Goal: Task Accomplishment & Management: Use online tool/utility

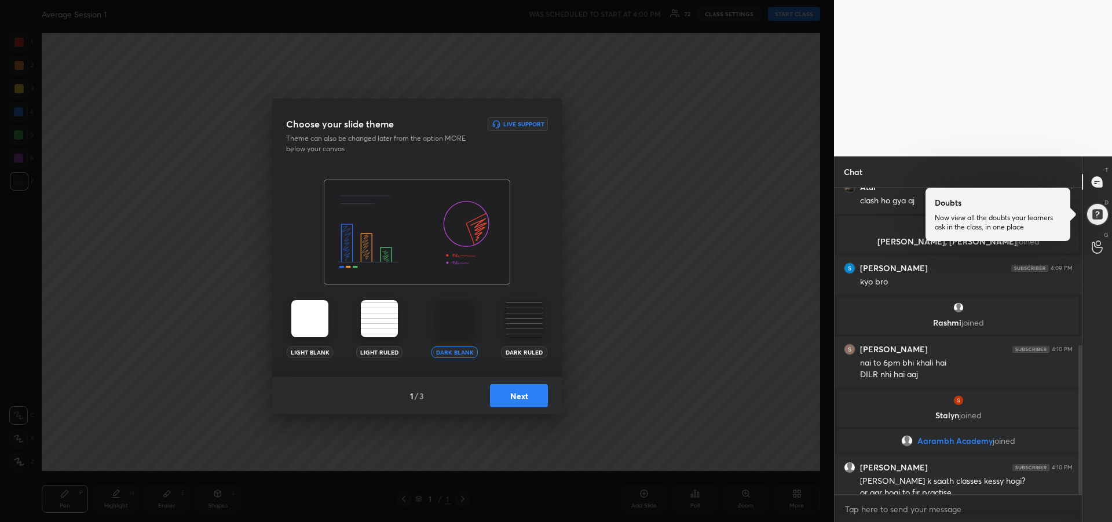
scroll to position [324, 0]
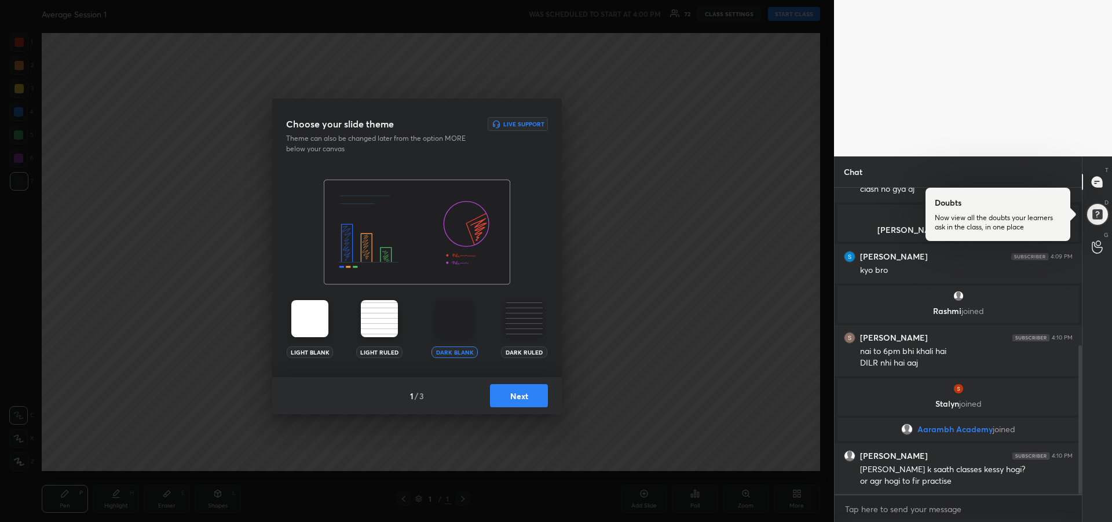
click at [523, 392] on button "Next" at bounding box center [519, 395] width 58 height 23
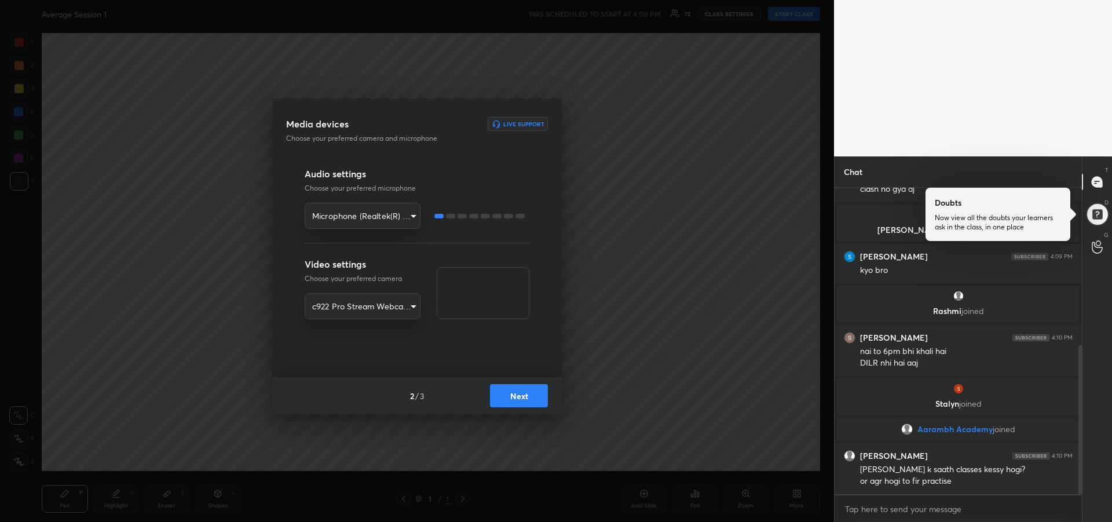
click at [530, 399] on button "Next" at bounding box center [519, 395] width 58 height 23
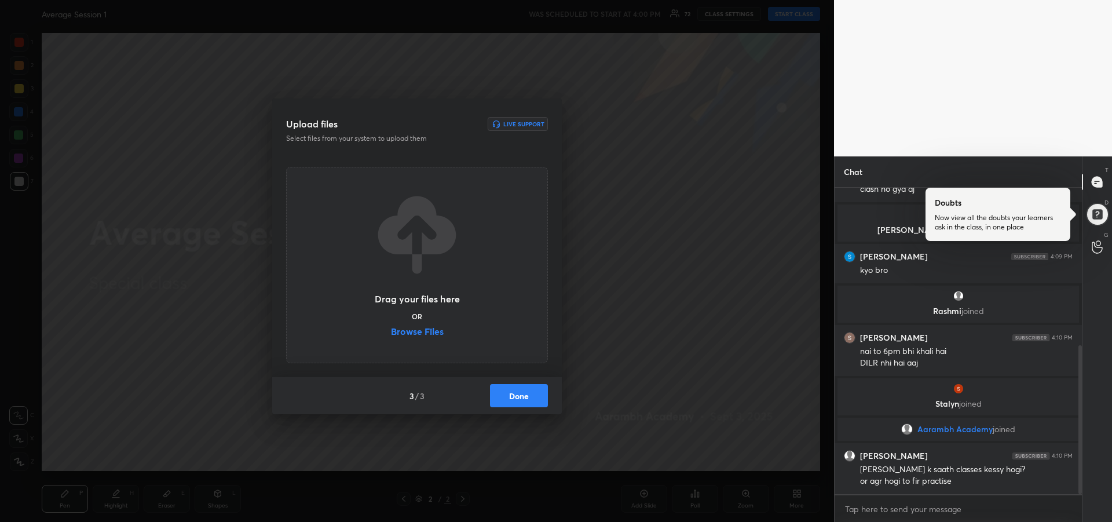
click at [532, 393] on button "Done" at bounding box center [519, 395] width 58 height 23
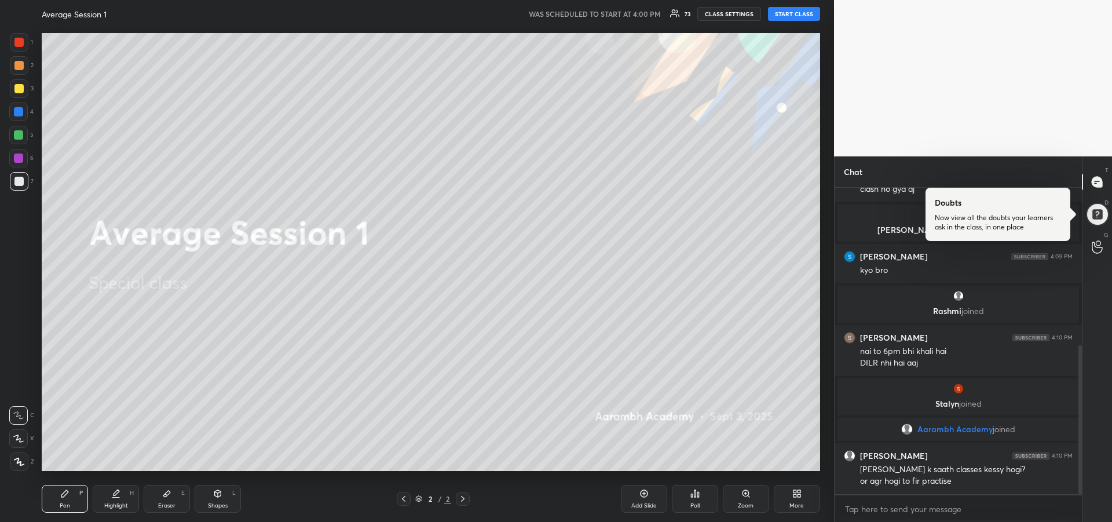
click at [789, 16] on button "START CLASS" at bounding box center [794, 14] width 52 height 14
type textarea "x"
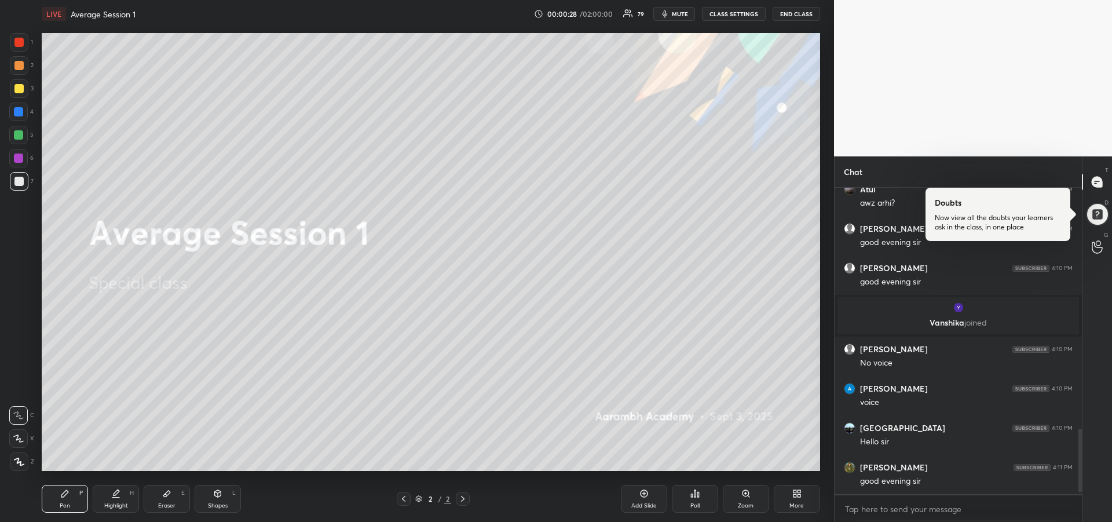
scroll to position [1162, 0]
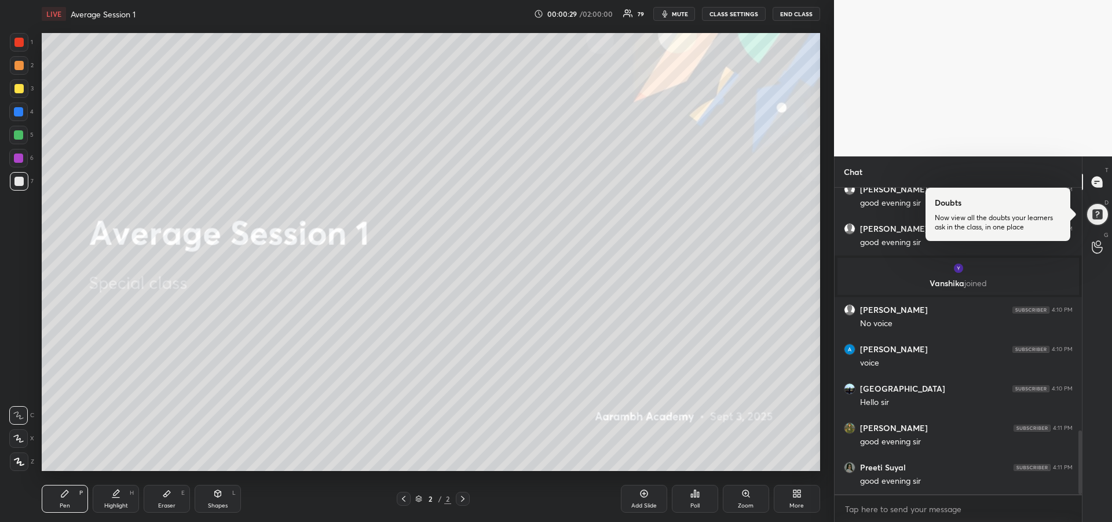
click at [23, 441] on icon at bounding box center [18, 438] width 9 height 7
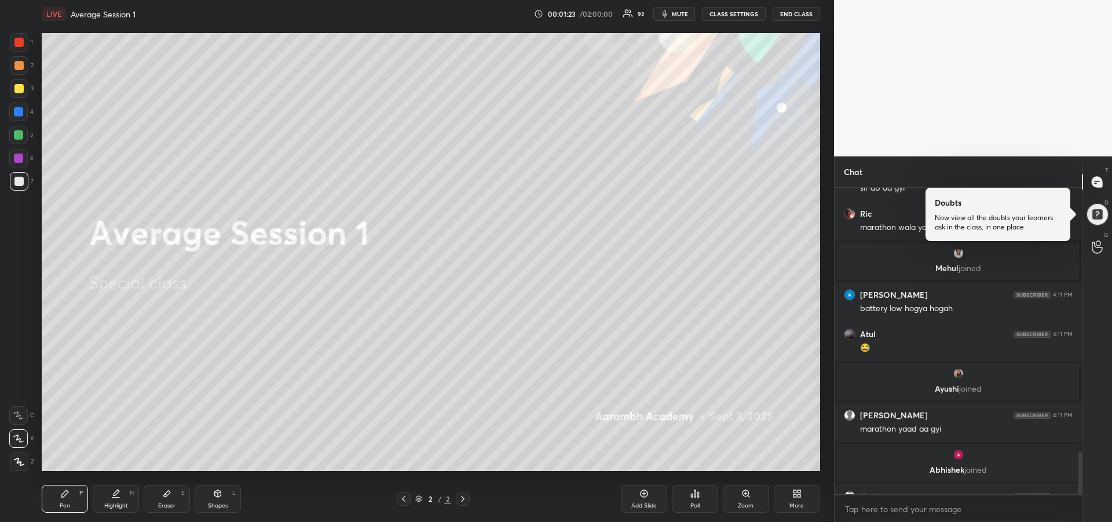
scroll to position [1878, 0]
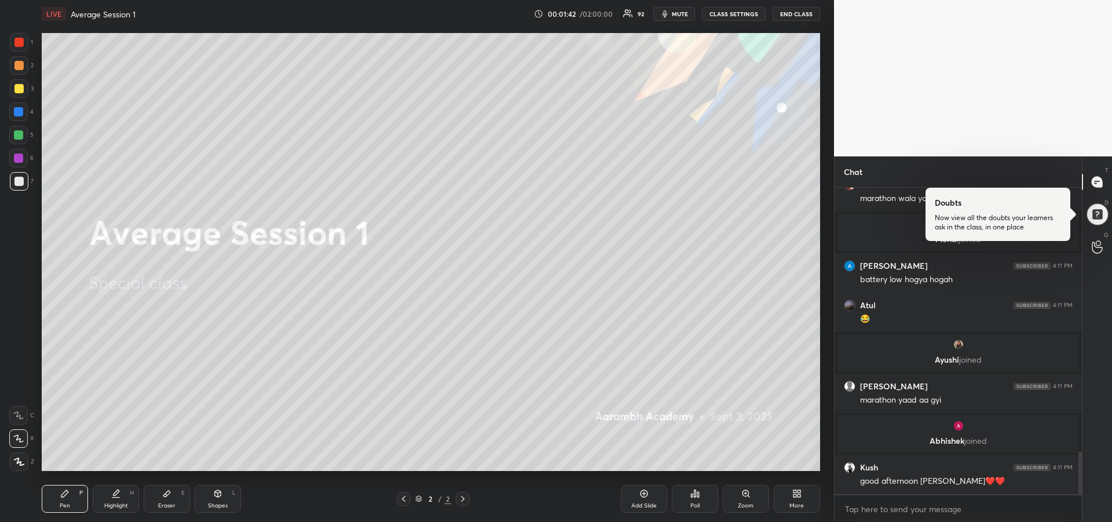
click at [736, 16] on button "CLASS SETTINGS" at bounding box center [734, 14] width 64 height 14
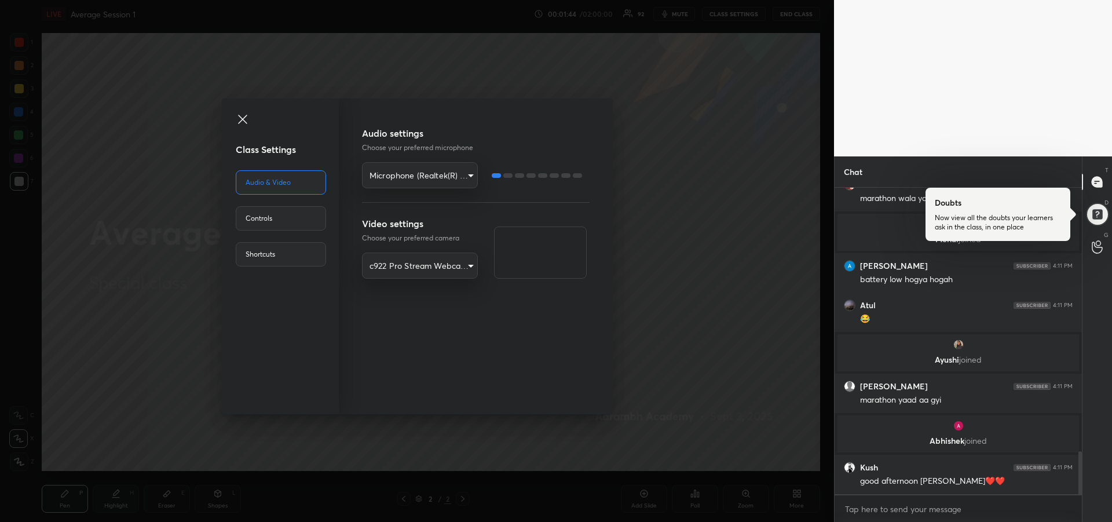
click at [240, 116] on icon at bounding box center [242, 119] width 9 height 9
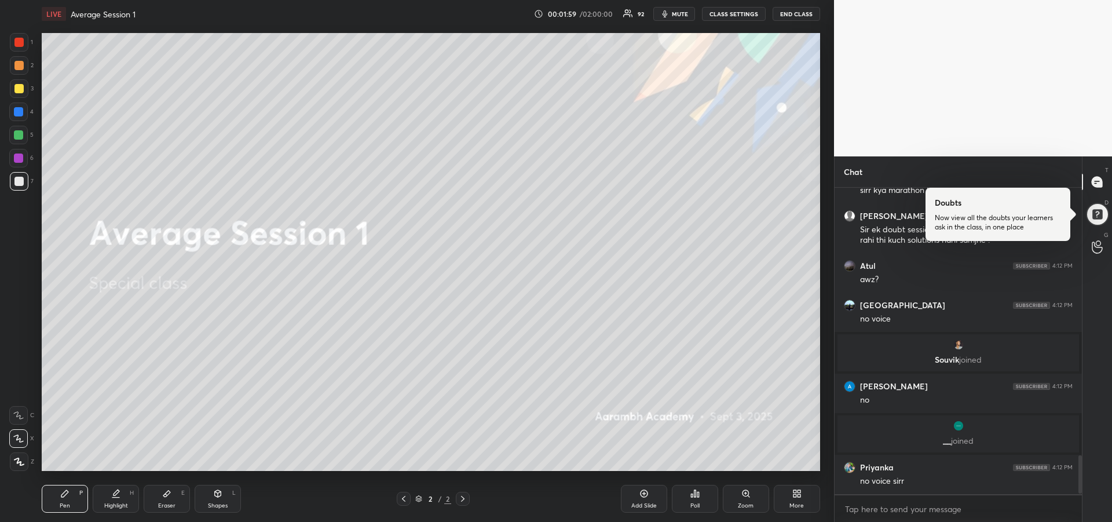
scroll to position [2160, 0]
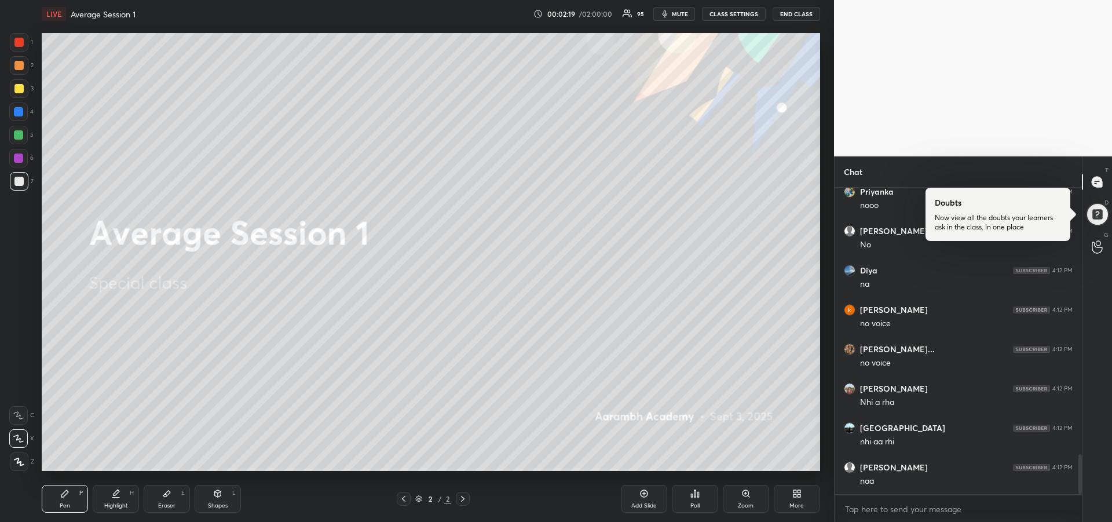
scroll to position [2043, 0]
click at [737, 19] on button "CLASS SETTINGS" at bounding box center [734, 14] width 64 height 14
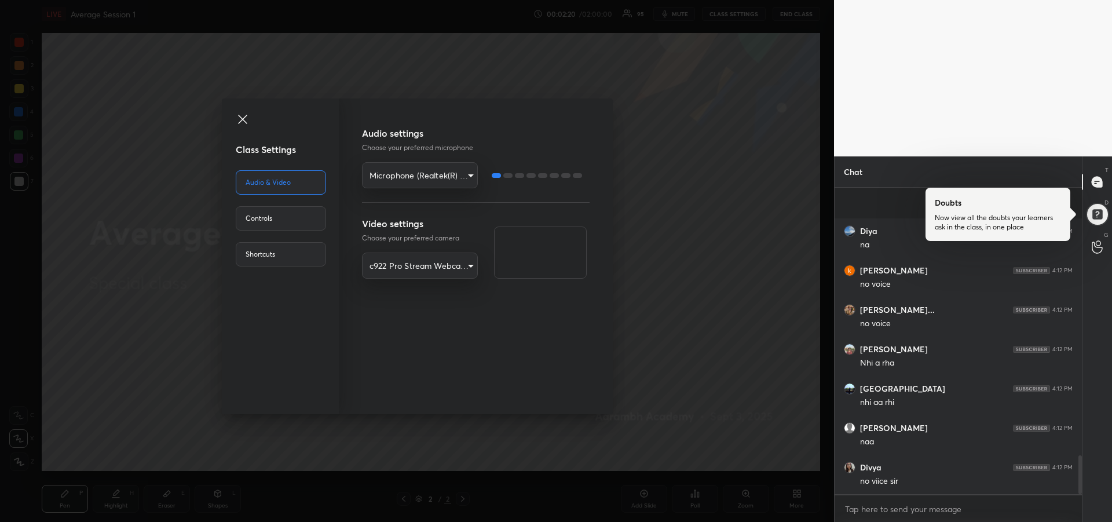
scroll to position [2122, 0]
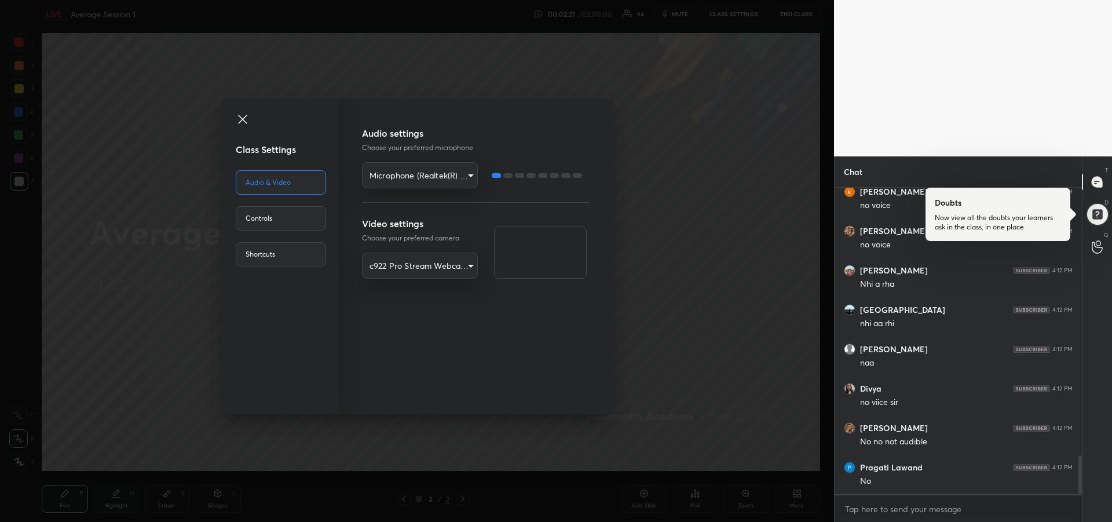
click at [468, 175] on body "1 2 3 4 5 6 7 R O A L C X Z Erase all C X Z LIVE Average Session 1 00:02:21 / 0…" at bounding box center [556, 261] width 1112 height 522
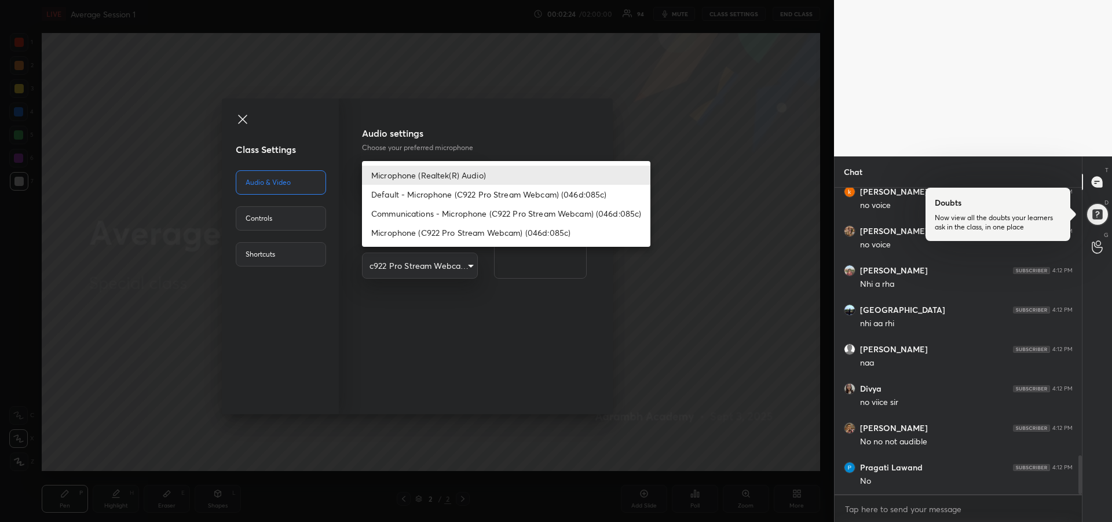
scroll to position [2161, 0]
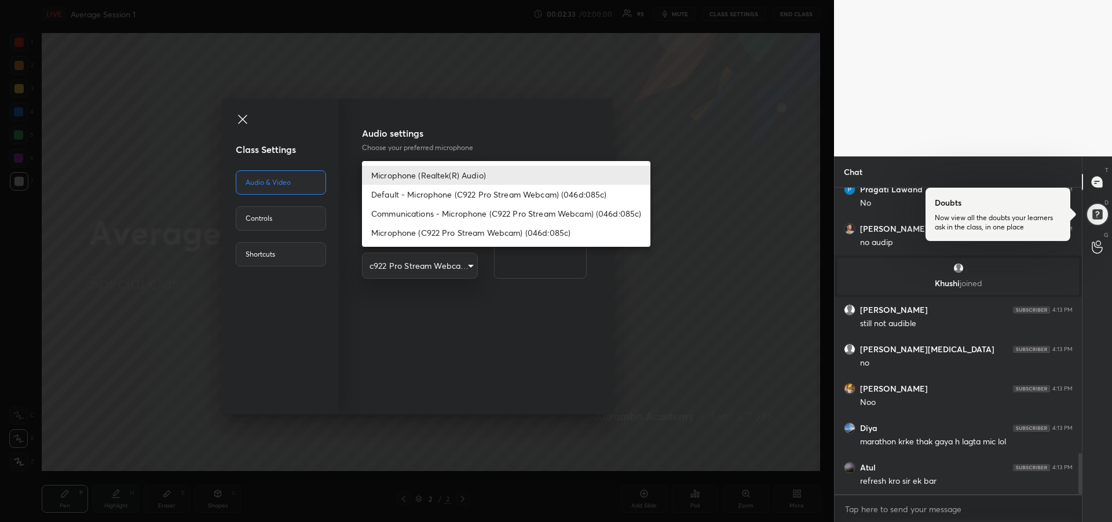
click at [463, 197] on li "Default - Microphone (C922 Pro Stream Webcam) (046d:085c)" at bounding box center [506, 194] width 288 height 19
type input "default"
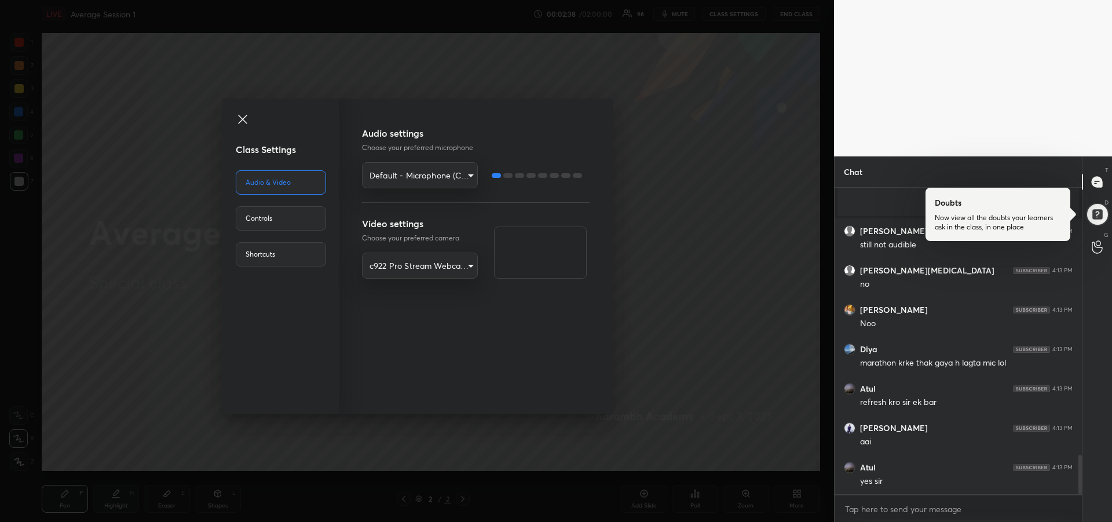
click at [247, 127] on span at bounding box center [288, 120] width 104 height 16
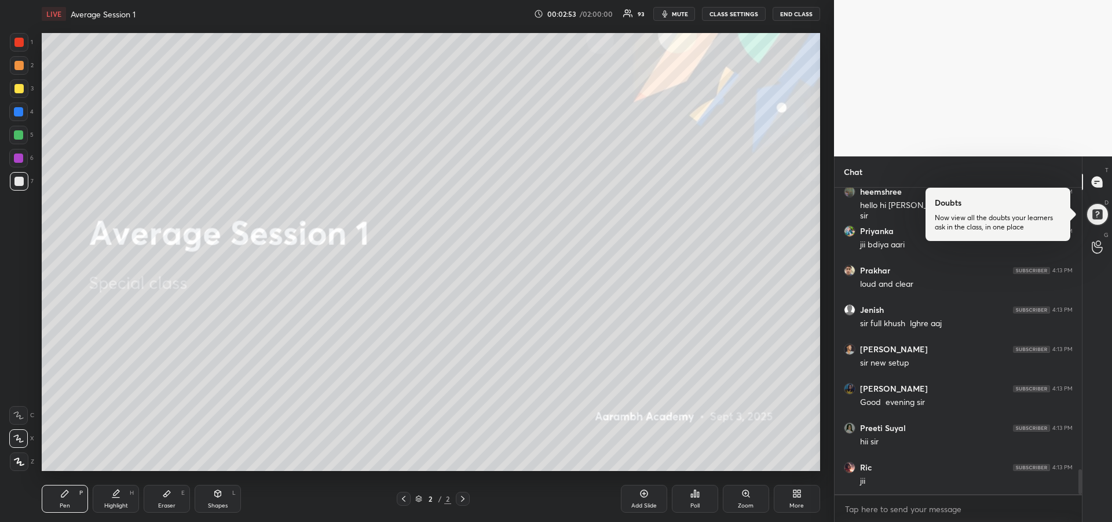
click at [22, 93] on div at bounding box center [19, 88] width 19 height 19
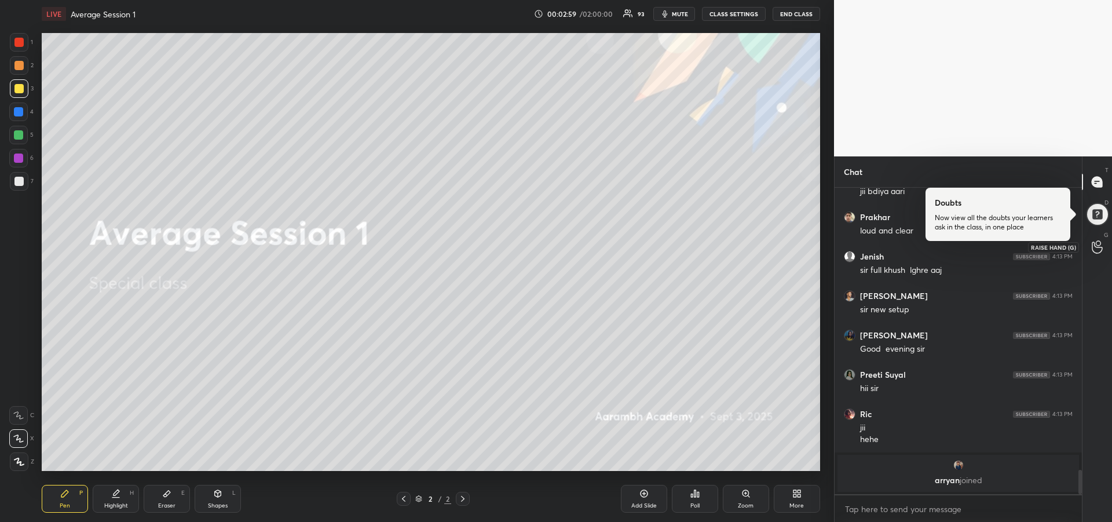
click at [1096, 249] on icon at bounding box center [1097, 246] width 11 height 13
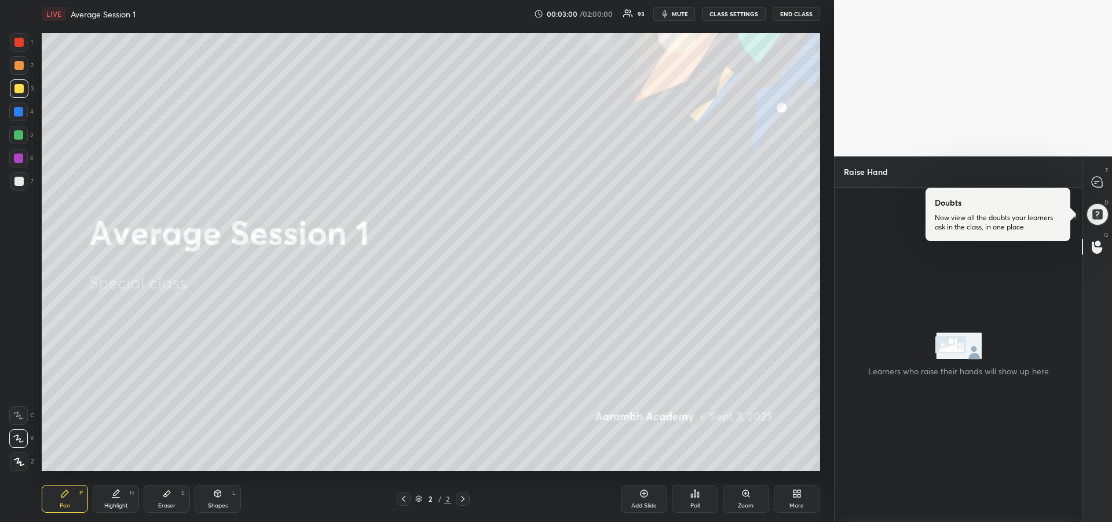
click at [1100, 214] on div at bounding box center [1097, 214] width 24 height 24
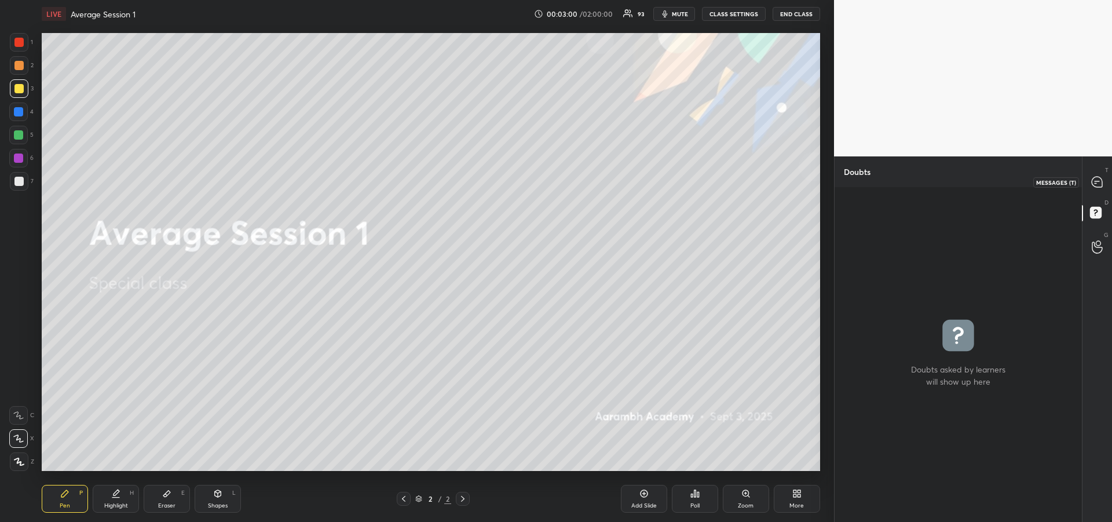
click at [1094, 180] on icon at bounding box center [1097, 182] width 10 height 10
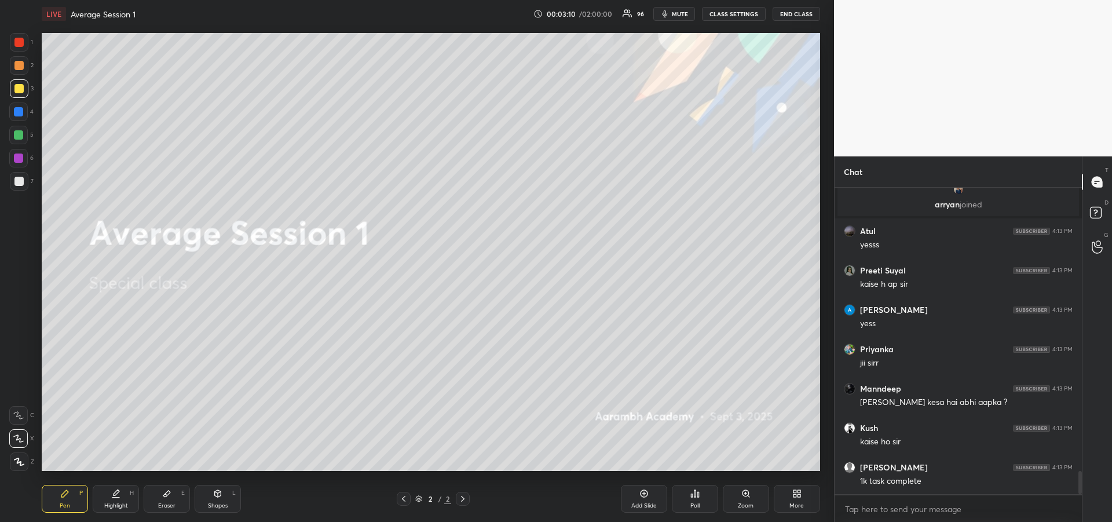
scroll to position [3838, 0]
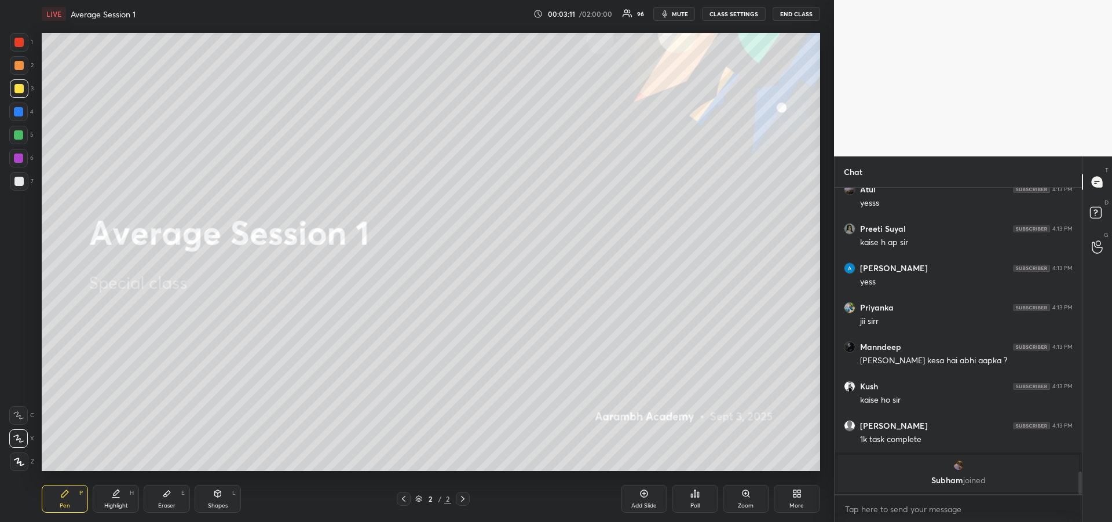
click at [163, 500] on div "Eraser E" at bounding box center [167, 499] width 46 height 28
click at [18, 459] on rect at bounding box center [17, 459] width 1 height 1
click at [69, 493] on icon at bounding box center [64, 493] width 9 height 9
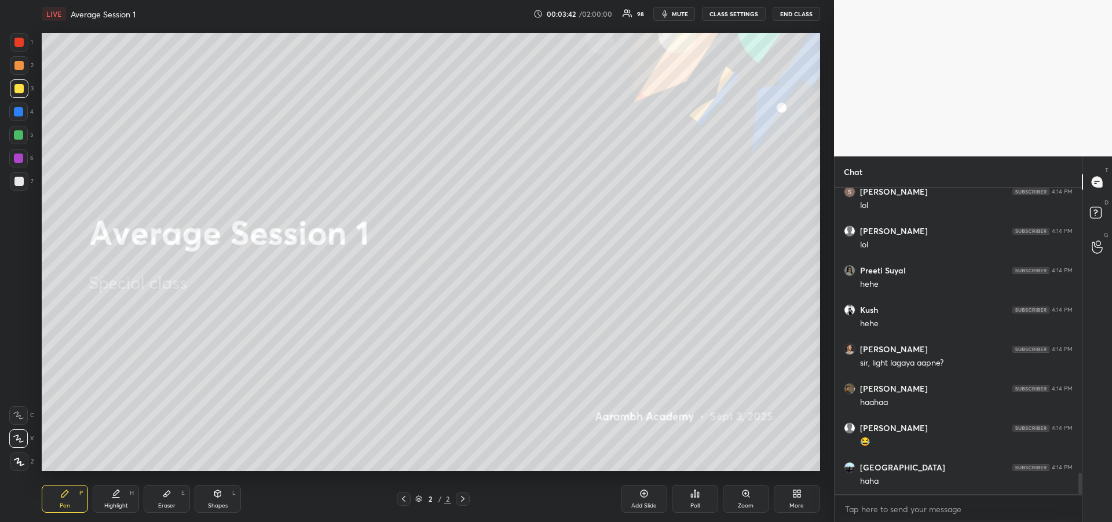
scroll to position [4057, 0]
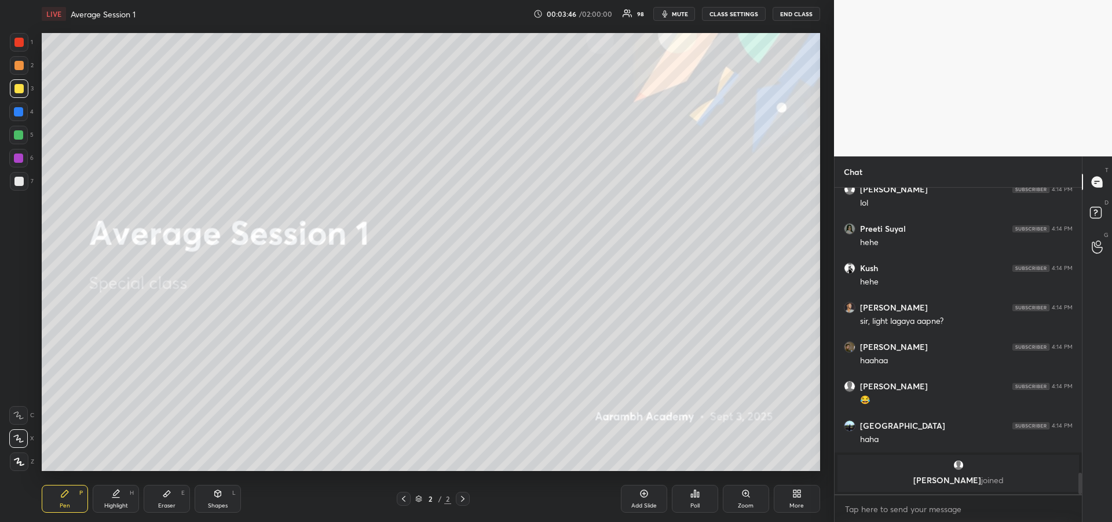
click at [16, 97] on div at bounding box center [19, 88] width 19 height 19
click at [19, 439] on icon at bounding box center [18, 438] width 9 height 7
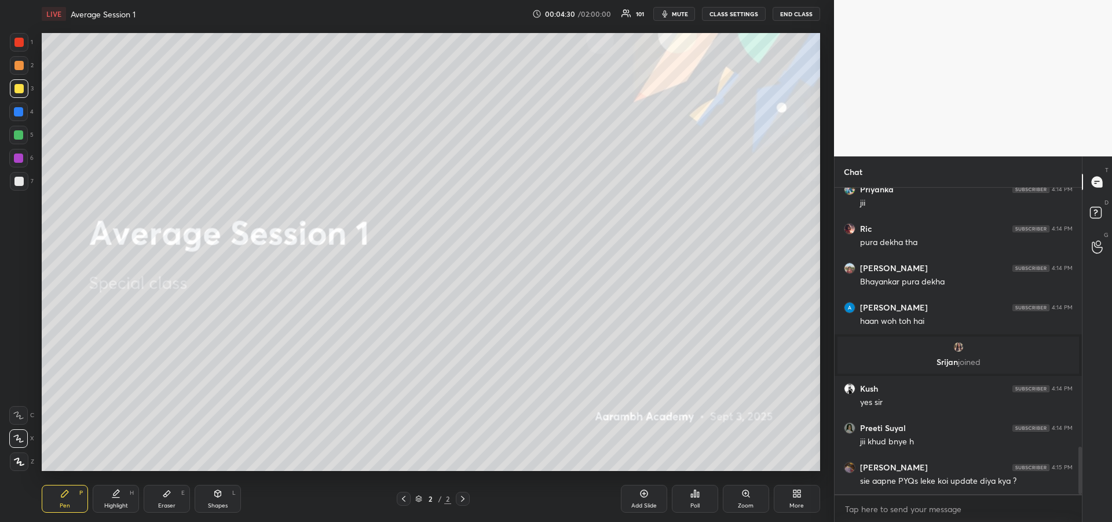
scroll to position [1715, 0]
click at [23, 115] on div at bounding box center [18, 112] width 19 height 19
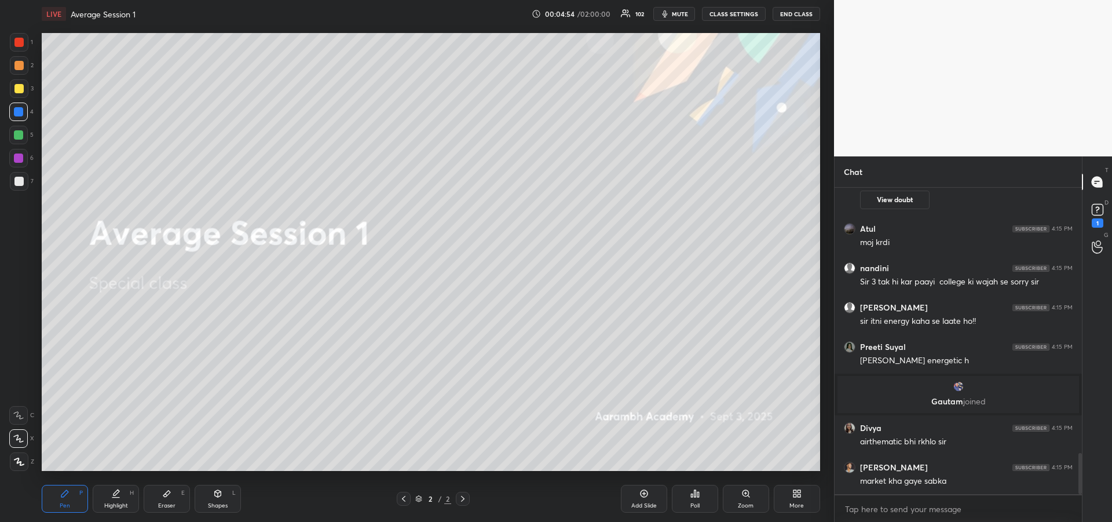
scroll to position [2046, 0]
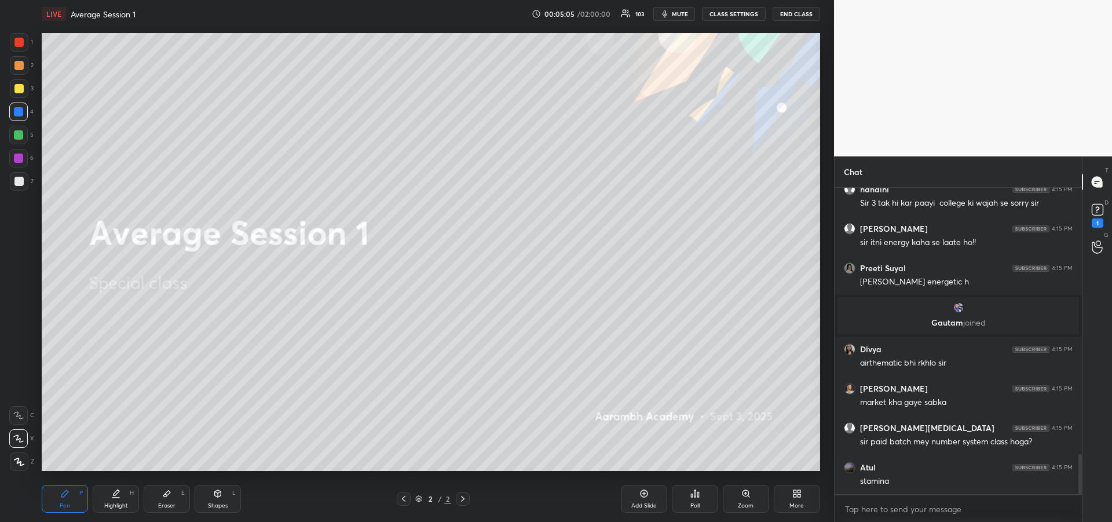
click at [22, 96] on div at bounding box center [19, 88] width 19 height 19
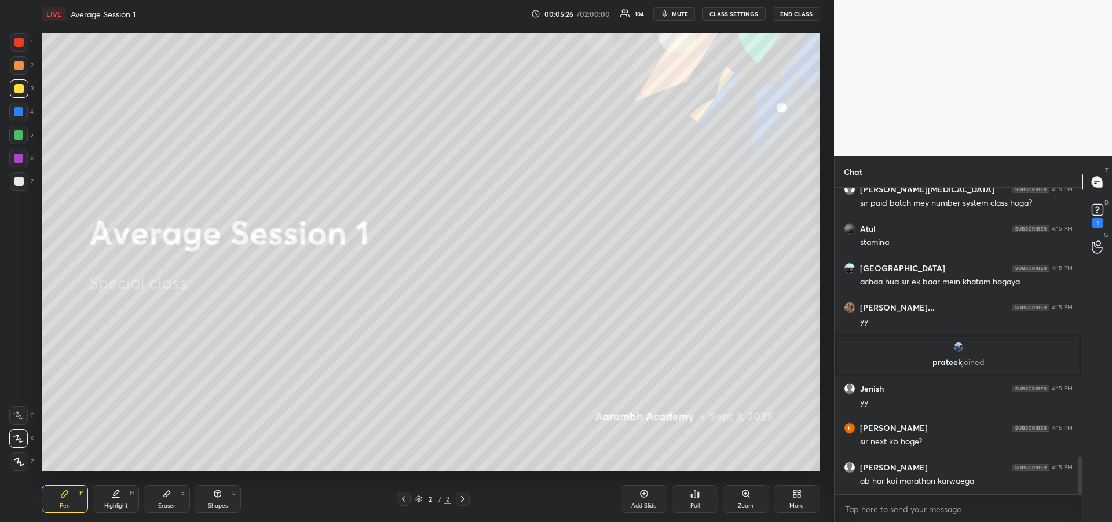
scroll to position [2228, 0]
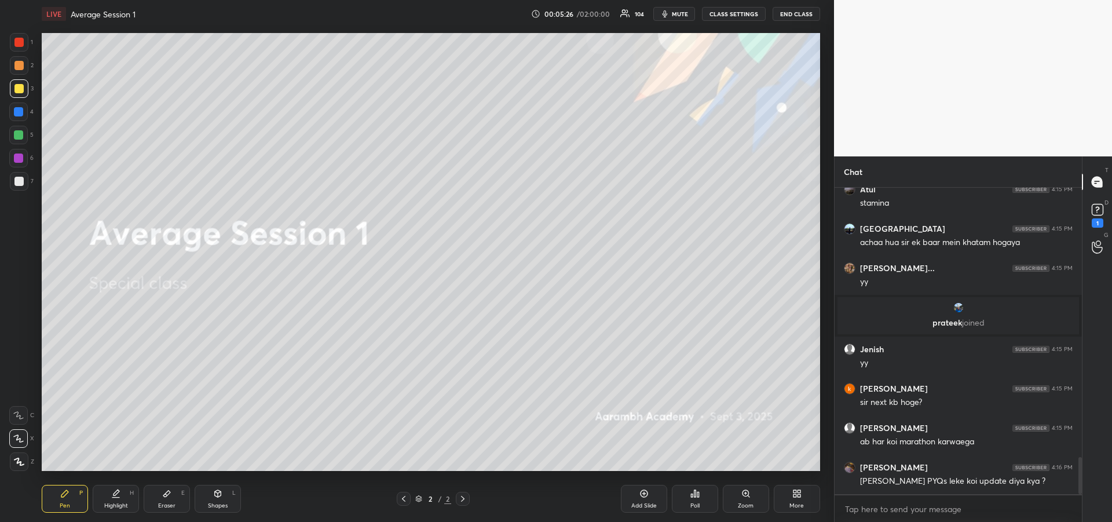
click at [17, 94] on div at bounding box center [19, 88] width 19 height 19
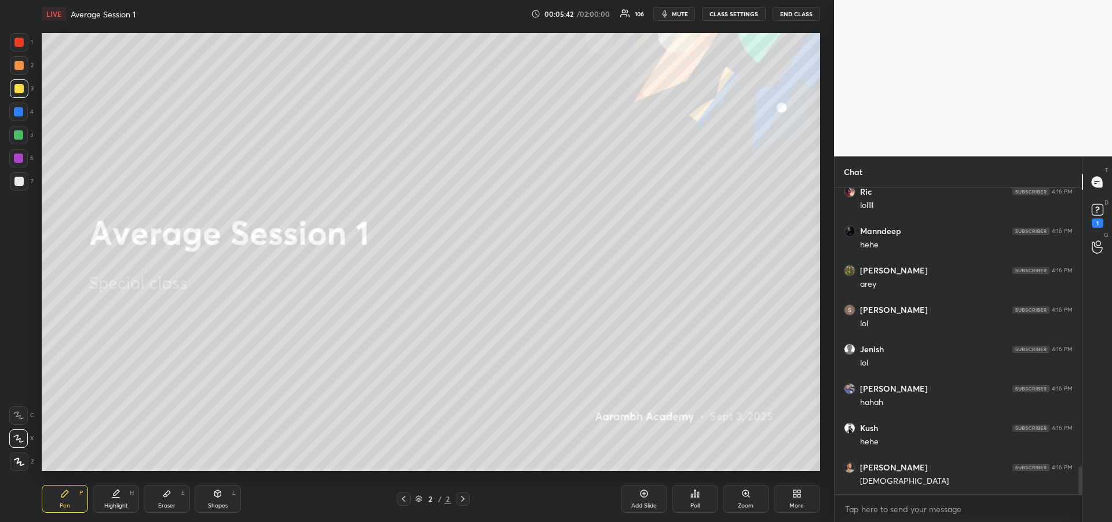
scroll to position [3082, 0]
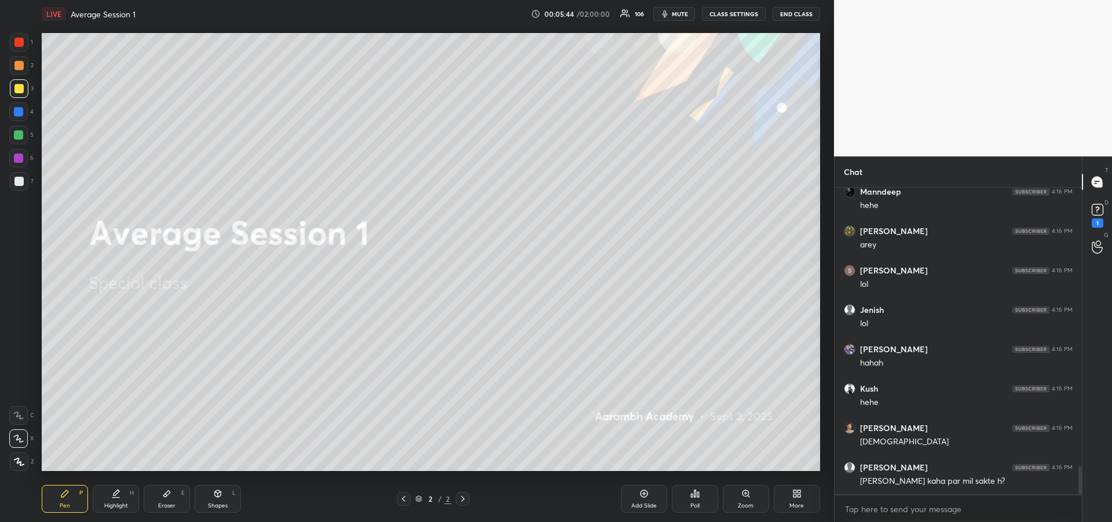
click at [19, 93] on div at bounding box center [18, 88] width 9 height 9
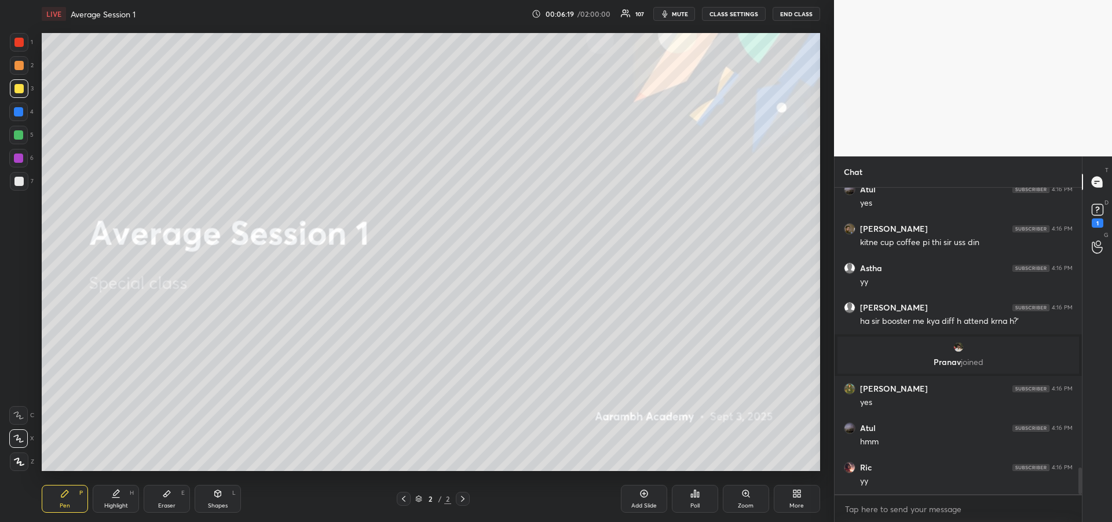
scroll to position [3221, 0]
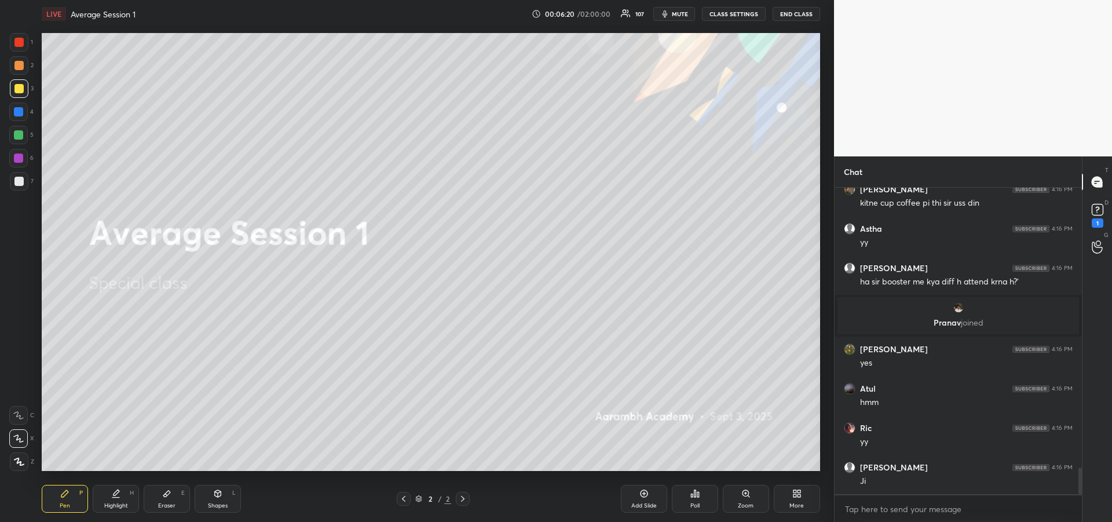
click at [17, 139] on div at bounding box center [18, 134] width 9 height 9
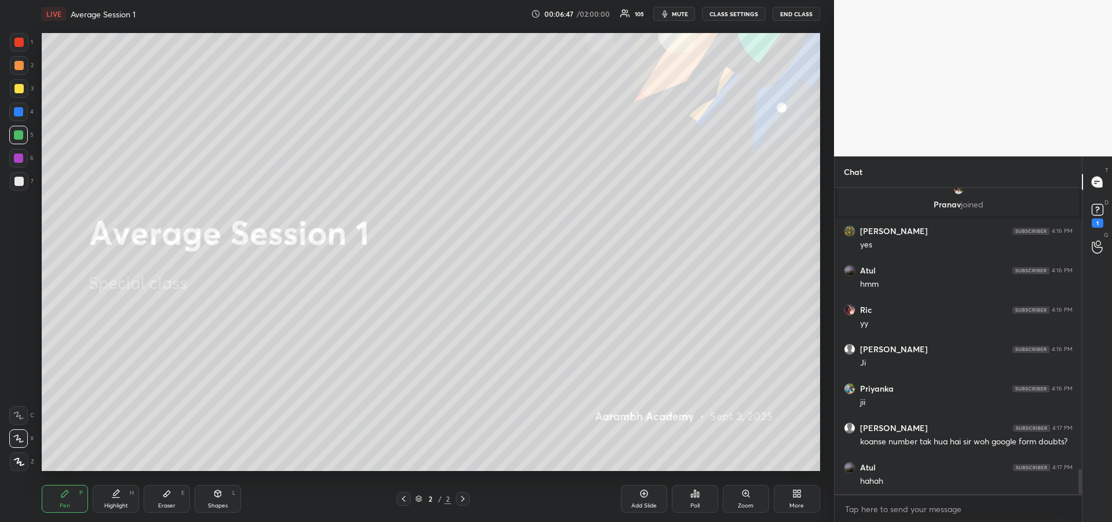
scroll to position [3381, 0]
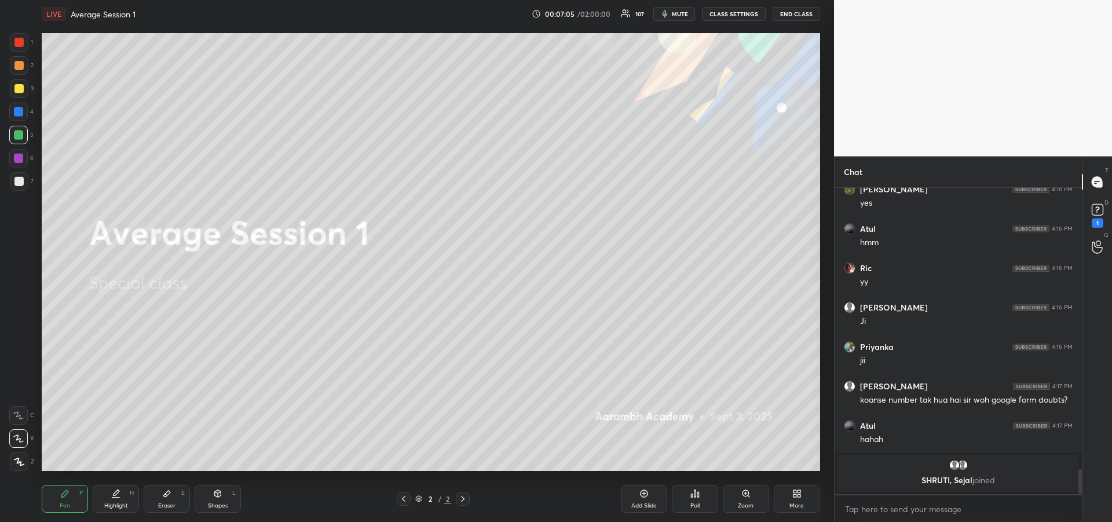
click at [219, 500] on div "Shapes L" at bounding box center [218, 499] width 46 height 28
click at [23, 436] on icon at bounding box center [19, 438] width 8 height 8
click at [71, 499] on div "Pen P" at bounding box center [65, 499] width 46 height 28
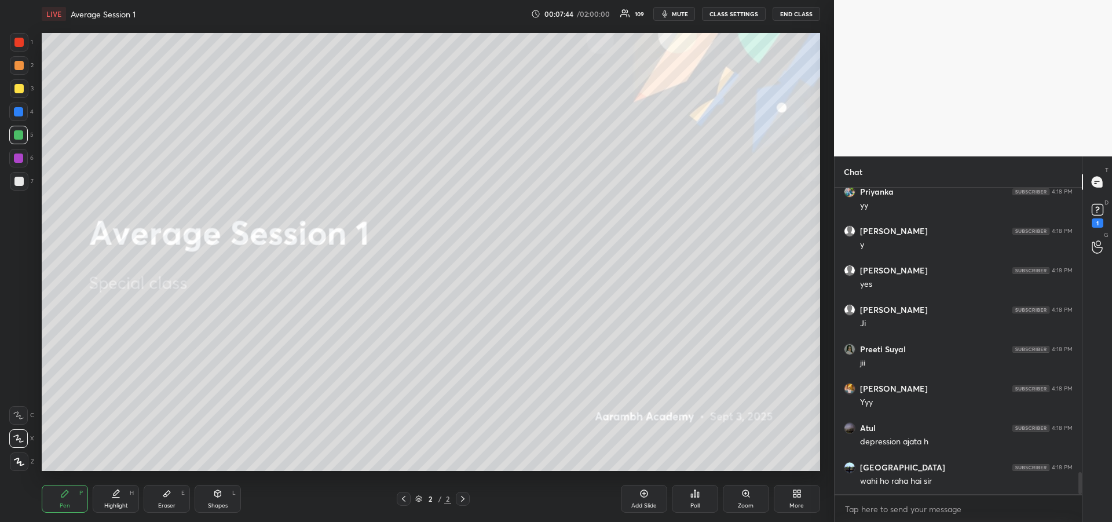
scroll to position [3967, 0]
click at [17, 160] on div at bounding box center [18, 157] width 9 height 9
click at [16, 136] on div at bounding box center [18, 134] width 9 height 9
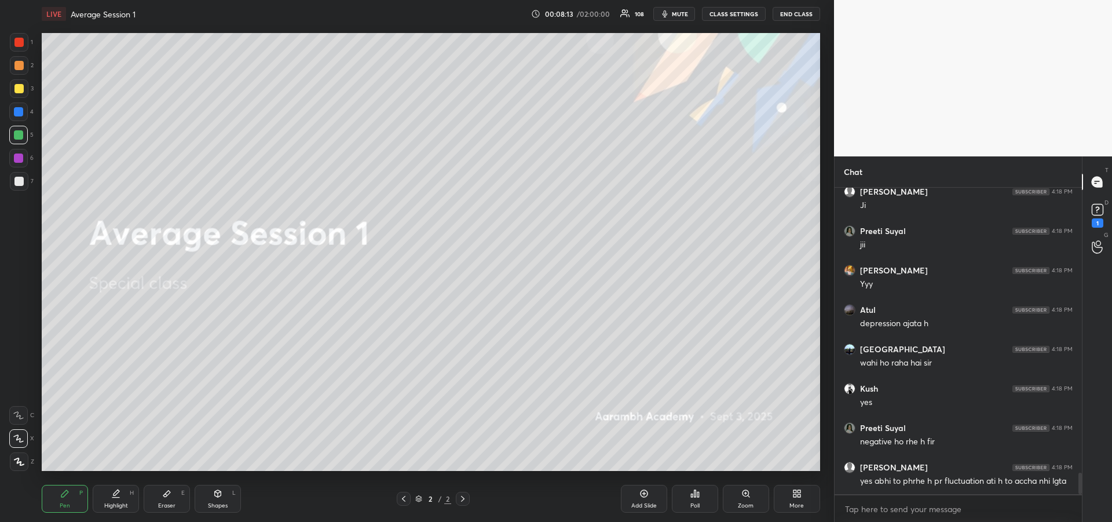
click at [19, 138] on div at bounding box center [18, 134] width 9 height 9
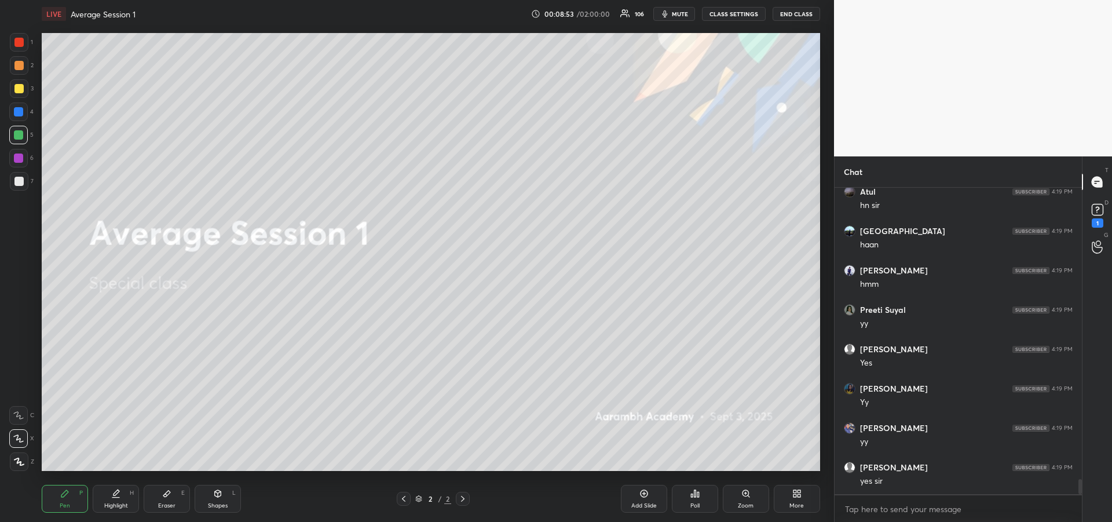
scroll to position [6015, 0]
click at [171, 503] on div "Eraser" at bounding box center [166, 506] width 17 height 6
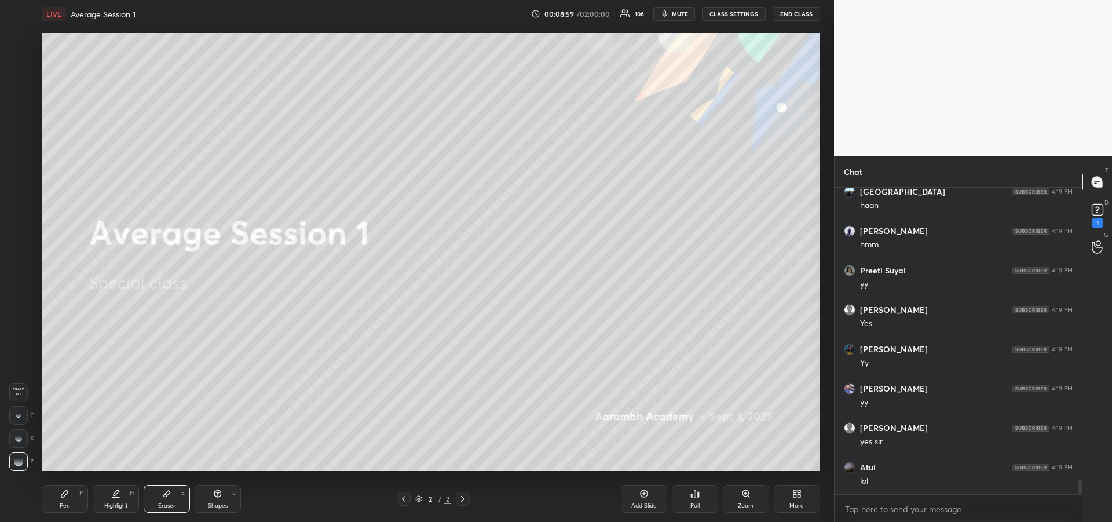
click at [70, 499] on div "Pen P" at bounding box center [65, 499] width 46 height 28
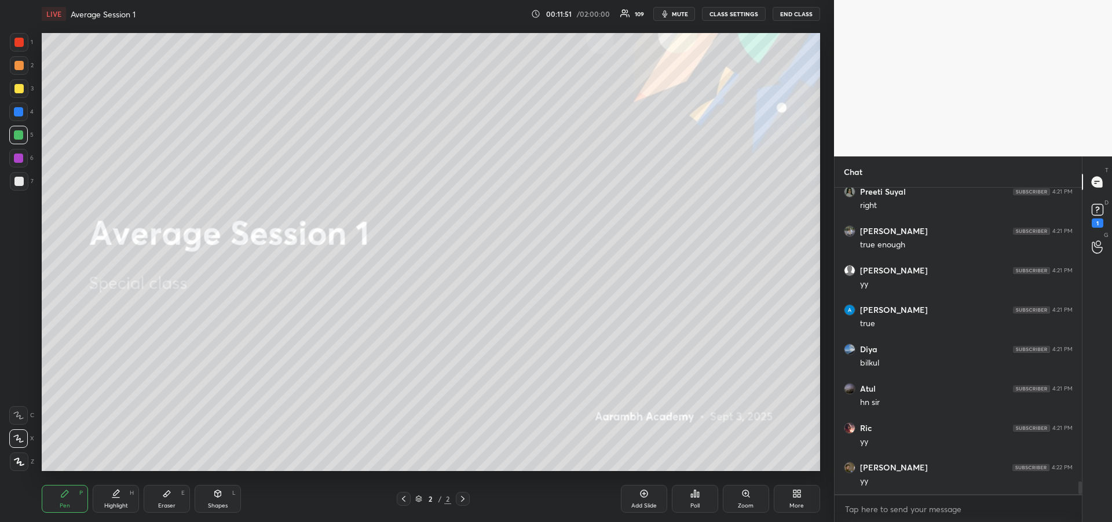
scroll to position [7200, 0]
click at [20, 93] on div at bounding box center [19, 88] width 19 height 19
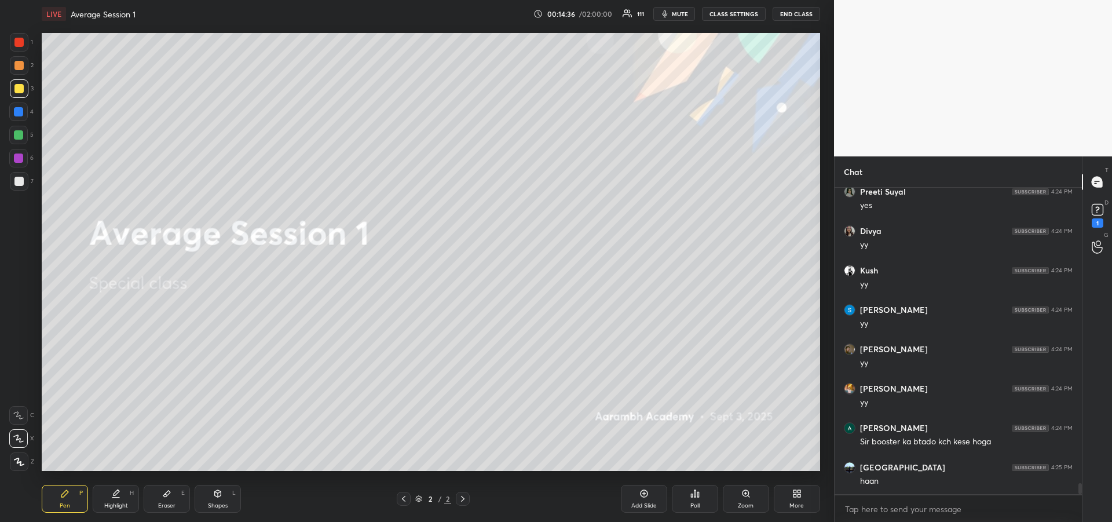
scroll to position [8465, 0]
click at [19, 136] on div at bounding box center [18, 134] width 9 height 9
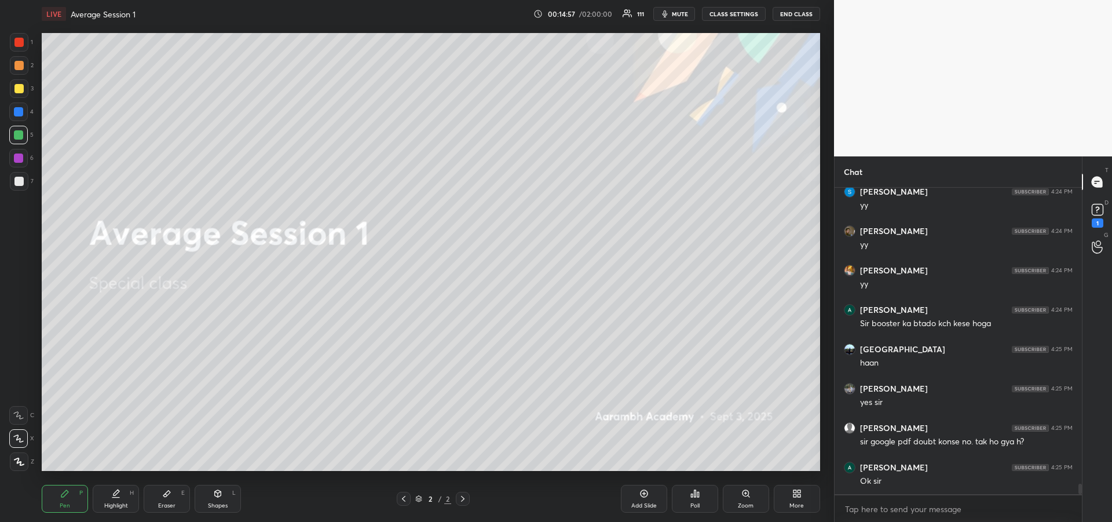
scroll to position [8583, 0]
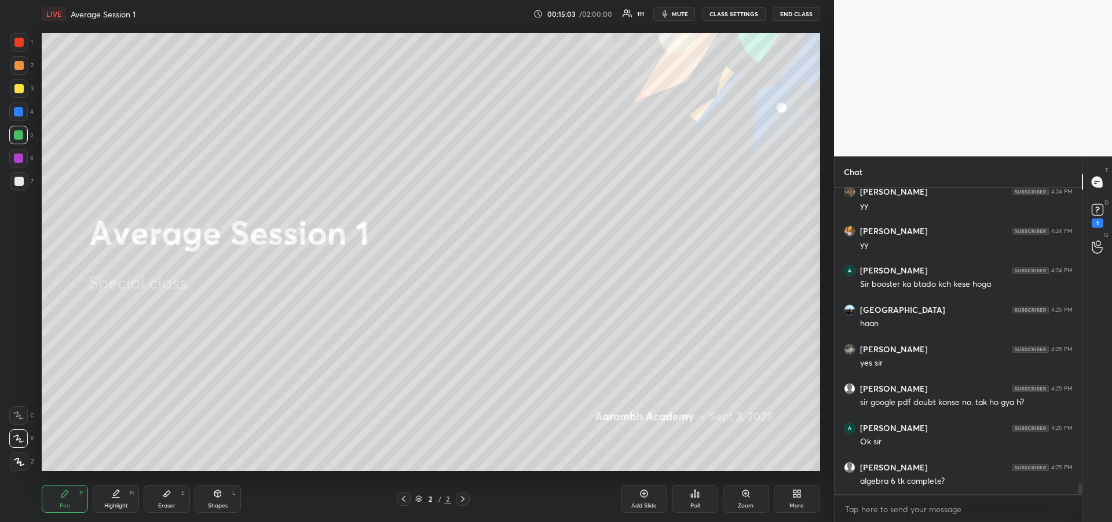
click at [19, 115] on div at bounding box center [18, 111] width 9 height 9
click at [649, 501] on div "Add Slide" at bounding box center [644, 499] width 46 height 28
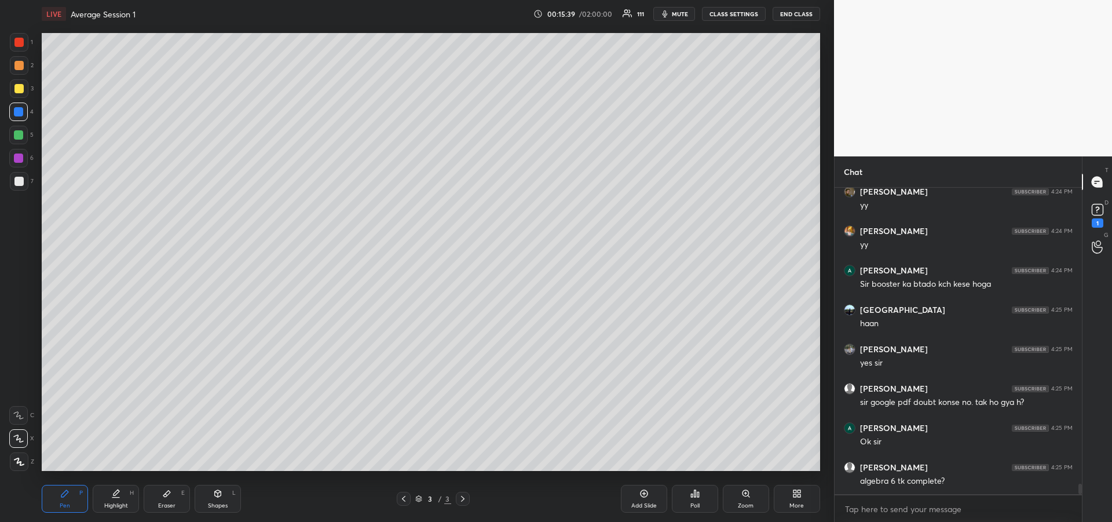
click at [21, 97] on div at bounding box center [19, 88] width 19 height 19
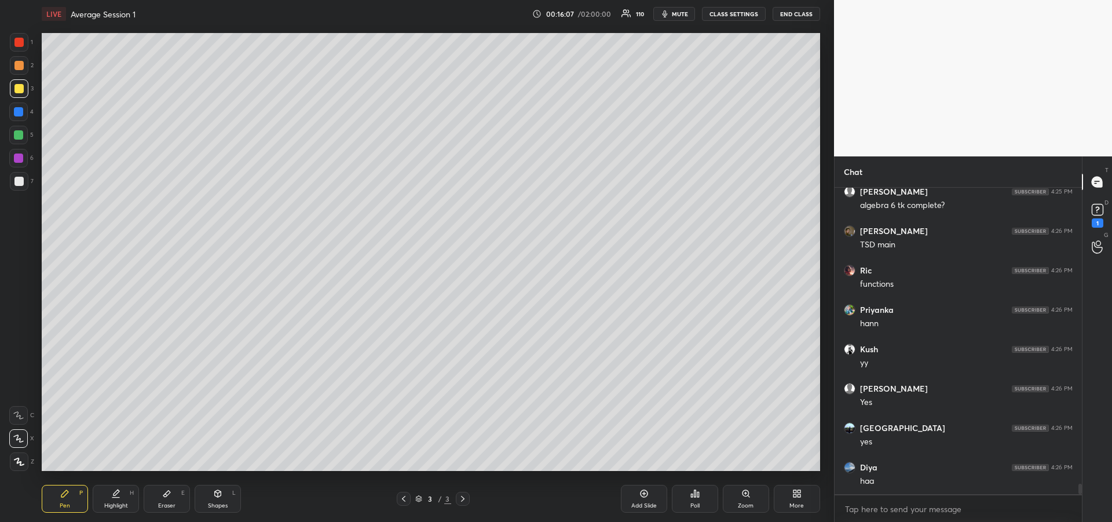
scroll to position [9016, 0]
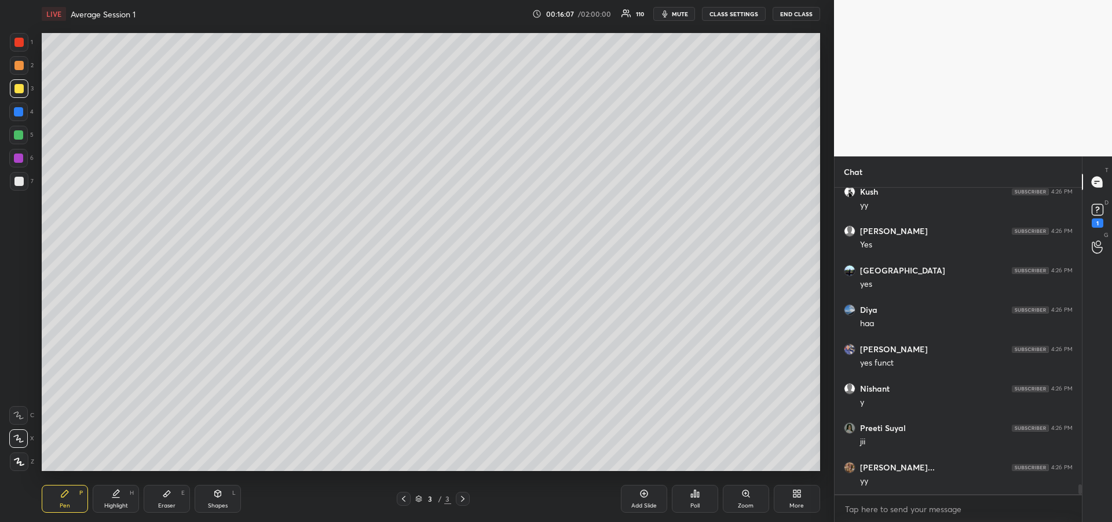
click at [20, 159] on div at bounding box center [18, 157] width 9 height 9
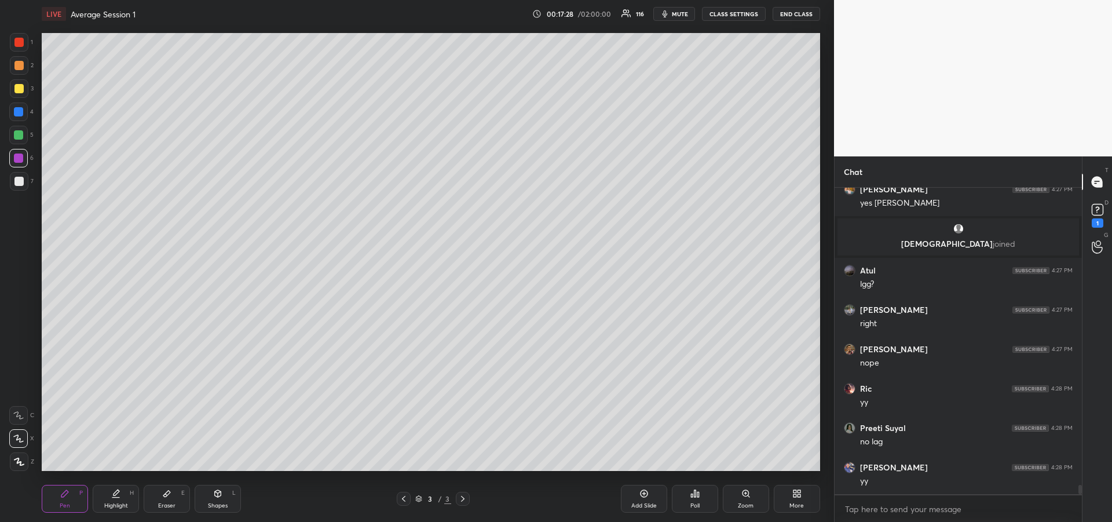
scroll to position [9794, 0]
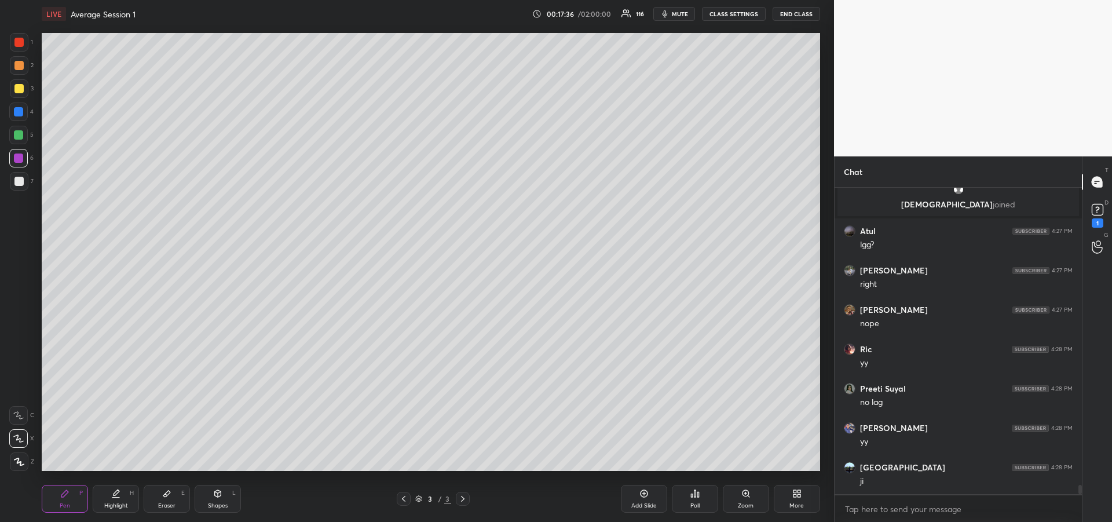
click at [405, 500] on icon at bounding box center [403, 498] width 9 height 9
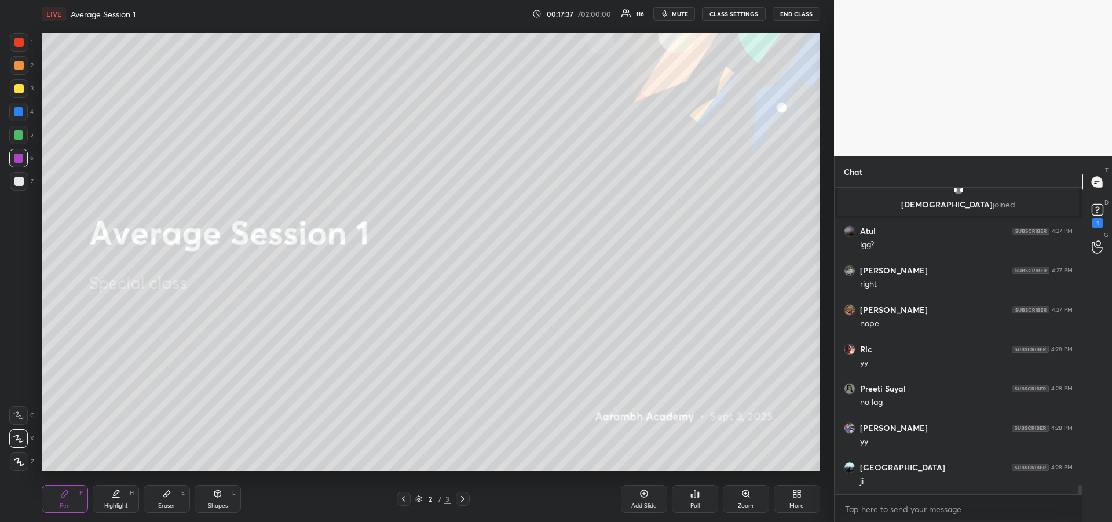
scroll to position [9834, 0]
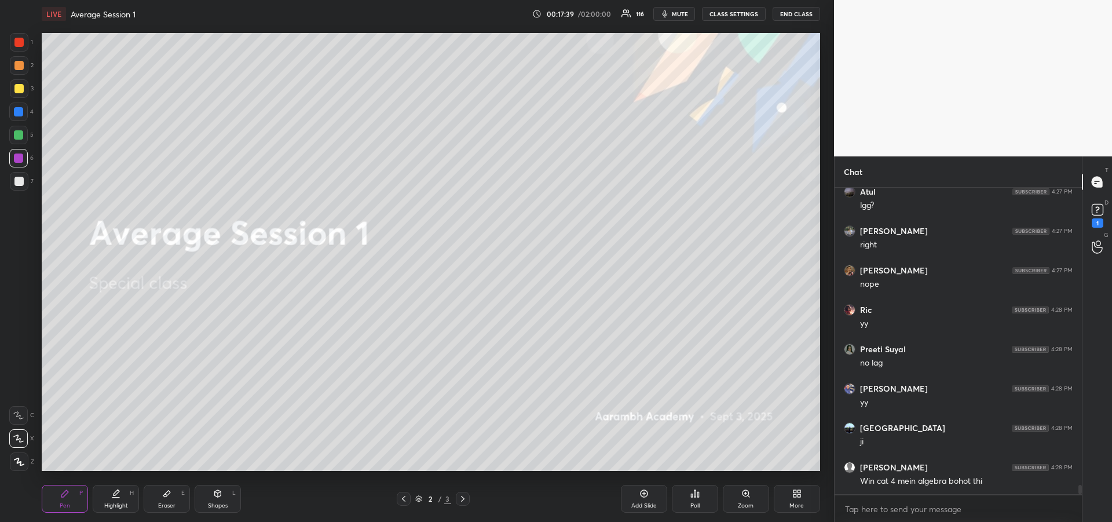
click at [463, 499] on icon at bounding box center [462, 498] width 9 height 9
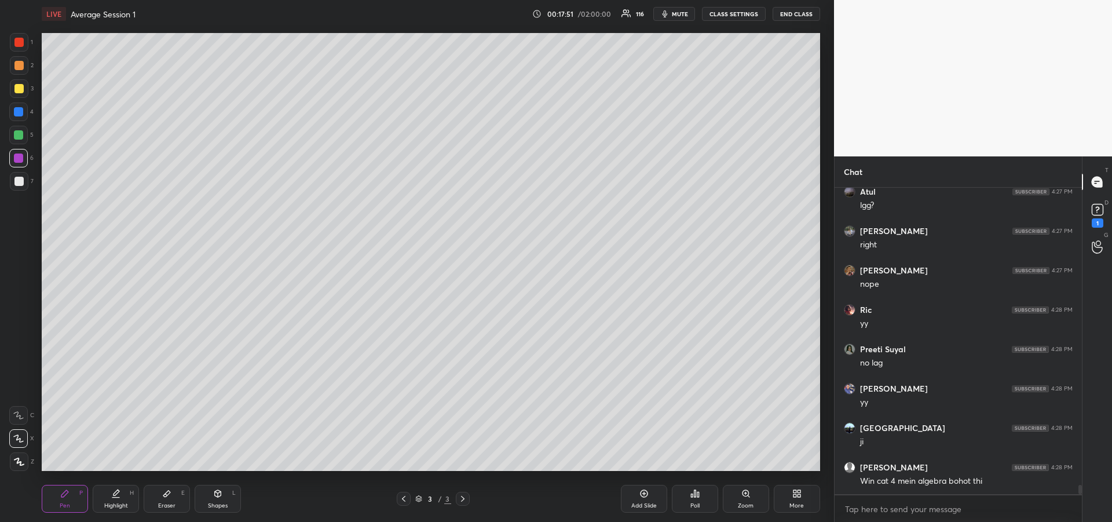
click at [20, 113] on div at bounding box center [18, 111] width 9 height 9
click at [641, 500] on div "Add Slide" at bounding box center [644, 499] width 46 height 28
click at [19, 138] on div at bounding box center [18, 134] width 9 height 9
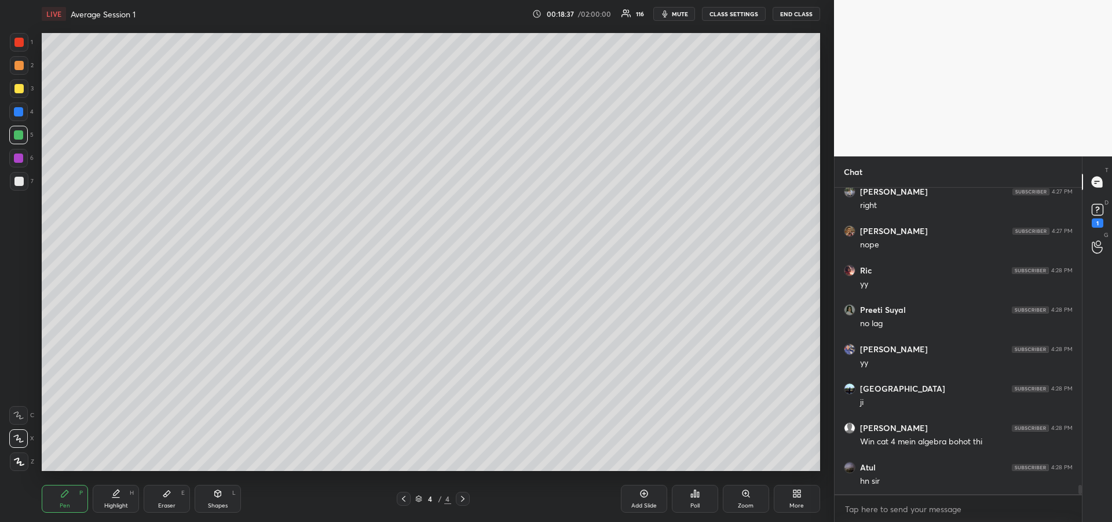
click at [19, 89] on div at bounding box center [18, 88] width 9 height 9
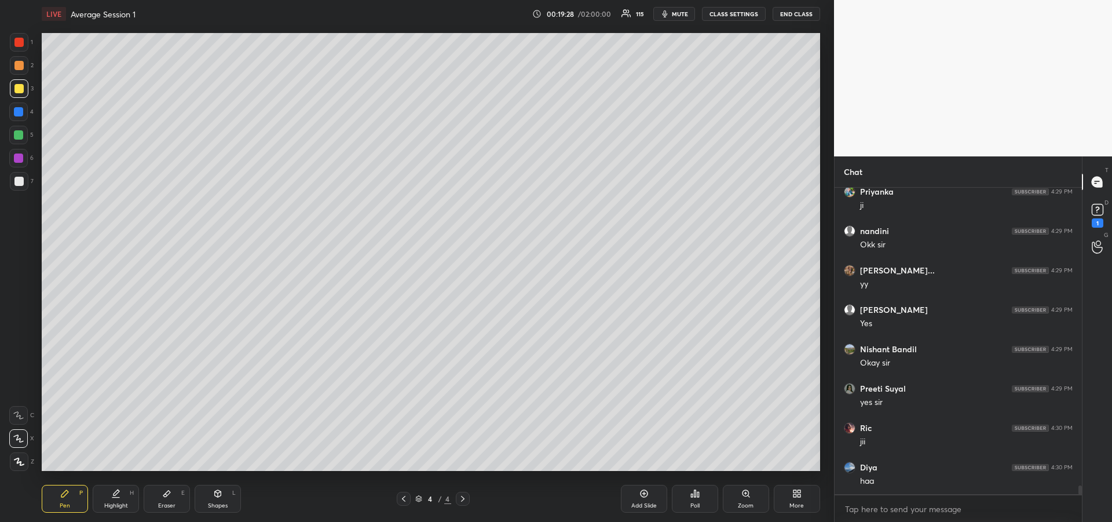
scroll to position [10598, 0]
click at [646, 498] on div "Add Slide" at bounding box center [644, 499] width 46 height 28
click at [402, 498] on icon at bounding box center [403, 498] width 9 height 9
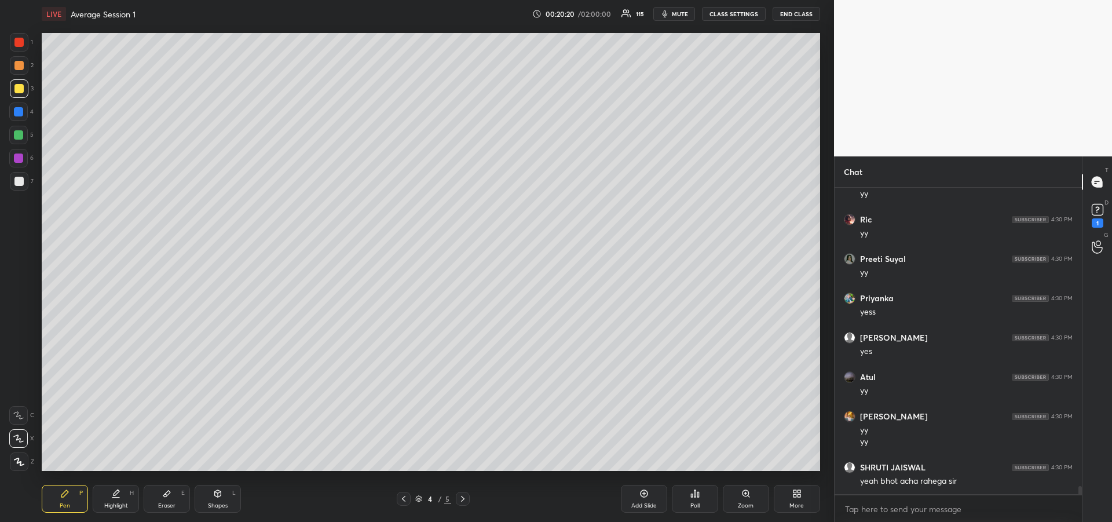
scroll to position [11242, 0]
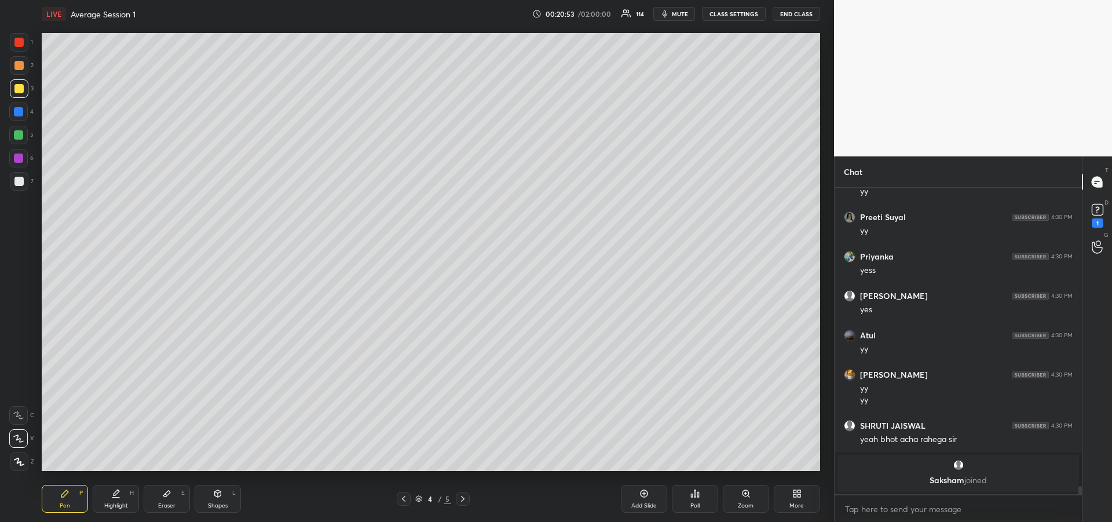
click at [19, 112] on div at bounding box center [18, 111] width 9 height 9
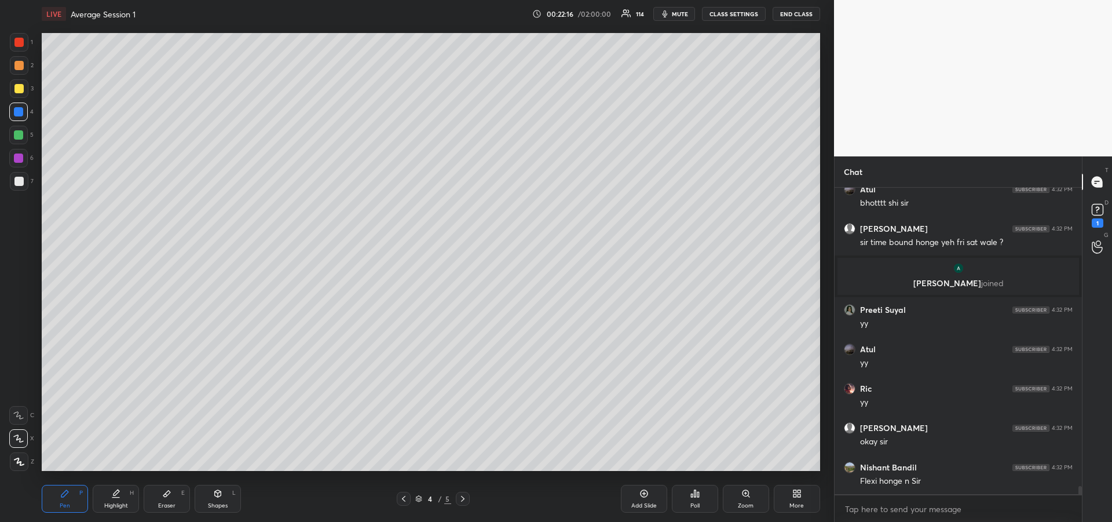
scroll to position [11695, 0]
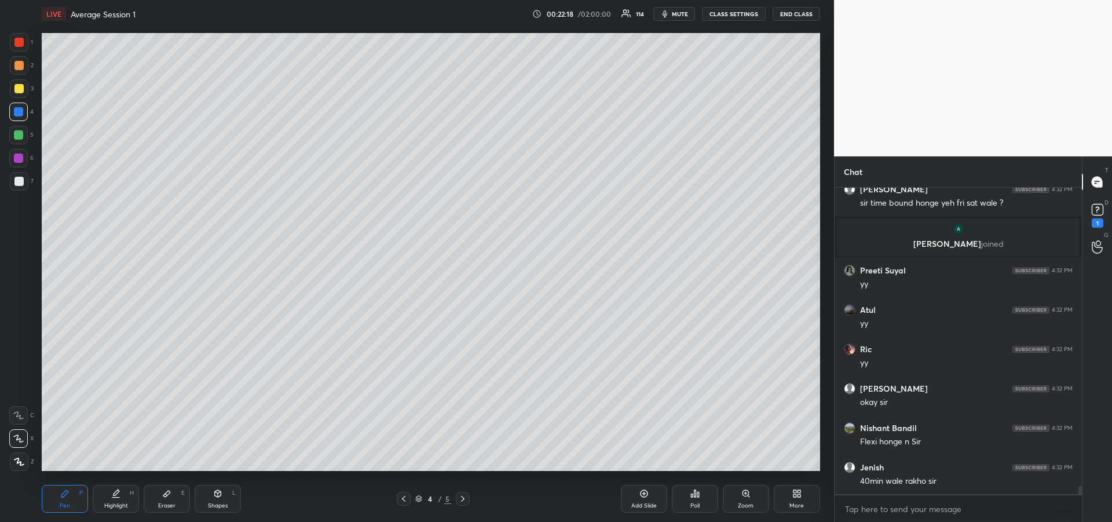
click at [19, 90] on div at bounding box center [18, 88] width 9 height 9
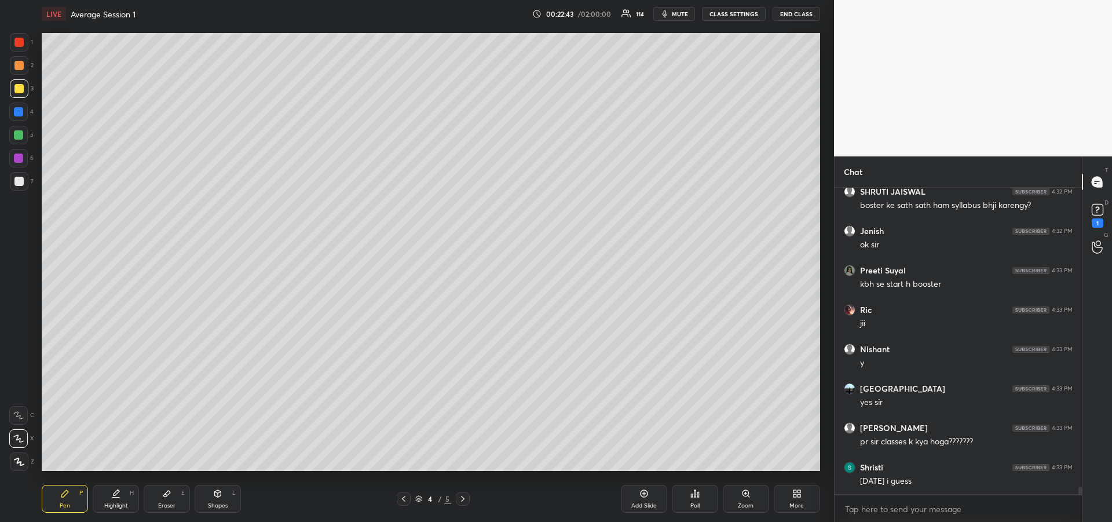
scroll to position [12089, 0]
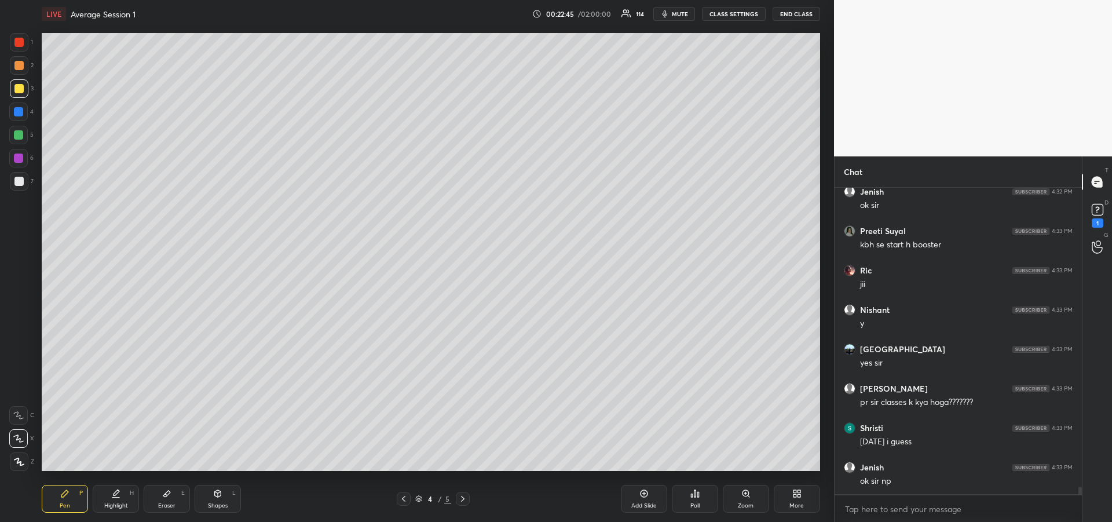
click at [12, 67] on div at bounding box center [19, 65] width 19 height 19
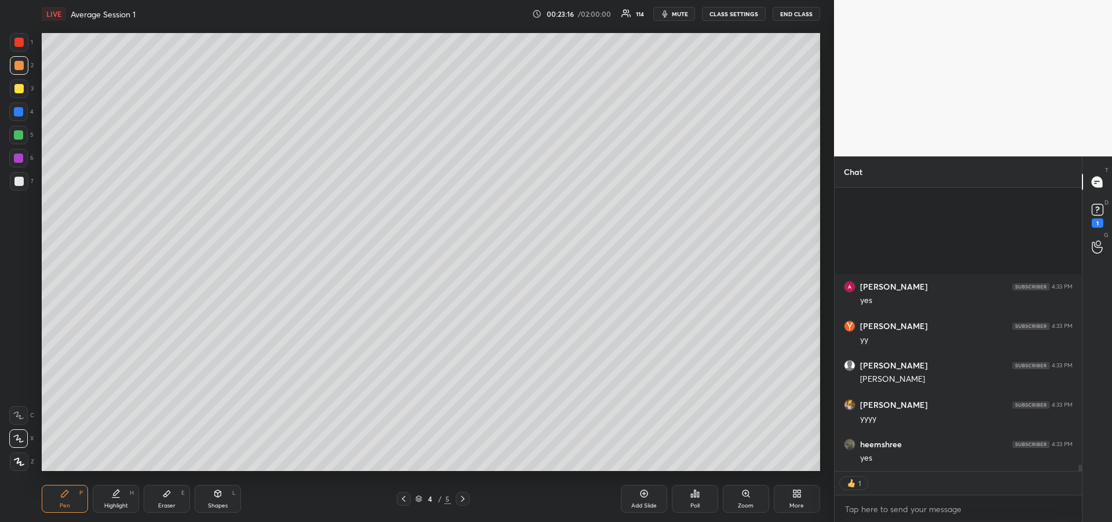
scroll to position [12900, 0]
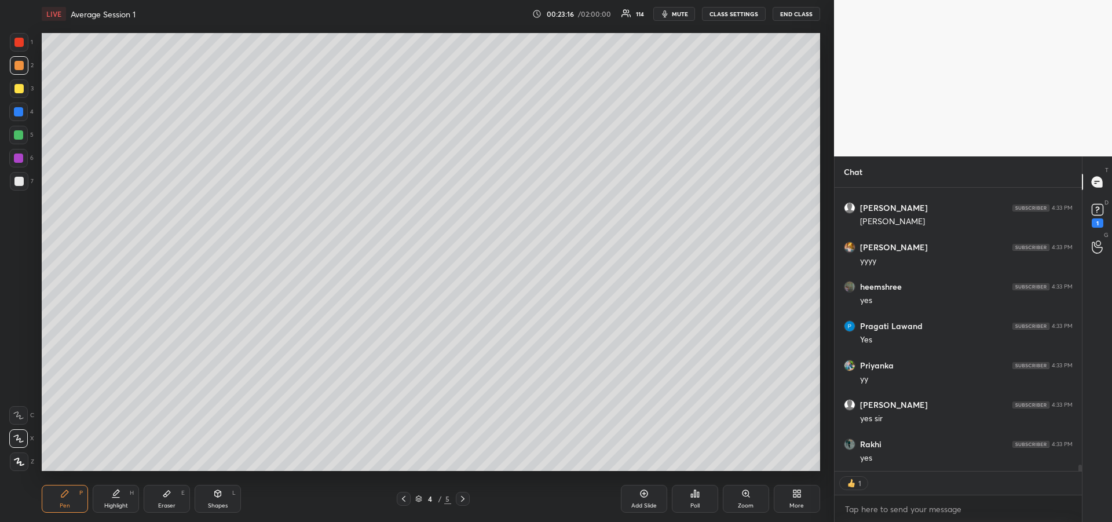
click at [641, 506] on div "Add Slide" at bounding box center [643, 506] width 25 height 6
click at [19, 122] on div "1 2 3 4 5 6 7" at bounding box center [21, 114] width 24 height 162
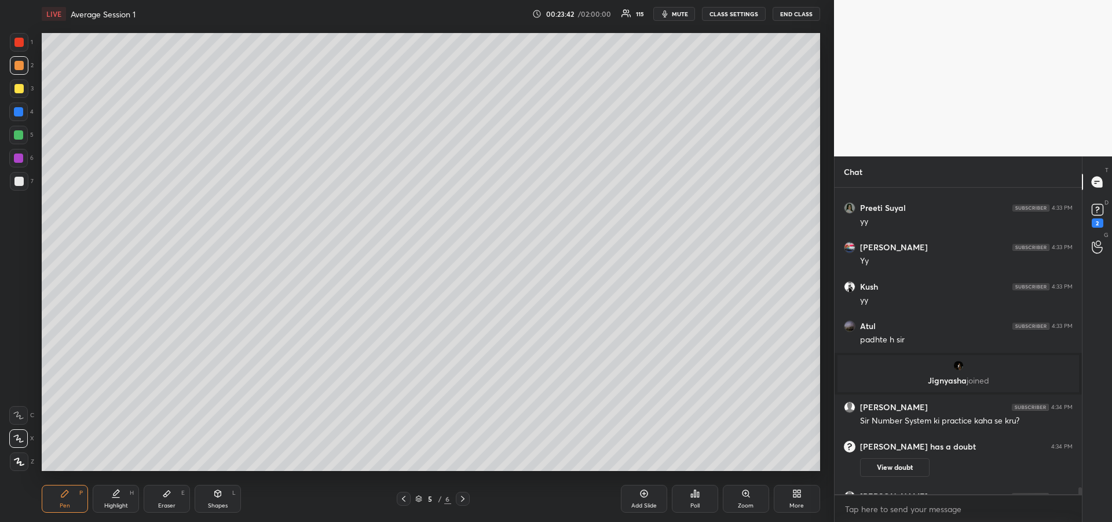
scroll to position [12754, 0]
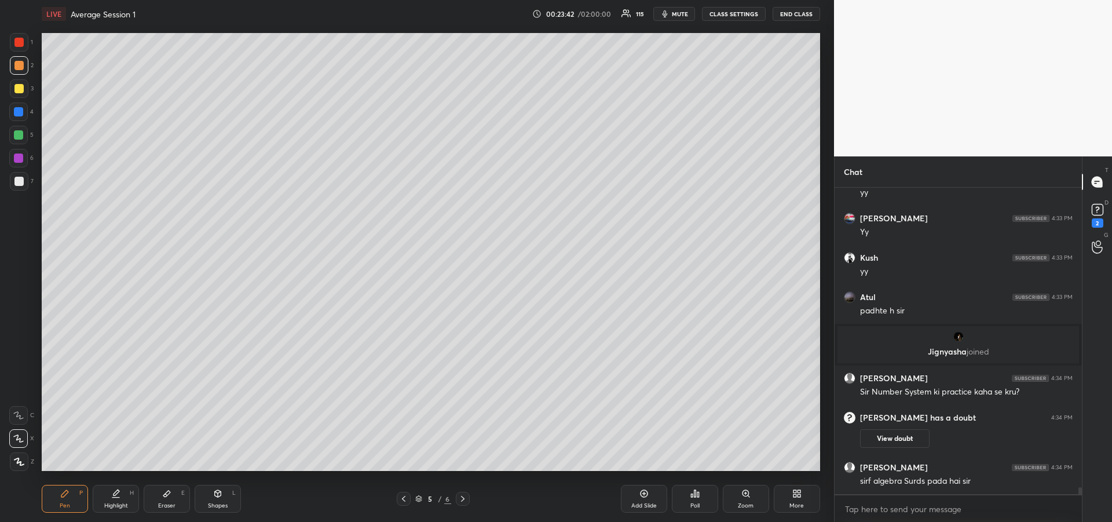
click at [407, 502] on icon at bounding box center [403, 498] width 9 height 9
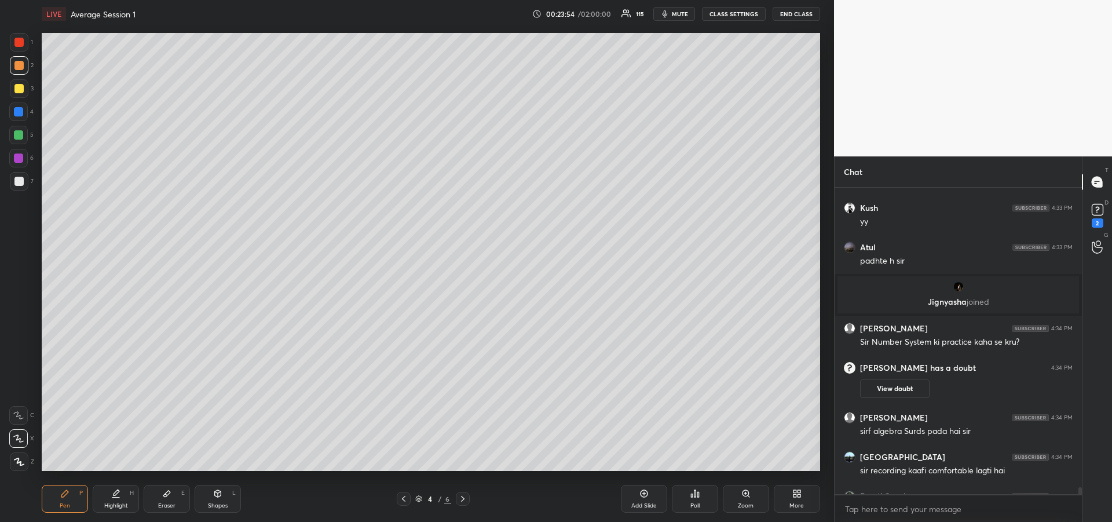
scroll to position [12812, 0]
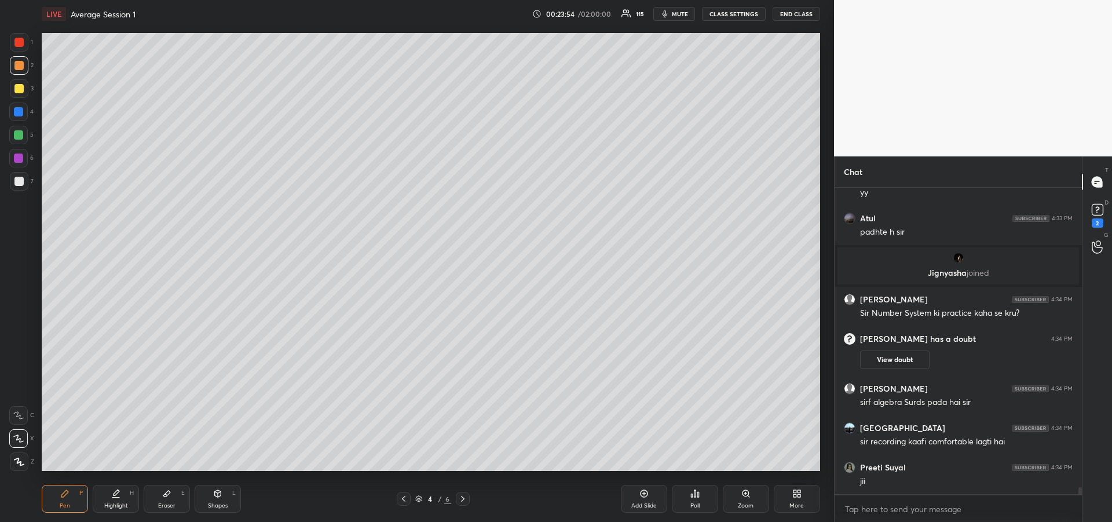
click at [19, 141] on div at bounding box center [18, 135] width 19 height 19
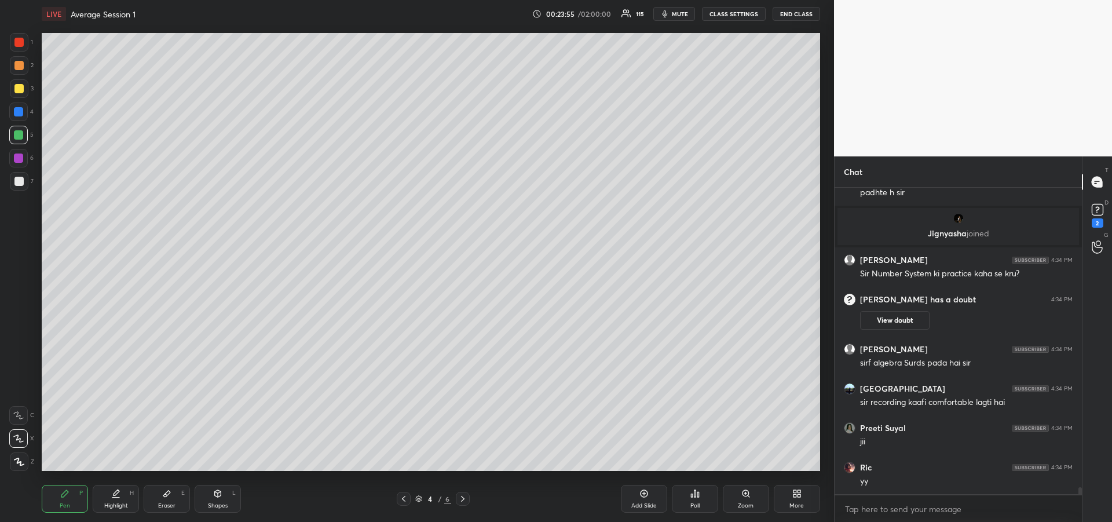
click at [21, 159] on div at bounding box center [18, 157] width 9 height 9
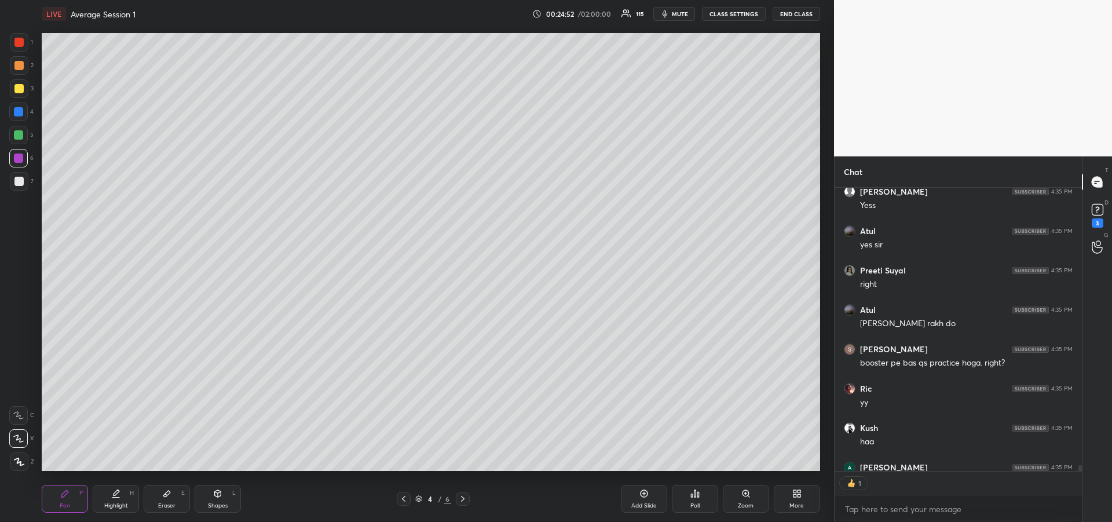
scroll to position [13582, 0]
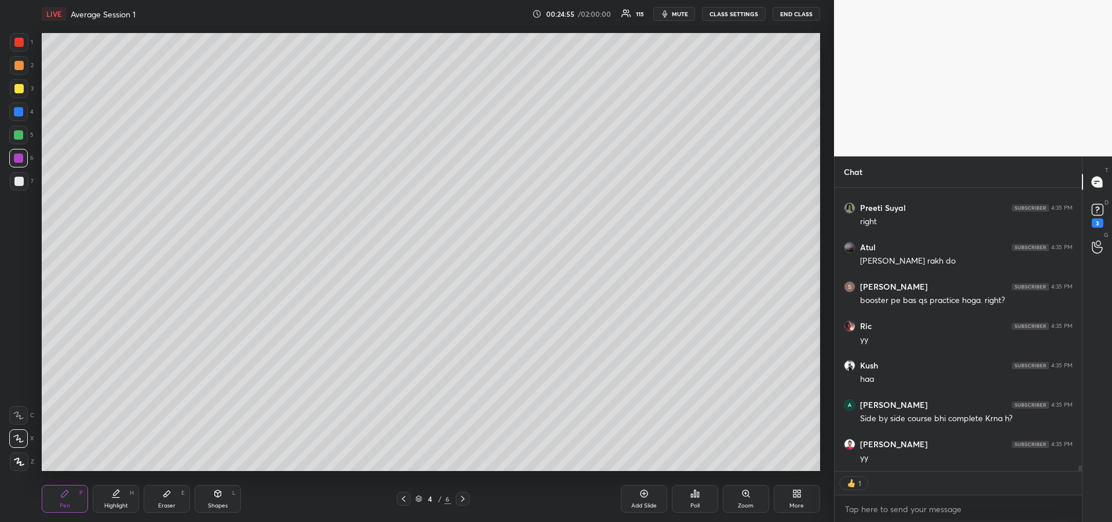
click at [19, 186] on div at bounding box center [19, 181] width 19 height 19
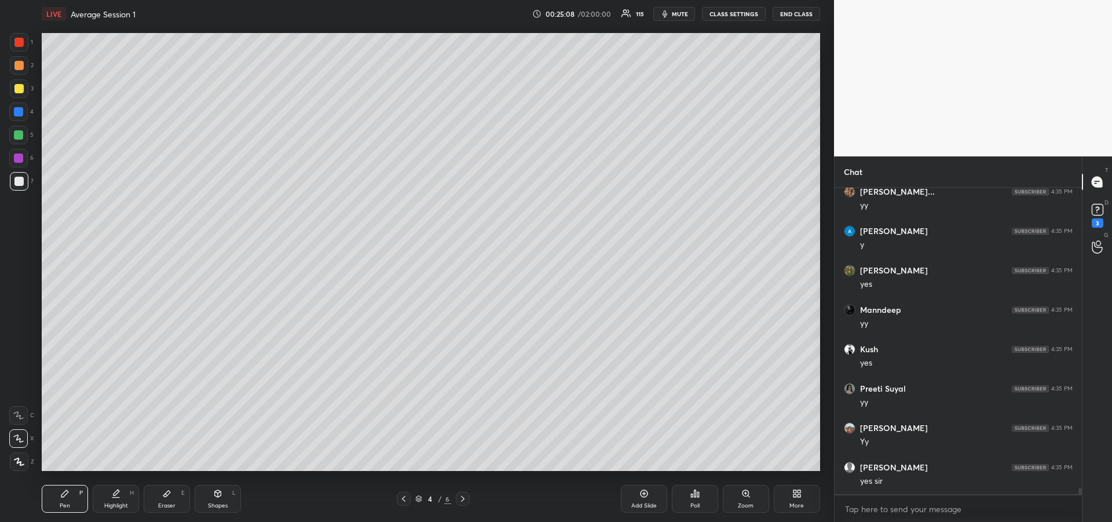
scroll to position [13953, 0]
click at [18, 92] on div at bounding box center [18, 88] width 9 height 9
click at [465, 502] on icon at bounding box center [462, 498] width 9 height 9
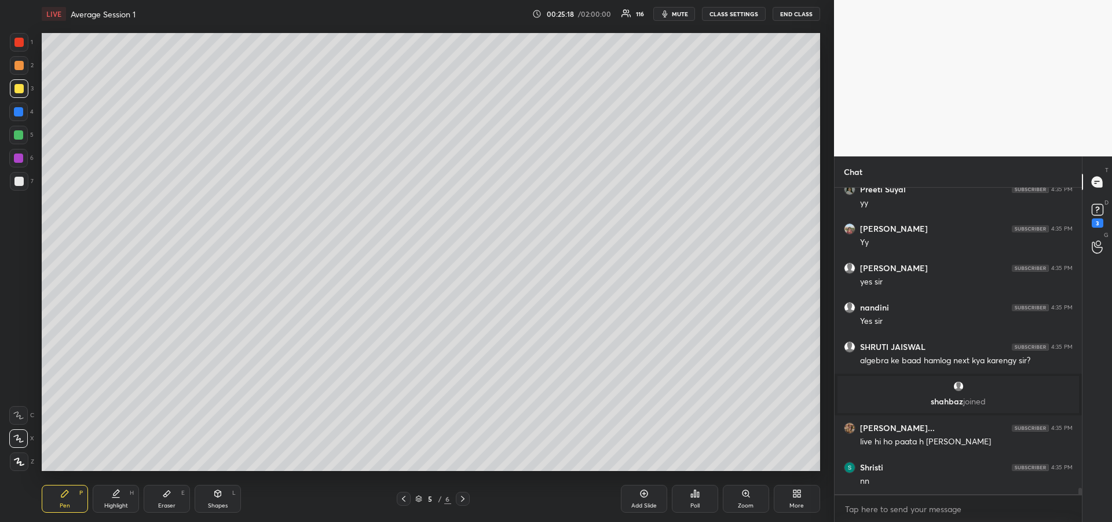
scroll to position [14080, 0]
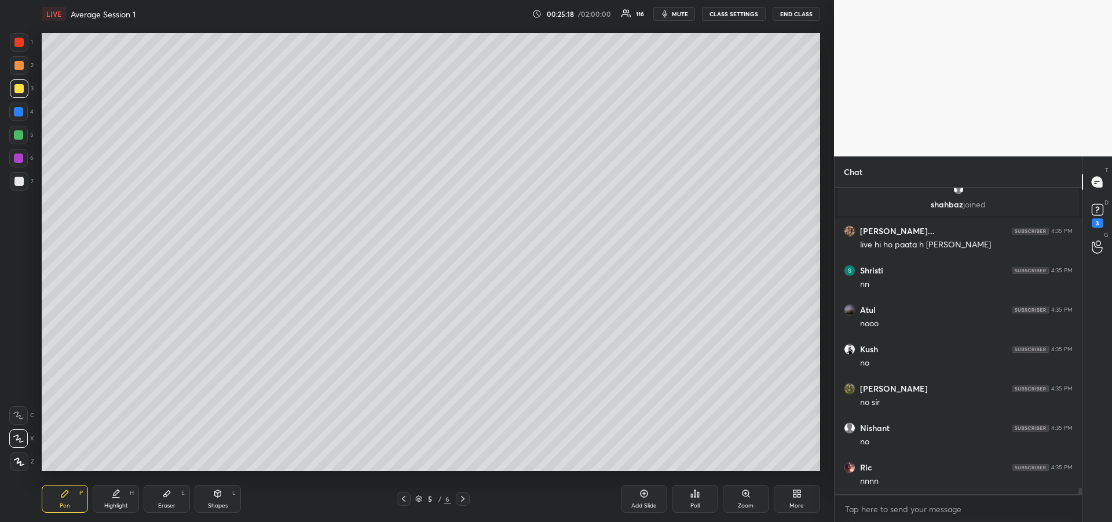
click at [19, 117] on div at bounding box center [18, 112] width 19 height 19
click at [21, 144] on div at bounding box center [18, 135] width 19 height 19
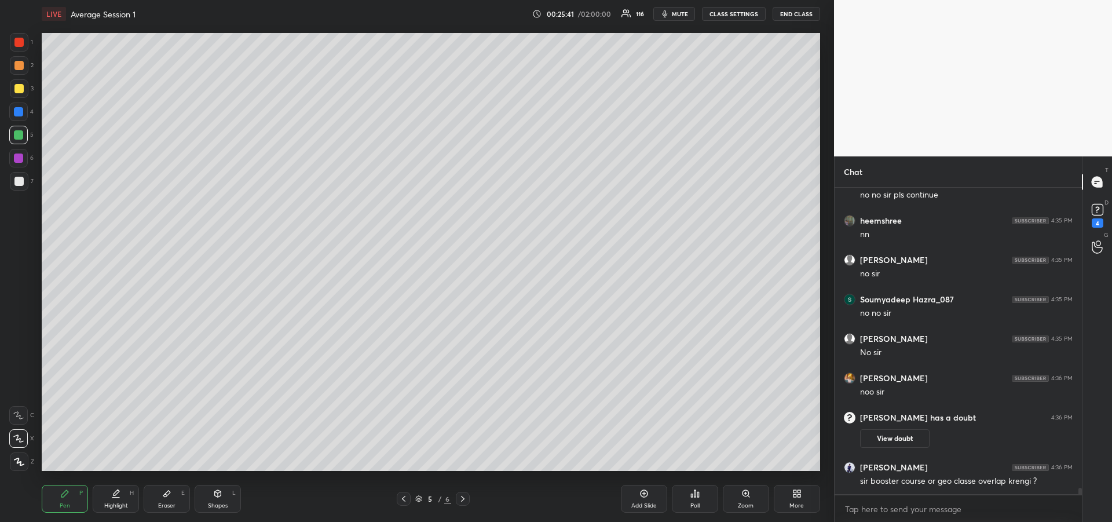
scroll to position [14431, 0]
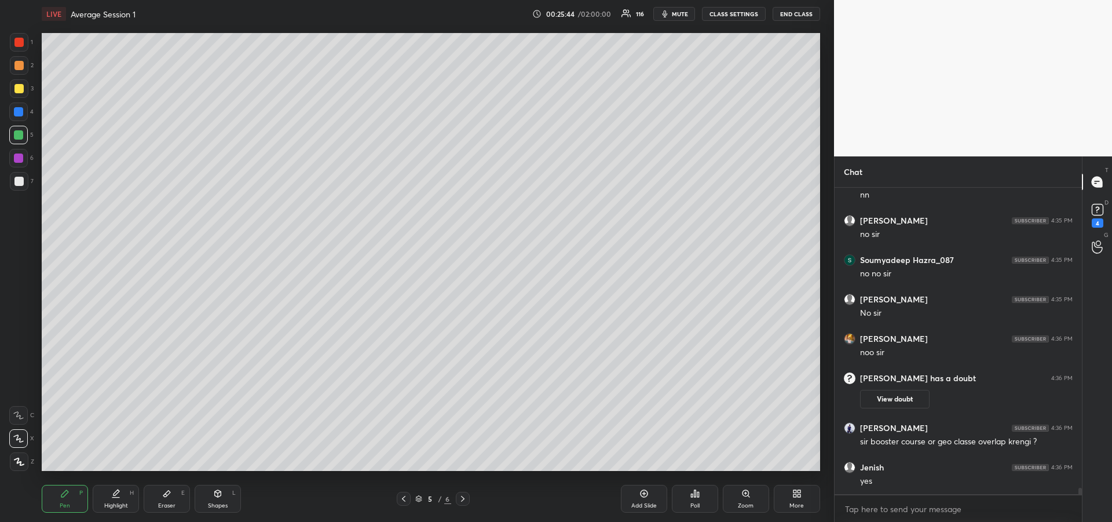
click at [19, 65] on div at bounding box center [18, 65] width 9 height 9
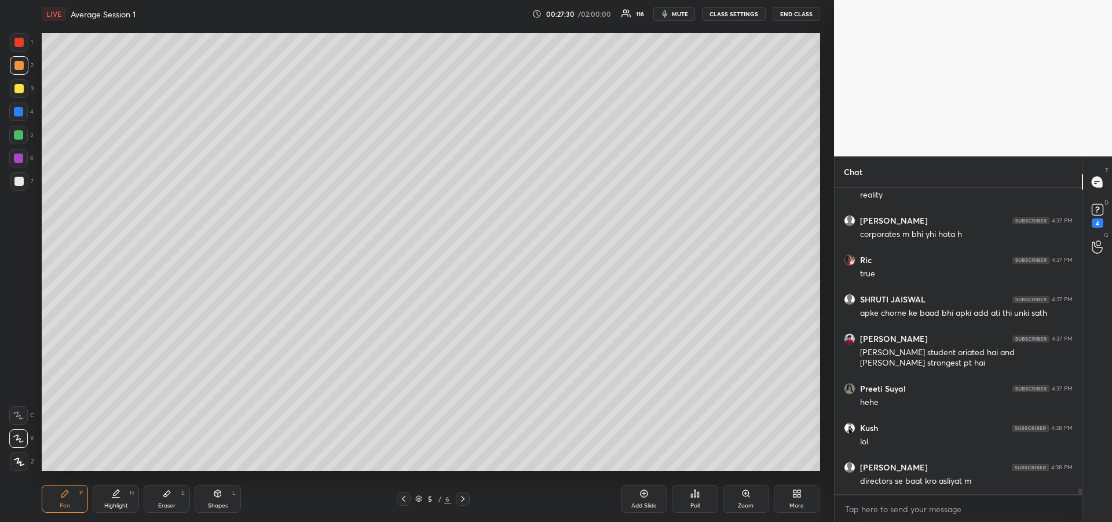
scroll to position [15710, 0]
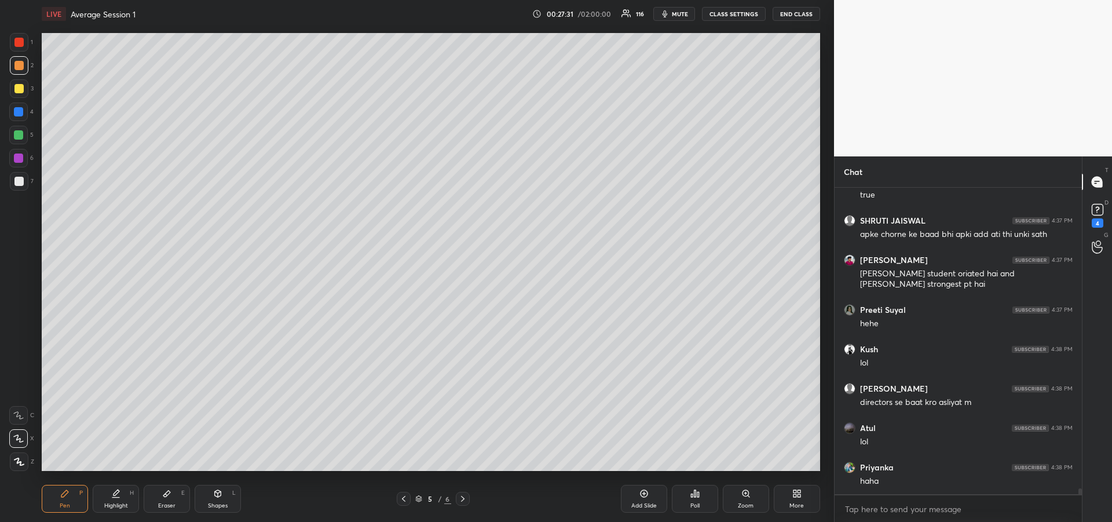
click at [16, 90] on div at bounding box center [18, 88] width 9 height 9
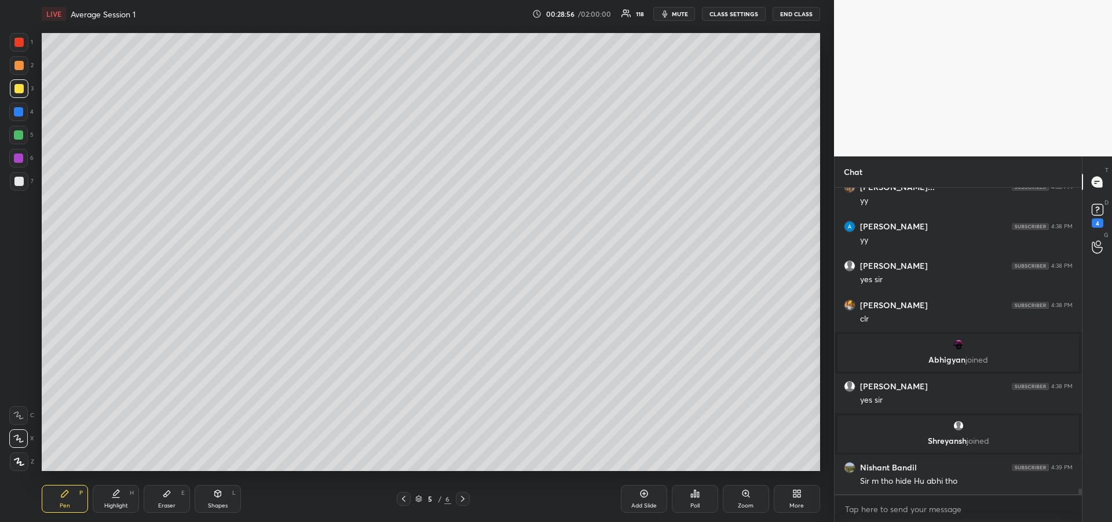
scroll to position [16147, 0]
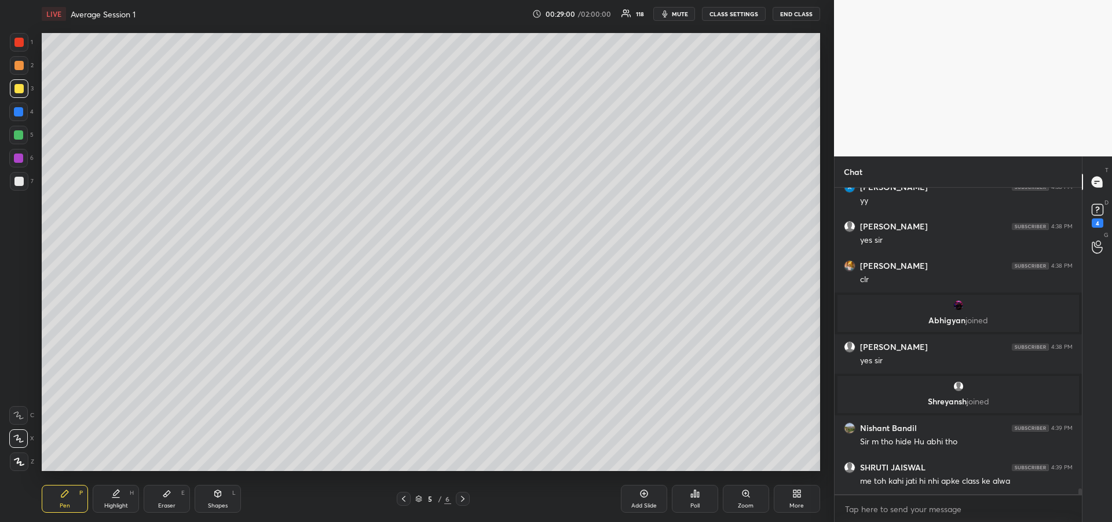
click at [20, 186] on div at bounding box center [19, 181] width 19 height 19
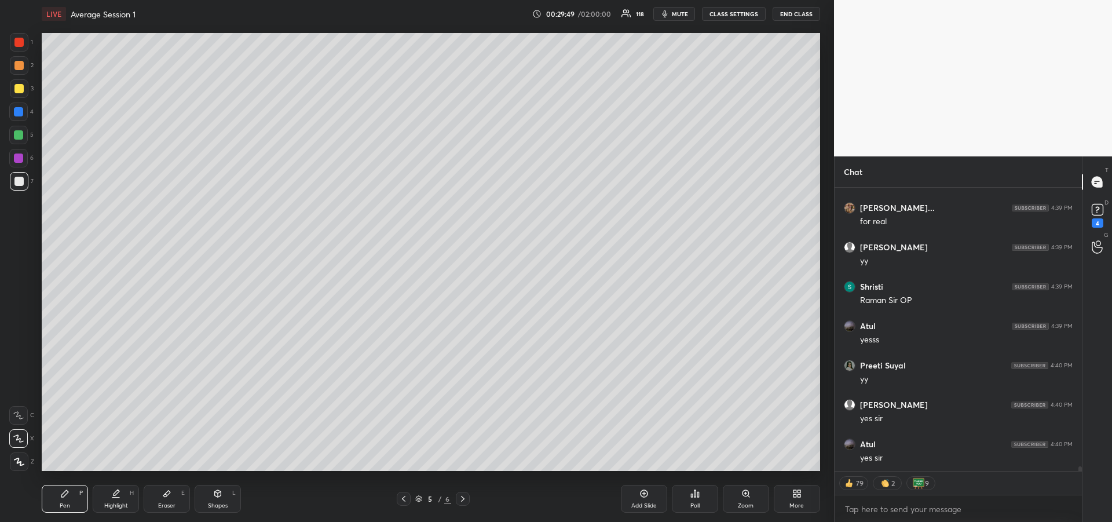
scroll to position [16603, 0]
click at [19, 91] on div at bounding box center [18, 88] width 9 height 9
click at [23, 184] on div at bounding box center [18, 181] width 9 height 9
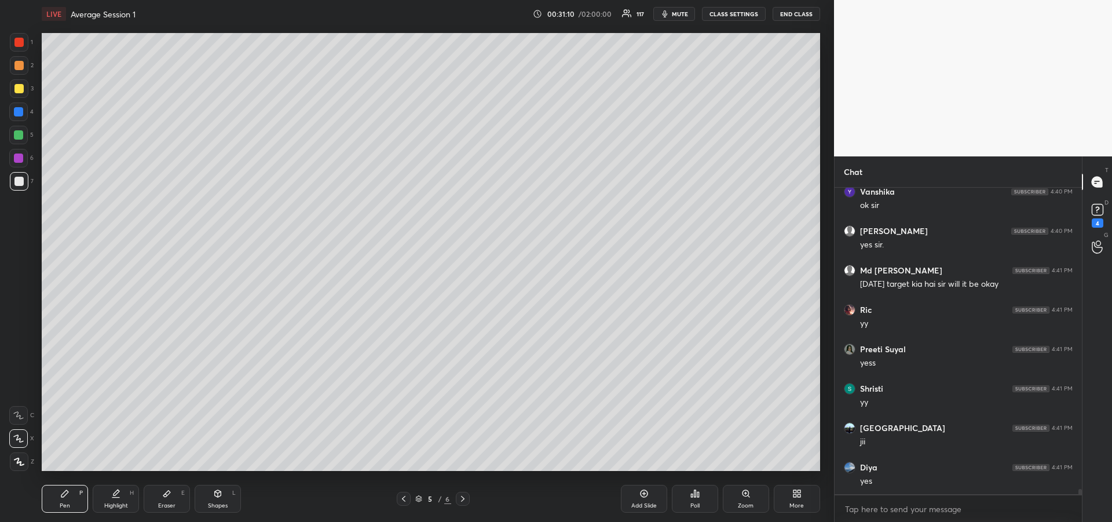
scroll to position [17250, 0]
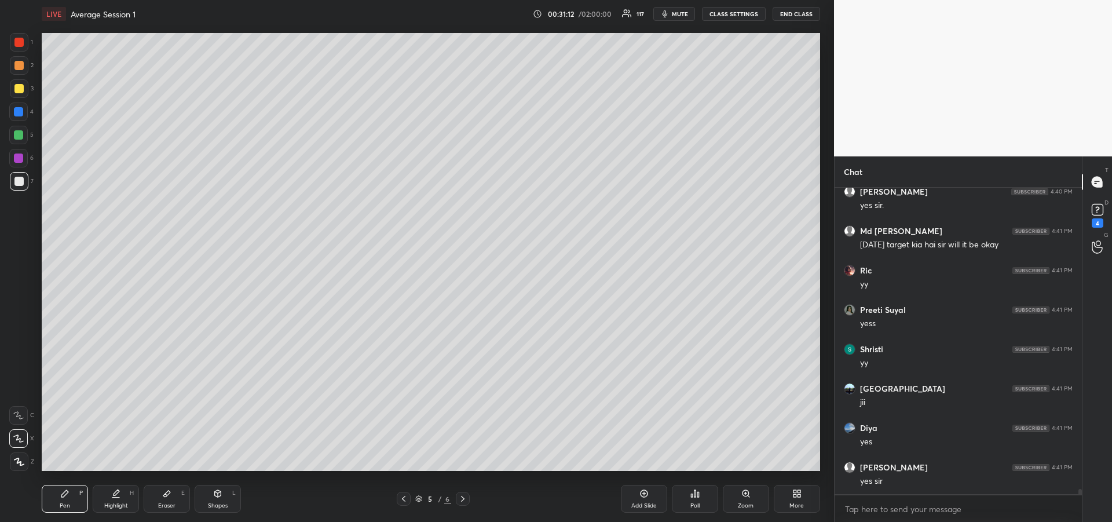
click at [639, 507] on div "Add Slide" at bounding box center [643, 506] width 25 height 6
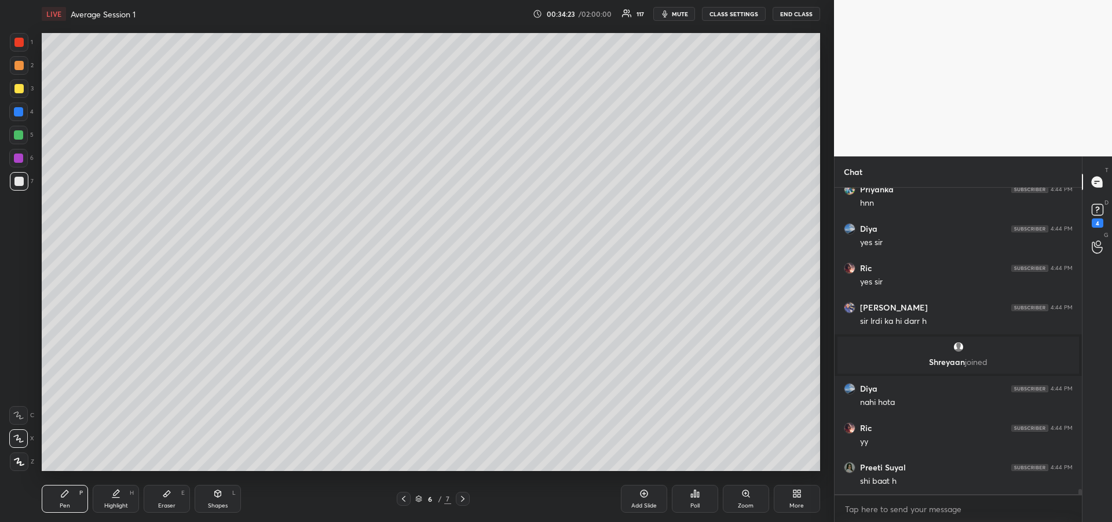
scroll to position [17584, 0]
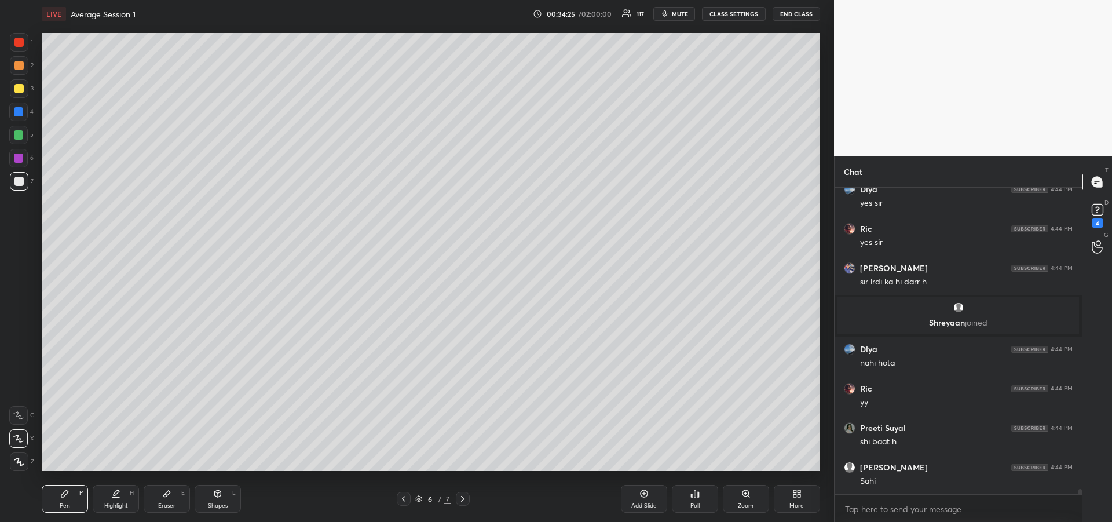
click at [19, 112] on div at bounding box center [18, 111] width 9 height 9
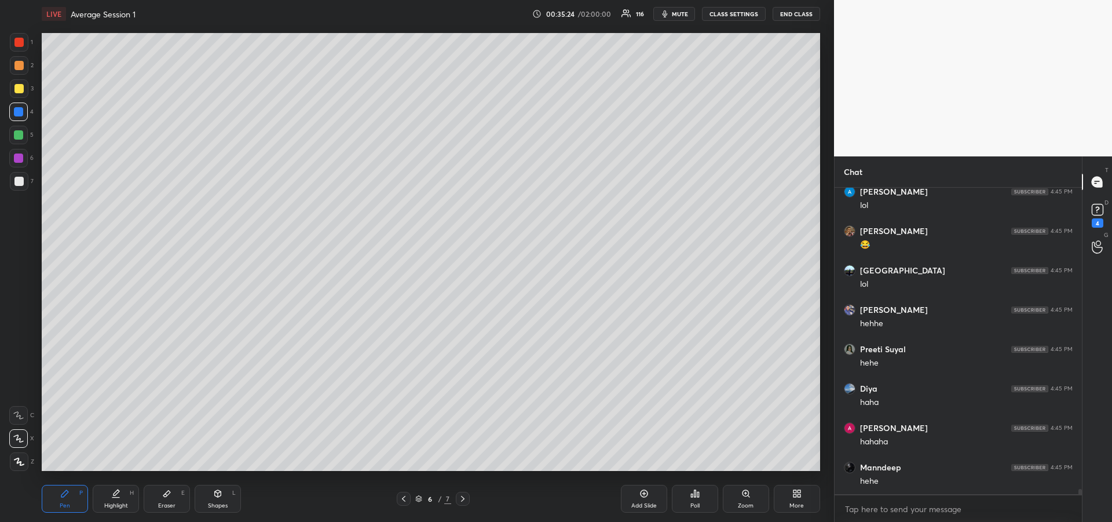
scroll to position [18343, 0]
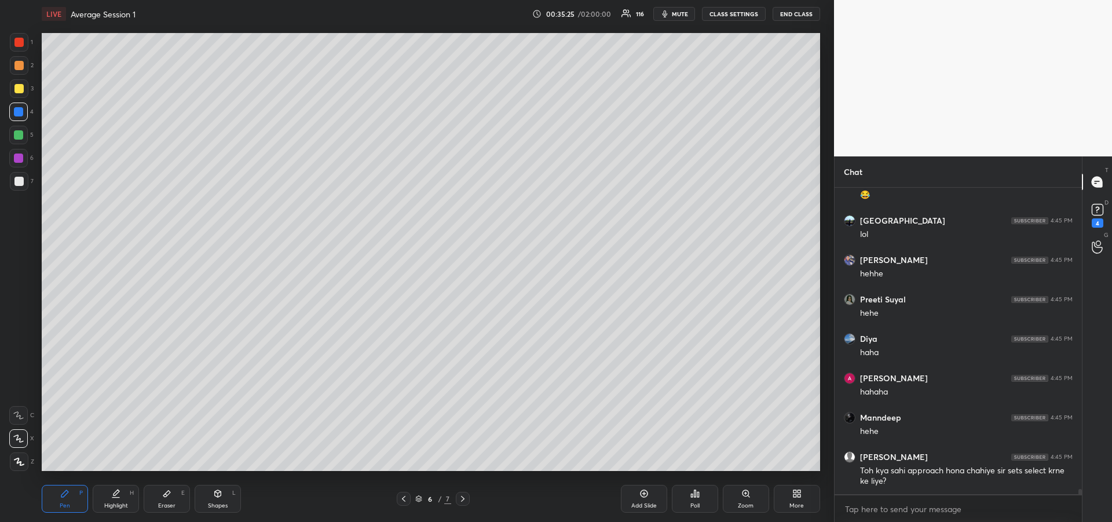
click at [21, 45] on div at bounding box center [18, 42] width 9 height 9
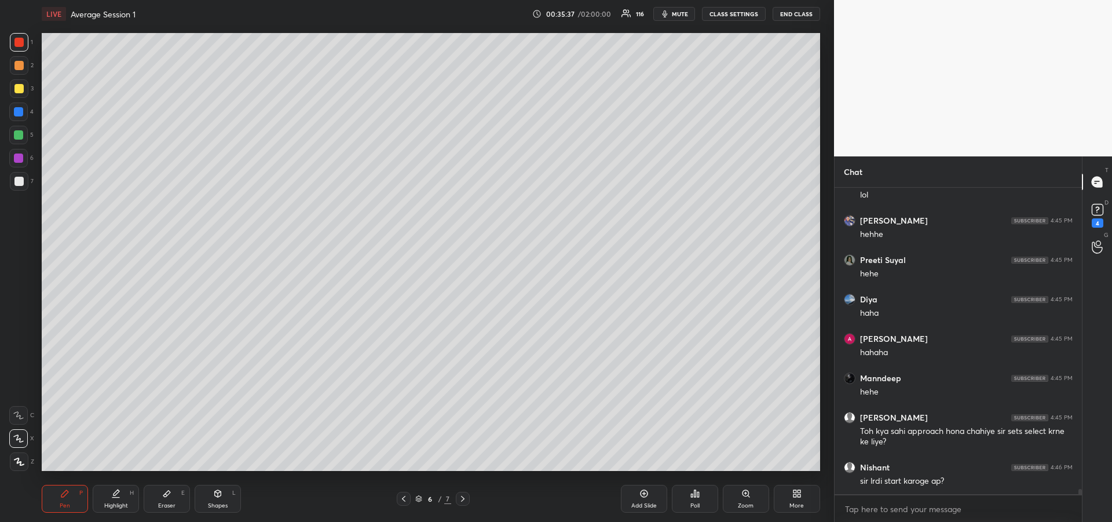
scroll to position [18424, 0]
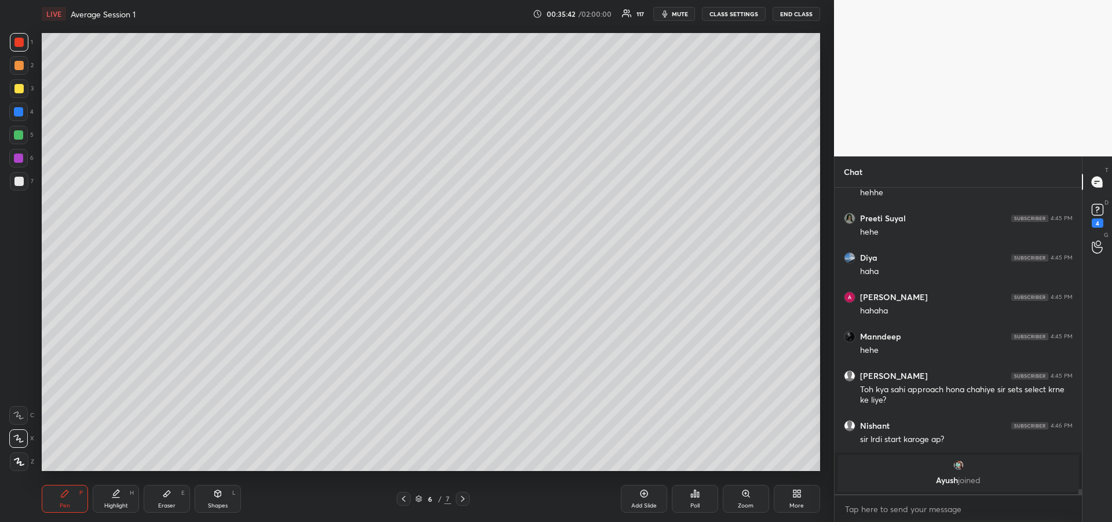
click at [19, 158] on div at bounding box center [18, 157] width 9 height 9
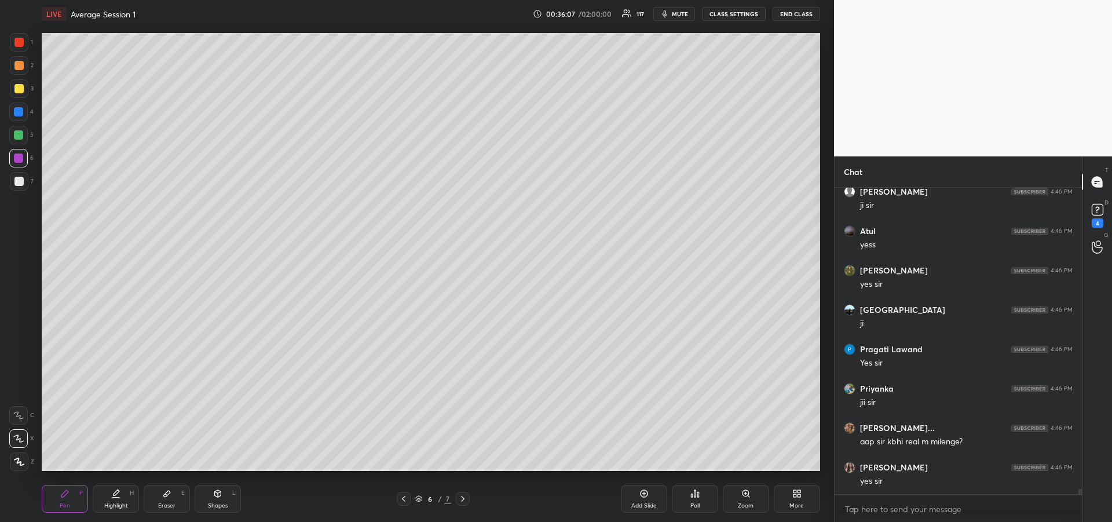
scroll to position [280, 244]
click at [16, 84] on div at bounding box center [18, 88] width 9 height 9
click at [403, 503] on icon at bounding box center [403, 498] width 9 height 9
click at [464, 500] on icon at bounding box center [462, 498] width 9 height 9
click at [463, 500] on icon at bounding box center [462, 499] width 3 height 6
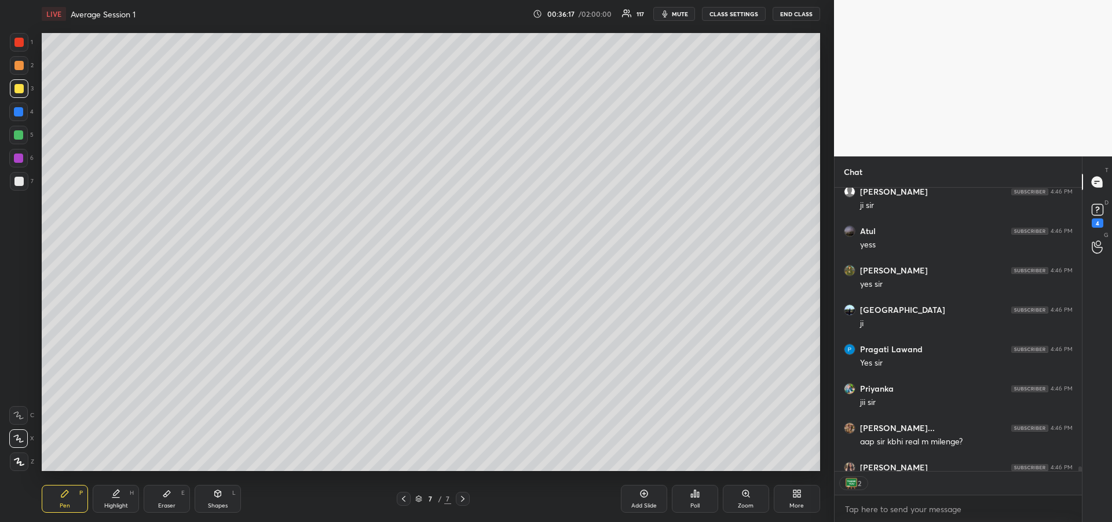
click at [164, 499] on div "Eraser E" at bounding box center [167, 499] width 46 height 28
click at [17, 393] on span "Erase all" at bounding box center [18, 391] width 17 height 8
click at [65, 499] on div "Pen P" at bounding box center [65, 499] width 46 height 28
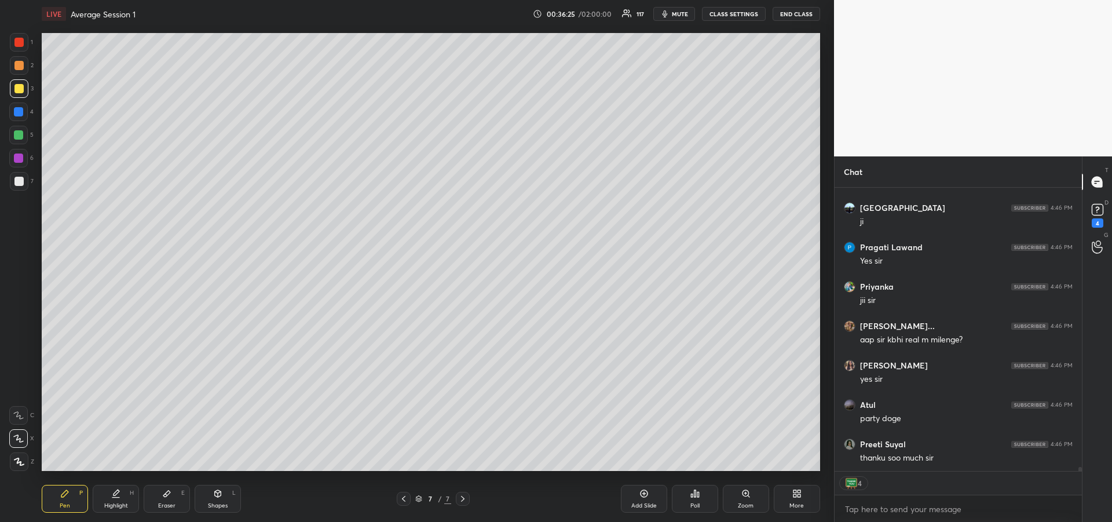
scroll to position [18802, 0]
click at [13, 116] on div at bounding box center [18, 112] width 19 height 19
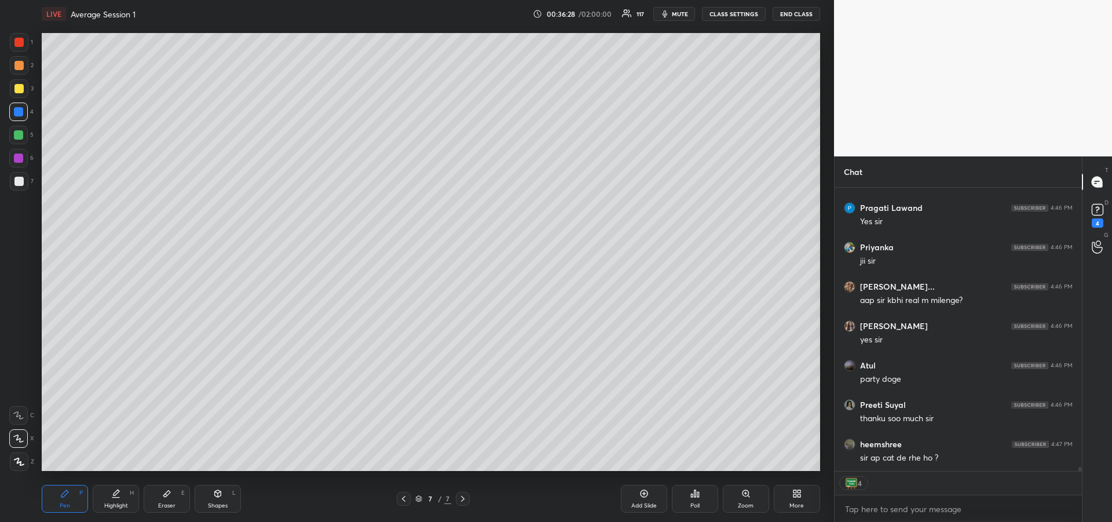
scroll to position [18841, 0]
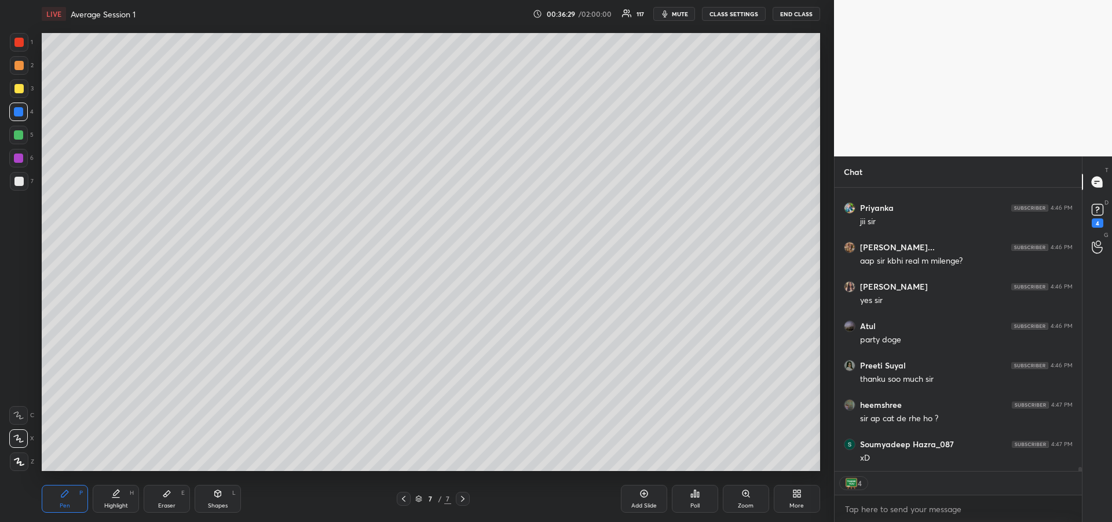
type textarea "x"
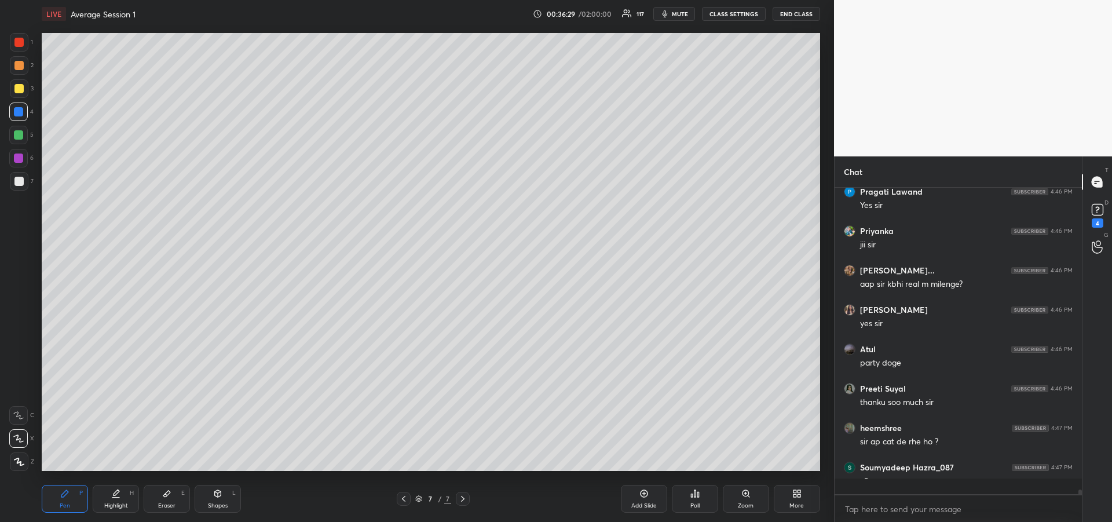
scroll to position [303, 244]
click at [19, 92] on div at bounding box center [18, 88] width 9 height 9
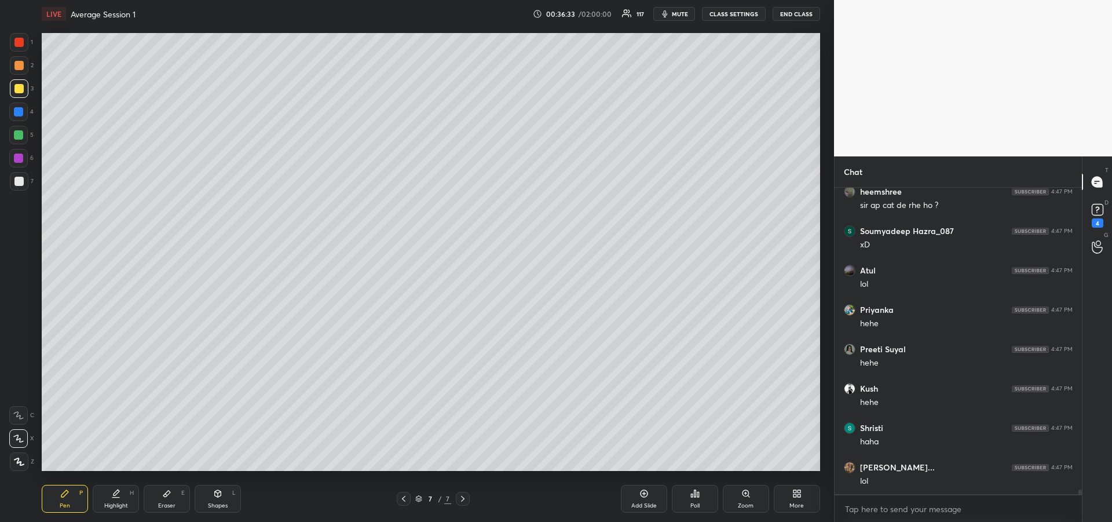
scroll to position [19094, 0]
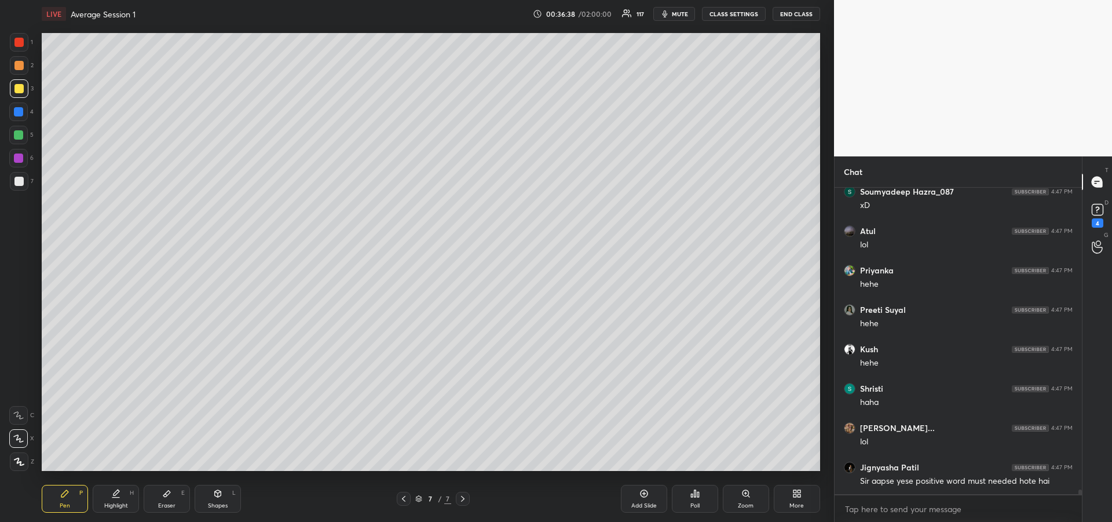
click at [404, 502] on icon at bounding box center [403, 498] width 9 height 9
click at [401, 500] on icon at bounding box center [403, 498] width 9 height 9
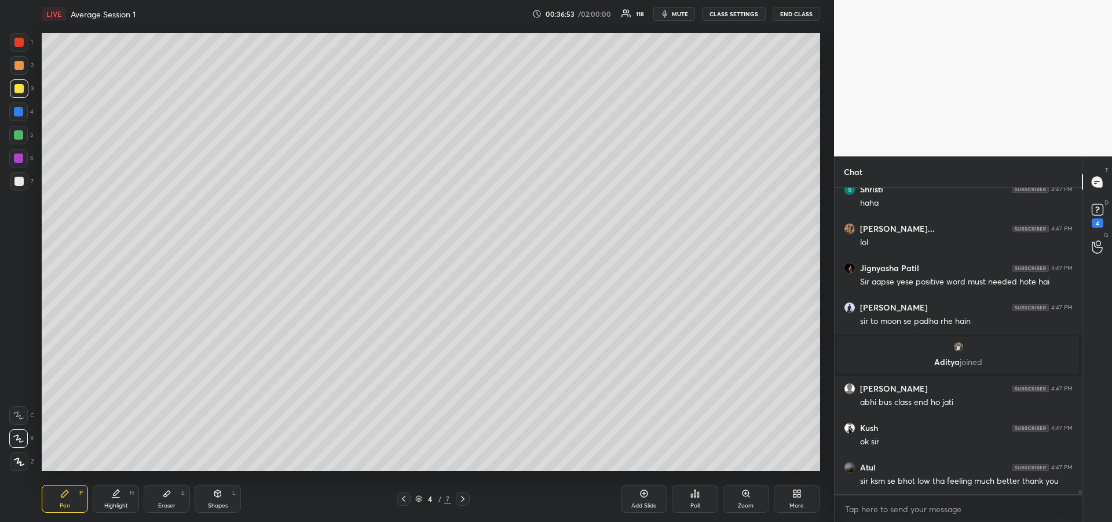
scroll to position [19059, 0]
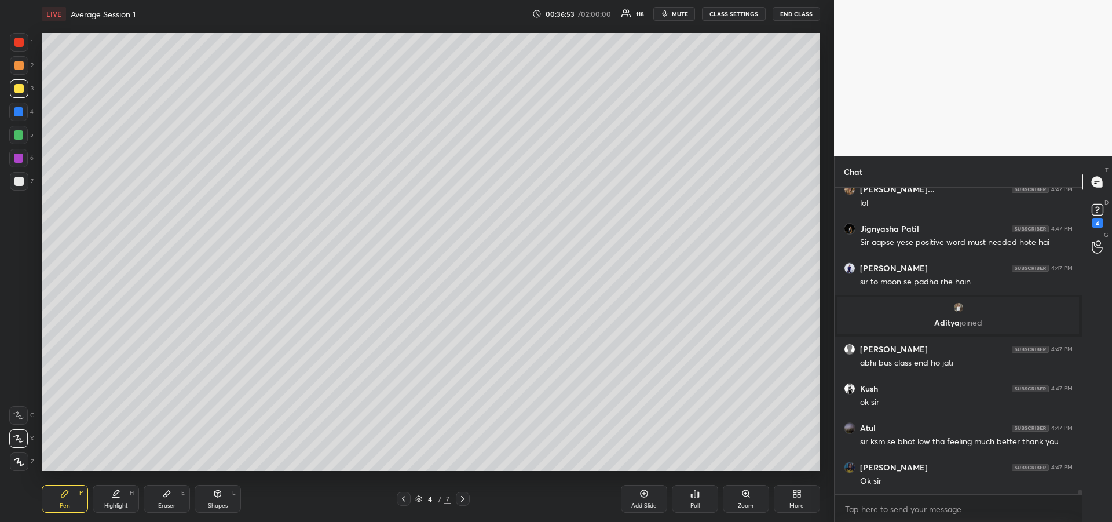
click at [462, 499] on icon at bounding box center [462, 498] width 9 height 9
click at [466, 500] on icon at bounding box center [462, 498] width 9 height 9
click at [463, 501] on icon at bounding box center [462, 498] width 9 height 9
click at [19, 94] on div at bounding box center [19, 88] width 19 height 19
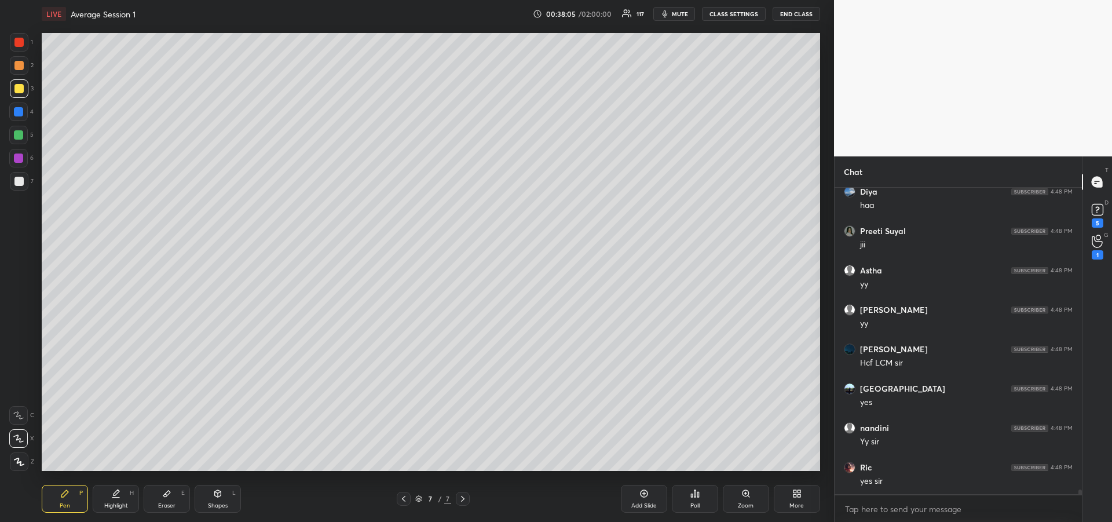
scroll to position [20323, 0]
click at [12, 139] on div at bounding box center [18, 135] width 19 height 19
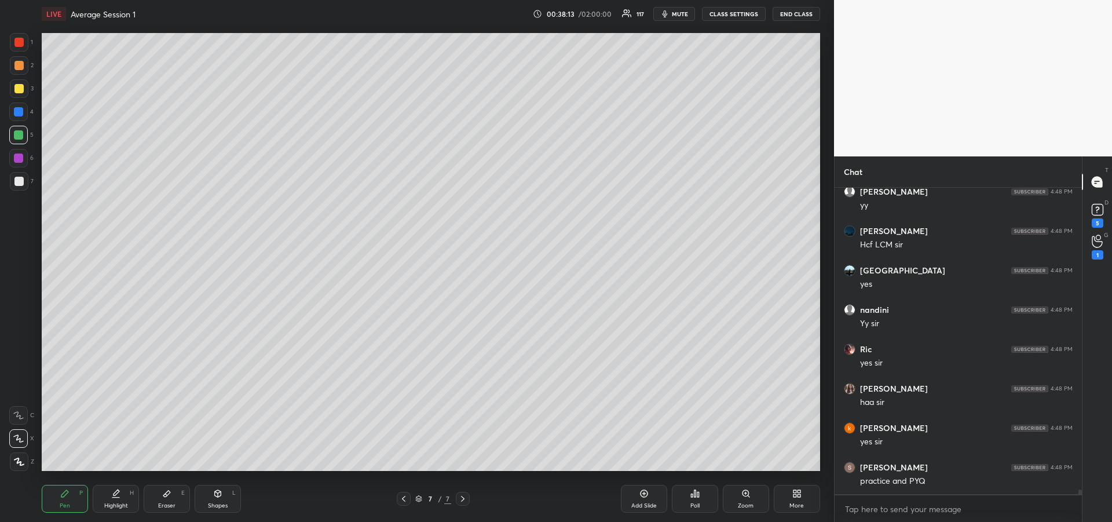
scroll to position [20441, 0]
click at [164, 498] on div "Eraser E" at bounding box center [167, 499] width 46 height 28
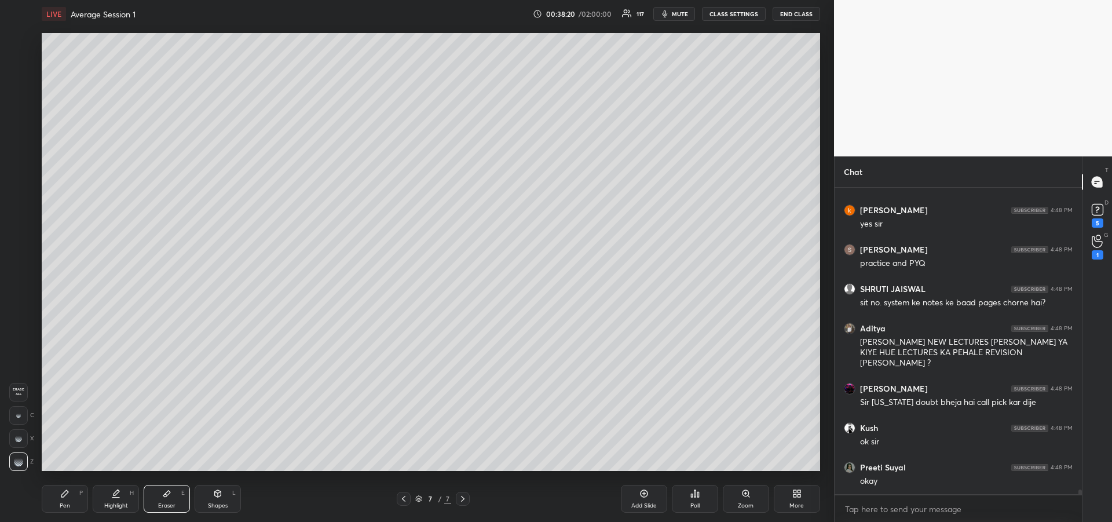
scroll to position [20659, 0]
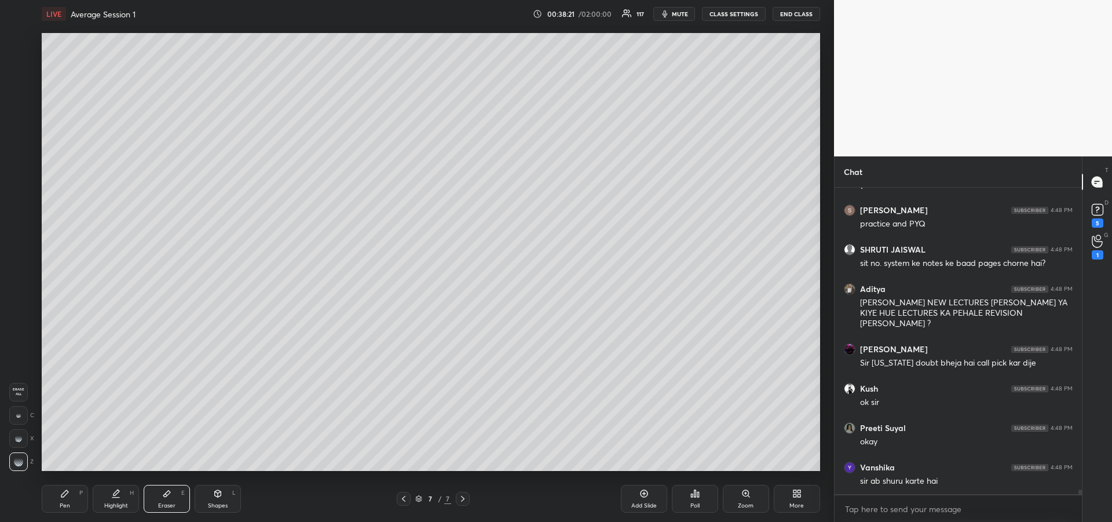
click at [170, 500] on div "Eraser E" at bounding box center [167, 499] width 46 height 28
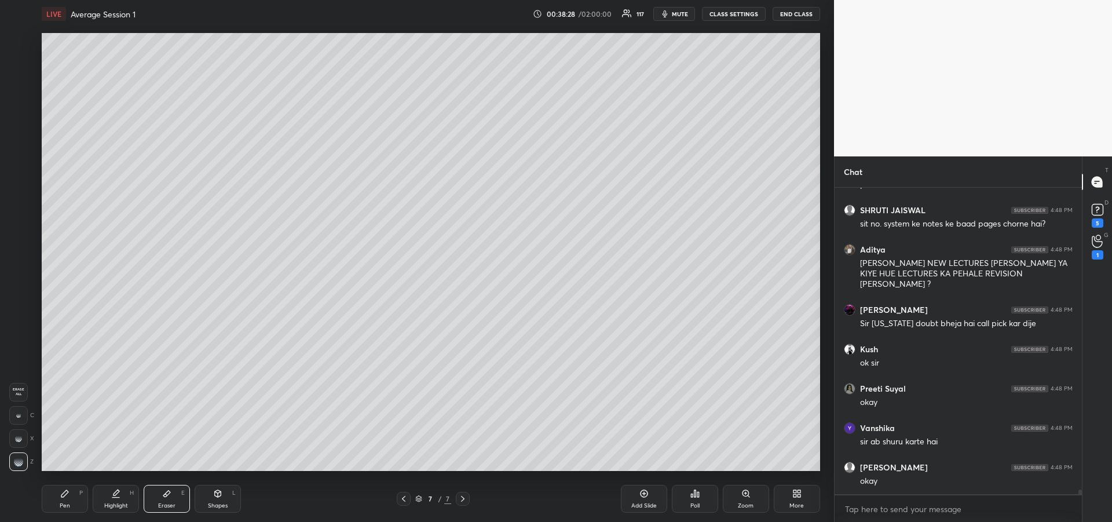
click at [60, 496] on div "Pen P" at bounding box center [65, 499] width 46 height 28
click at [15, 89] on div at bounding box center [18, 88] width 9 height 9
click at [19, 143] on div at bounding box center [18, 135] width 19 height 19
click at [15, 88] on div at bounding box center [18, 88] width 9 height 9
click at [19, 137] on div at bounding box center [18, 134] width 9 height 9
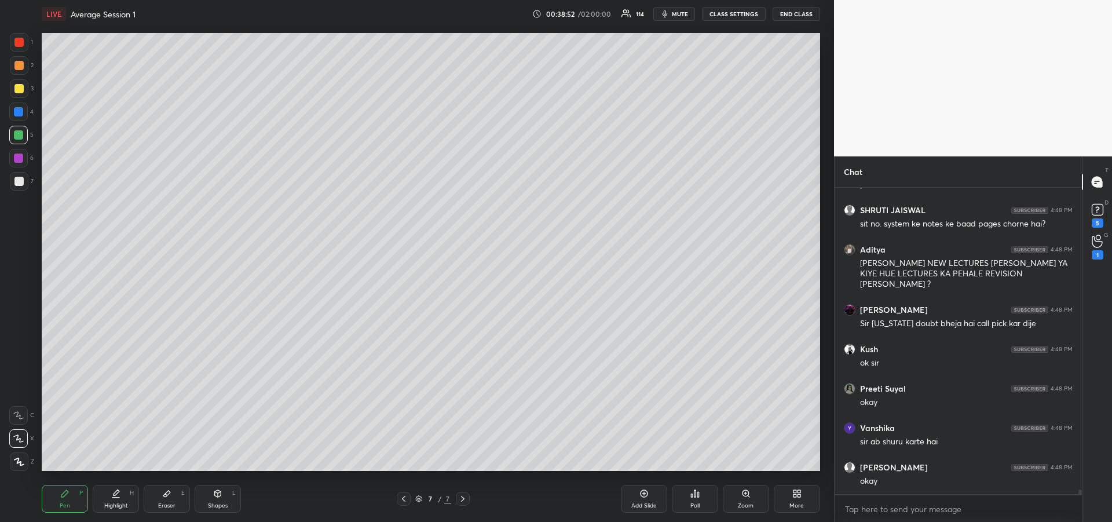
click at [17, 162] on div at bounding box center [18, 157] width 9 height 9
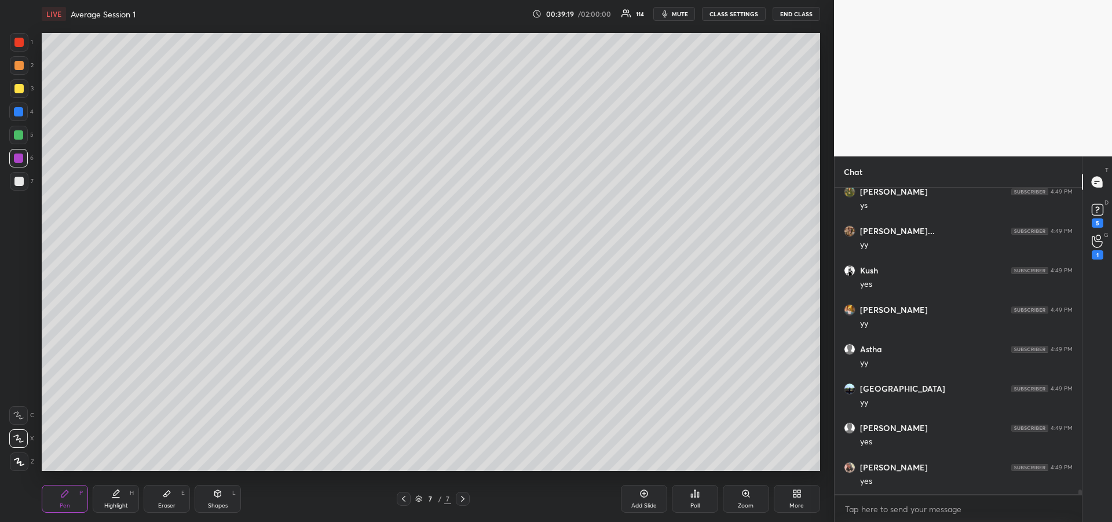
scroll to position [21260, 0]
click at [20, 112] on div at bounding box center [18, 111] width 9 height 9
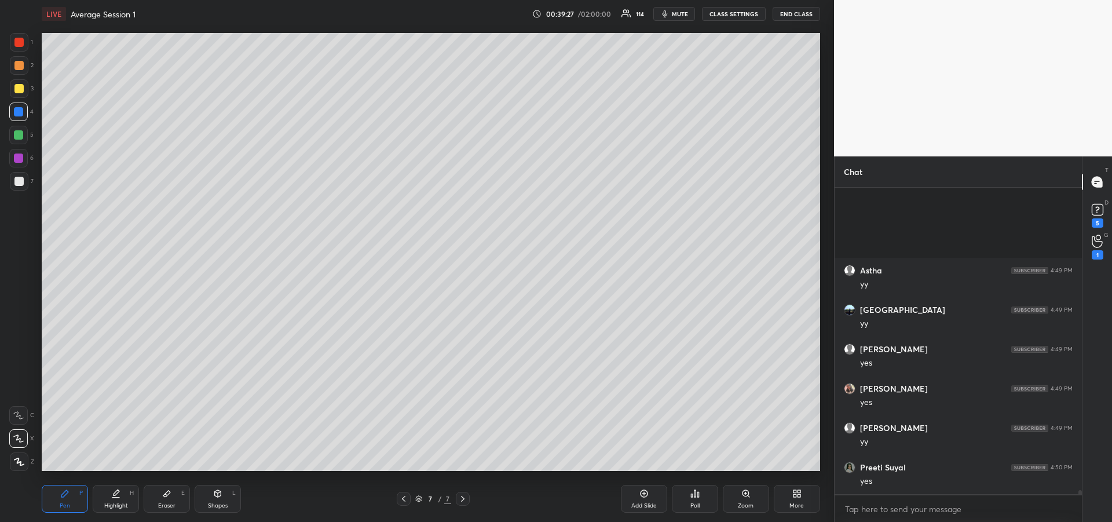
scroll to position [21417, 0]
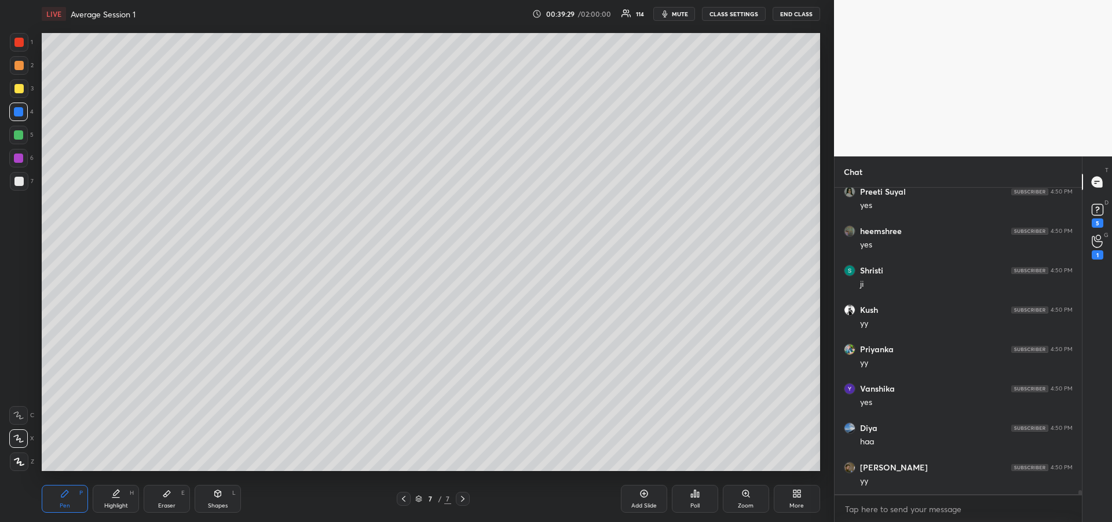
click at [19, 137] on div at bounding box center [18, 134] width 9 height 9
click at [20, 184] on div at bounding box center [18, 181] width 9 height 9
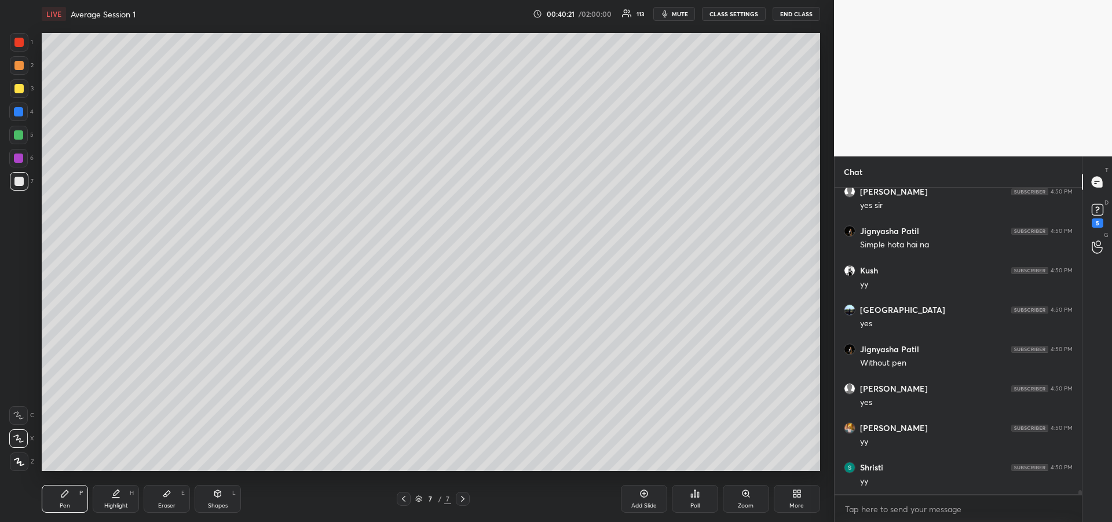
click at [111, 503] on div "Highlight" at bounding box center [116, 506] width 24 height 6
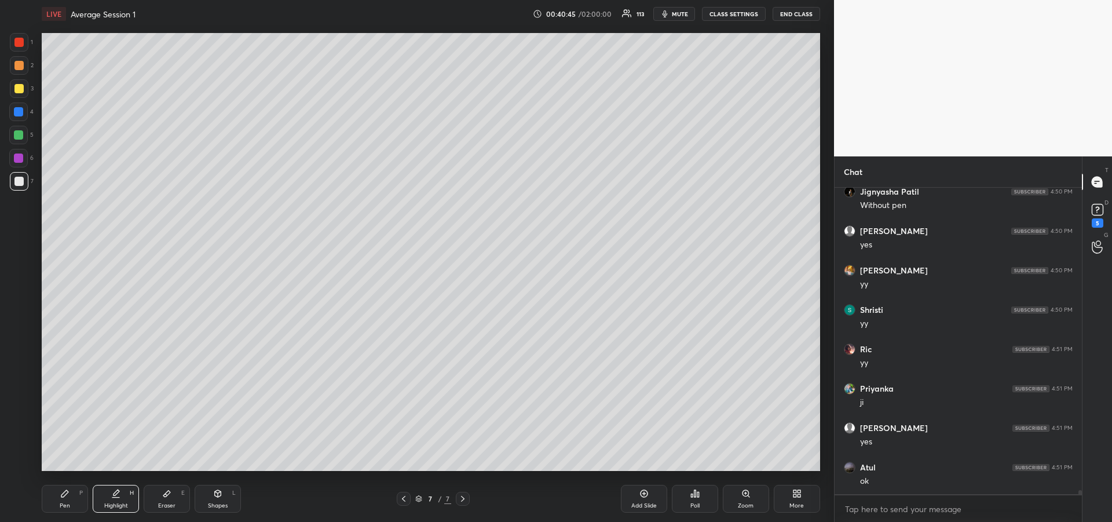
scroll to position [22205, 0]
click at [68, 508] on div "Pen" at bounding box center [65, 506] width 10 height 6
click at [19, 138] on div at bounding box center [18, 134] width 9 height 9
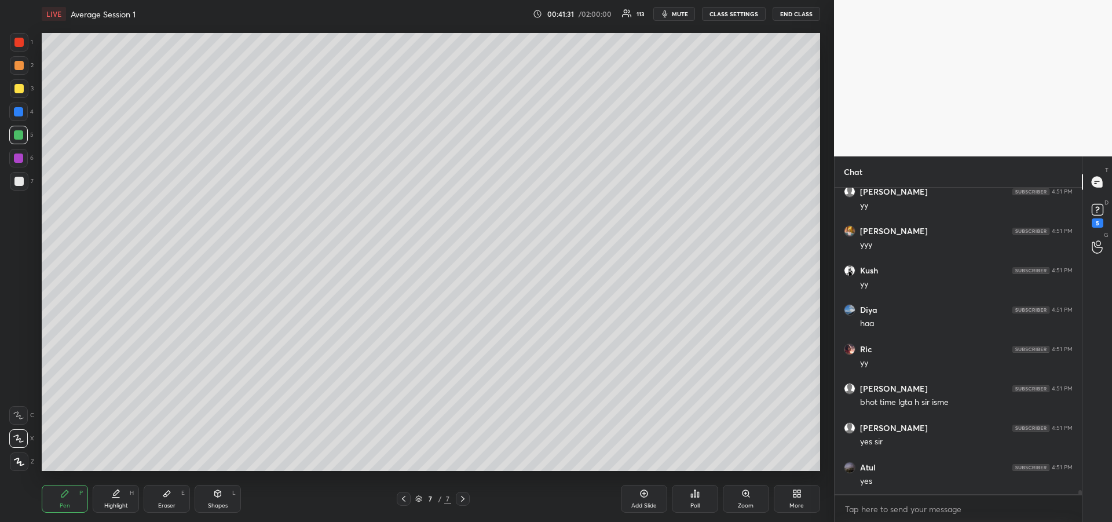
click at [170, 499] on div "Eraser E" at bounding box center [167, 499] width 46 height 28
click at [74, 501] on div "Pen P" at bounding box center [65, 499] width 46 height 28
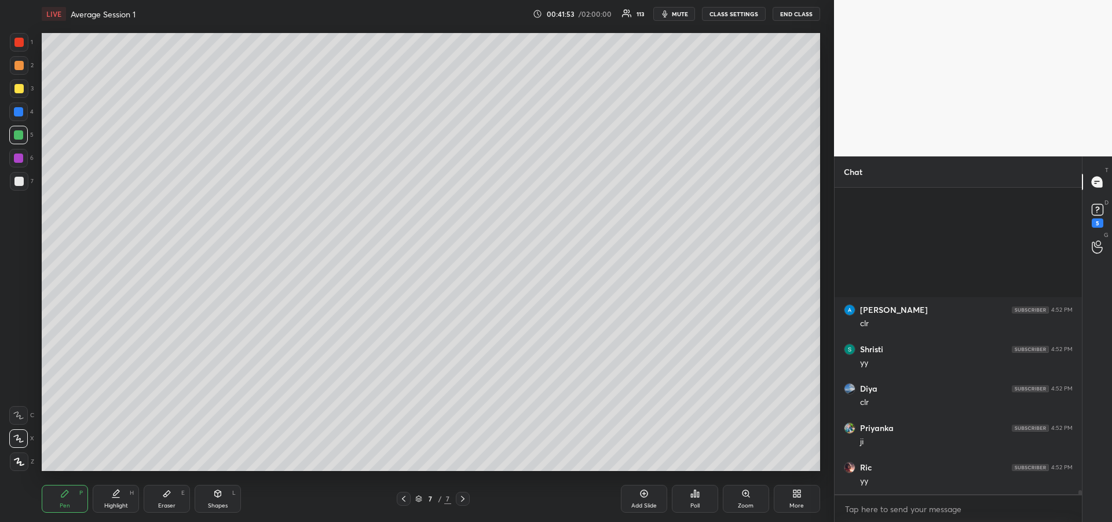
scroll to position [22747, 0]
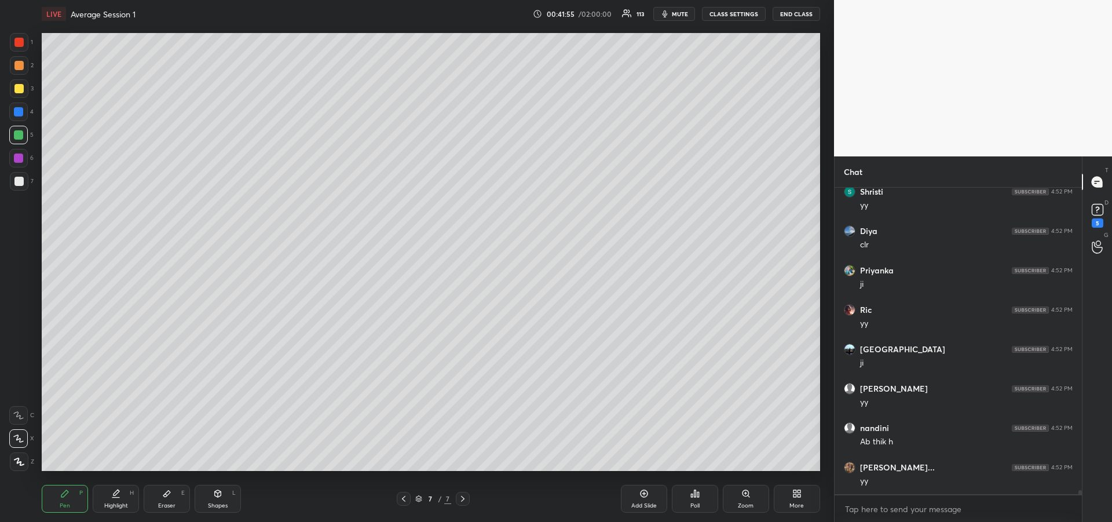
click at [167, 500] on div "Eraser E" at bounding box center [167, 499] width 46 height 28
click at [74, 500] on div "Pen P" at bounding box center [65, 499] width 46 height 28
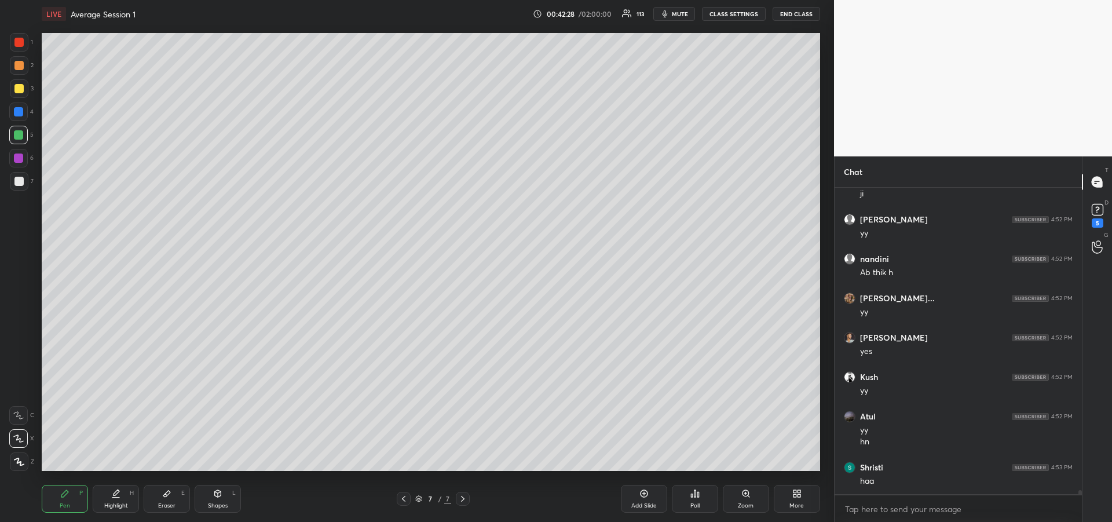
scroll to position [22956, 0]
click at [19, 91] on div at bounding box center [18, 88] width 9 height 9
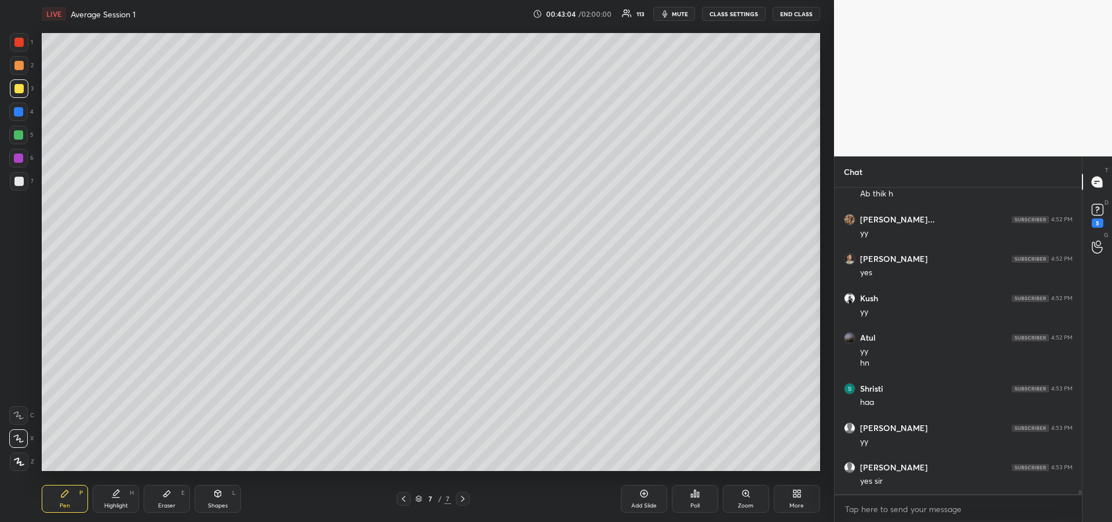
click at [20, 140] on div at bounding box center [18, 135] width 19 height 19
click at [169, 498] on div "Eraser E" at bounding box center [167, 499] width 46 height 28
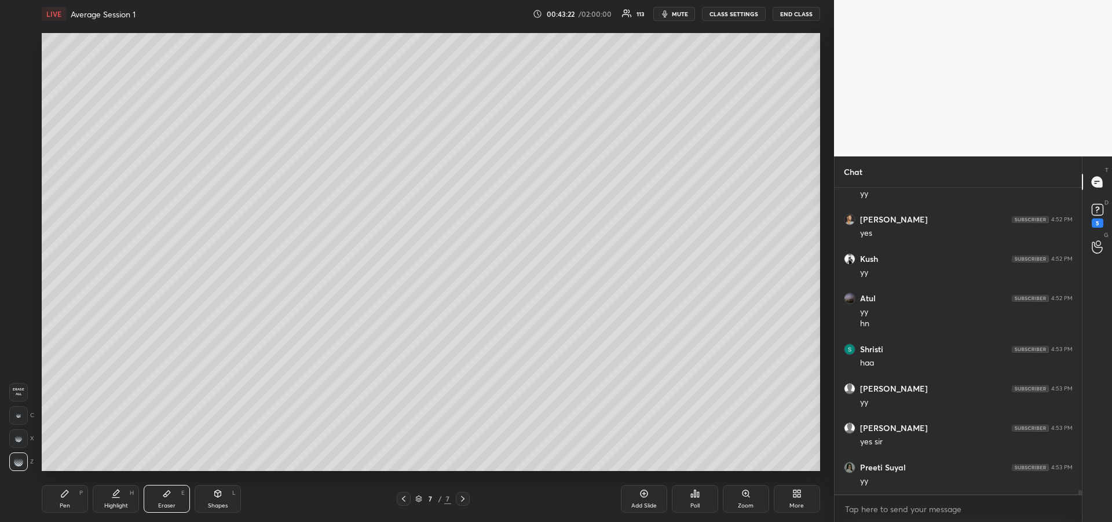
click at [59, 498] on div "Pen P" at bounding box center [65, 499] width 46 height 28
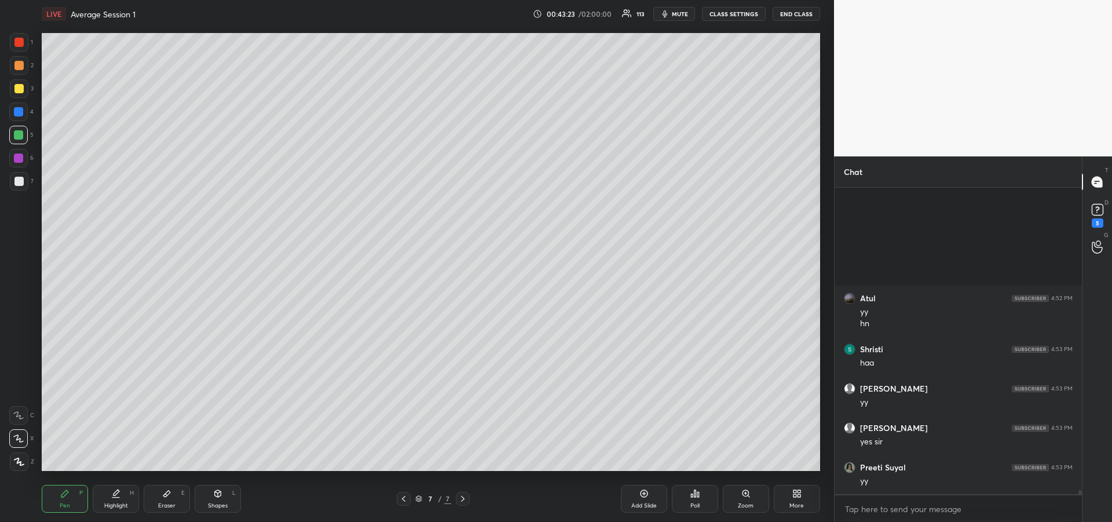
scroll to position [23192, 0]
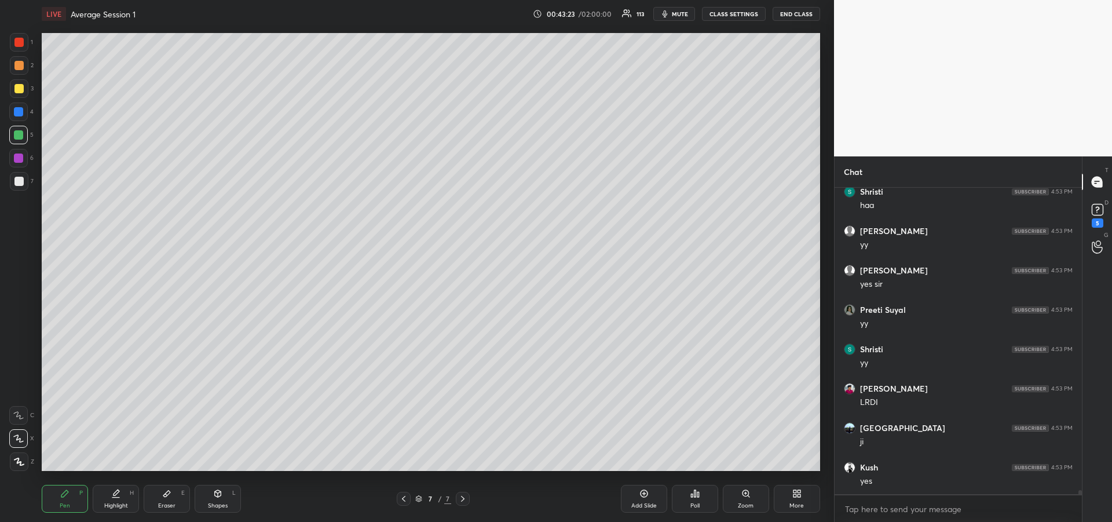
click at [20, 94] on div at bounding box center [19, 88] width 19 height 19
click at [21, 182] on div at bounding box center [18, 181] width 9 height 9
click at [639, 501] on div "Add Slide" at bounding box center [644, 499] width 46 height 28
click at [168, 499] on div "Eraser E" at bounding box center [167, 499] width 46 height 28
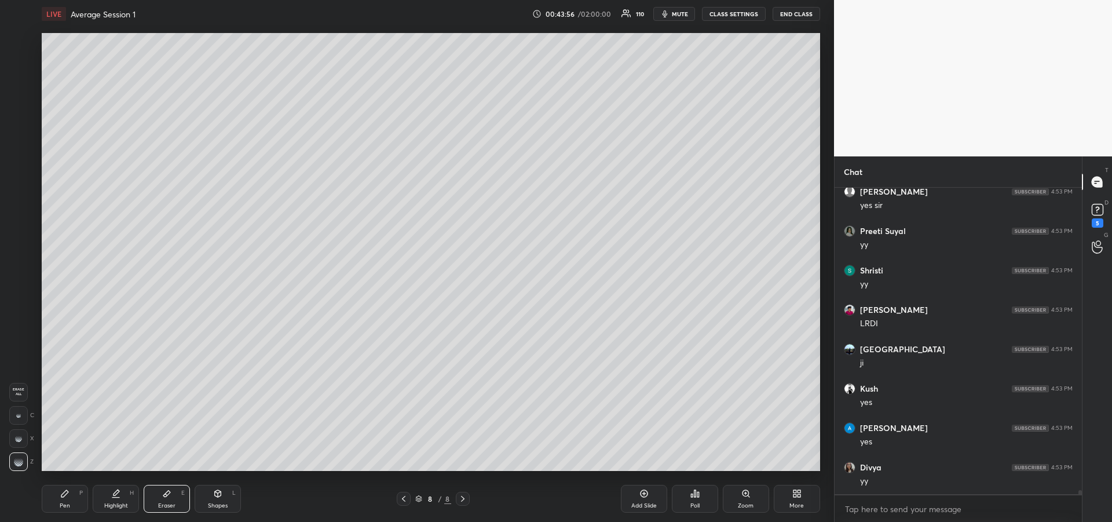
click at [66, 495] on icon at bounding box center [64, 493] width 9 height 9
click at [178, 493] on div "Eraser E" at bounding box center [167, 499] width 46 height 28
click at [66, 503] on div "Pen" at bounding box center [65, 506] width 10 height 6
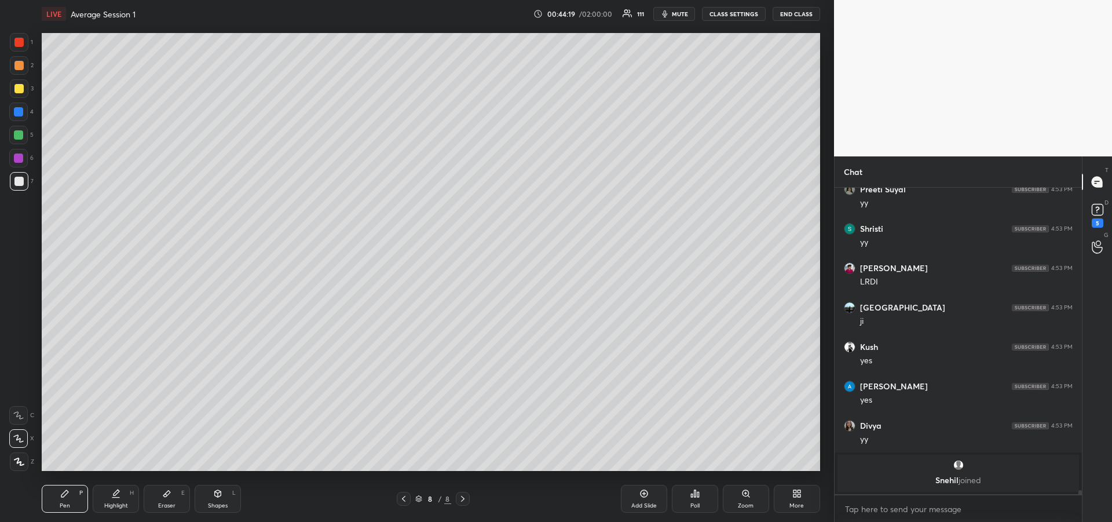
click at [18, 136] on div at bounding box center [18, 134] width 9 height 9
click at [22, 114] on div at bounding box center [18, 111] width 9 height 9
click at [17, 45] on div at bounding box center [18, 42] width 9 height 9
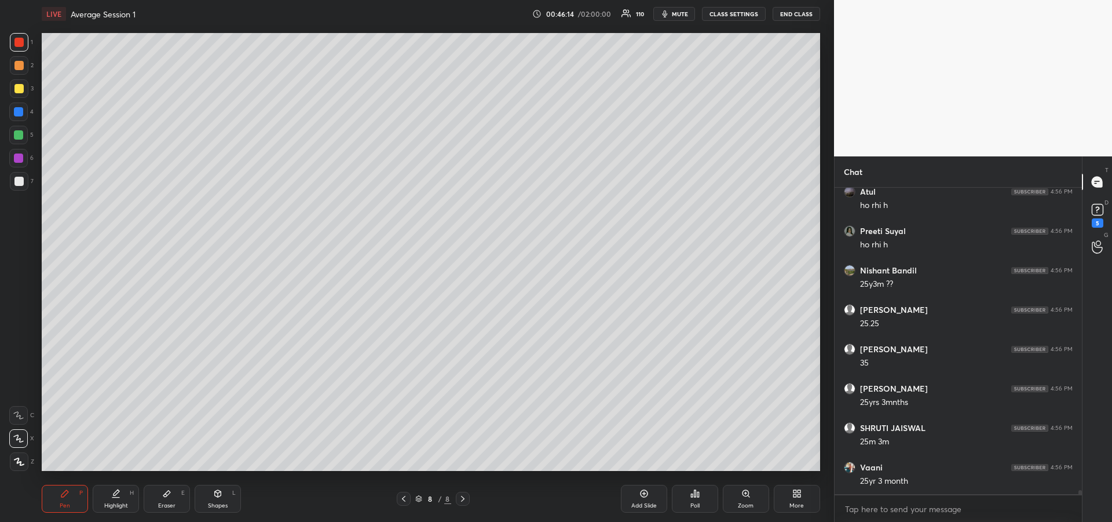
scroll to position [23294, 0]
click at [20, 161] on div at bounding box center [18, 157] width 9 height 9
click at [643, 498] on icon at bounding box center [643, 493] width 9 height 9
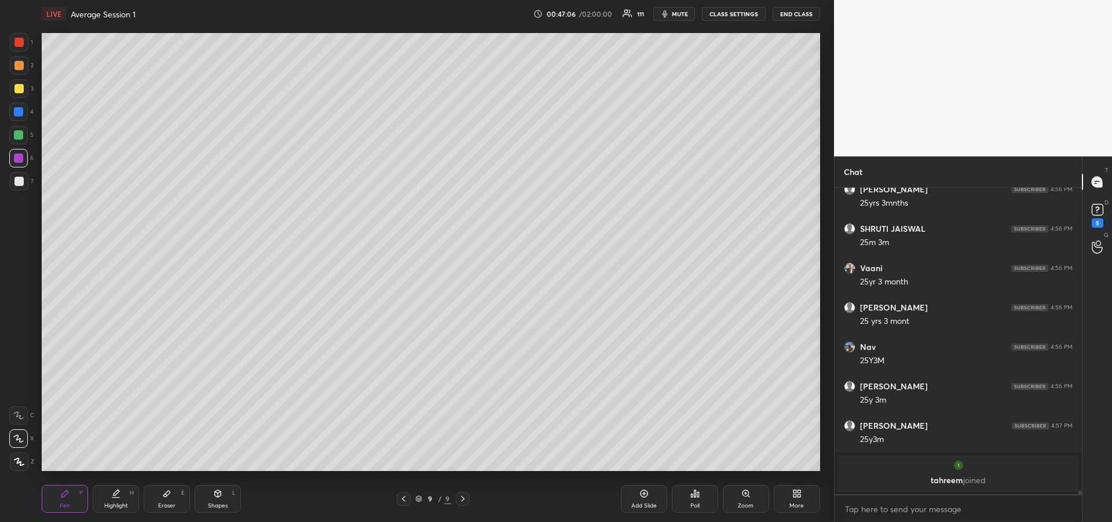
click at [401, 501] on icon at bounding box center [403, 498] width 9 height 9
click at [20, 92] on div at bounding box center [18, 88] width 9 height 9
click at [112, 495] on icon at bounding box center [115, 493] width 9 height 9
click at [70, 505] on div "Pen" at bounding box center [65, 506] width 10 height 6
click at [111, 500] on div "Highlight H" at bounding box center [116, 499] width 46 height 28
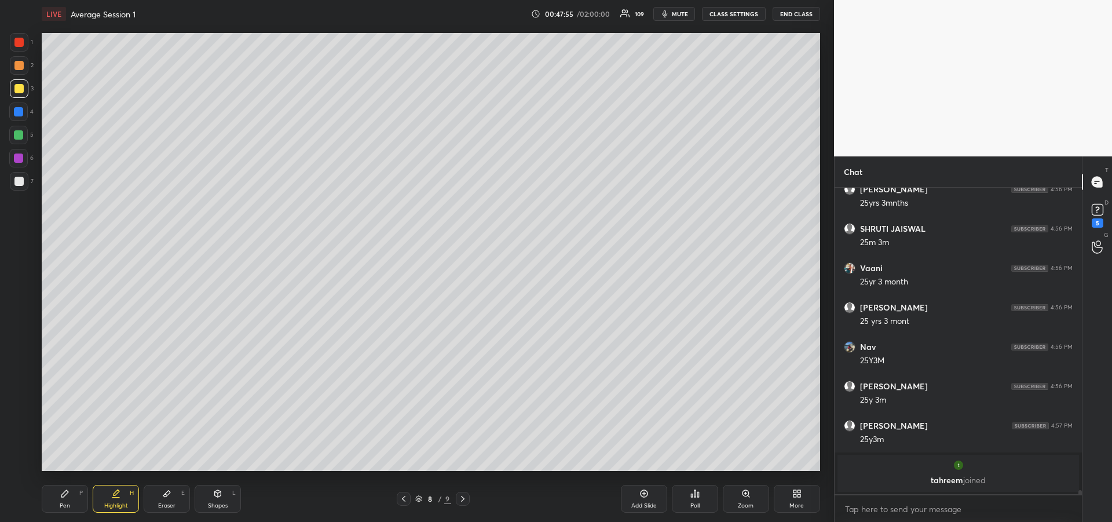
click at [74, 495] on div "Pen P" at bounding box center [65, 499] width 46 height 28
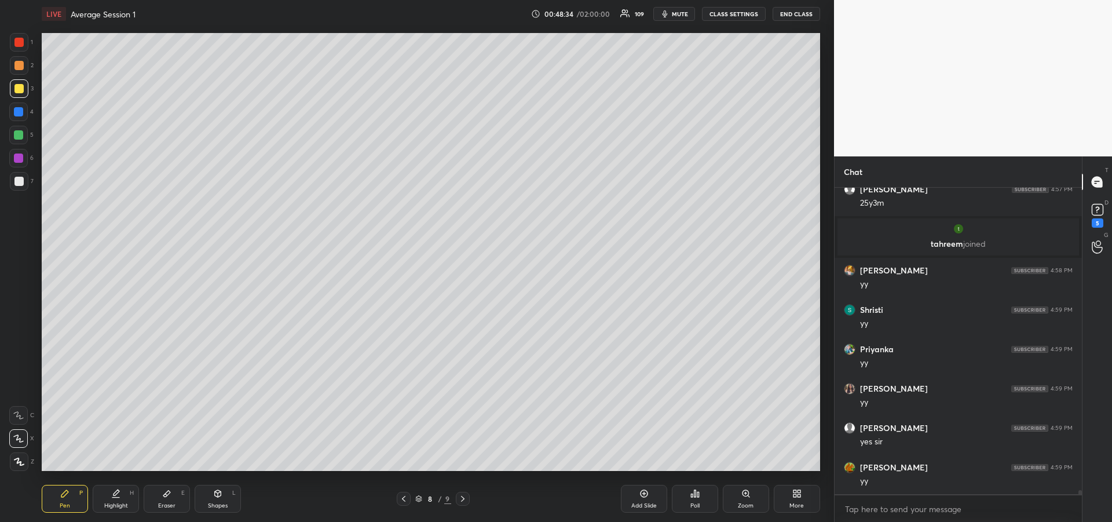
scroll to position [23562, 0]
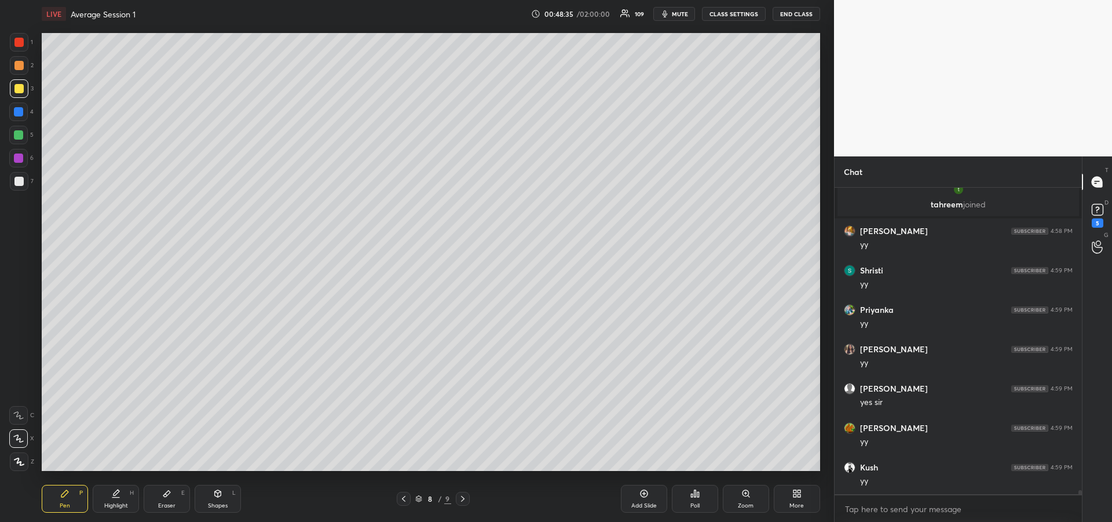
click at [18, 138] on div at bounding box center [18, 134] width 9 height 9
click at [20, 180] on div at bounding box center [18, 181] width 9 height 9
click at [19, 137] on div at bounding box center [18, 134] width 9 height 9
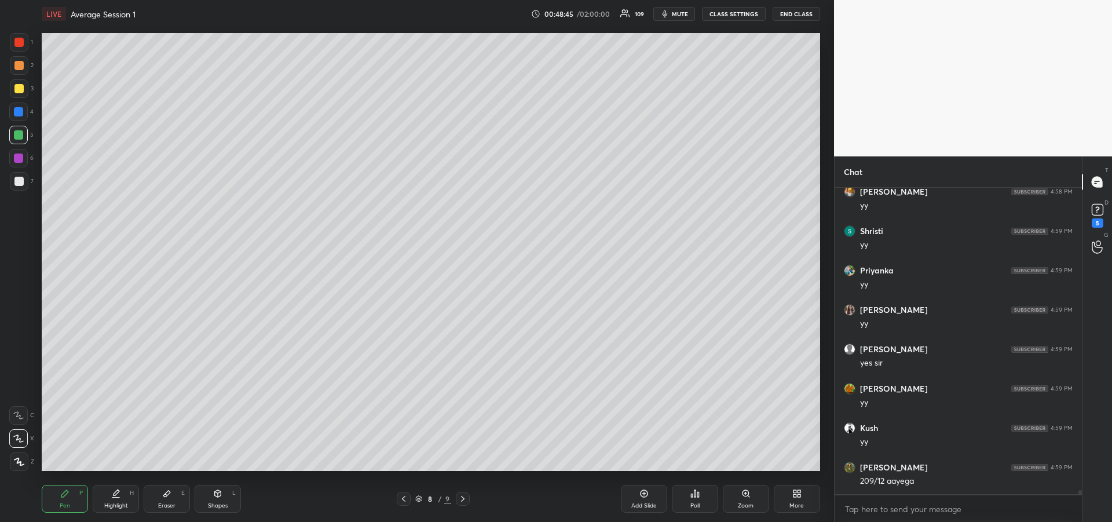
click at [641, 501] on div "Add Slide" at bounding box center [644, 499] width 46 height 28
click at [16, 157] on div at bounding box center [18, 157] width 9 height 9
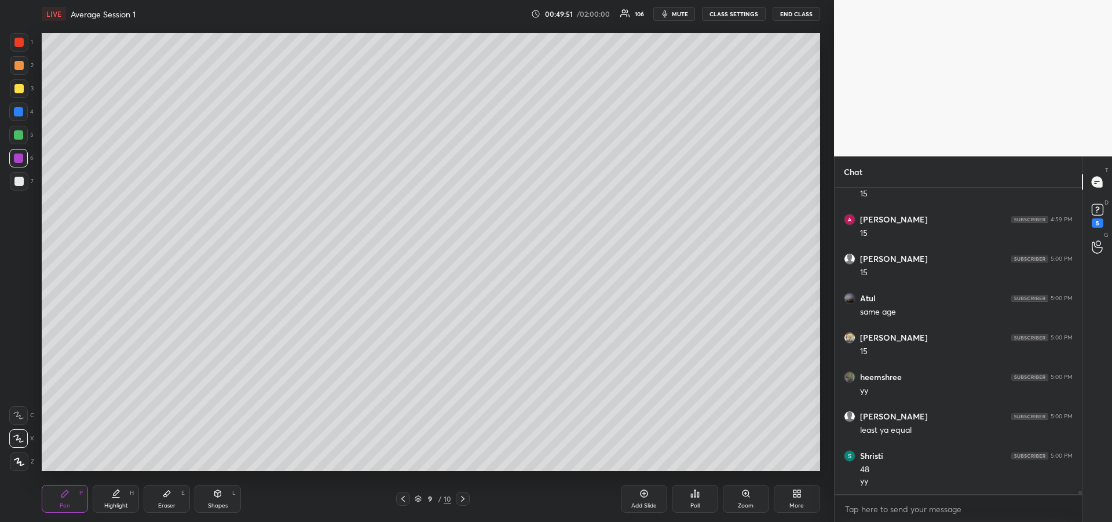
click at [167, 495] on icon at bounding box center [166, 494] width 7 height 6
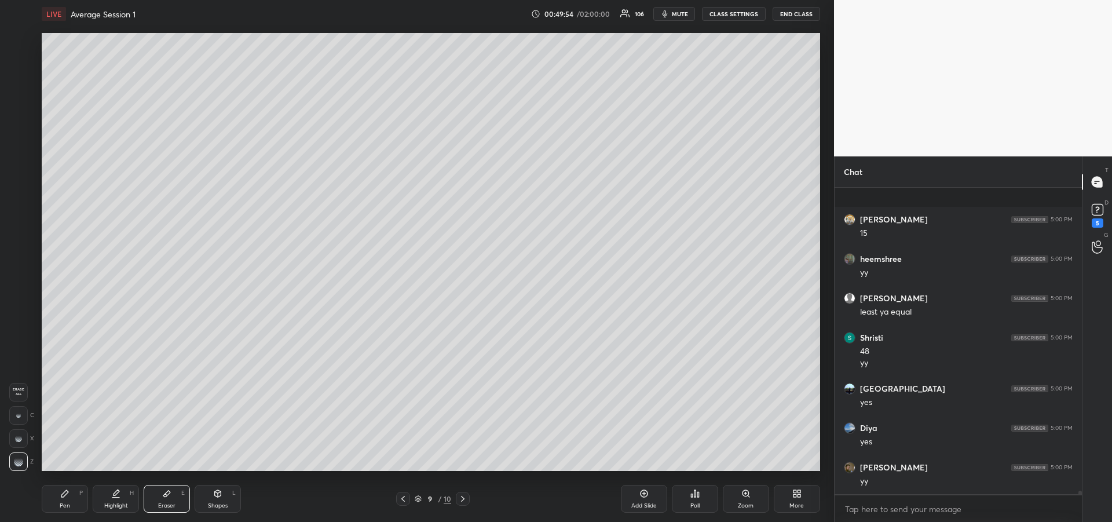
scroll to position [24873, 0]
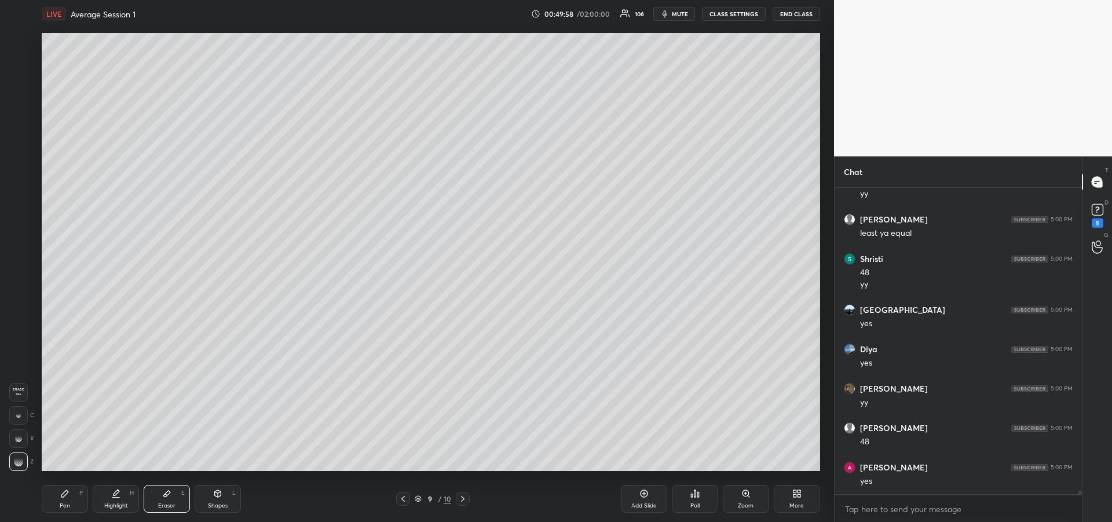
click at [166, 508] on div "Eraser" at bounding box center [166, 506] width 17 height 6
click at [63, 498] on icon at bounding box center [64, 493] width 9 height 9
click at [162, 488] on div "Eraser E" at bounding box center [167, 499] width 46 height 28
click at [53, 493] on div "Pen P" at bounding box center [65, 499] width 46 height 28
click at [19, 415] on icon at bounding box center [18, 415] width 10 height 8
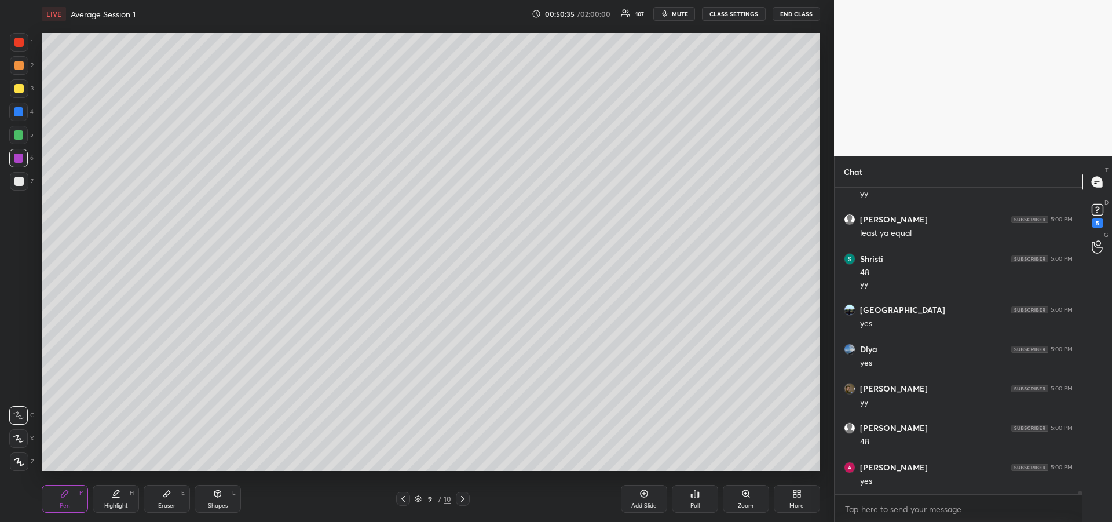
click at [164, 503] on div "Eraser" at bounding box center [166, 506] width 17 height 6
click at [53, 507] on div "Pen P" at bounding box center [65, 499] width 46 height 28
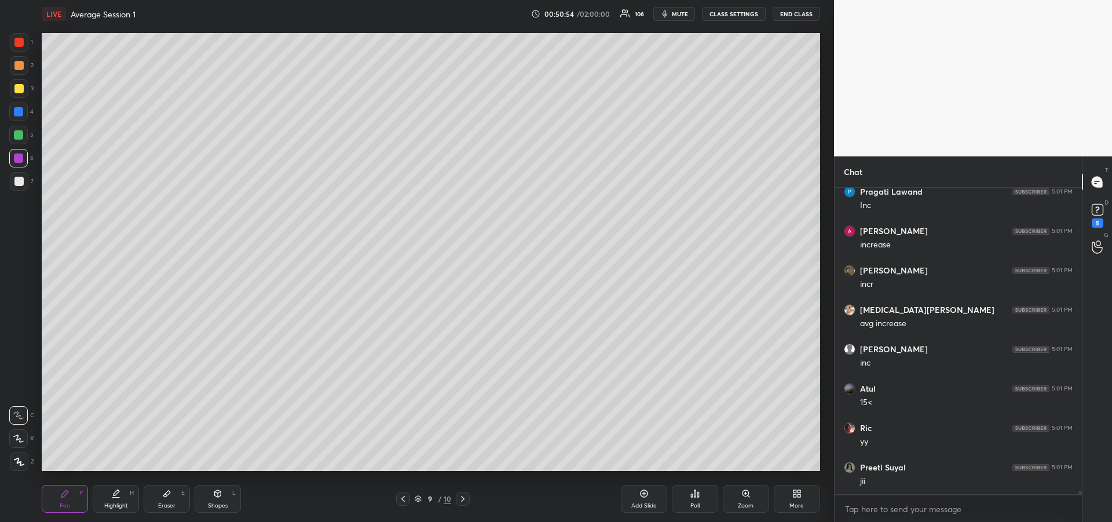
scroll to position [25542, 0]
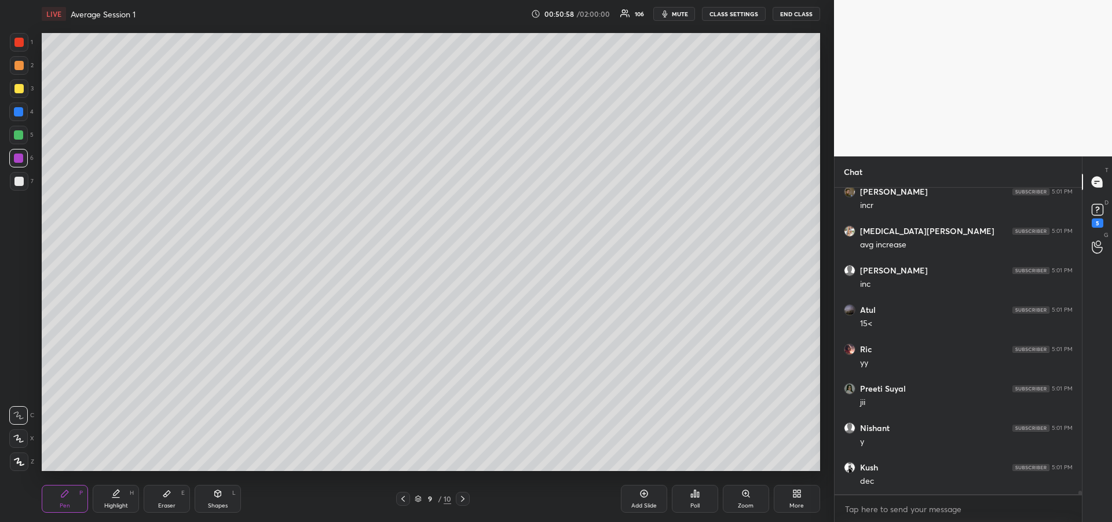
click at [164, 499] on div "Eraser E" at bounding box center [167, 499] width 46 height 28
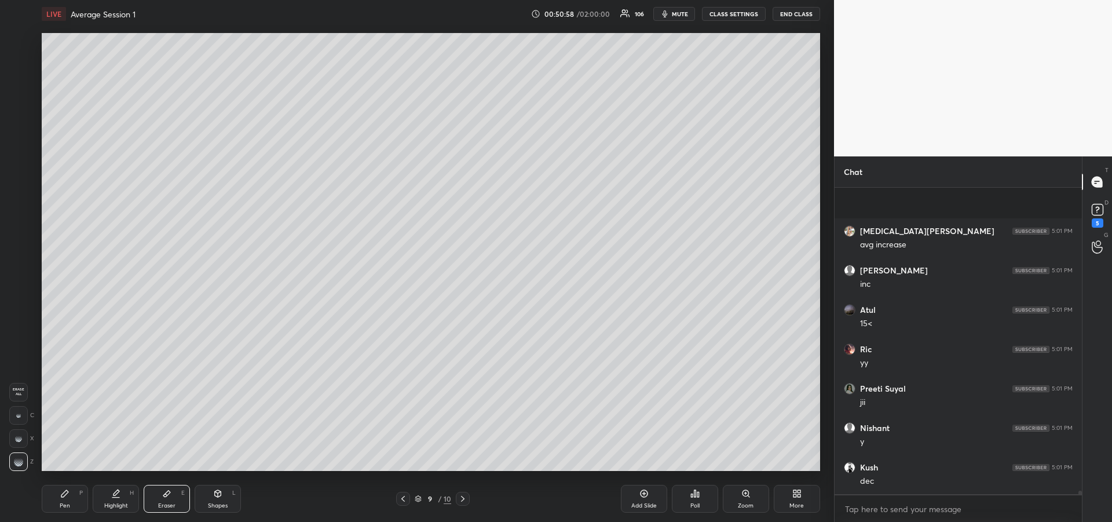
scroll to position [25660, 0]
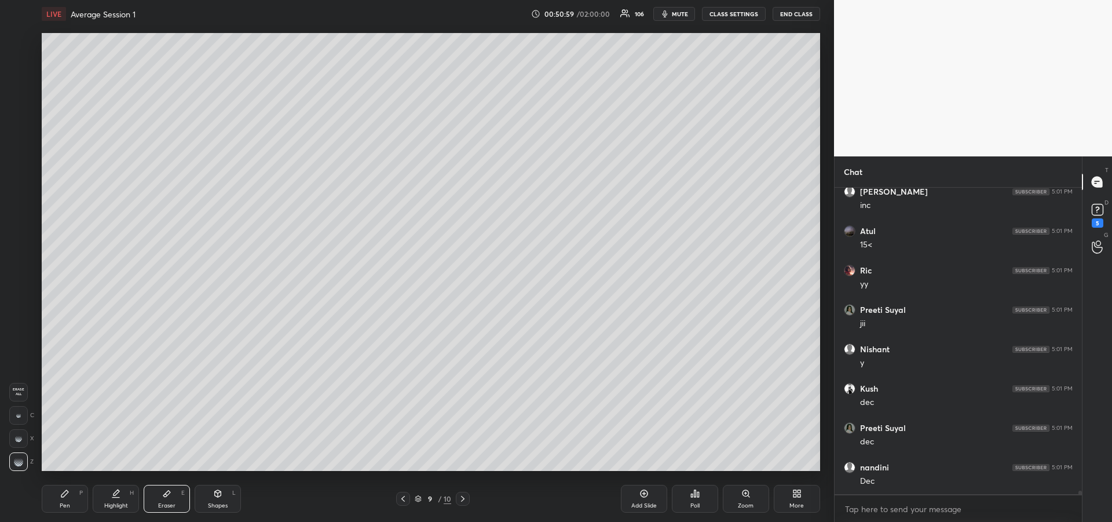
click at [68, 499] on div "Pen P" at bounding box center [65, 499] width 46 height 28
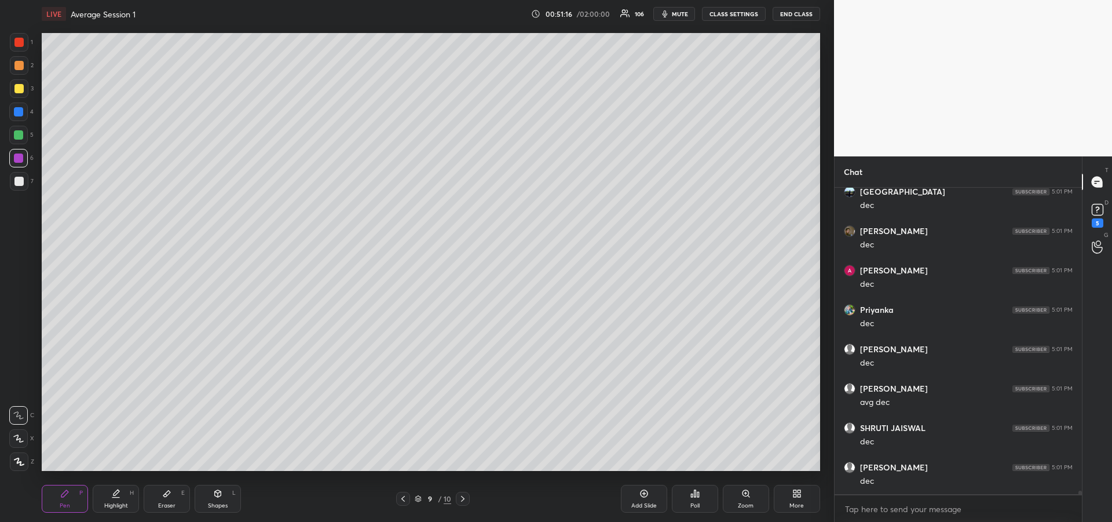
scroll to position [26094, 0]
click at [402, 498] on icon at bounding box center [402, 498] width 9 height 9
click at [13, 64] on div at bounding box center [19, 65] width 19 height 19
click at [17, 438] on icon at bounding box center [18, 438] width 9 height 7
click at [15, 136] on div at bounding box center [18, 134] width 9 height 9
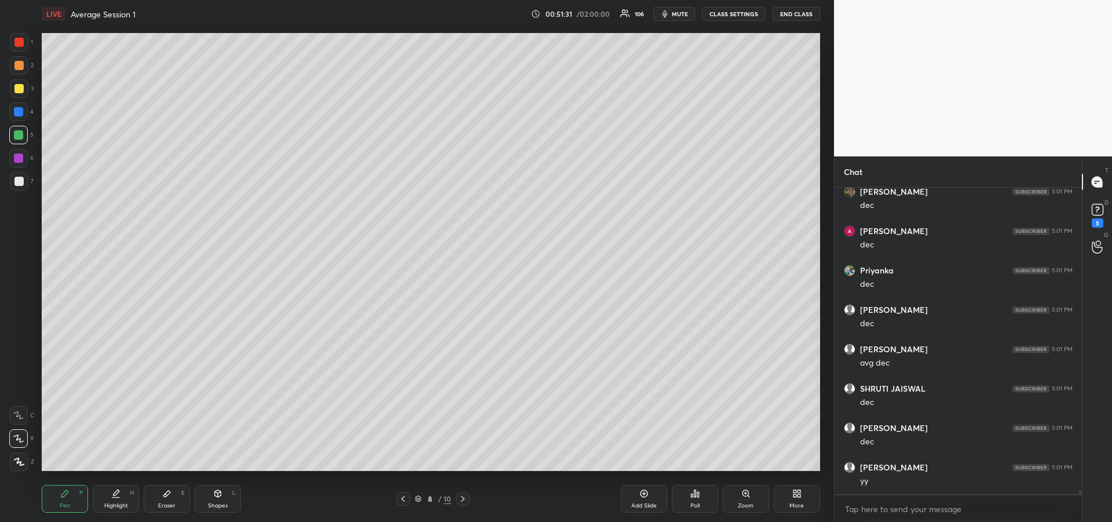
click at [18, 416] on icon at bounding box center [18, 415] width 9 height 7
click at [114, 500] on div "Highlight H" at bounding box center [116, 499] width 46 height 28
click at [61, 491] on icon at bounding box center [64, 493] width 9 height 9
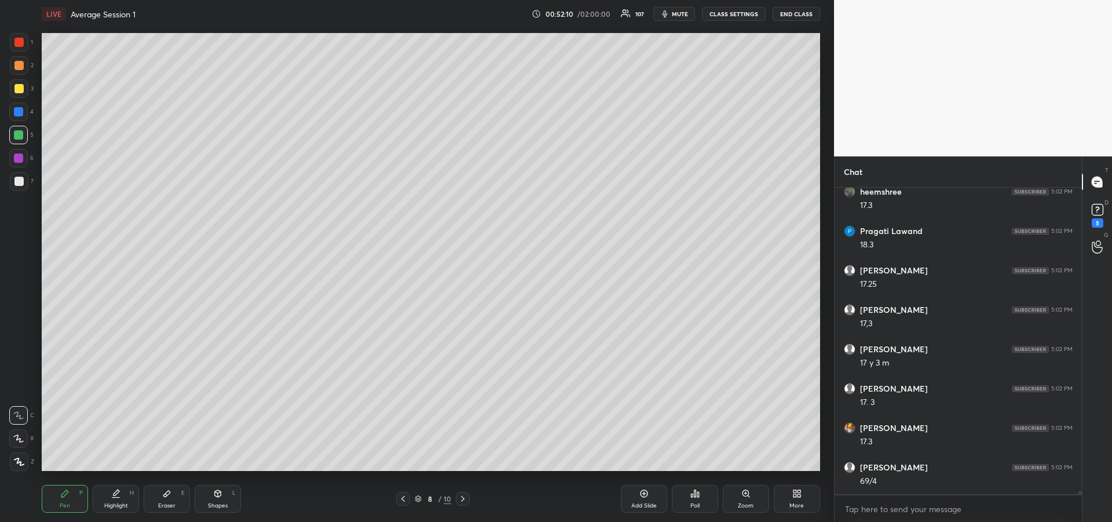
click at [17, 90] on div at bounding box center [18, 88] width 9 height 9
click at [111, 506] on div "Highlight" at bounding box center [116, 506] width 24 height 6
click at [67, 496] on icon at bounding box center [64, 493] width 9 height 9
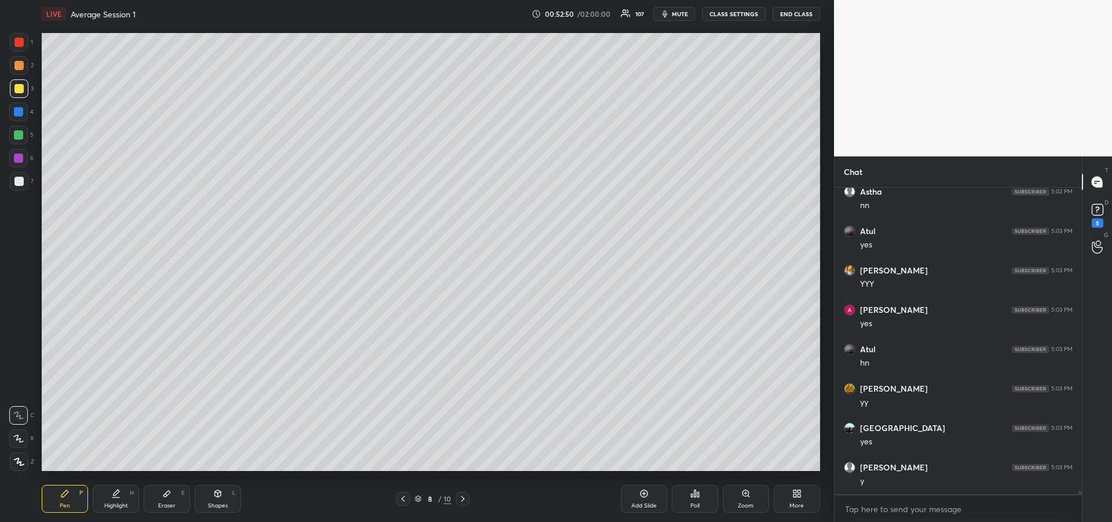
click at [638, 500] on div "Add Slide" at bounding box center [644, 499] width 46 height 28
click at [408, 499] on icon at bounding box center [403, 498] width 9 height 9
click at [463, 503] on div at bounding box center [463, 499] width 14 height 14
click at [21, 181] on div at bounding box center [18, 181] width 9 height 9
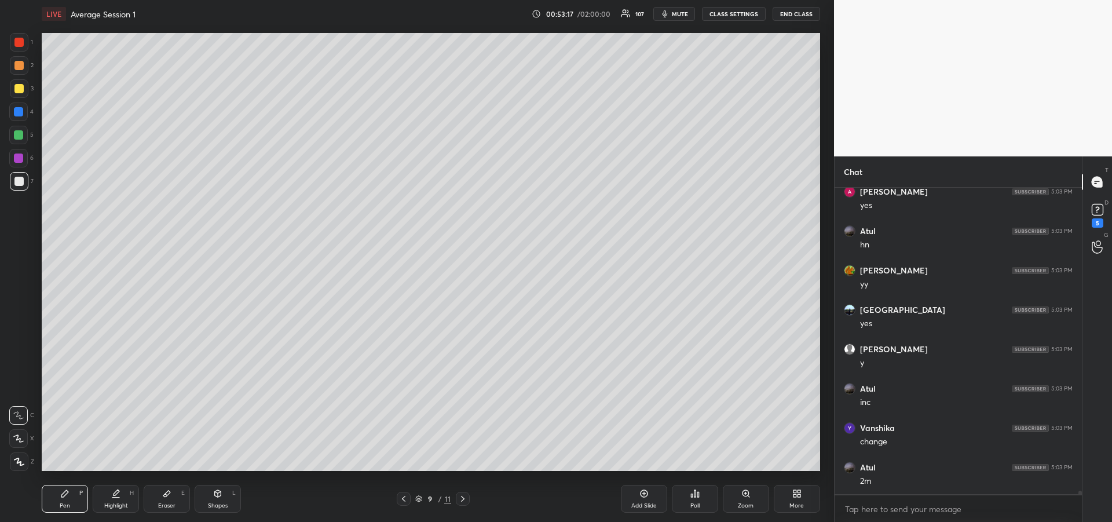
click at [173, 503] on div "Eraser" at bounding box center [166, 506] width 17 height 6
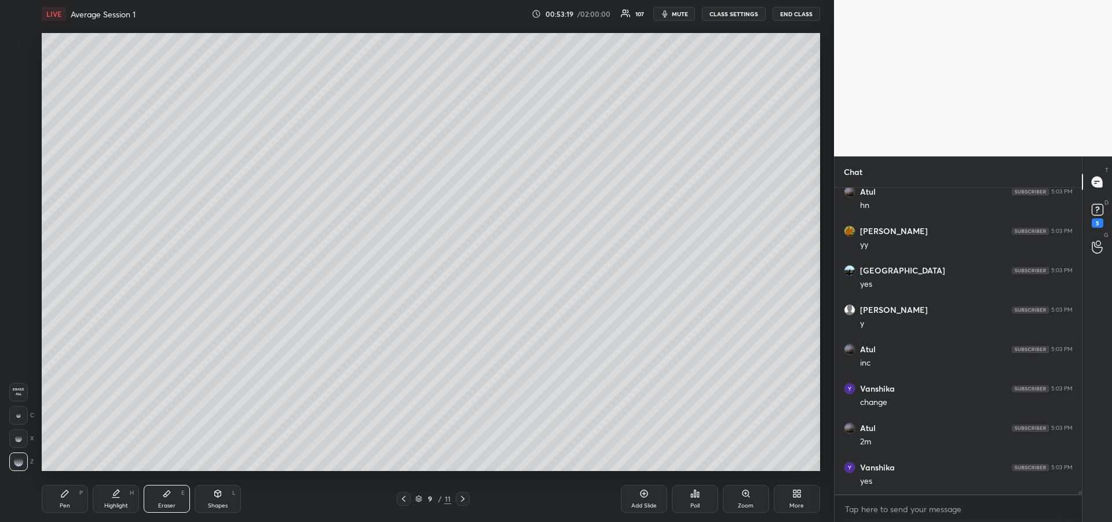
click at [67, 499] on div "Pen P" at bounding box center [65, 499] width 46 height 28
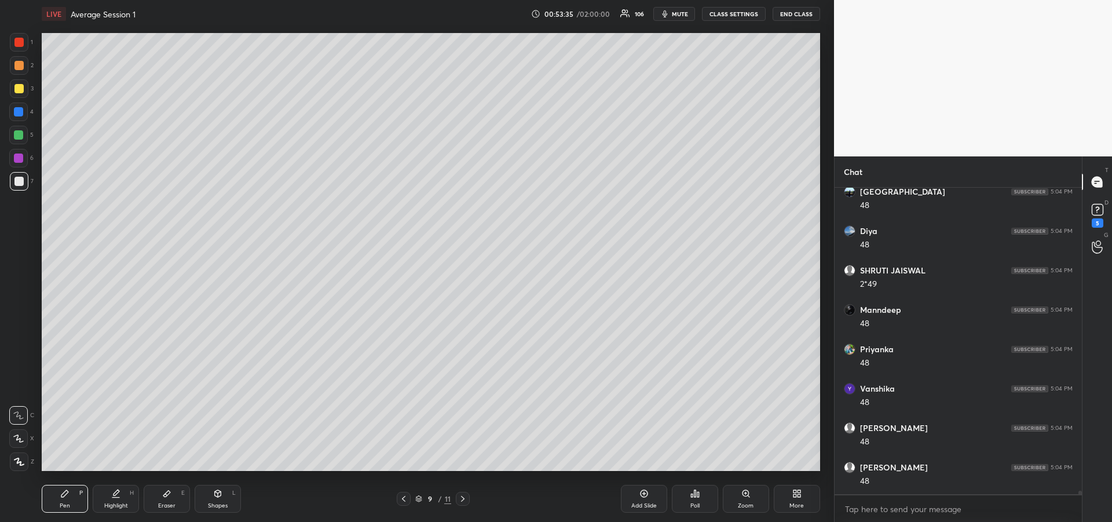
scroll to position [27715, 0]
click at [404, 496] on icon at bounding box center [403, 498] width 9 height 9
click at [115, 496] on icon at bounding box center [115, 493] width 9 height 9
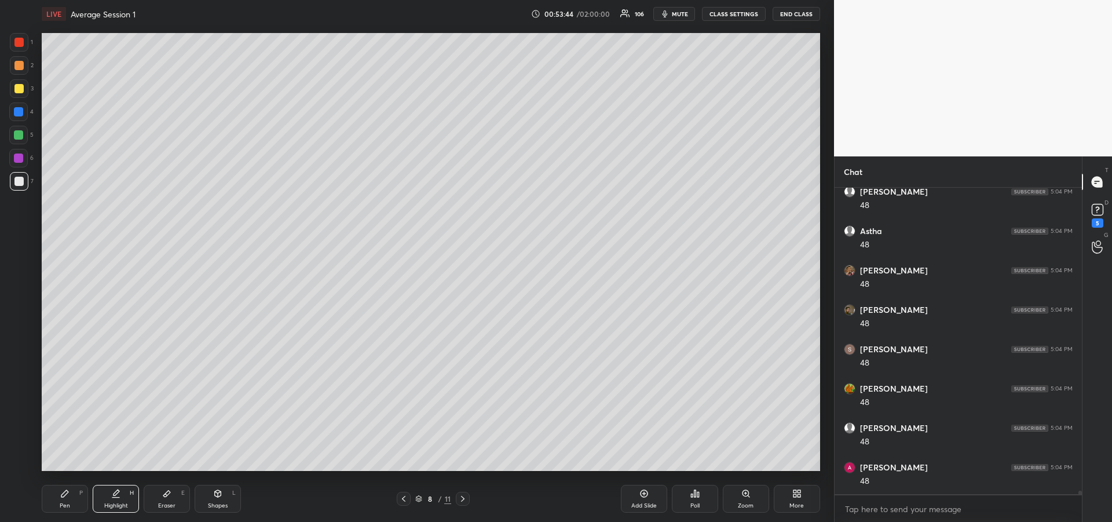
click at [72, 509] on div "Pen P" at bounding box center [65, 499] width 46 height 28
click at [459, 496] on icon at bounding box center [462, 498] width 9 height 9
click at [115, 503] on div "Highlight" at bounding box center [116, 506] width 24 height 6
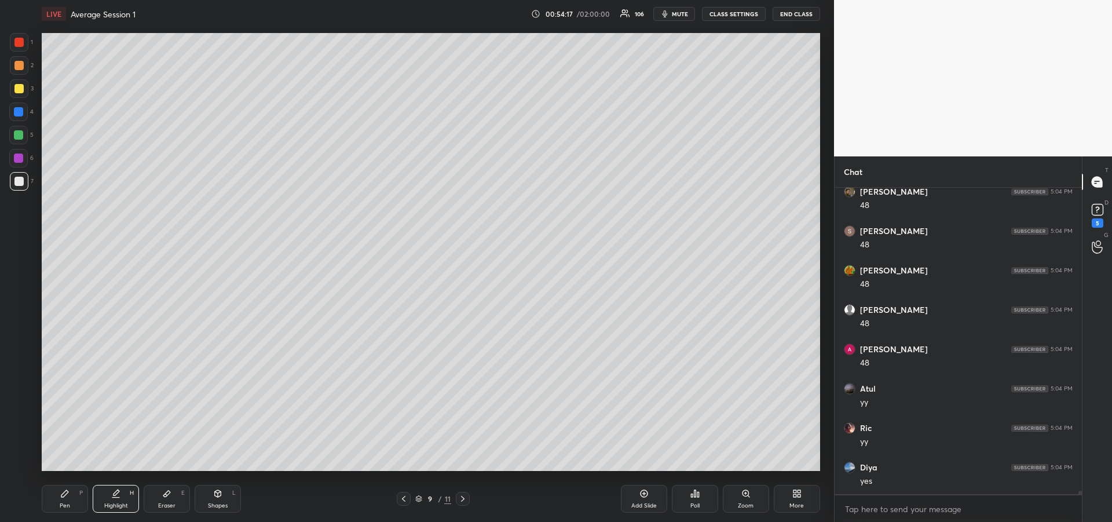
click at [67, 504] on div "Pen" at bounding box center [65, 506] width 10 height 6
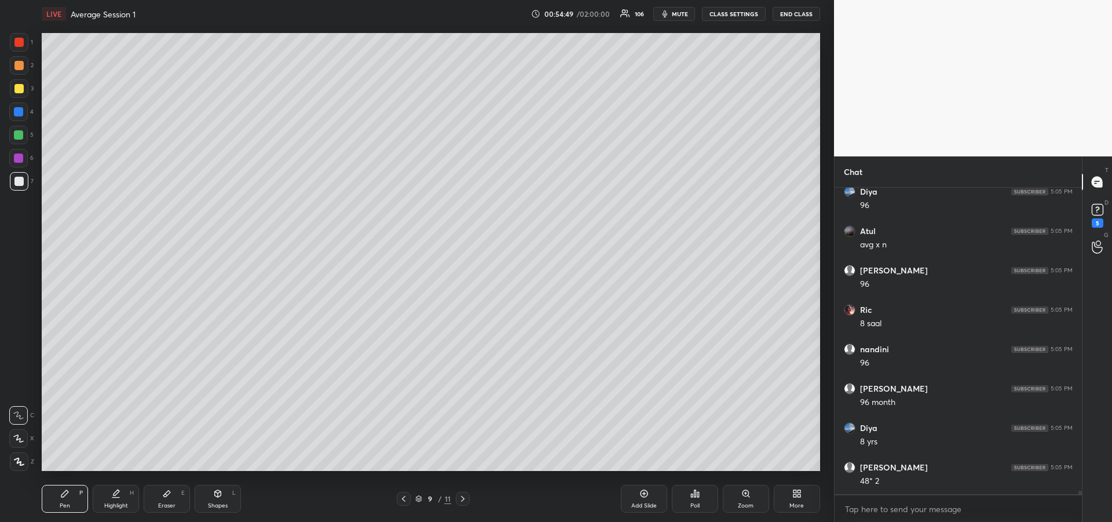
scroll to position [28503, 0]
click at [401, 495] on icon at bounding box center [403, 498] width 9 height 9
click at [19, 182] on div at bounding box center [18, 181] width 9 height 9
click at [19, 161] on div at bounding box center [18, 157] width 9 height 9
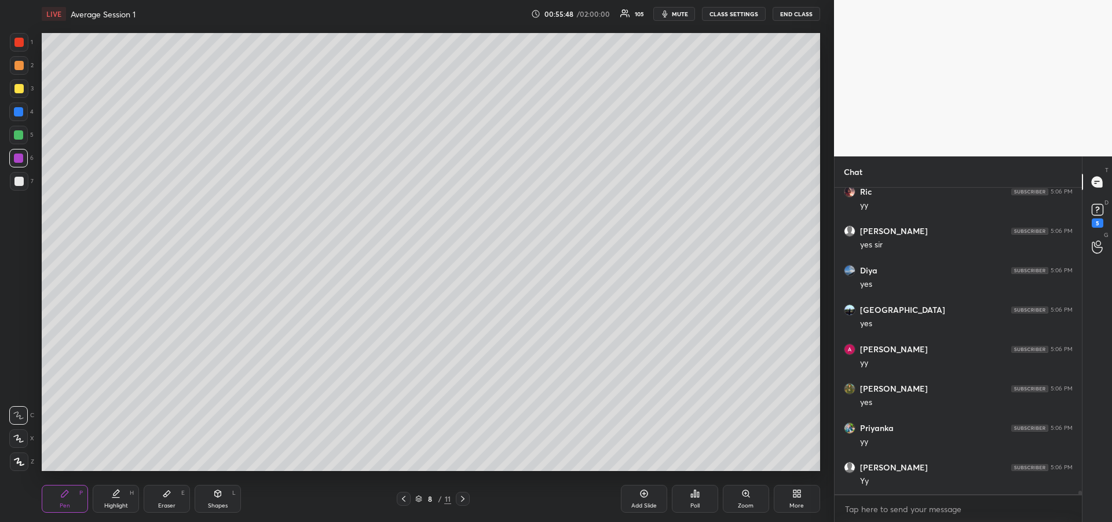
scroll to position [28976, 0]
click at [114, 507] on div "Highlight" at bounding box center [116, 506] width 24 height 6
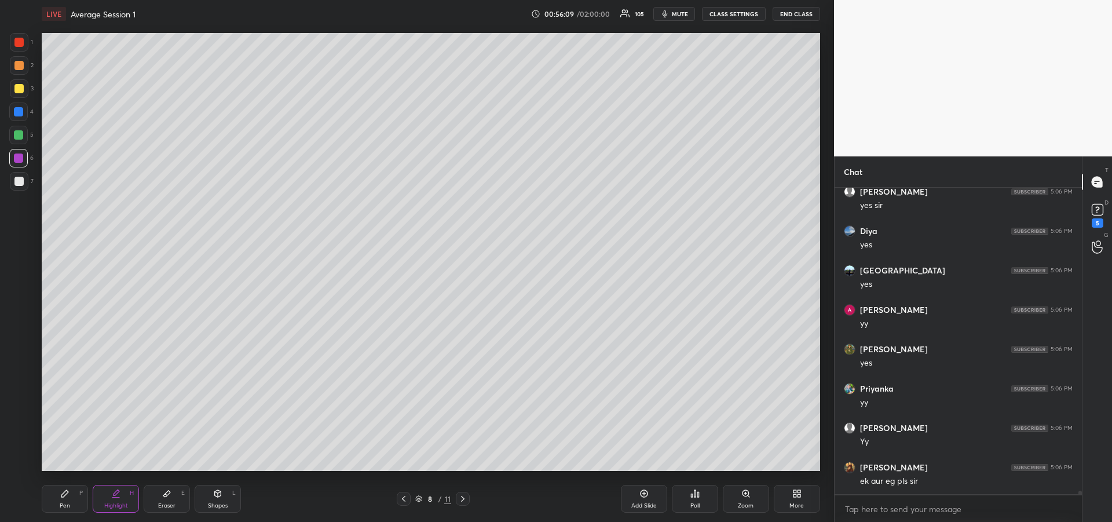
click at [465, 502] on icon at bounding box center [462, 498] width 9 height 9
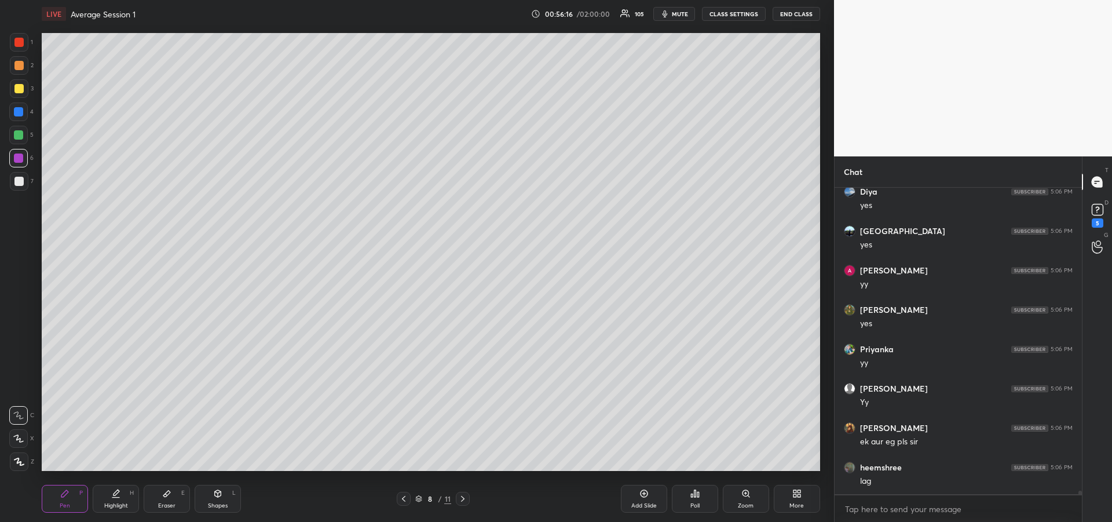
scroll to position [29054, 0]
click at [463, 496] on icon at bounding box center [462, 498] width 9 height 9
click at [118, 496] on icon at bounding box center [115, 493] width 9 height 9
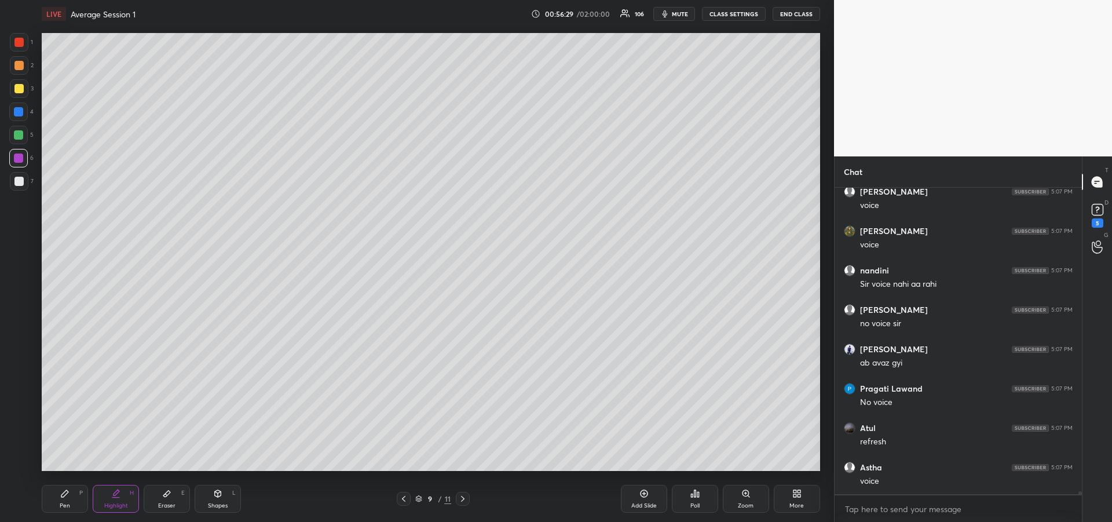
click at [723, 17] on button "CLASS SETTINGS" at bounding box center [734, 14] width 64 height 14
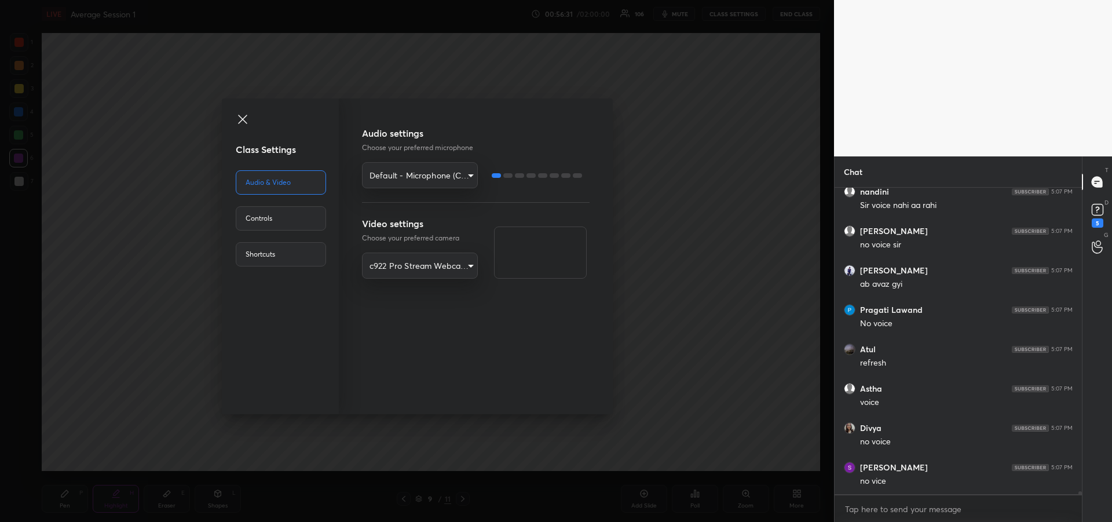
click at [469, 175] on body "1 2 3 4 5 6 7 R O A L C X Z Erase all C X Z LIVE Average Session 1 00:56:31 / 0…" at bounding box center [556, 261] width 1112 height 522
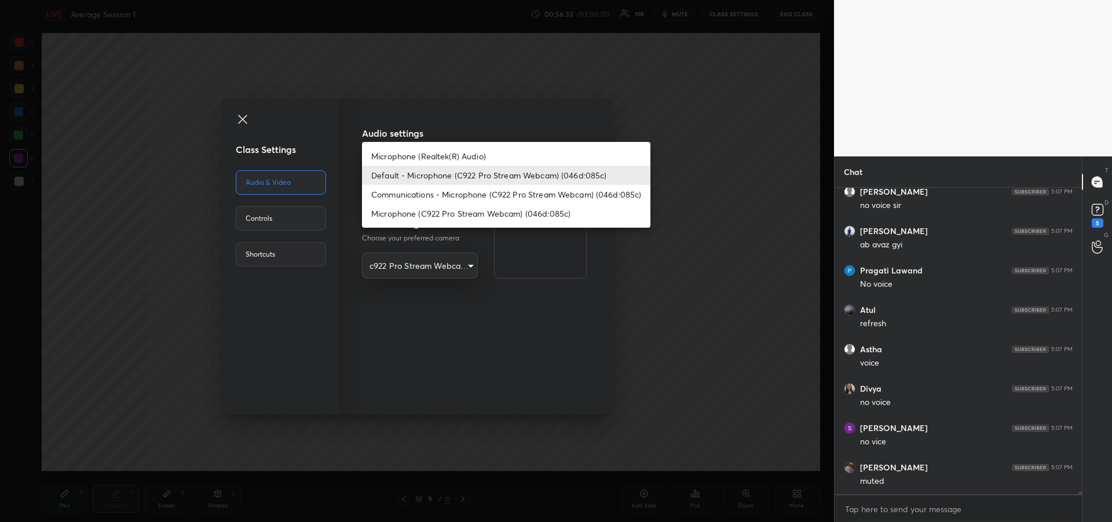
scroll to position [30354, 0]
click at [462, 154] on li "Microphone (Realtek(R) Audio)" at bounding box center [506, 156] width 288 height 19
type input "6b7ac98b0d41414f85fccee9644e84bb70bee2e102666af2e428282a5581e4c0"
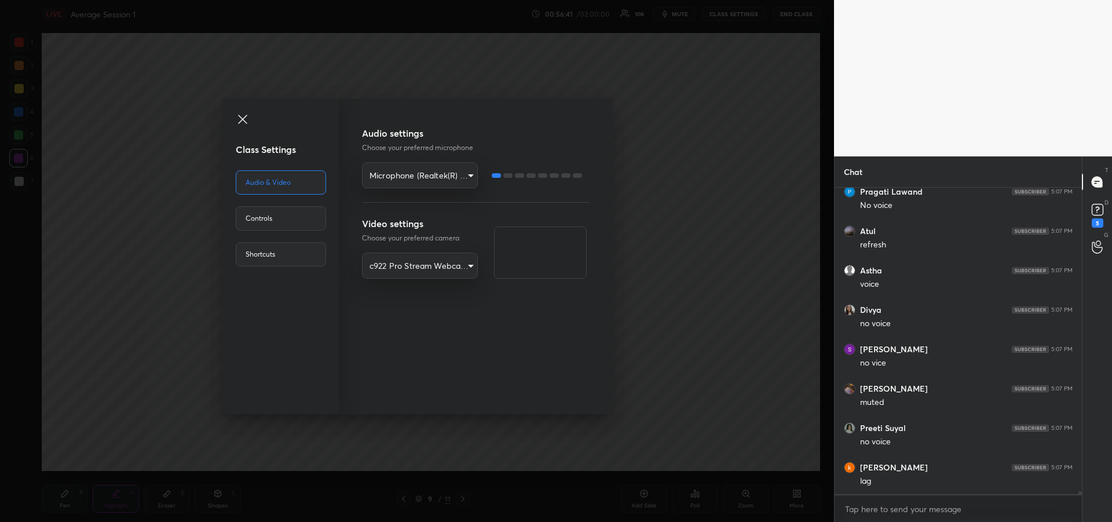
scroll to position [30433, 0]
click at [245, 120] on icon at bounding box center [243, 119] width 14 height 14
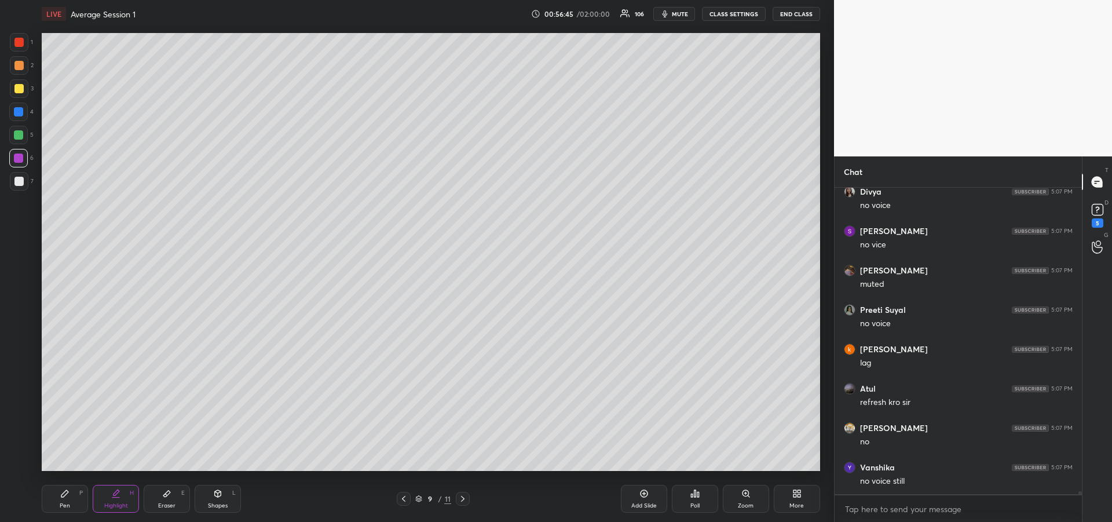
scroll to position [30787, 0]
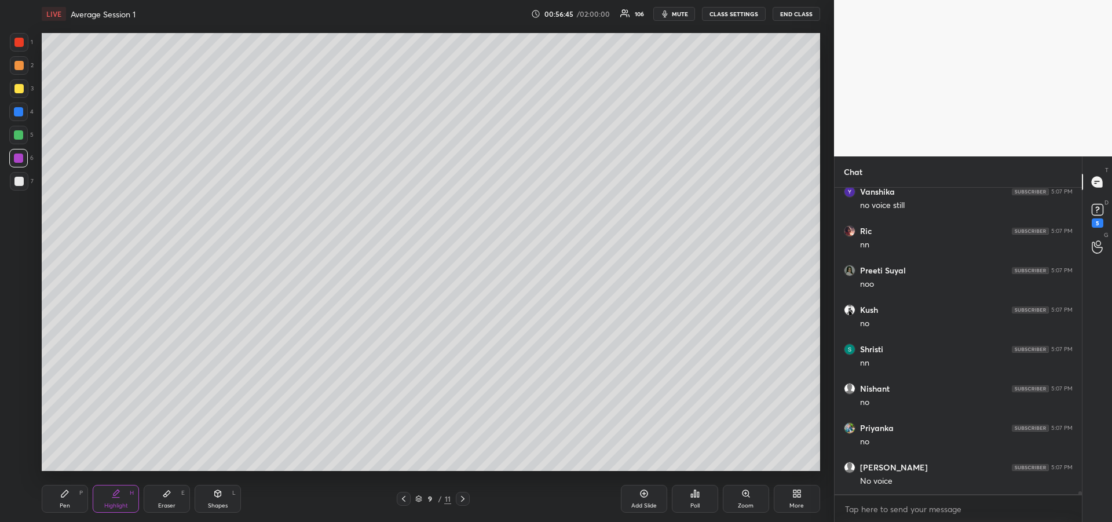
click at [722, 16] on button "CLASS SETTINGS" at bounding box center [734, 14] width 64 height 14
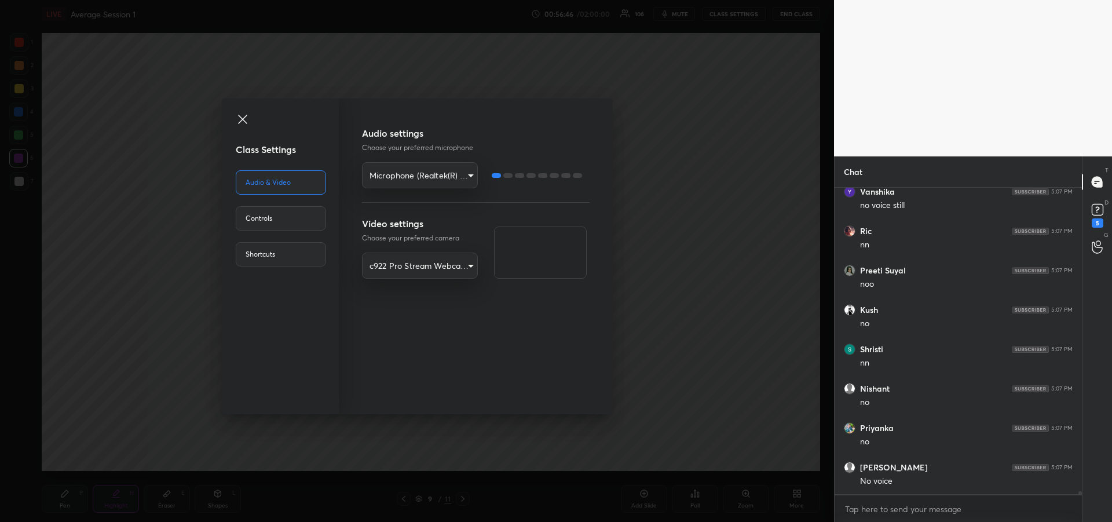
scroll to position [30827, 0]
click at [463, 176] on body "1 2 3 4 5 6 7 R O A L C X Z Erase all C X Z LIVE Average Session 1 00:56:47 / 0…" at bounding box center [556, 261] width 1112 height 522
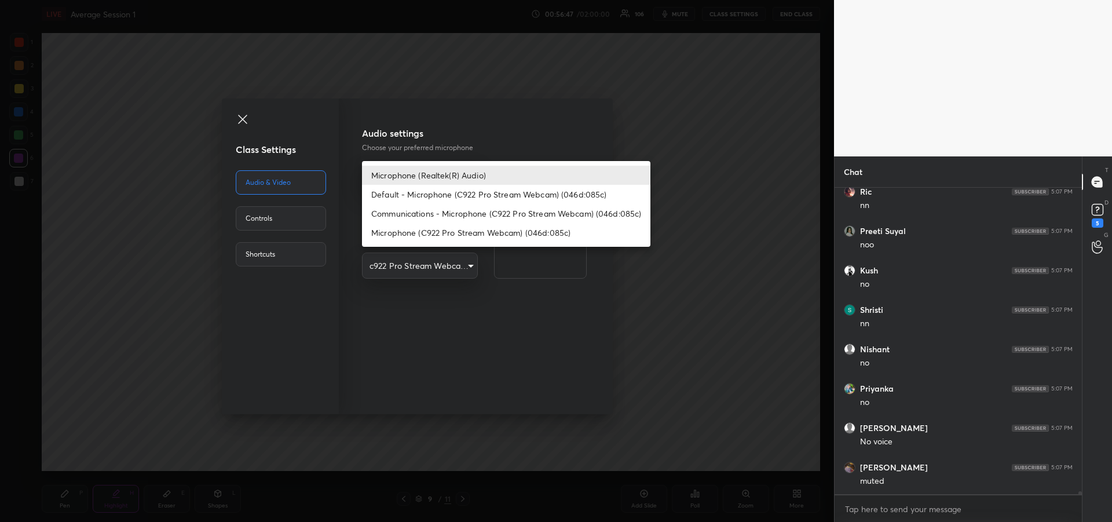
scroll to position [30866, 0]
click at [460, 193] on li "Default - Microphone (C922 Pro Stream Webcam) (046d:085c)" at bounding box center [506, 194] width 288 height 19
type input "default"
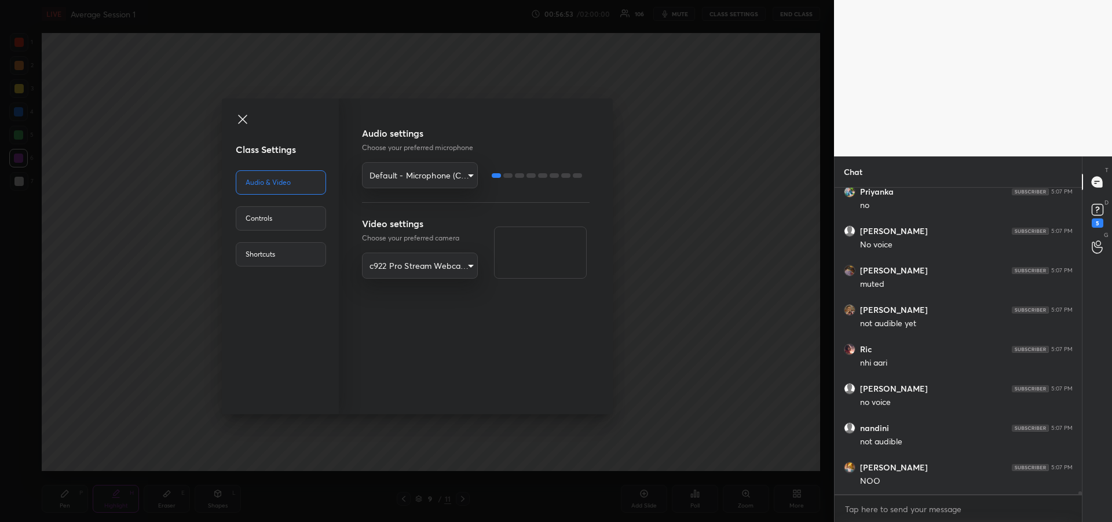
scroll to position [31063, 0]
click at [243, 120] on icon at bounding box center [242, 119] width 9 height 9
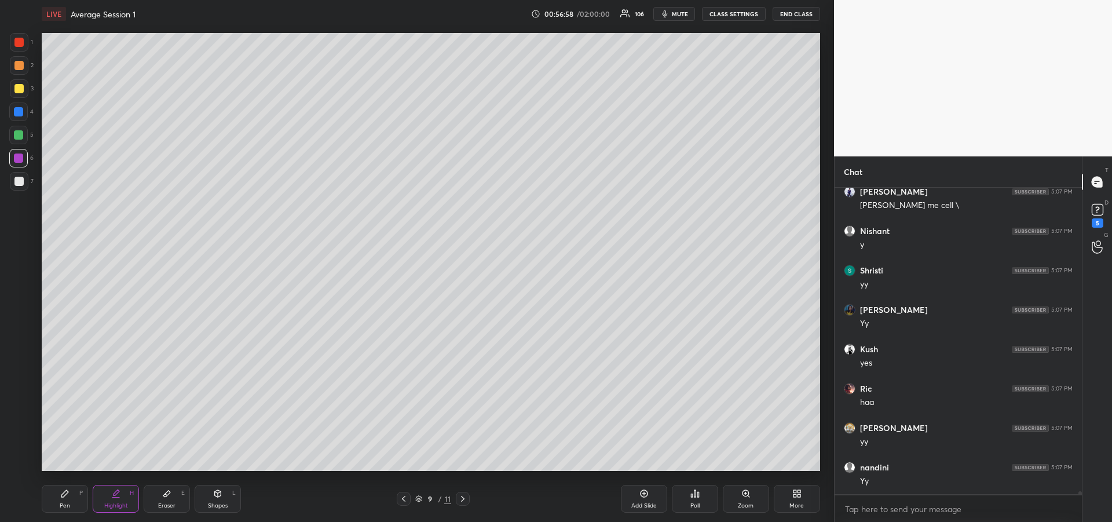
scroll to position [31930, 0]
click at [20, 137] on div at bounding box center [18, 134] width 9 height 9
click at [400, 498] on icon at bounding box center [403, 498] width 9 height 9
click at [111, 503] on div "Highlight" at bounding box center [116, 506] width 24 height 6
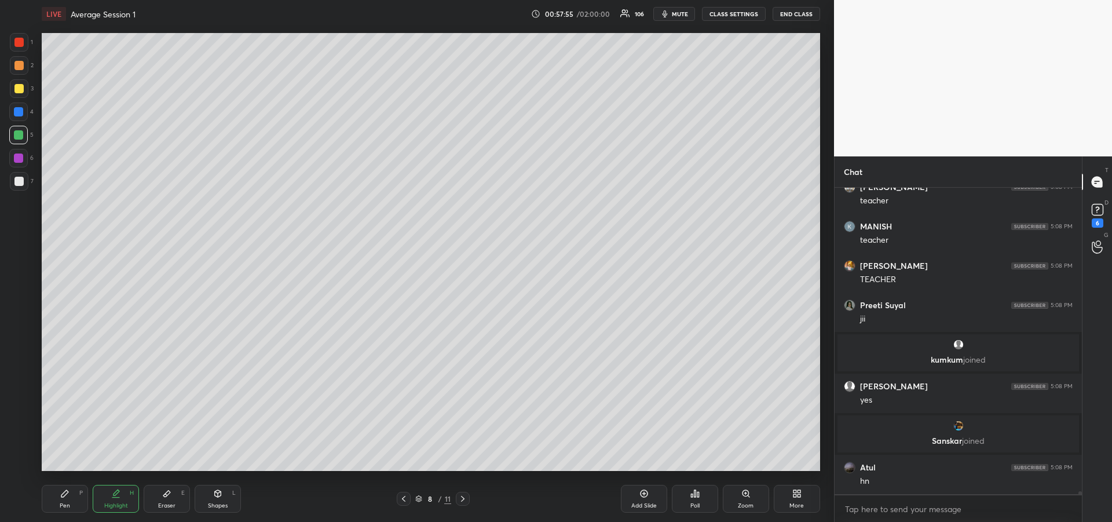
scroll to position [31563, 0]
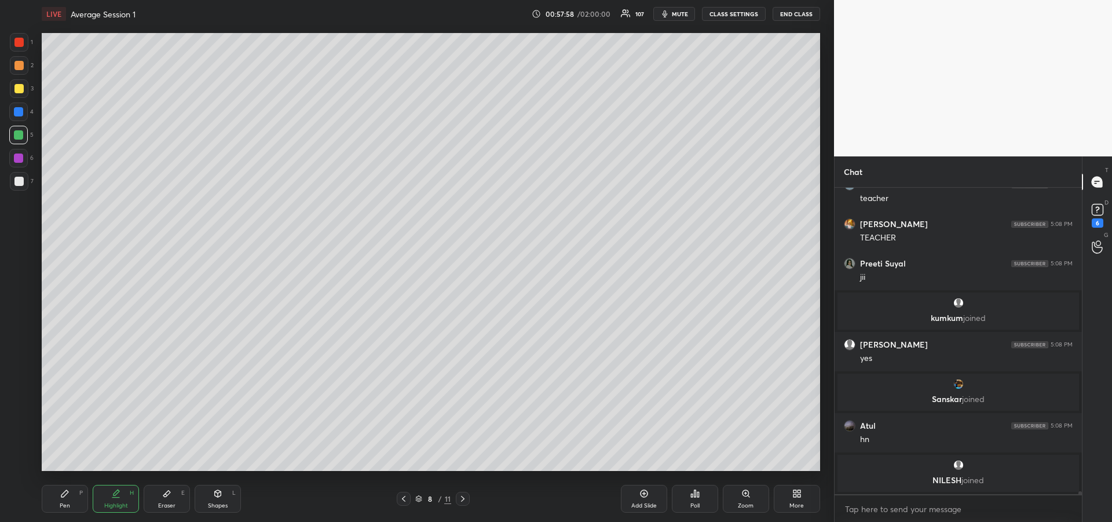
click at [62, 495] on icon at bounding box center [64, 493] width 7 height 7
click at [641, 503] on div "Add Slide" at bounding box center [643, 506] width 25 height 6
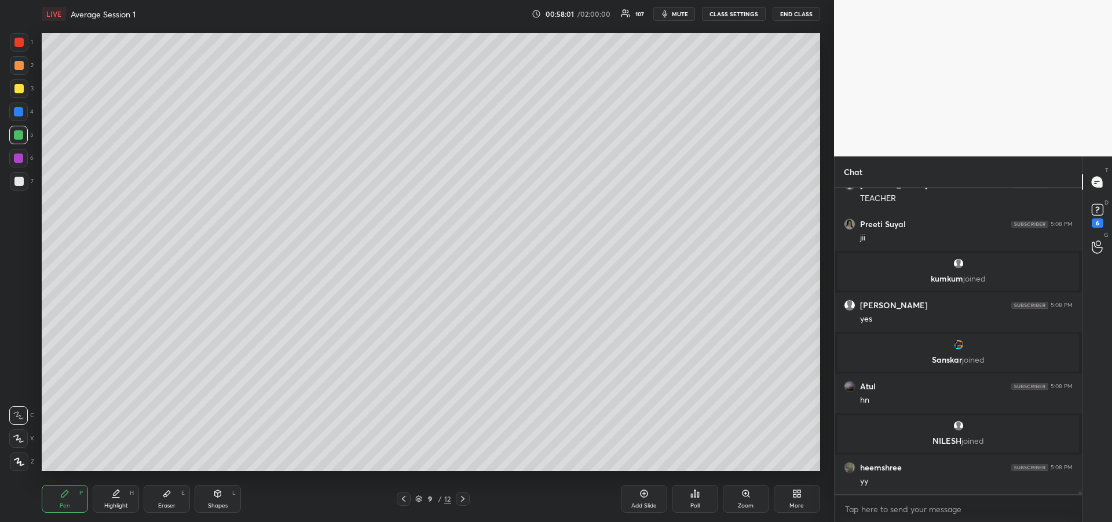
scroll to position [31621, 0]
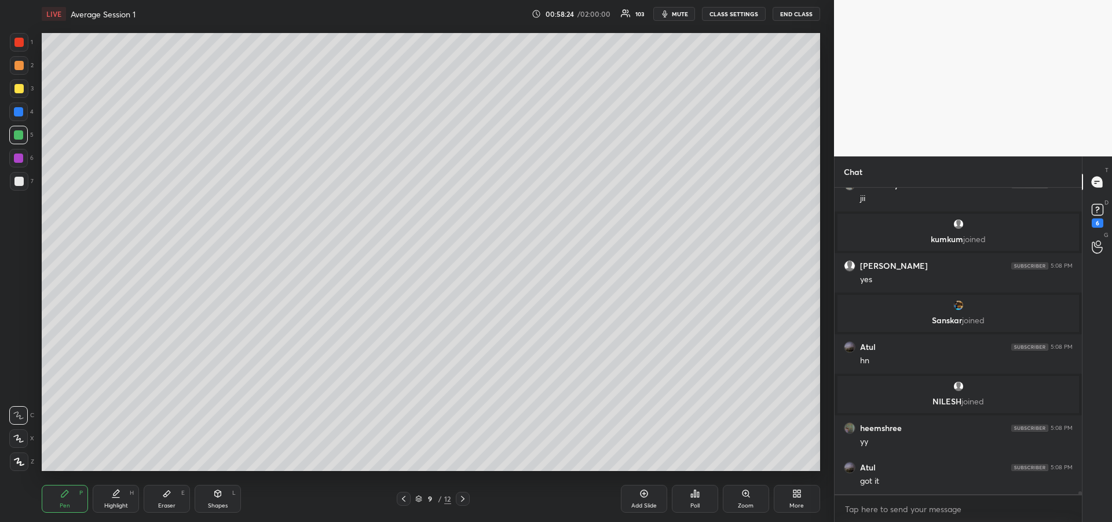
click at [17, 91] on div at bounding box center [18, 88] width 9 height 9
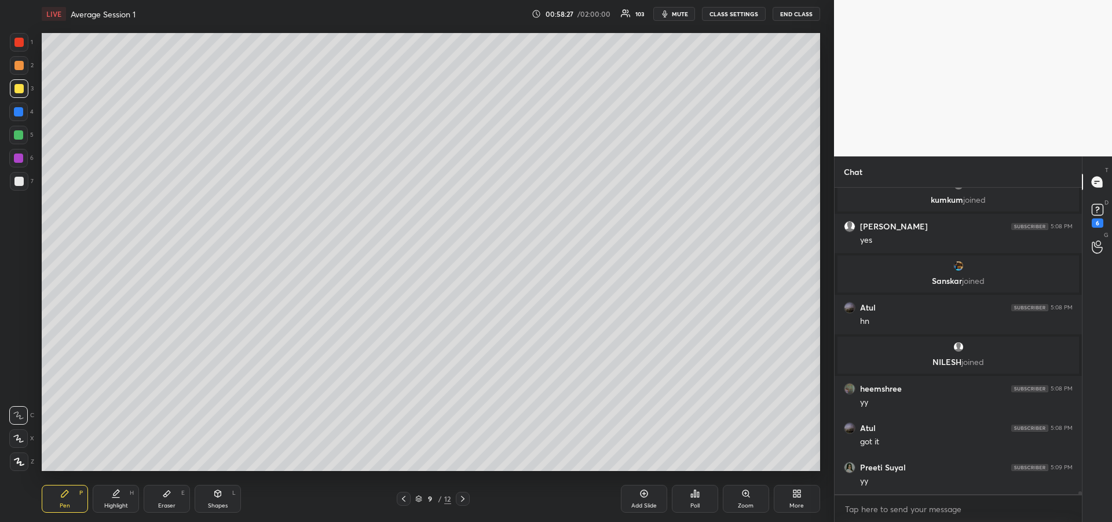
scroll to position [31679, 0]
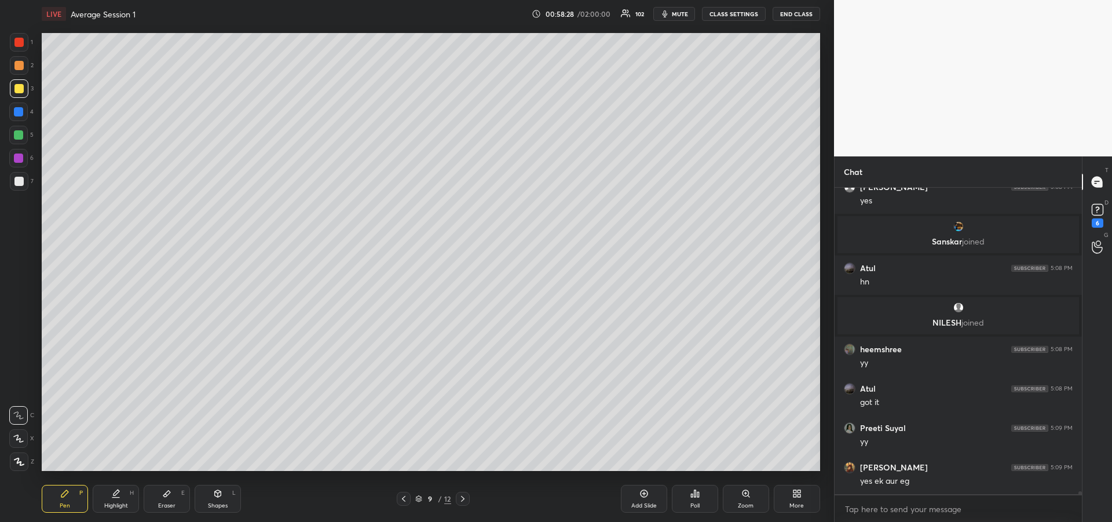
click at [466, 501] on icon at bounding box center [462, 498] width 9 height 9
click at [466, 498] on icon at bounding box center [462, 498] width 9 height 9
click at [461, 502] on icon at bounding box center [462, 498] width 9 height 9
click at [648, 506] on div "Add Slide" at bounding box center [643, 506] width 25 height 6
click at [15, 112] on div at bounding box center [18, 111] width 9 height 9
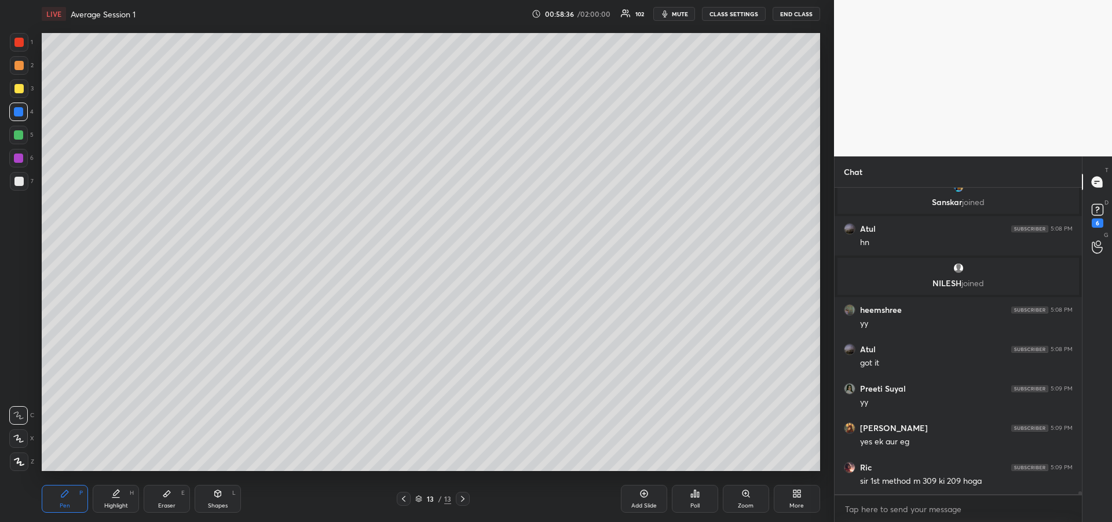
scroll to position [31758, 0]
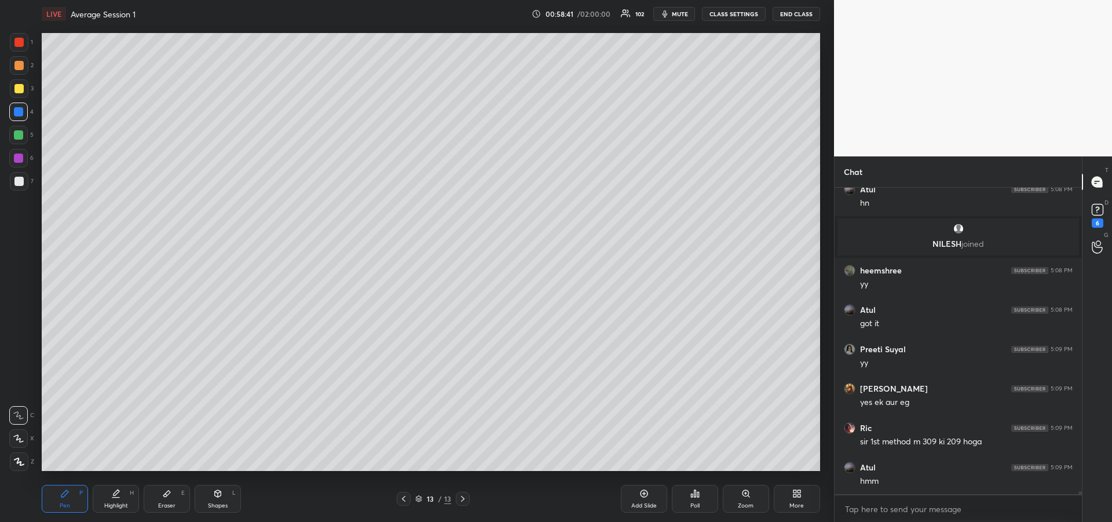
click at [402, 499] on icon at bounding box center [403, 498] width 9 height 9
click at [403, 499] on icon at bounding box center [403, 498] width 9 height 9
click at [404, 496] on icon at bounding box center [403, 498] width 9 height 9
click at [405, 500] on icon at bounding box center [403, 498] width 9 height 9
click at [407, 500] on icon at bounding box center [403, 498] width 9 height 9
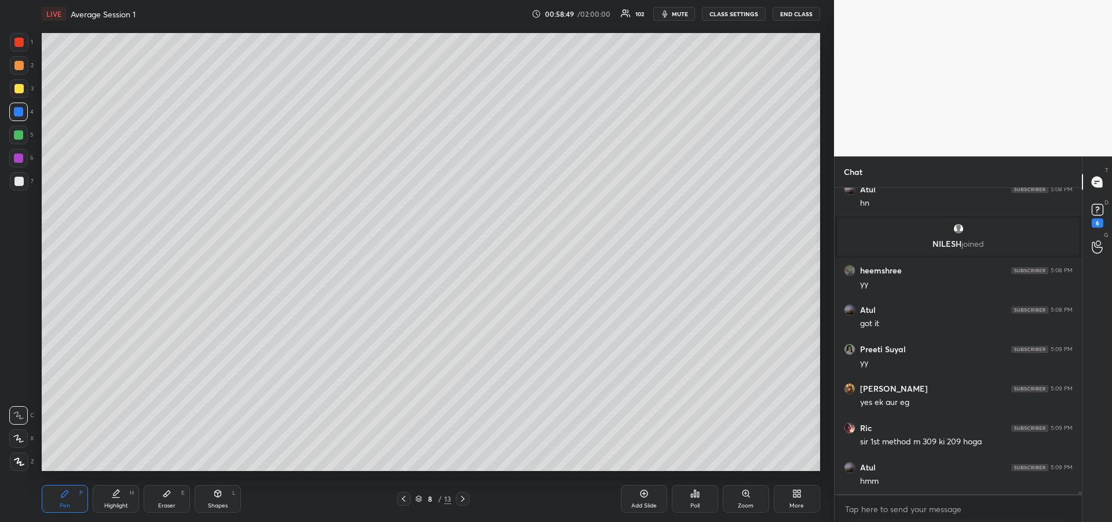
scroll to position [31797, 0]
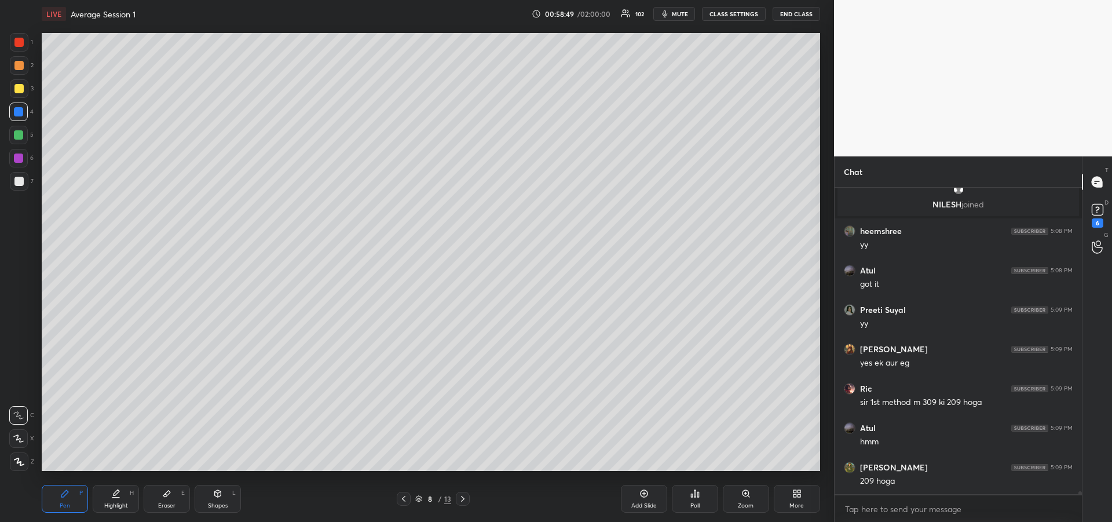
click at [162, 504] on div "Eraser" at bounding box center [166, 506] width 17 height 6
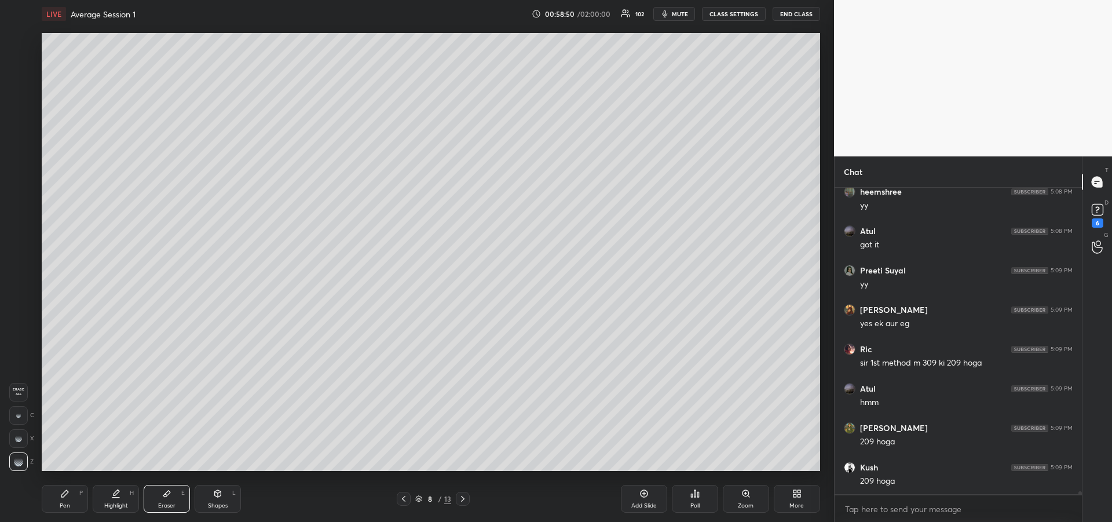
click at [14, 412] on div at bounding box center [18, 415] width 19 height 19
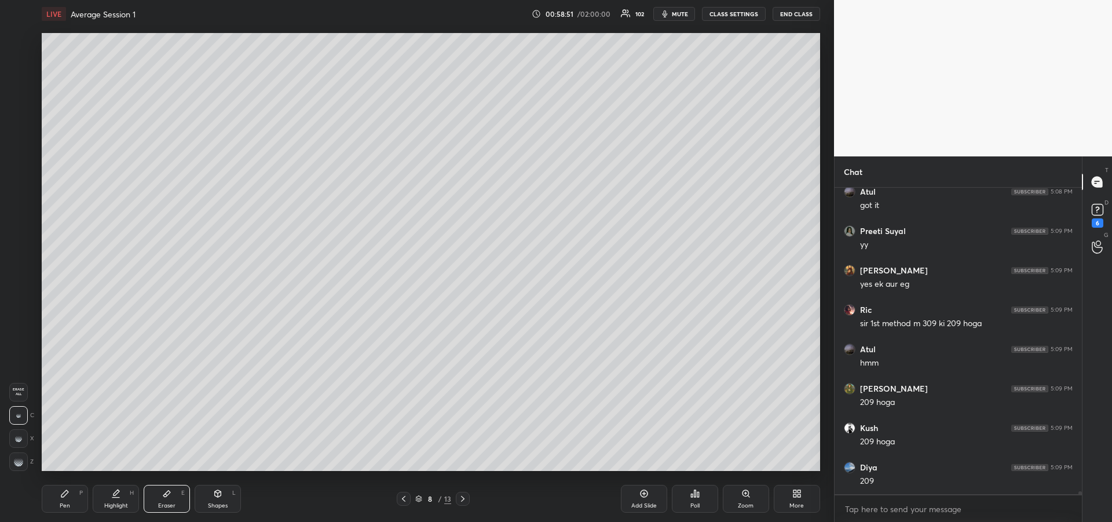
scroll to position [31916, 0]
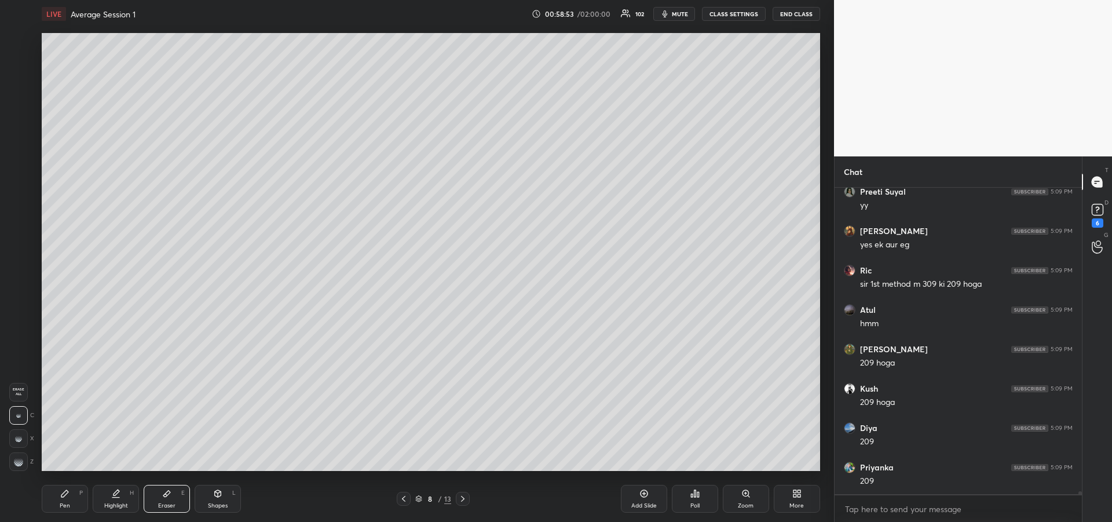
click at [51, 503] on div "Pen P" at bounding box center [65, 499] width 46 height 28
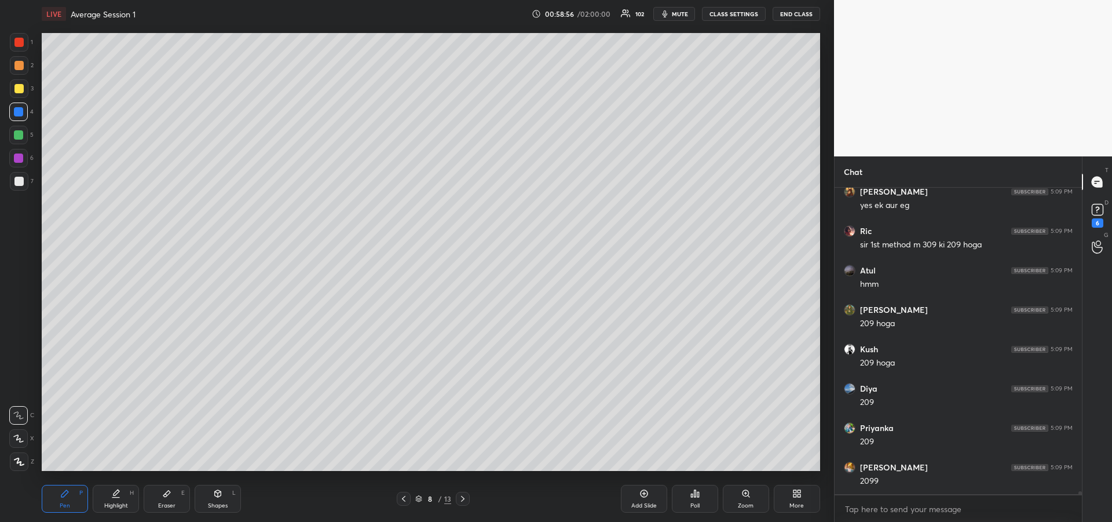
click at [466, 501] on icon at bounding box center [462, 498] width 9 height 9
click at [467, 500] on div at bounding box center [463, 499] width 14 height 14
click at [466, 501] on icon at bounding box center [462, 498] width 9 height 9
click at [465, 502] on icon at bounding box center [462, 498] width 9 height 9
click at [465, 501] on icon at bounding box center [462, 498] width 9 height 9
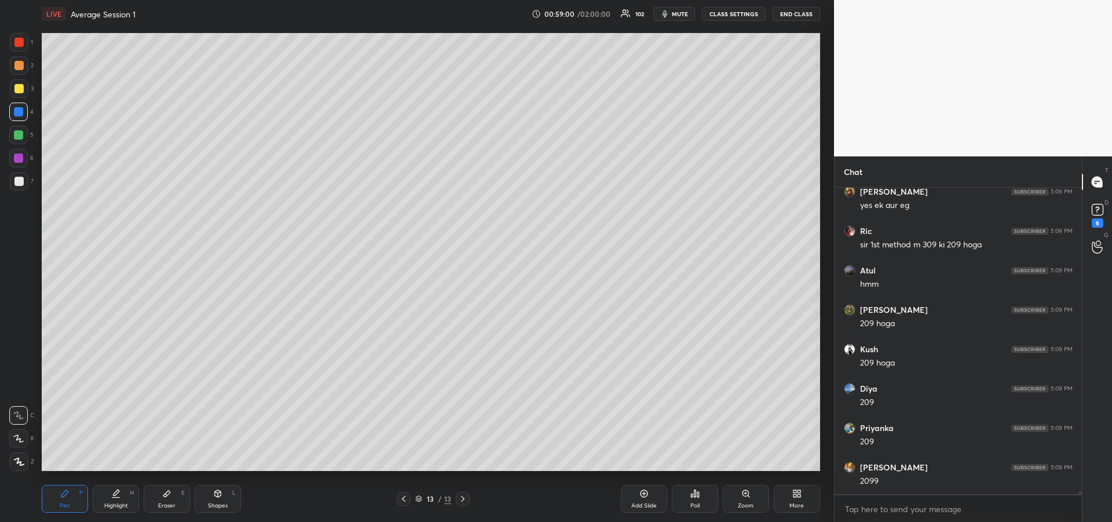
click at [17, 90] on div at bounding box center [18, 88] width 9 height 9
click at [21, 159] on div at bounding box center [18, 157] width 9 height 9
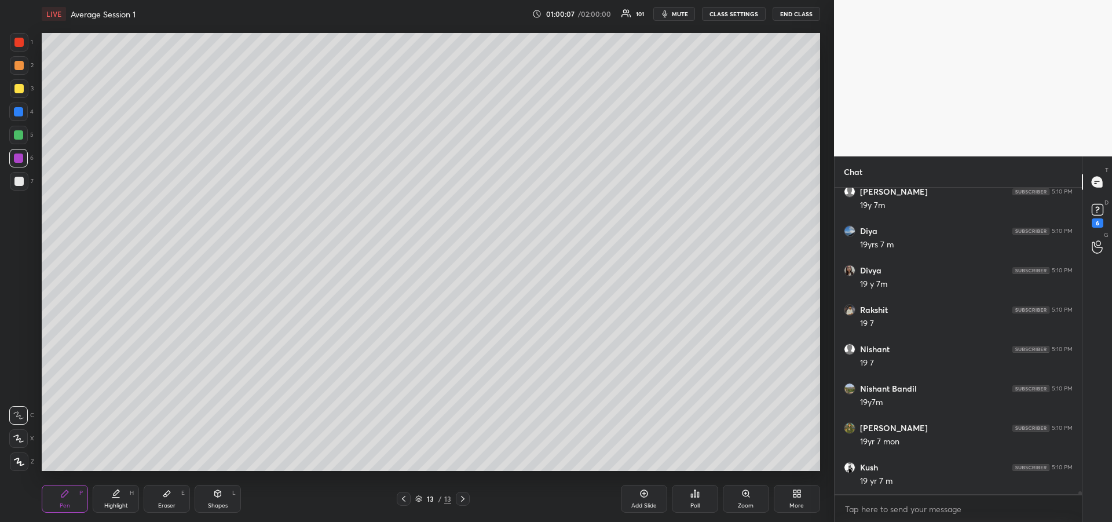
scroll to position [32309, 0]
click at [20, 112] on div at bounding box center [18, 111] width 9 height 9
click at [19, 184] on div at bounding box center [18, 181] width 9 height 9
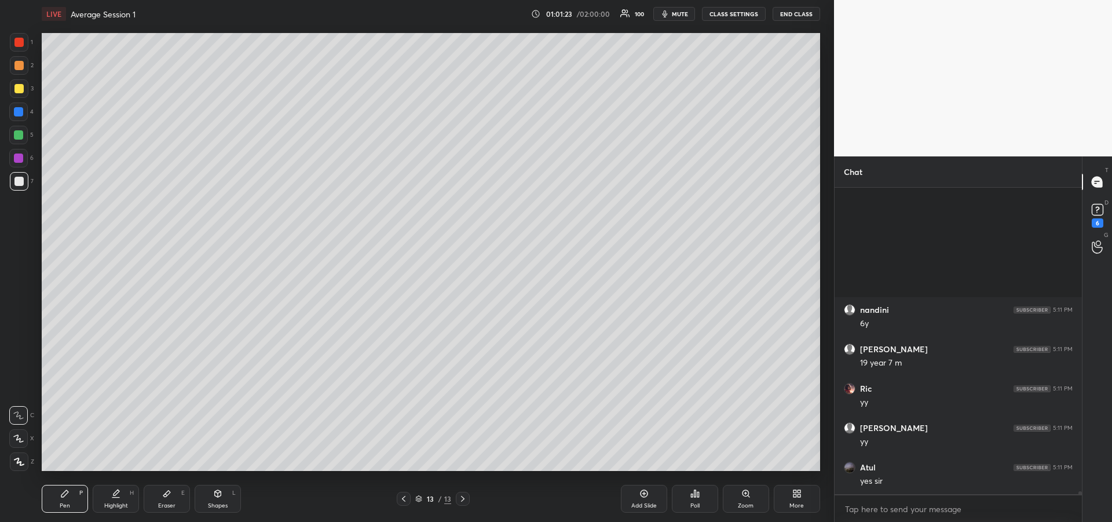
scroll to position [34200, 0]
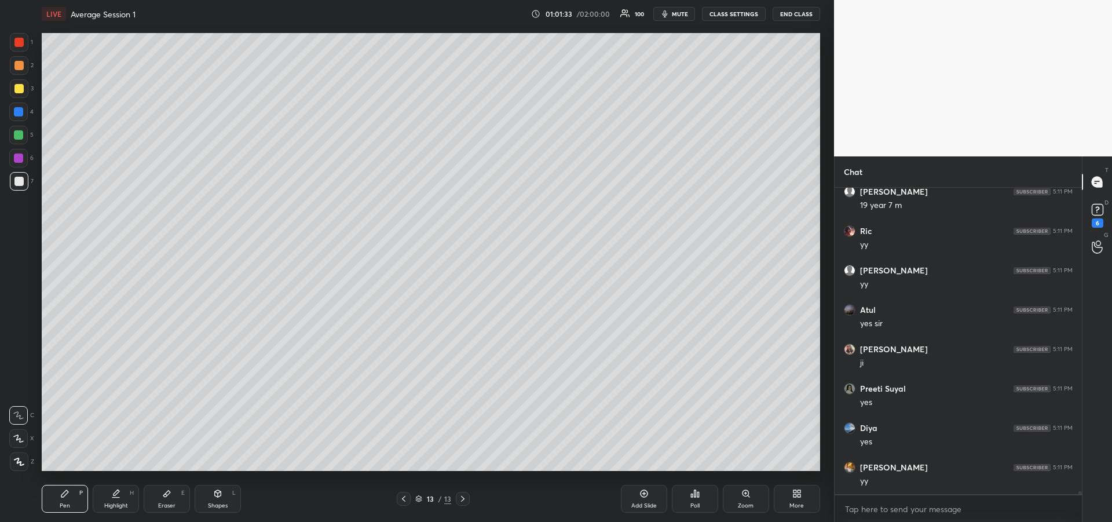
click at [16, 74] on div at bounding box center [19, 65] width 19 height 19
click at [14, 445] on div at bounding box center [18, 438] width 19 height 19
click at [640, 498] on div "Add Slide" at bounding box center [644, 499] width 46 height 28
click at [20, 92] on div at bounding box center [18, 88] width 9 height 9
click at [75, 496] on div "Pen P" at bounding box center [65, 499] width 46 height 28
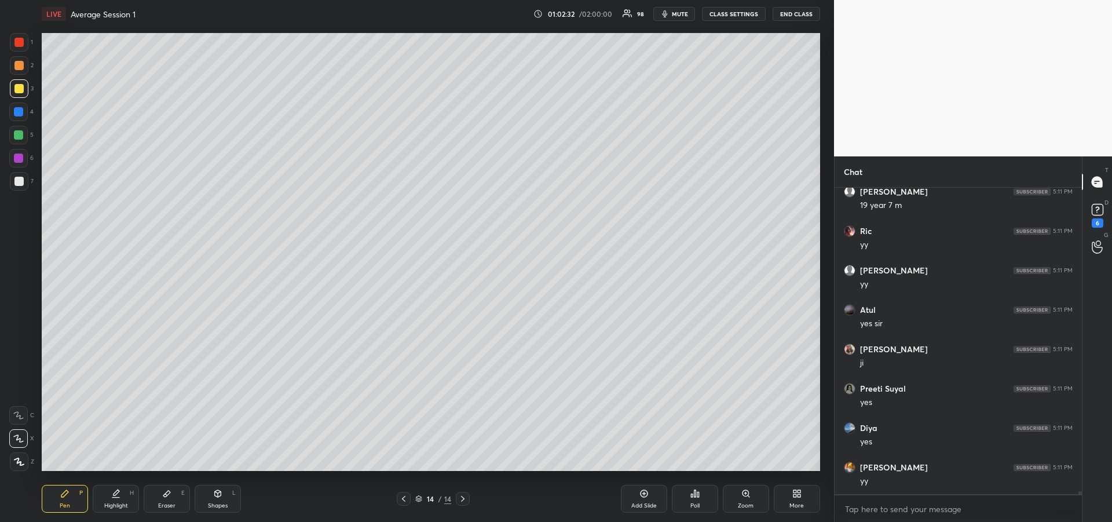
click at [174, 496] on div "Eraser E" at bounding box center [167, 499] width 46 height 28
click at [65, 499] on div "Pen P" at bounding box center [65, 499] width 46 height 28
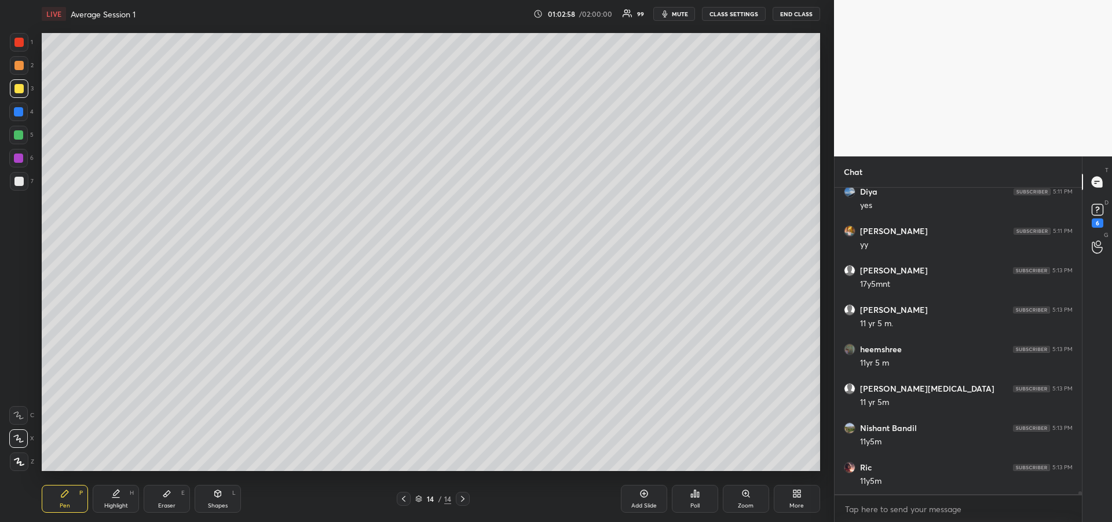
click at [19, 140] on div at bounding box center [18, 135] width 19 height 19
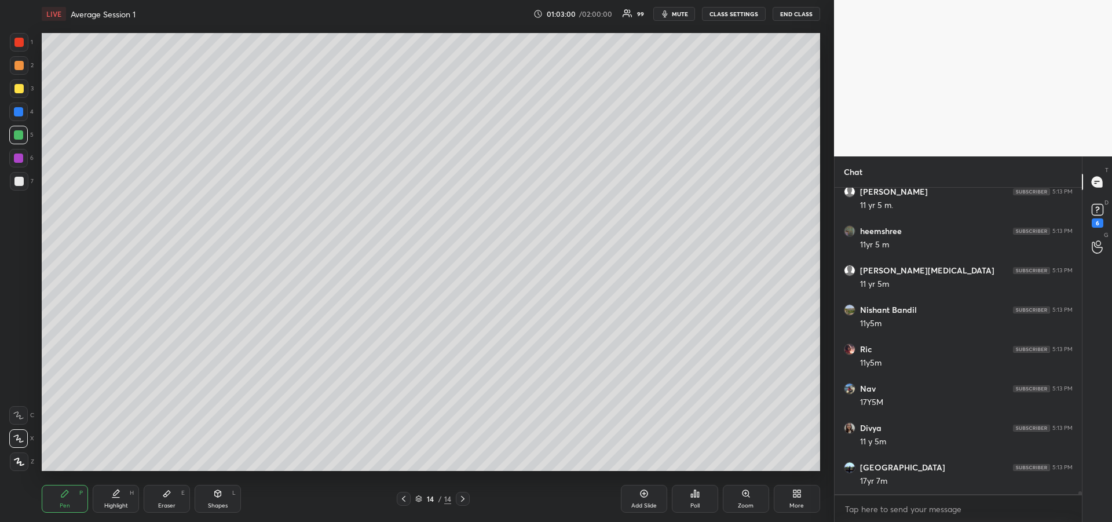
click at [23, 45] on div at bounding box center [18, 42] width 9 height 9
click at [14, 117] on div at bounding box center [18, 112] width 19 height 19
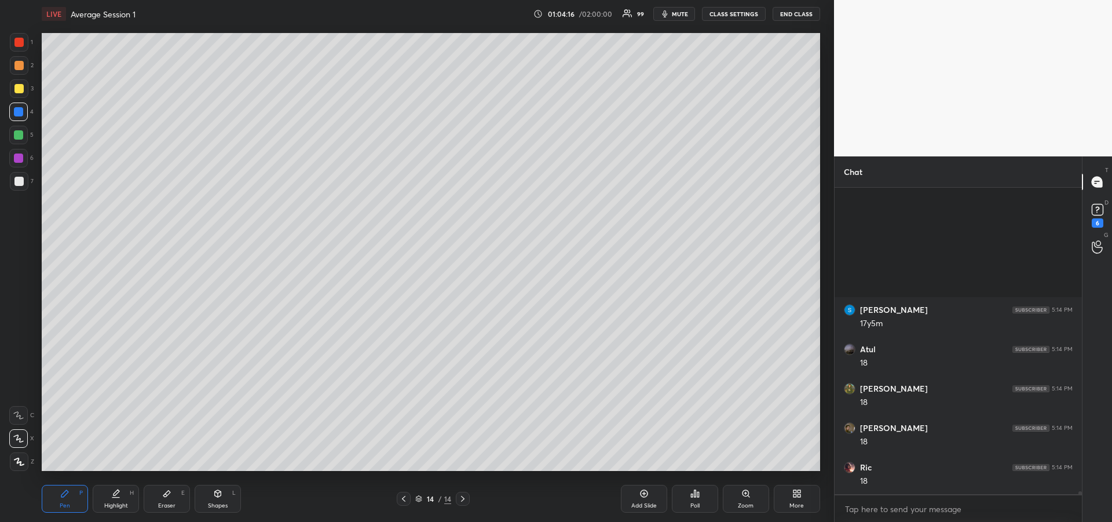
scroll to position [35618, 0]
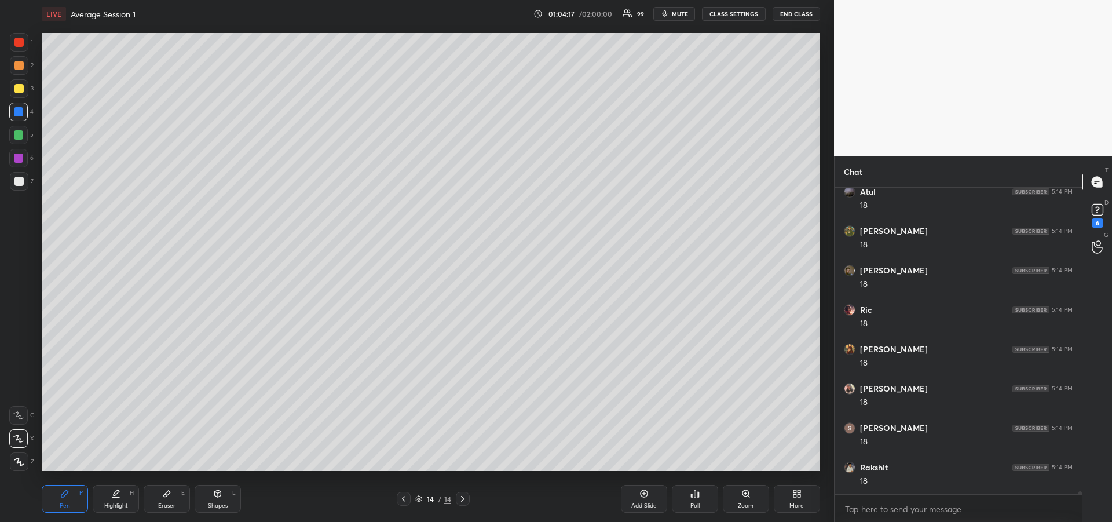
click at [123, 497] on div "Highlight H" at bounding box center [116, 499] width 46 height 28
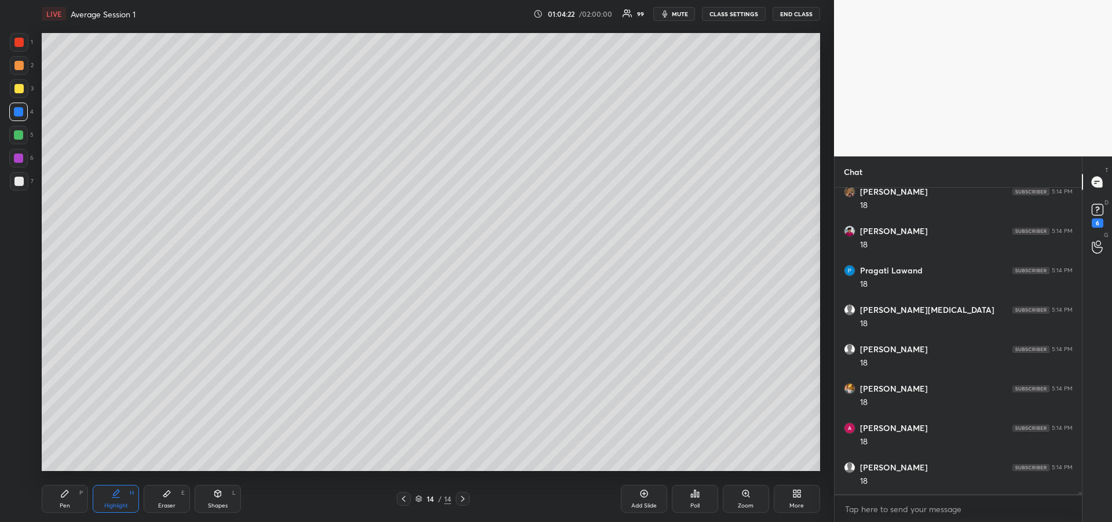
scroll to position [36090, 0]
click at [67, 496] on icon at bounding box center [64, 493] width 9 height 9
click at [160, 500] on div "Eraser E" at bounding box center [167, 499] width 46 height 28
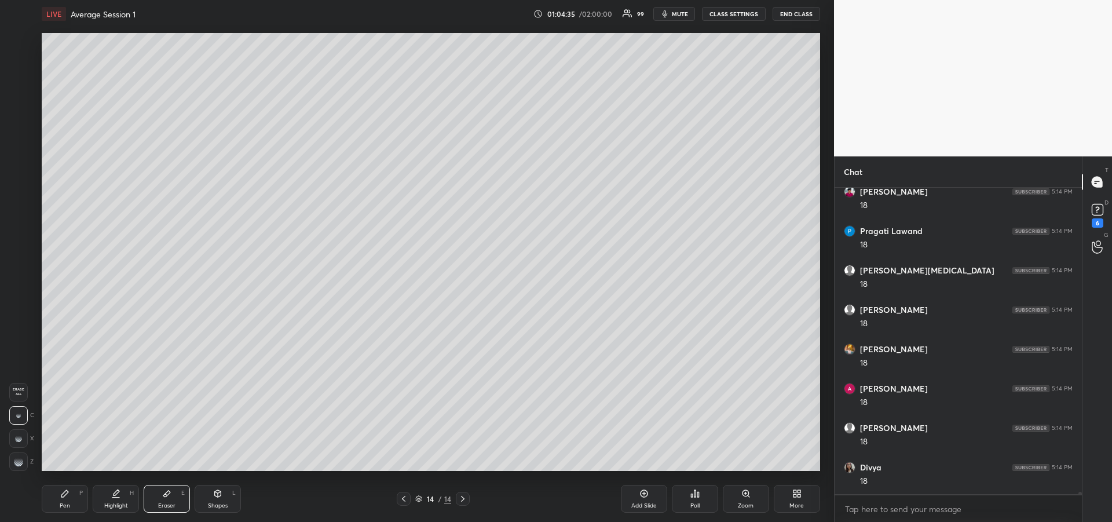
click at [66, 493] on icon at bounding box center [64, 493] width 7 height 7
click at [17, 163] on div at bounding box center [18, 158] width 19 height 19
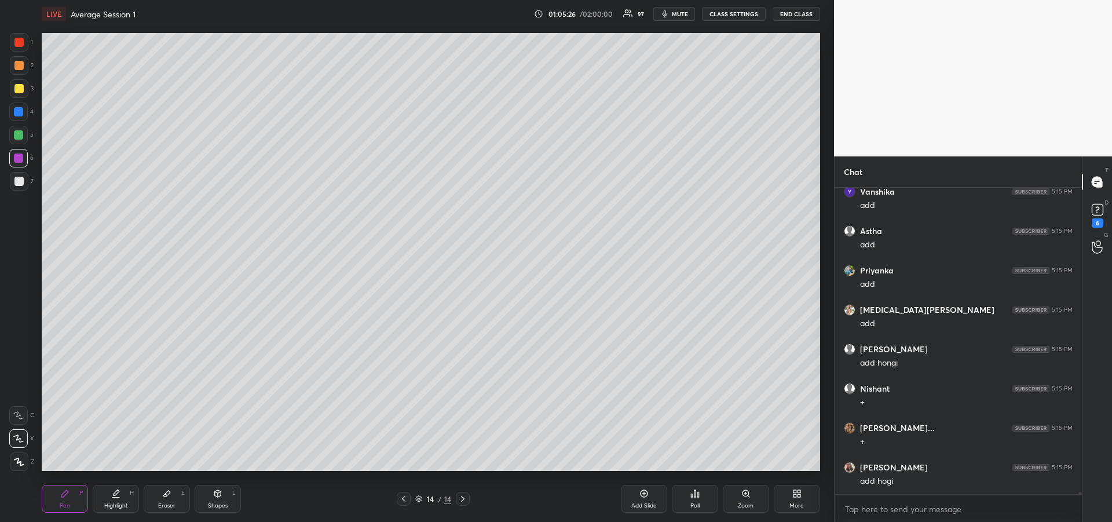
scroll to position [37036, 0]
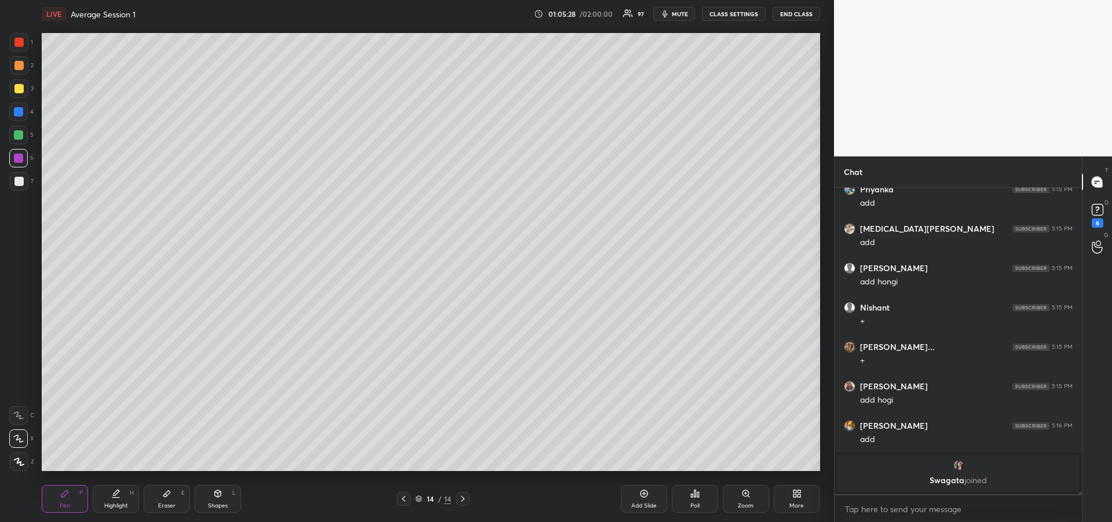
click at [114, 501] on div "Highlight H" at bounding box center [116, 499] width 46 height 28
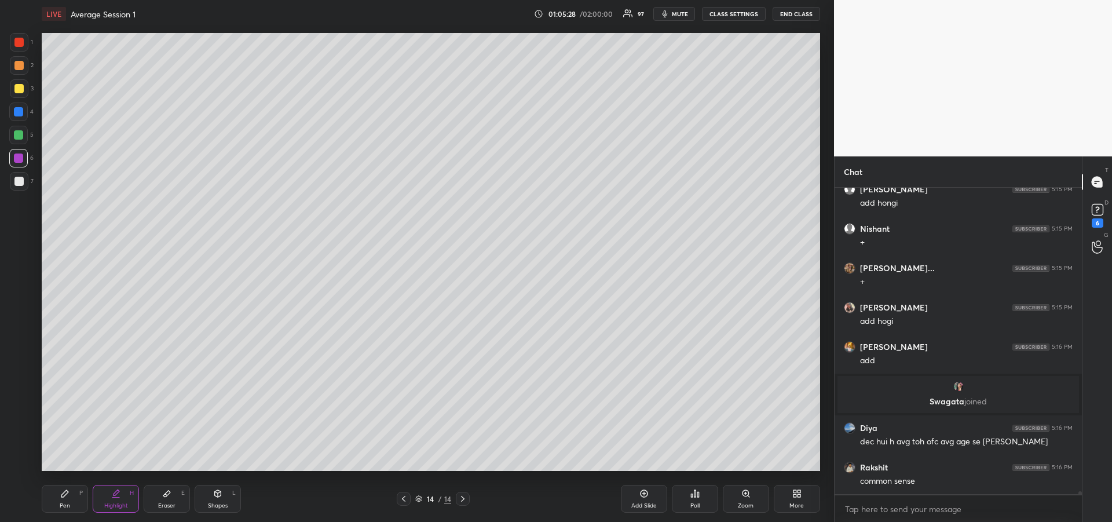
scroll to position [35669, 0]
click at [21, 93] on div at bounding box center [18, 88] width 9 height 9
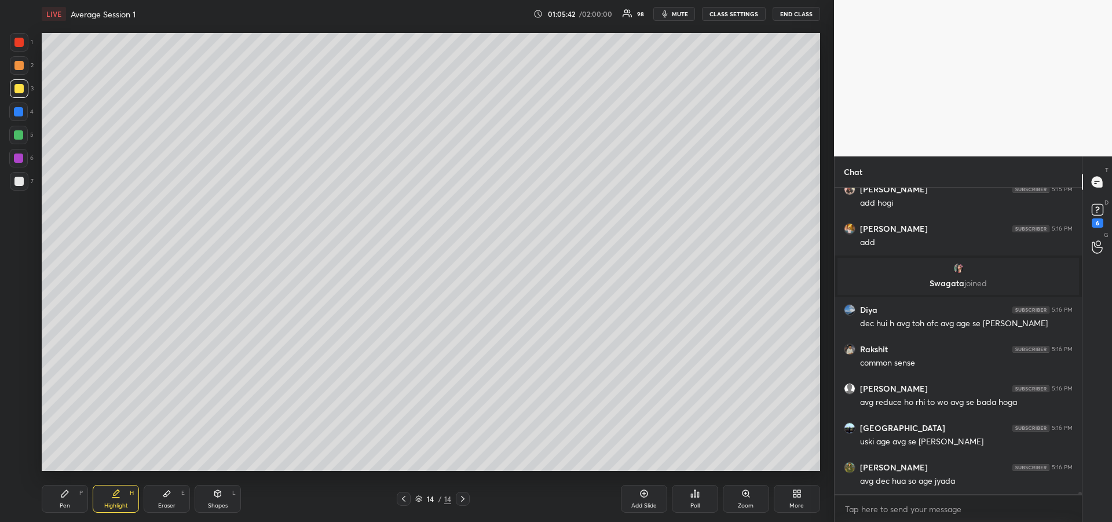
scroll to position [35826, 0]
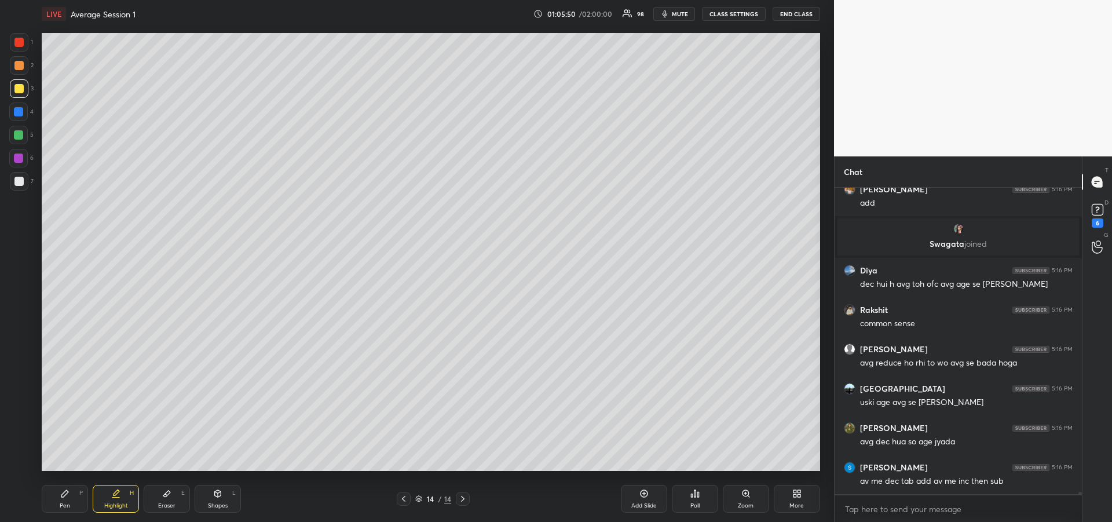
click at [70, 498] on div "Pen P" at bounding box center [65, 499] width 46 height 28
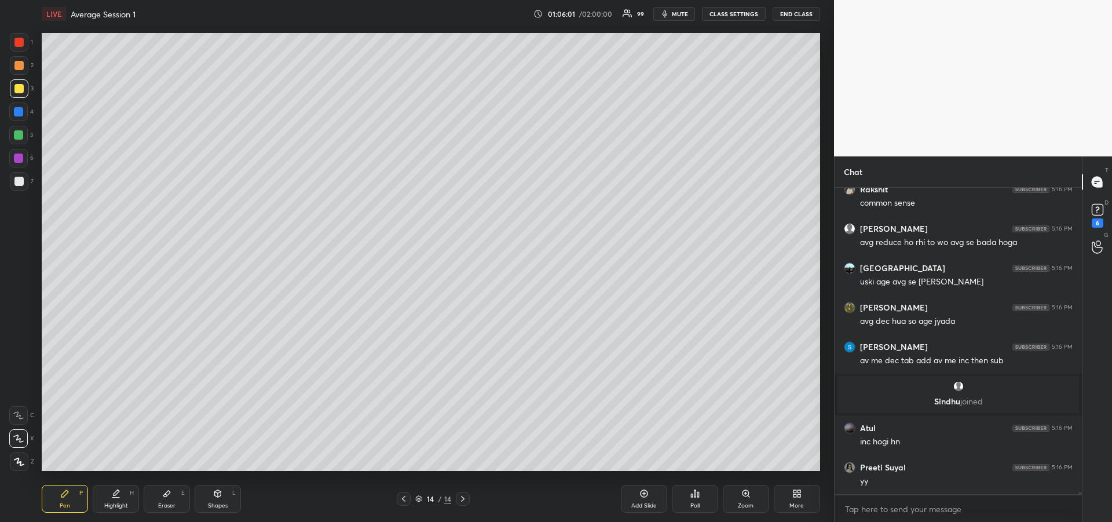
scroll to position [35934, 0]
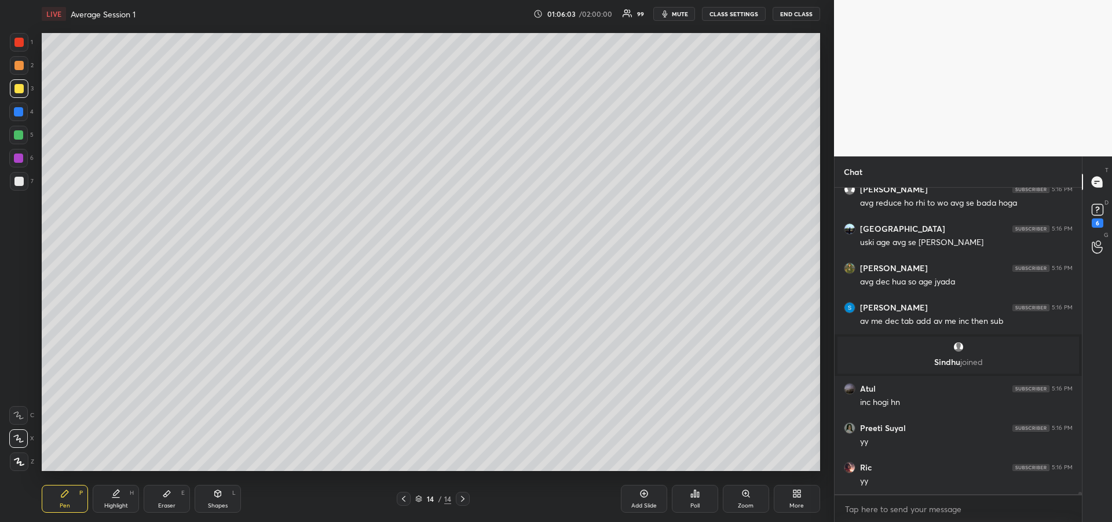
click at [116, 499] on div "Highlight H" at bounding box center [116, 499] width 46 height 28
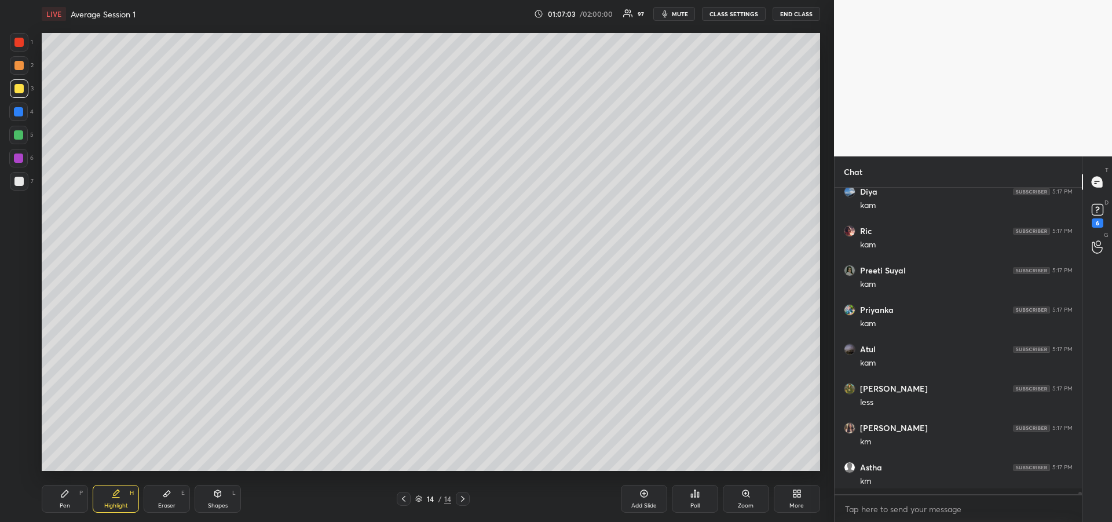
scroll to position [36958, 0]
click at [56, 493] on div "Pen P" at bounding box center [65, 499] width 46 height 28
click at [639, 504] on div "Add Slide" at bounding box center [643, 506] width 25 height 6
click at [13, 183] on div at bounding box center [19, 181] width 19 height 19
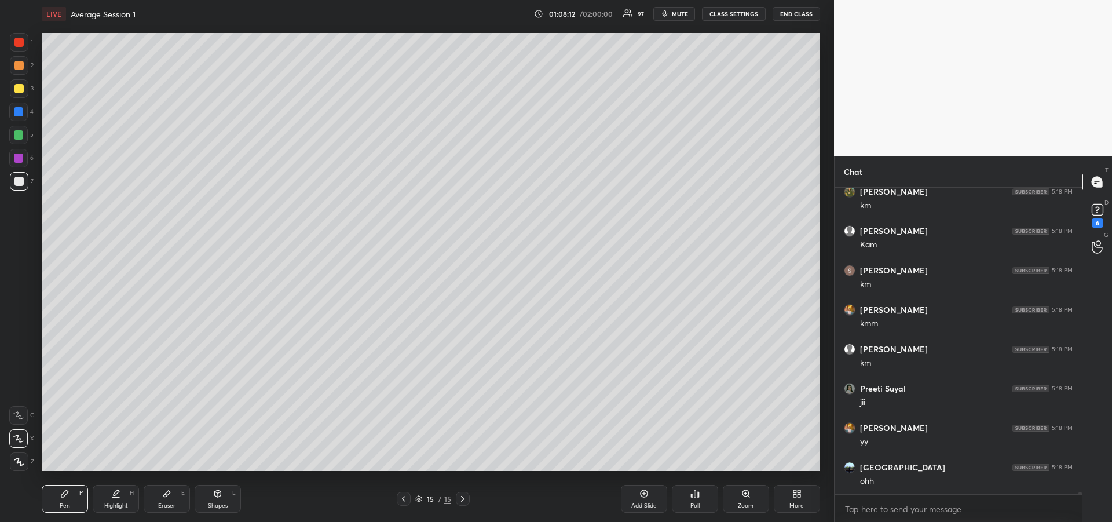
scroll to position [38297, 0]
click at [169, 499] on div "Eraser E" at bounding box center [167, 499] width 46 height 28
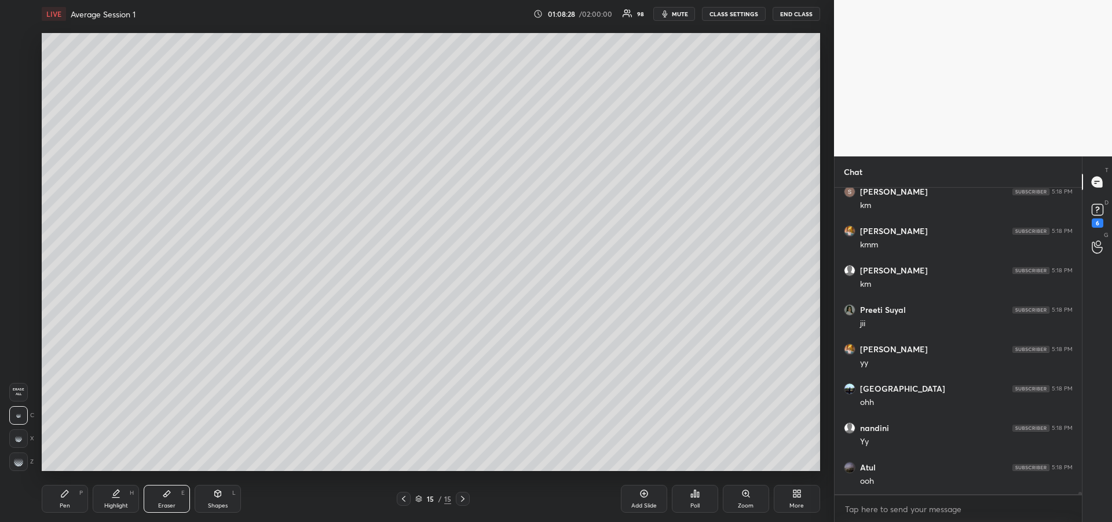
click at [15, 466] on div at bounding box center [18, 461] width 19 height 19
click at [59, 499] on div "Pen P" at bounding box center [65, 499] width 46 height 28
click at [62, 501] on div "Pen P" at bounding box center [65, 499] width 46 height 28
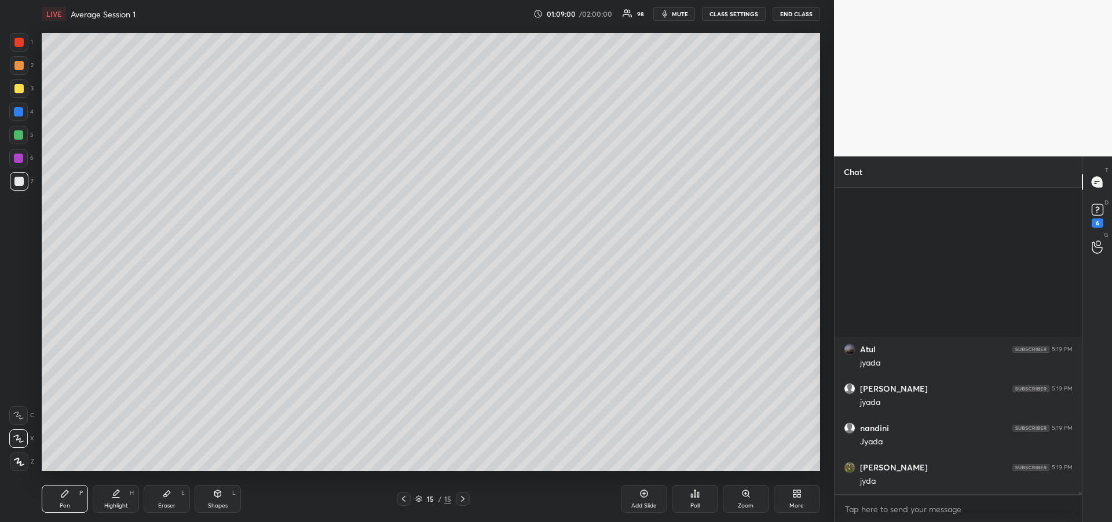
scroll to position [38770, 0]
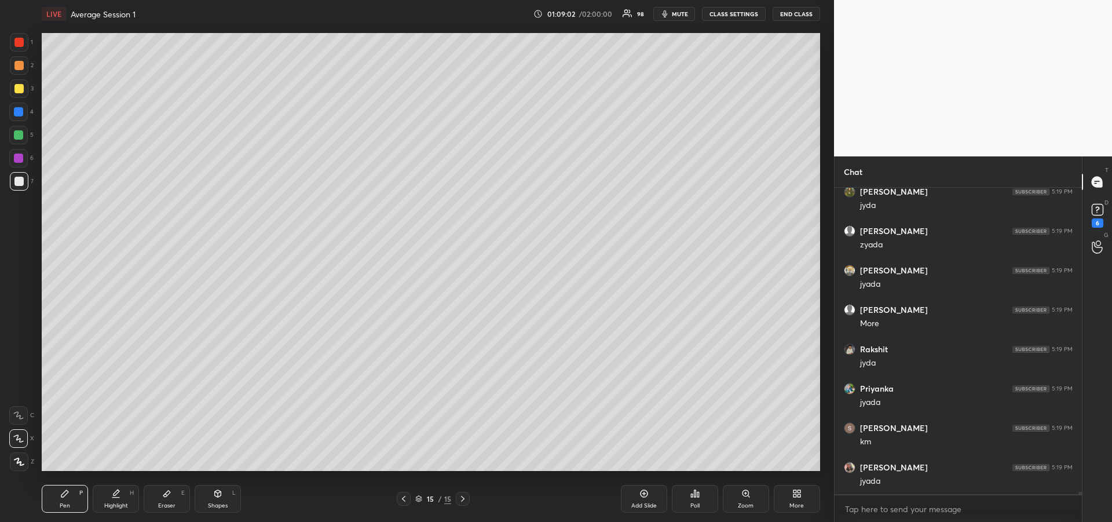
click at [121, 503] on div "Highlight" at bounding box center [116, 506] width 24 height 6
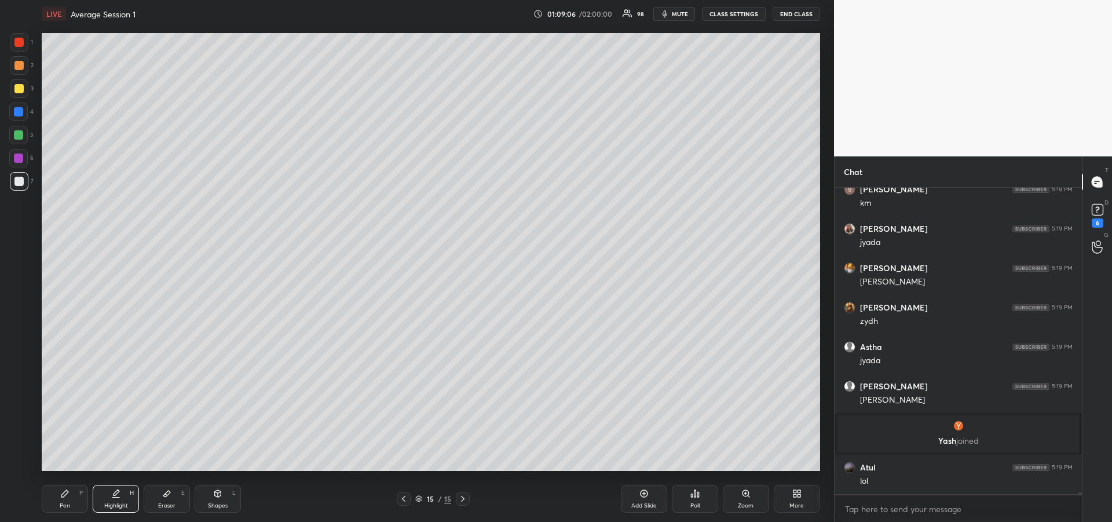
scroll to position [38256, 0]
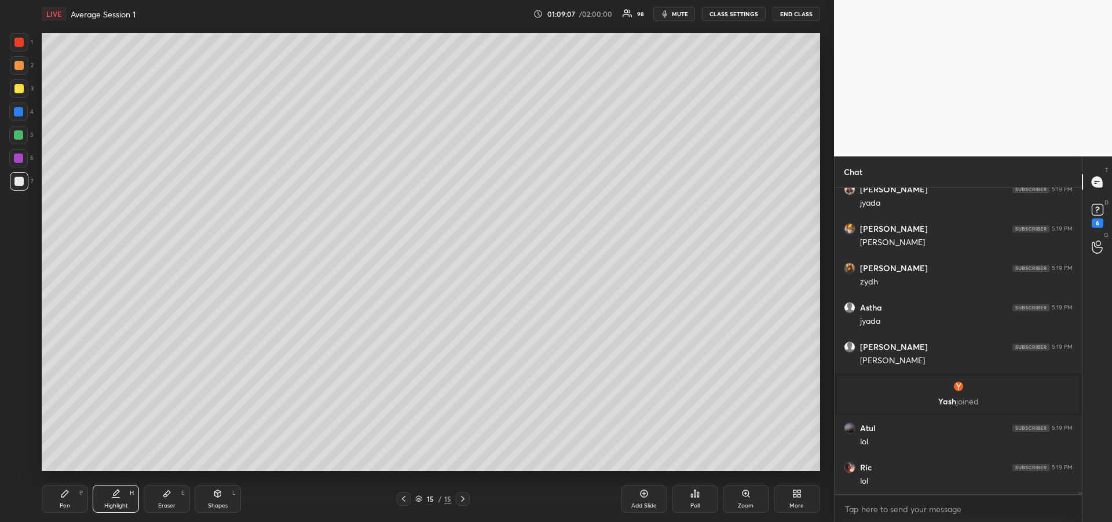
click at [70, 497] on div "Pen P" at bounding box center [65, 499] width 46 height 28
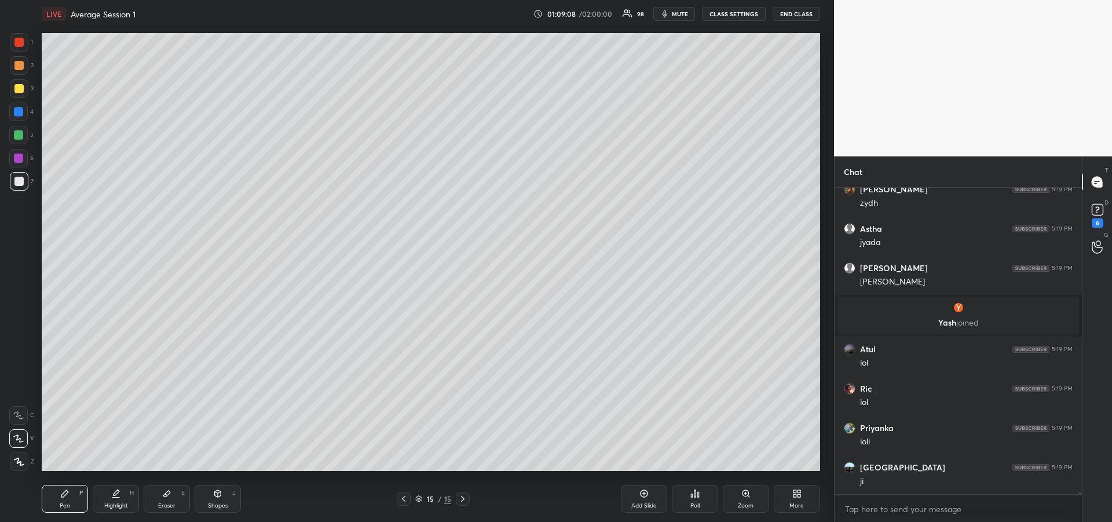
click at [18, 141] on div at bounding box center [18, 135] width 19 height 19
click at [405, 501] on icon at bounding box center [403, 498] width 9 height 9
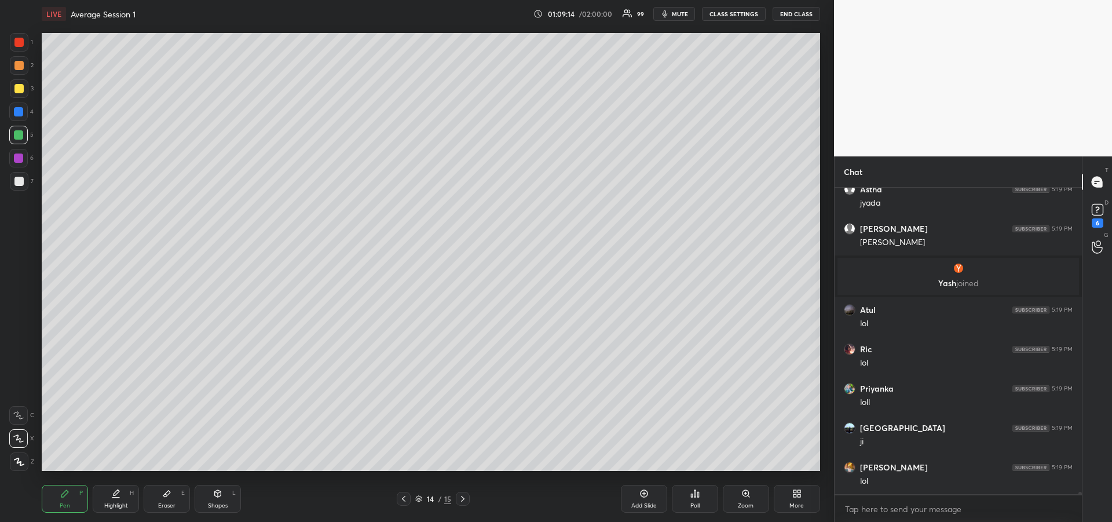
scroll to position [38414, 0]
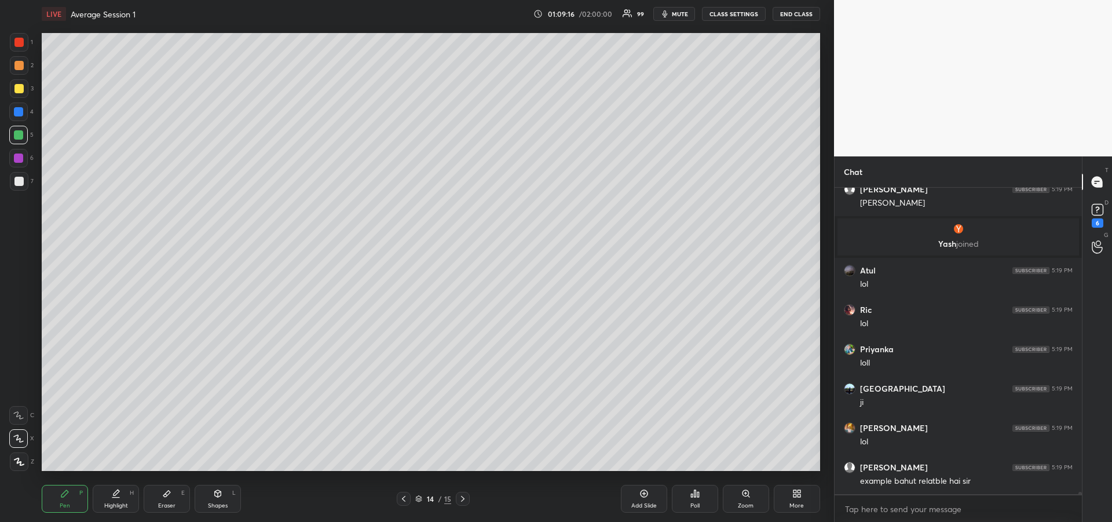
click at [113, 498] on div "Highlight H" at bounding box center [116, 499] width 46 height 28
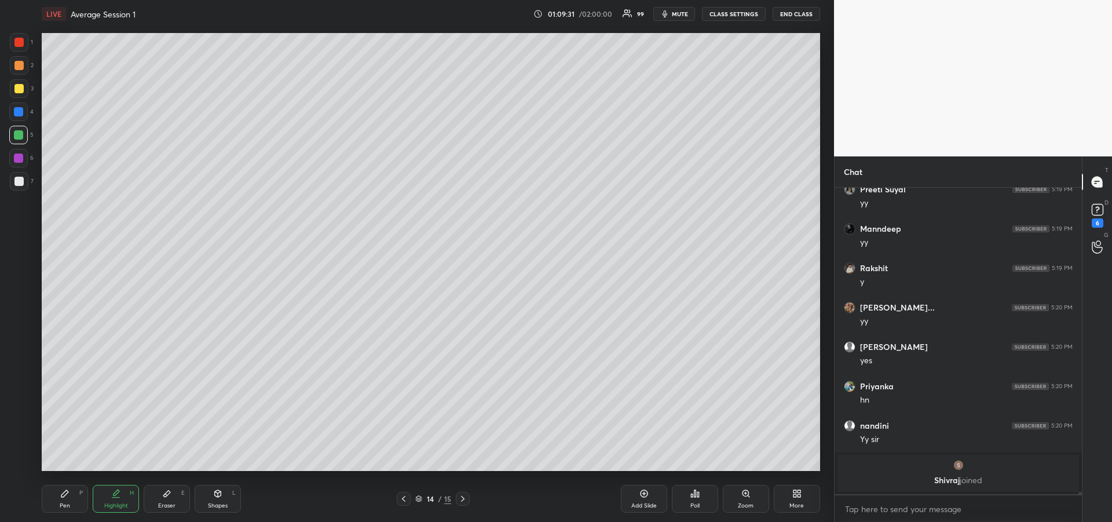
scroll to position [38654, 0]
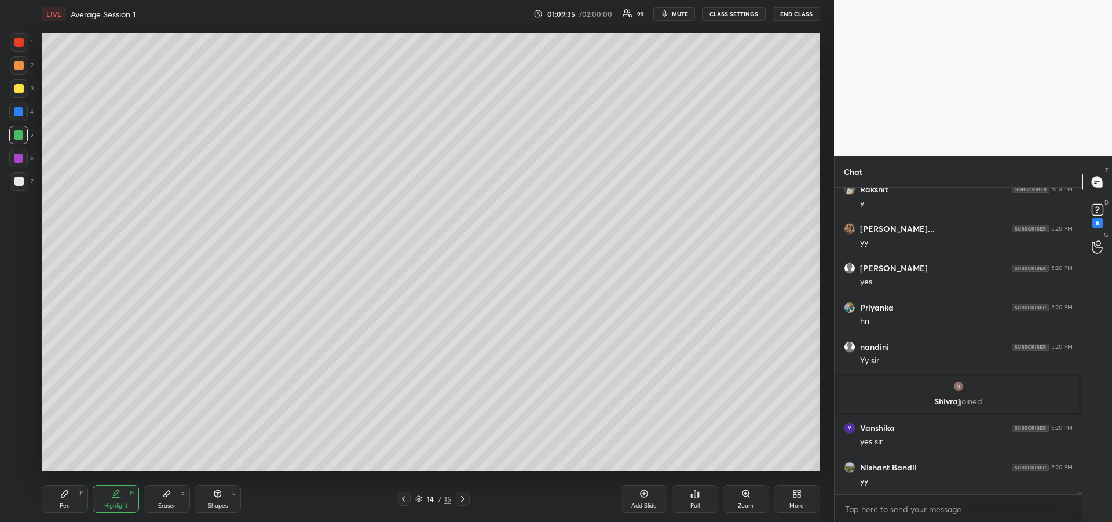
click at [405, 502] on icon at bounding box center [403, 498] width 9 height 9
click at [403, 497] on icon at bounding box center [403, 498] width 9 height 9
click at [404, 498] on icon at bounding box center [403, 498] width 9 height 9
click at [405, 500] on icon at bounding box center [403, 498] width 9 height 9
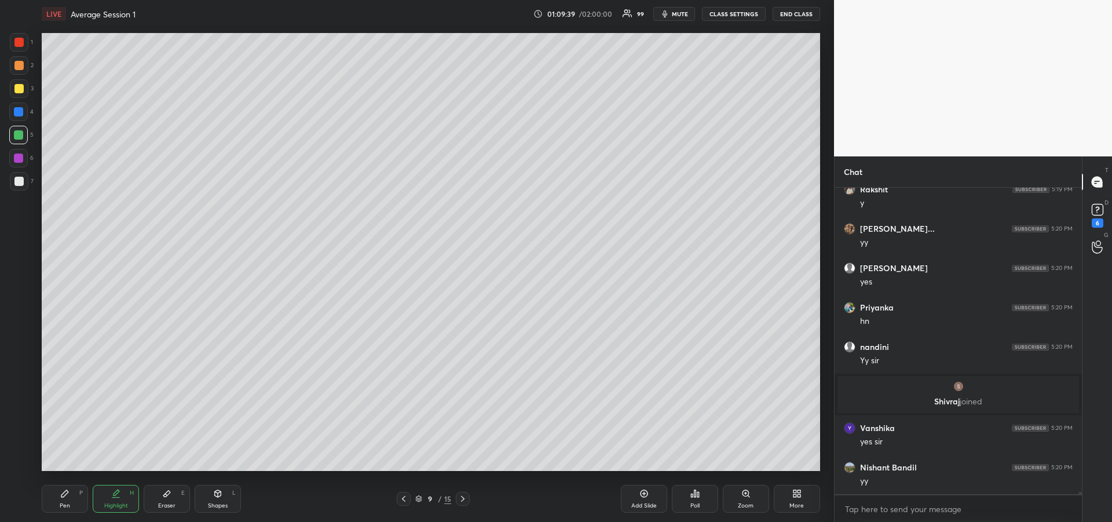
click at [403, 496] on icon at bounding box center [403, 498] width 9 height 9
click at [464, 501] on icon at bounding box center [462, 498] width 9 height 9
click at [465, 500] on icon at bounding box center [462, 498] width 9 height 9
click at [467, 499] on icon at bounding box center [462, 498] width 9 height 9
click at [466, 498] on icon at bounding box center [462, 498] width 9 height 9
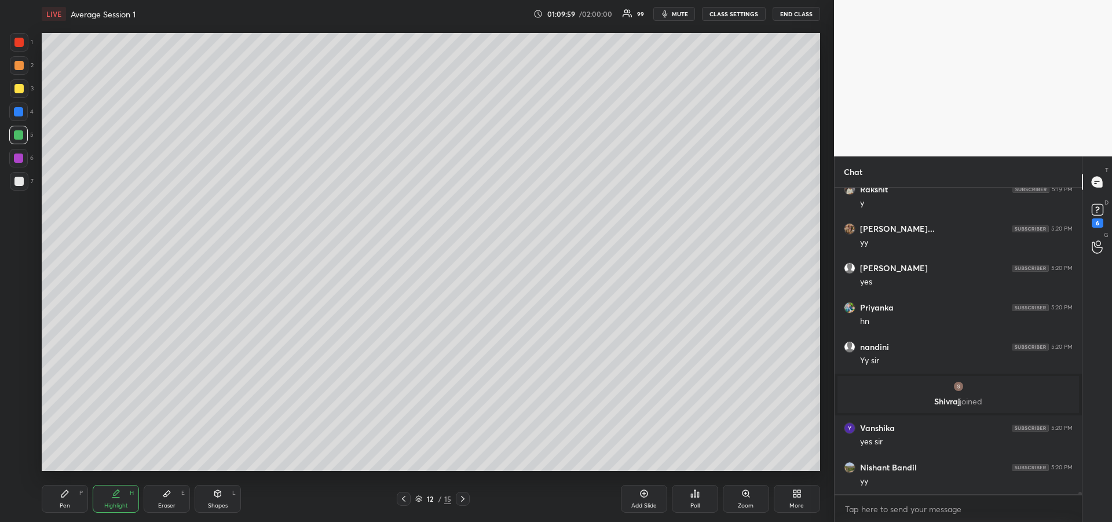
click at [467, 496] on div at bounding box center [463, 499] width 14 height 14
click at [67, 496] on icon at bounding box center [64, 493] width 9 height 9
click at [16, 91] on div at bounding box center [18, 88] width 9 height 9
click at [463, 500] on icon at bounding box center [462, 498] width 9 height 9
click at [75, 503] on div "Pen P" at bounding box center [65, 499] width 46 height 28
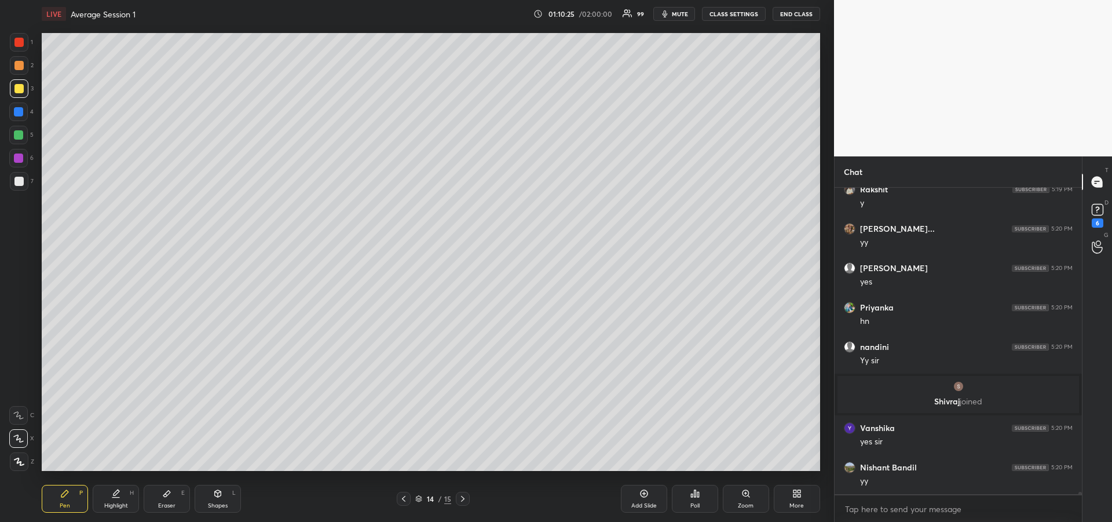
click at [466, 497] on icon at bounding box center [462, 498] width 9 height 9
click at [162, 500] on div "Eraser E" at bounding box center [167, 499] width 46 height 28
click at [21, 390] on span "Erase all" at bounding box center [18, 391] width 17 height 8
click at [59, 492] on div "Pen P" at bounding box center [65, 499] width 46 height 28
click at [166, 497] on icon at bounding box center [166, 493] width 9 height 9
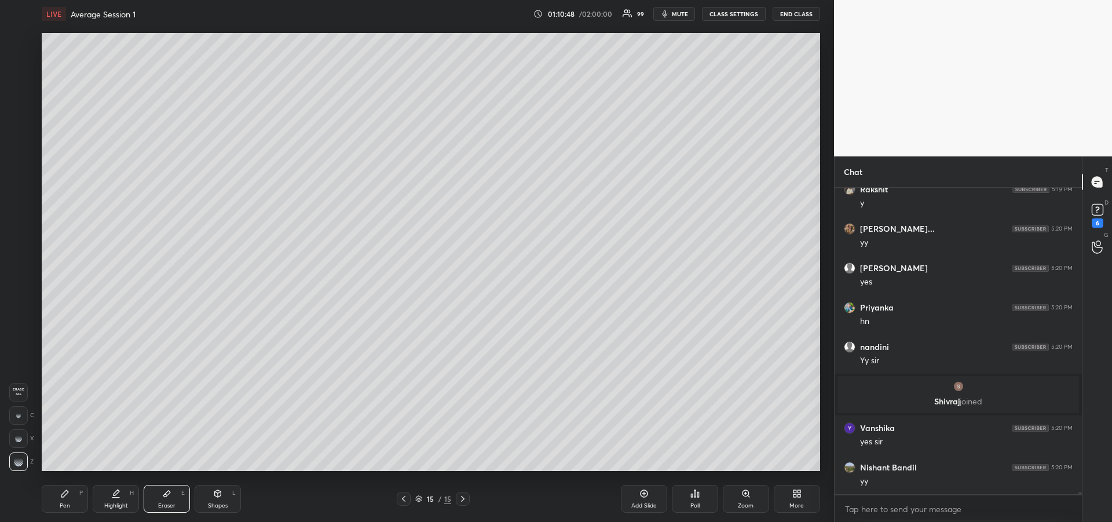
click at [71, 499] on div "Pen P" at bounding box center [65, 499] width 46 height 28
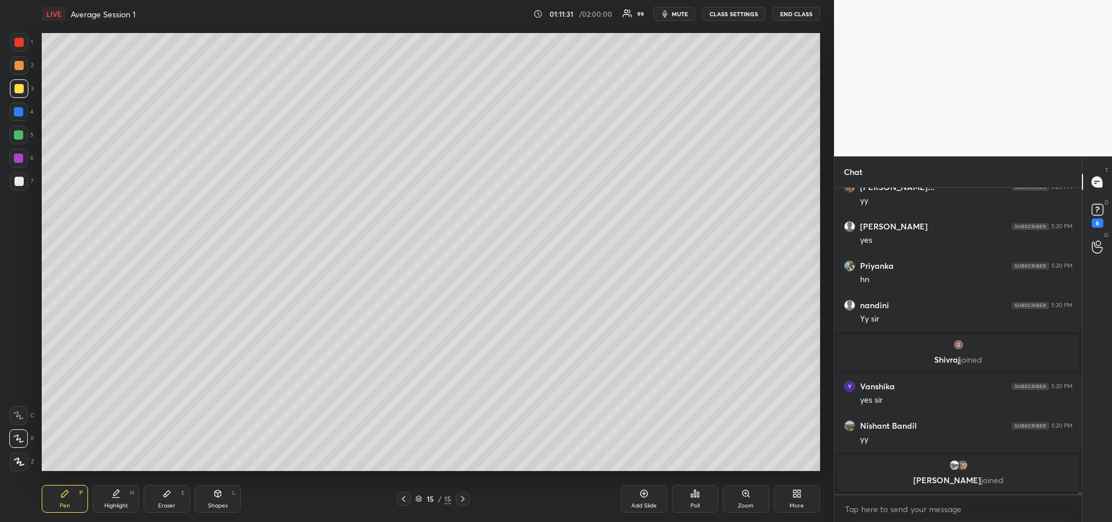
click at [21, 180] on div at bounding box center [18, 181] width 9 height 9
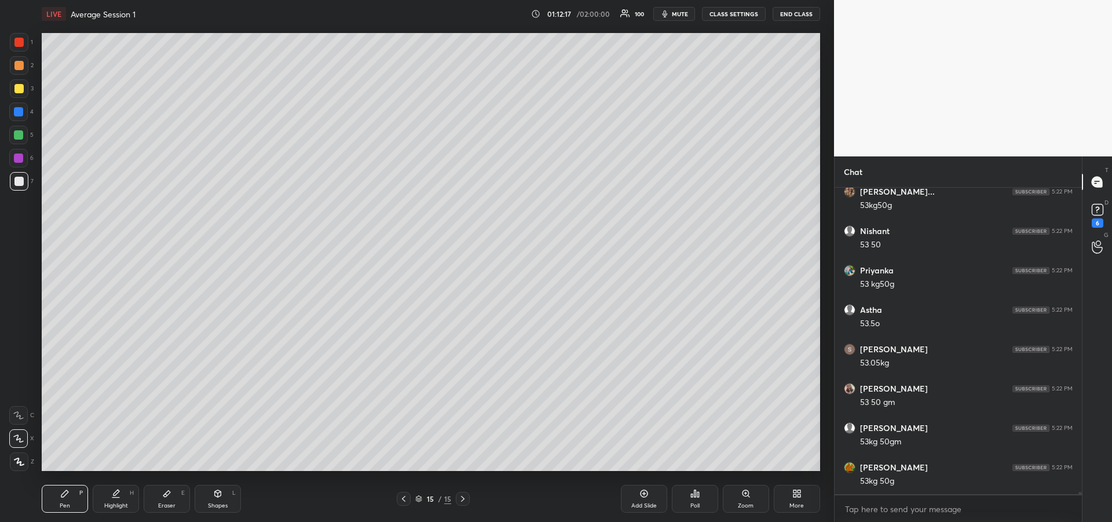
scroll to position [39433, 0]
click at [18, 137] on div at bounding box center [18, 134] width 9 height 9
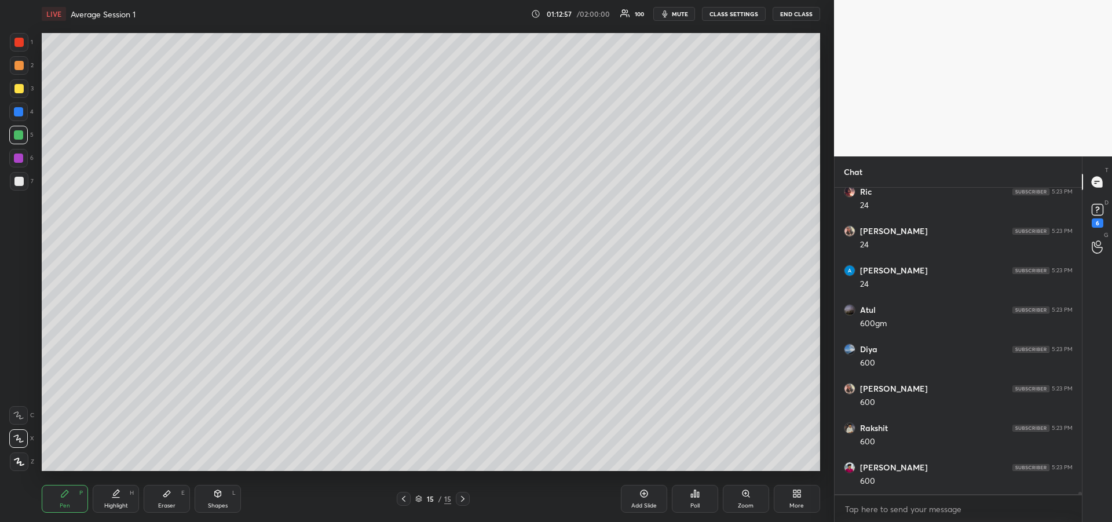
scroll to position [40339, 0]
click at [16, 181] on div at bounding box center [18, 181] width 9 height 9
click at [13, 49] on div at bounding box center [19, 42] width 19 height 19
click at [19, 413] on icon at bounding box center [18, 415] width 10 height 8
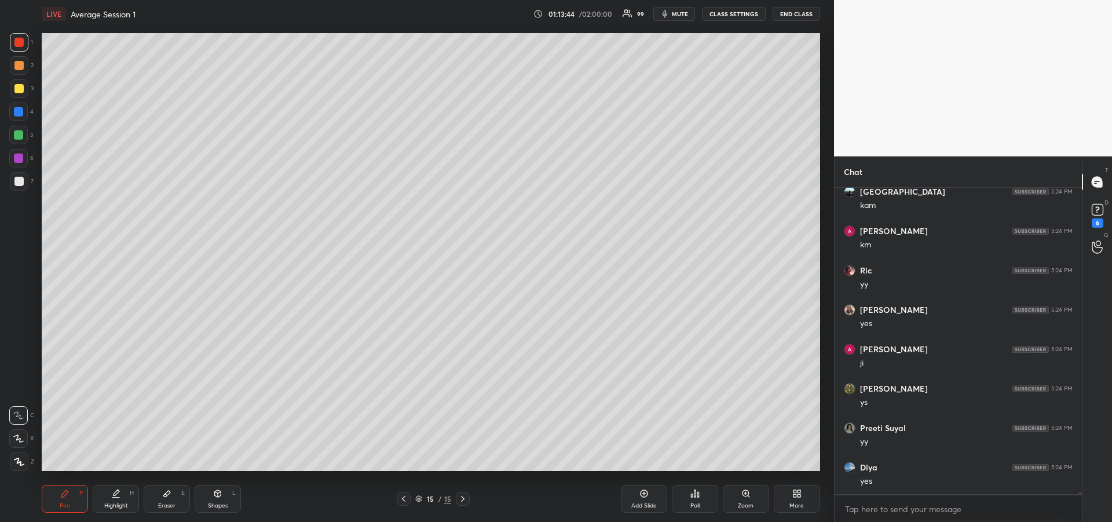
click at [20, 111] on div at bounding box center [18, 111] width 9 height 9
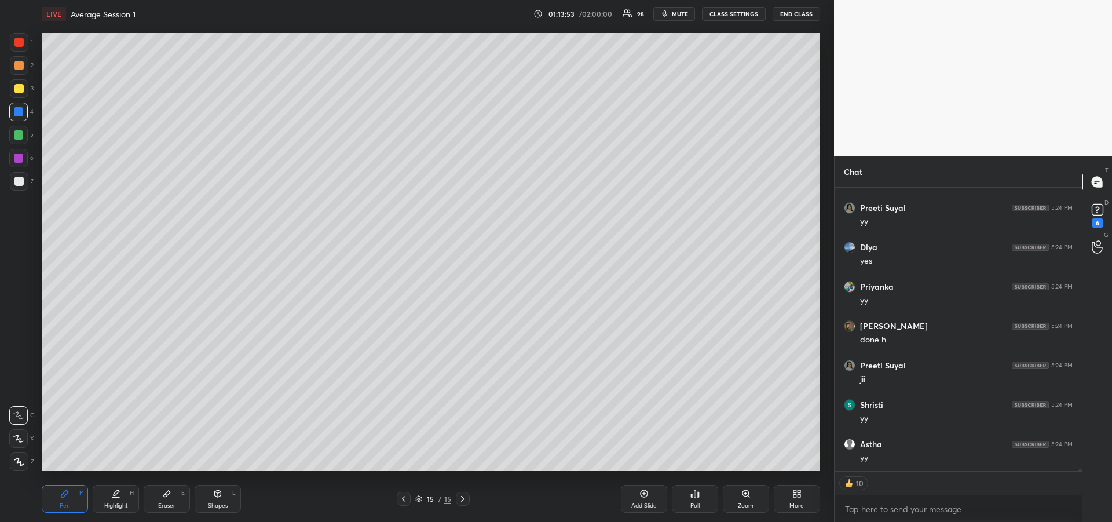
scroll to position [41347, 0]
click at [17, 68] on div at bounding box center [18, 65] width 9 height 9
click at [404, 496] on icon at bounding box center [403, 498] width 9 height 9
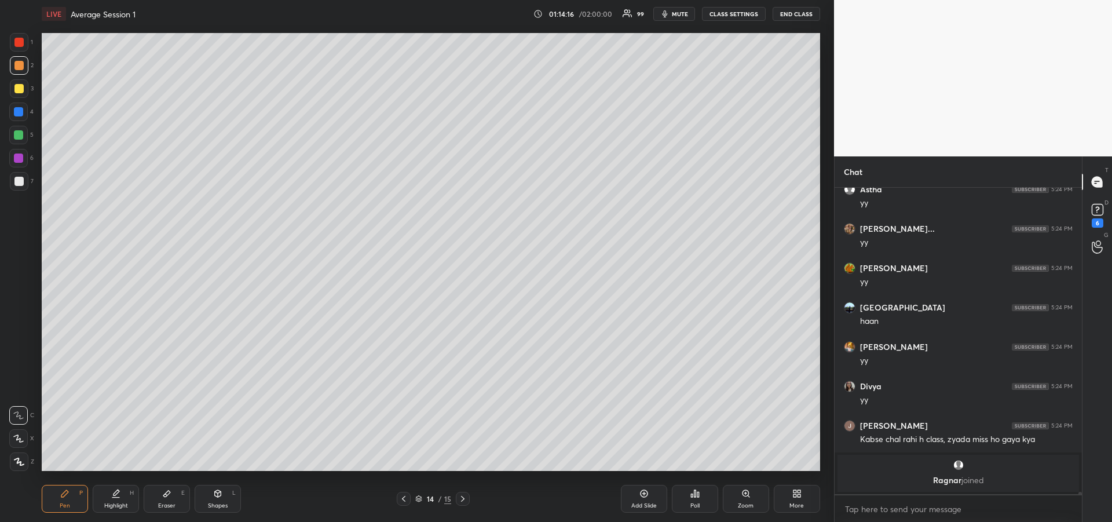
scroll to position [41484, 0]
click at [670, 14] on icon "button" at bounding box center [664, 13] width 9 height 9
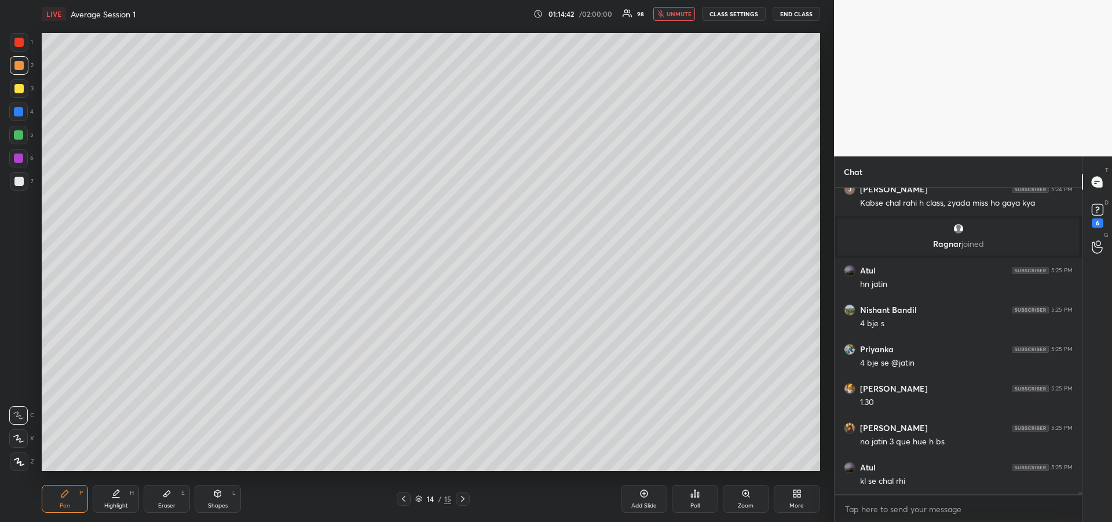
scroll to position [40991, 0]
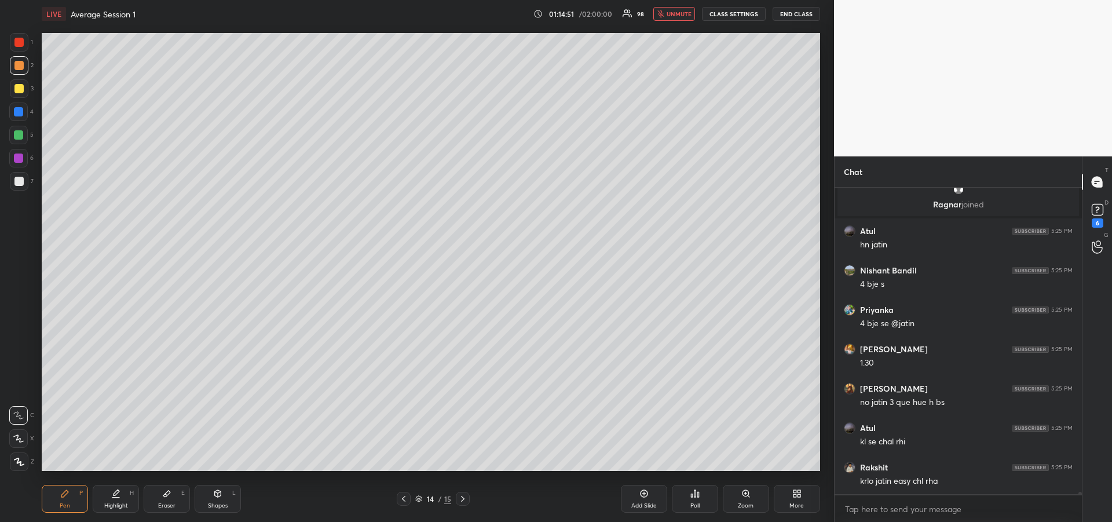
click at [681, 21] on div "LIVE Average Session 1 01:14:51 / 02:00:00 98 unmute CLASS SETTINGS END CLASS" at bounding box center [431, 14] width 778 height 28
click at [670, 16] on span "unmute" at bounding box center [679, 14] width 25 height 8
click at [68, 498] on icon at bounding box center [64, 493] width 9 height 9
click at [17, 136] on div at bounding box center [18, 134] width 9 height 9
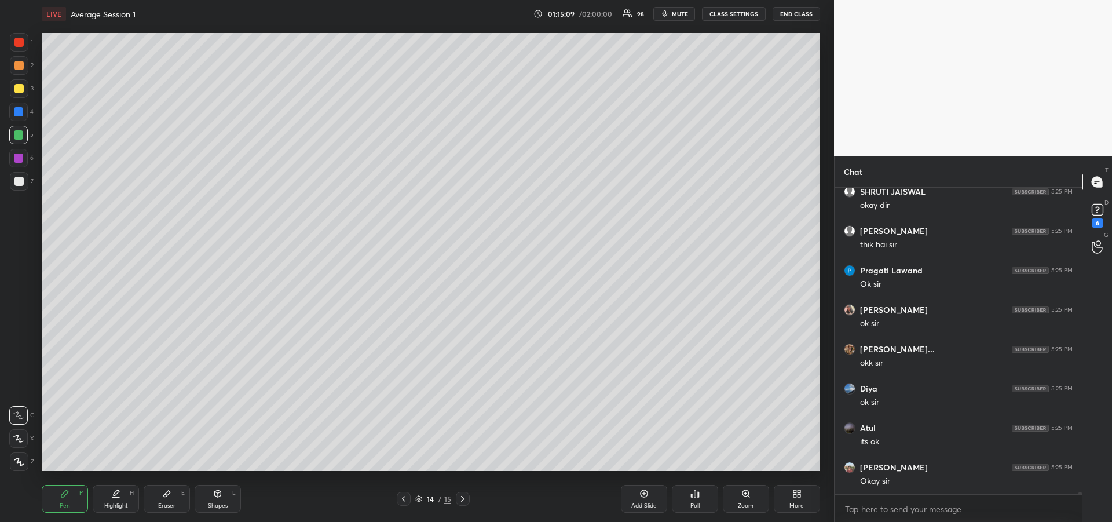
scroll to position [41740, 0]
click at [642, 503] on div "Add Slide" at bounding box center [643, 506] width 25 height 6
click at [405, 502] on icon at bounding box center [403, 498] width 9 height 9
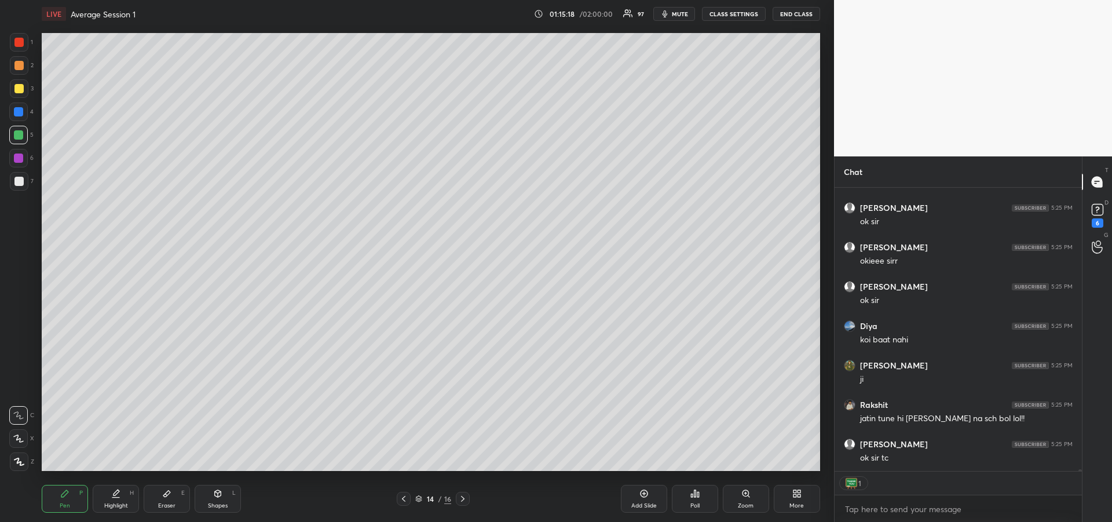
click at [403, 504] on div at bounding box center [404, 499] width 14 height 14
click at [401, 504] on div at bounding box center [404, 499] width 14 height 14
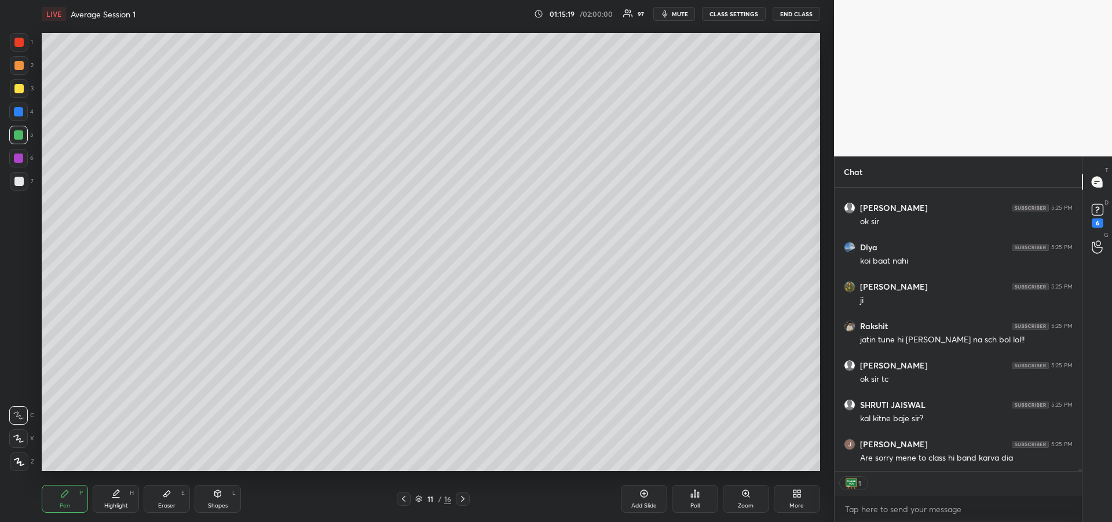
click at [402, 504] on div at bounding box center [404, 499] width 14 height 14
click at [401, 503] on div at bounding box center [404, 499] width 14 height 14
click at [401, 504] on div at bounding box center [404, 499] width 14 height 14
click at [401, 503] on div at bounding box center [404, 499] width 14 height 14
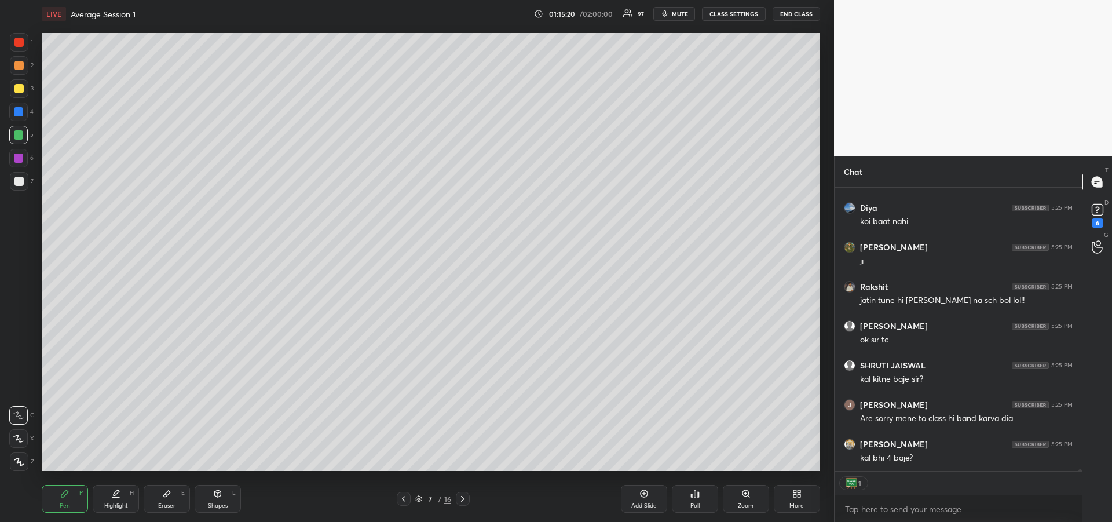
click at [402, 503] on icon at bounding box center [403, 498] width 9 height 9
click at [403, 503] on icon at bounding box center [403, 498] width 9 height 9
click at [403, 501] on icon at bounding box center [403, 498] width 9 height 9
click at [403, 502] on icon at bounding box center [403, 498] width 9 height 9
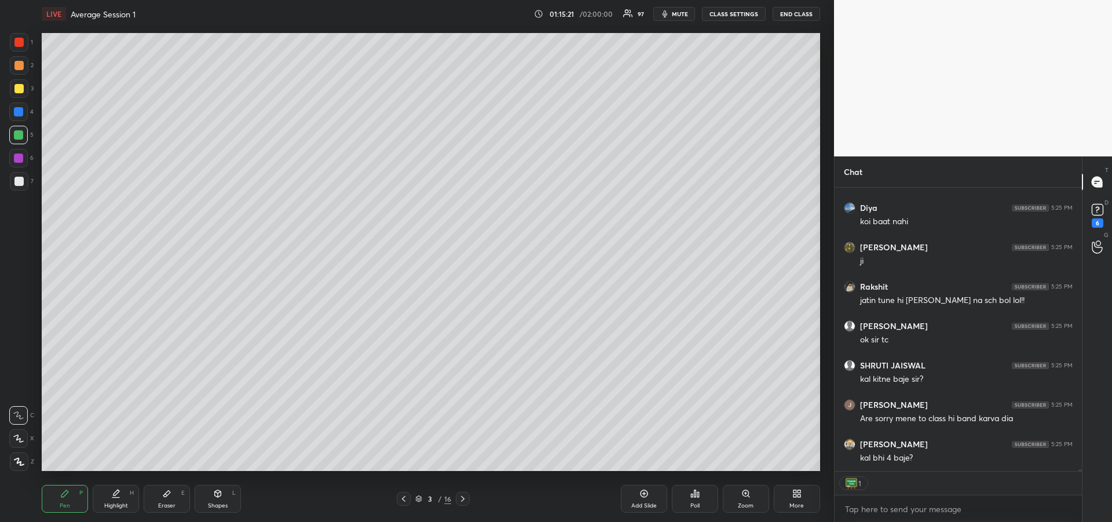
click at [403, 500] on icon at bounding box center [403, 499] width 3 height 6
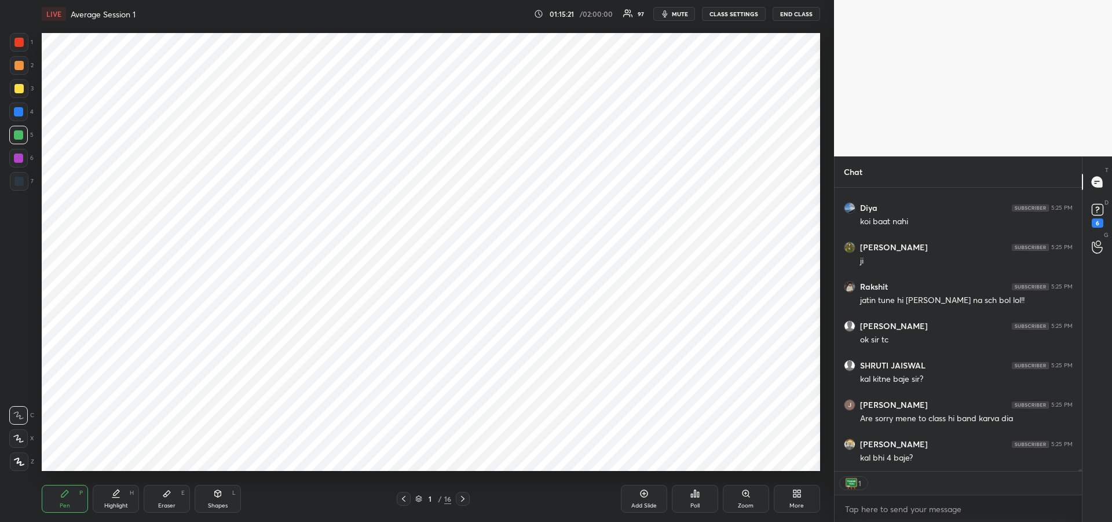
click at [403, 501] on icon at bounding box center [403, 498] width 9 height 9
click at [463, 503] on icon at bounding box center [462, 498] width 9 height 9
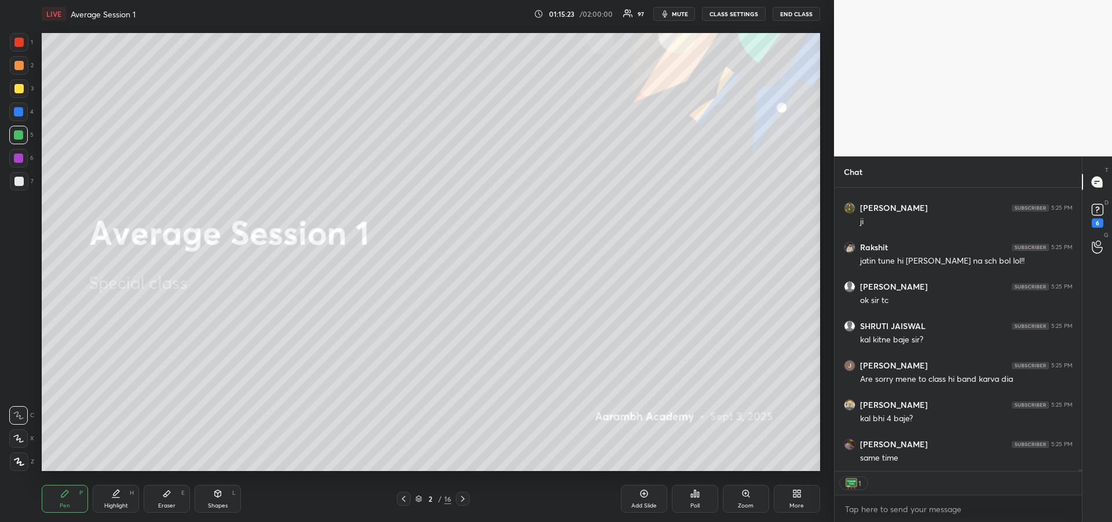
click at [466, 501] on icon at bounding box center [462, 498] width 9 height 9
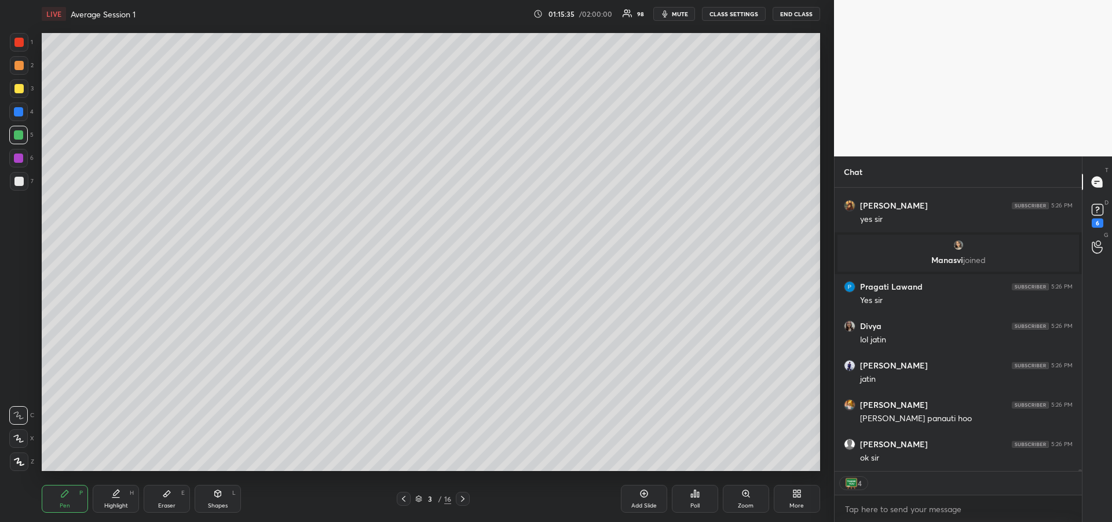
scroll to position [42394, 0]
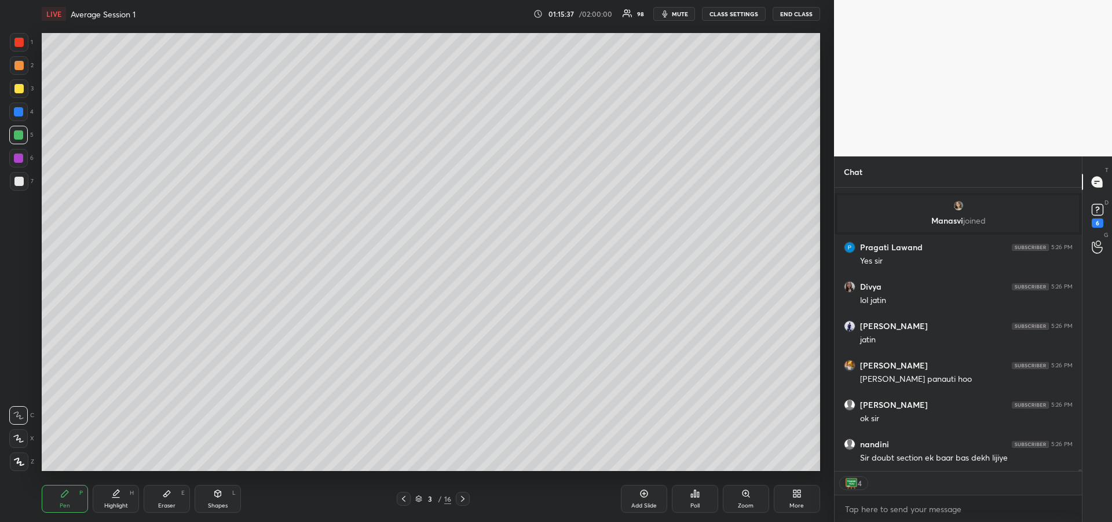
click at [467, 505] on div at bounding box center [463, 499] width 14 height 14
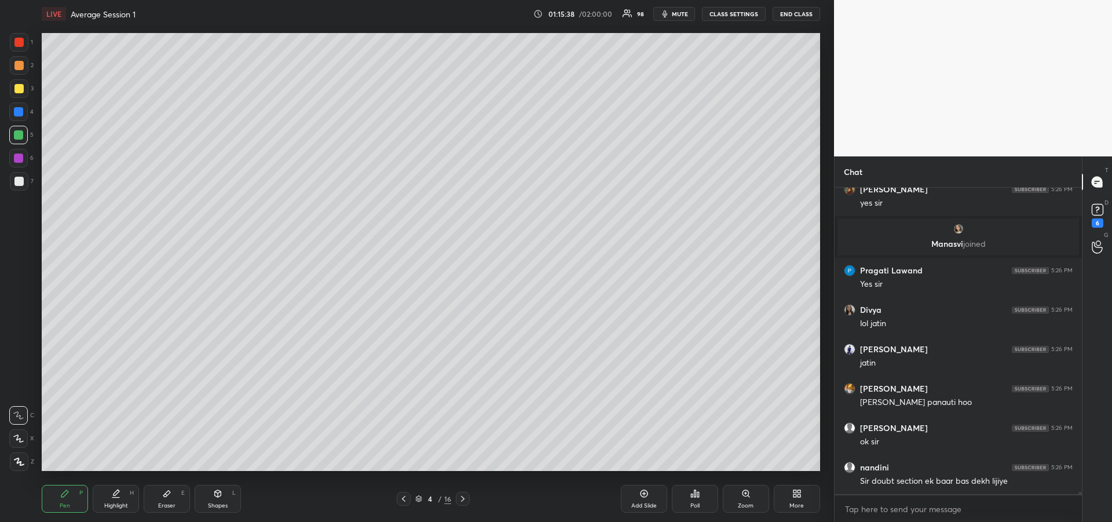
click at [465, 499] on icon at bounding box center [462, 498] width 9 height 9
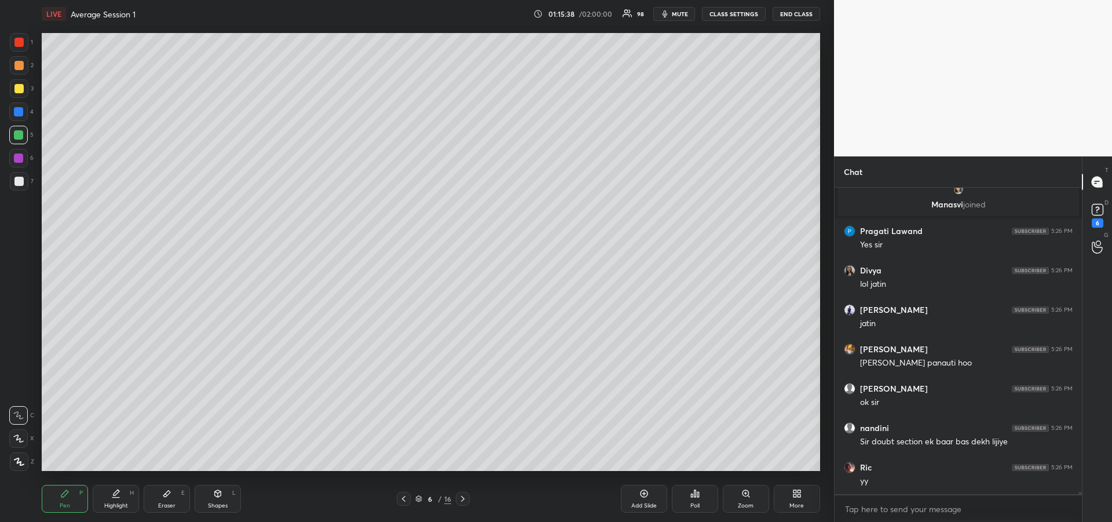
click at [465, 499] on icon at bounding box center [462, 498] width 9 height 9
click at [465, 498] on icon at bounding box center [462, 498] width 9 height 9
click at [465, 499] on icon at bounding box center [462, 498] width 9 height 9
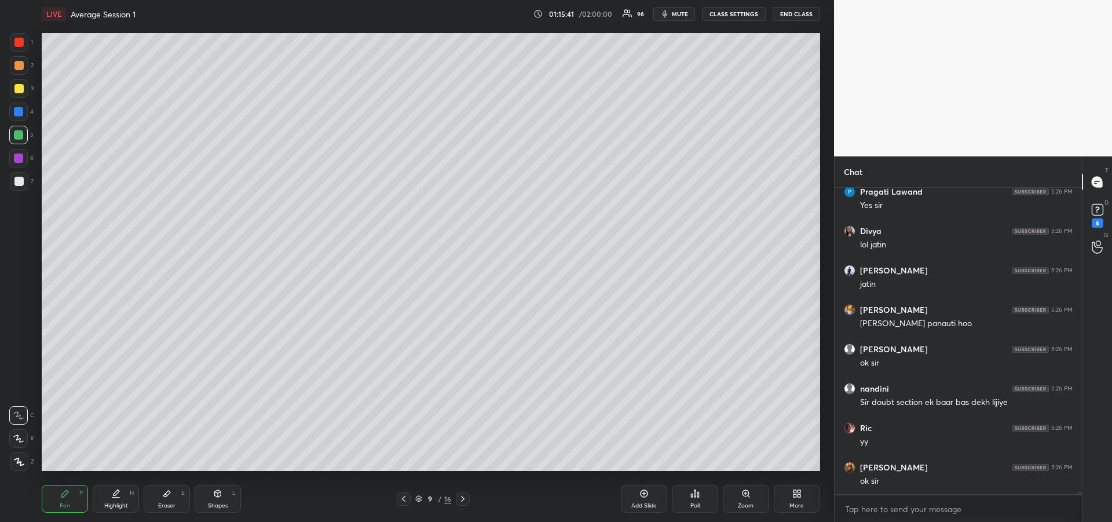
click at [465, 498] on icon at bounding box center [462, 498] width 9 height 9
click at [466, 500] on icon at bounding box center [462, 498] width 9 height 9
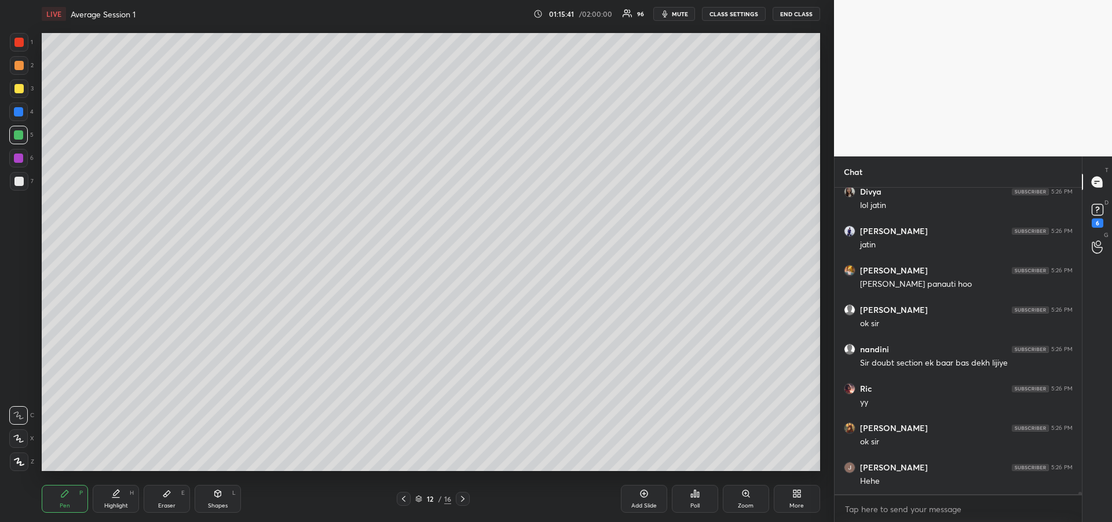
click at [465, 500] on icon at bounding box center [462, 498] width 9 height 9
click at [464, 498] on icon at bounding box center [462, 499] width 3 height 6
click at [463, 498] on icon at bounding box center [462, 499] width 3 height 6
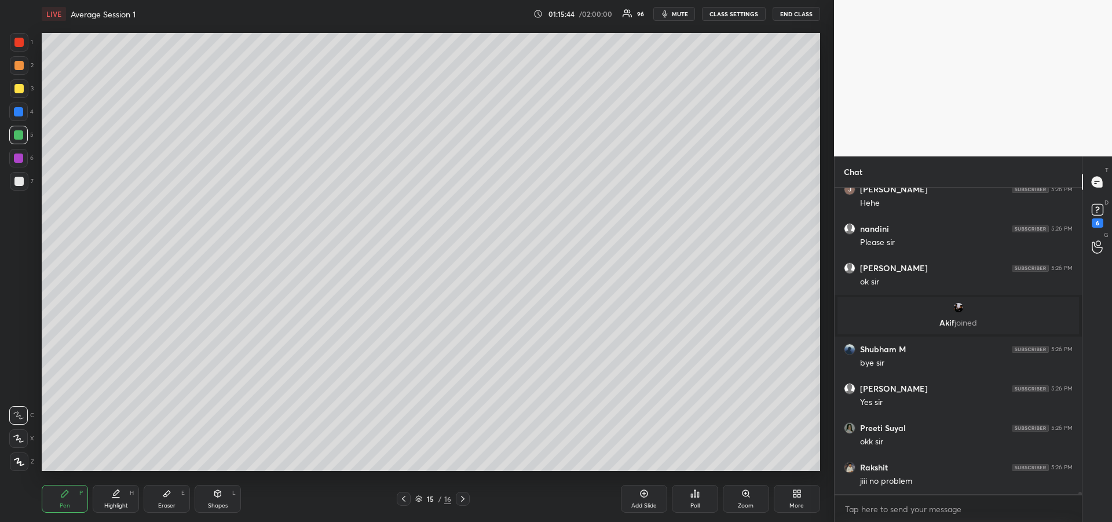
click at [797, 19] on button "END CLASS" at bounding box center [796, 14] width 47 height 14
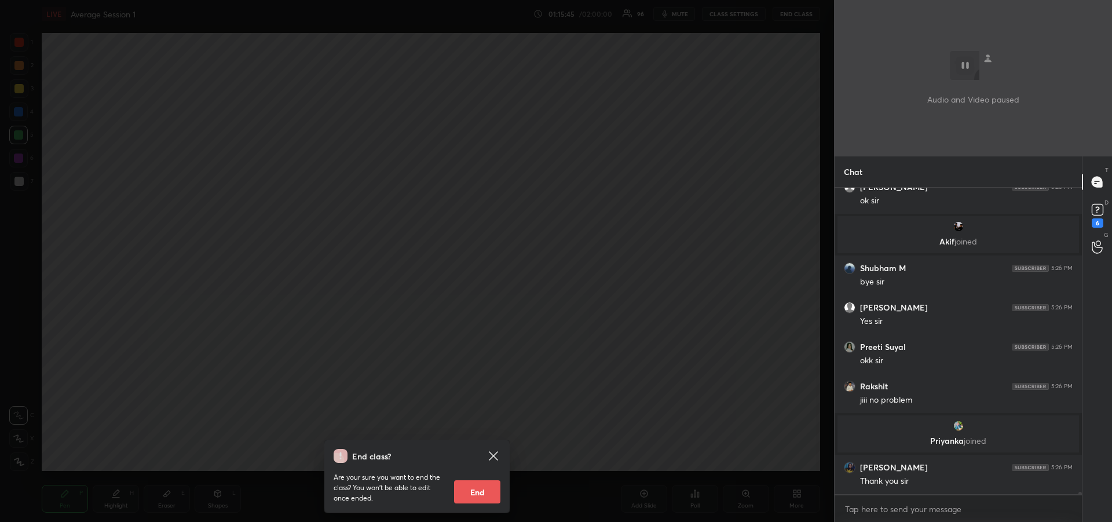
click at [476, 492] on button "End" at bounding box center [477, 491] width 46 height 23
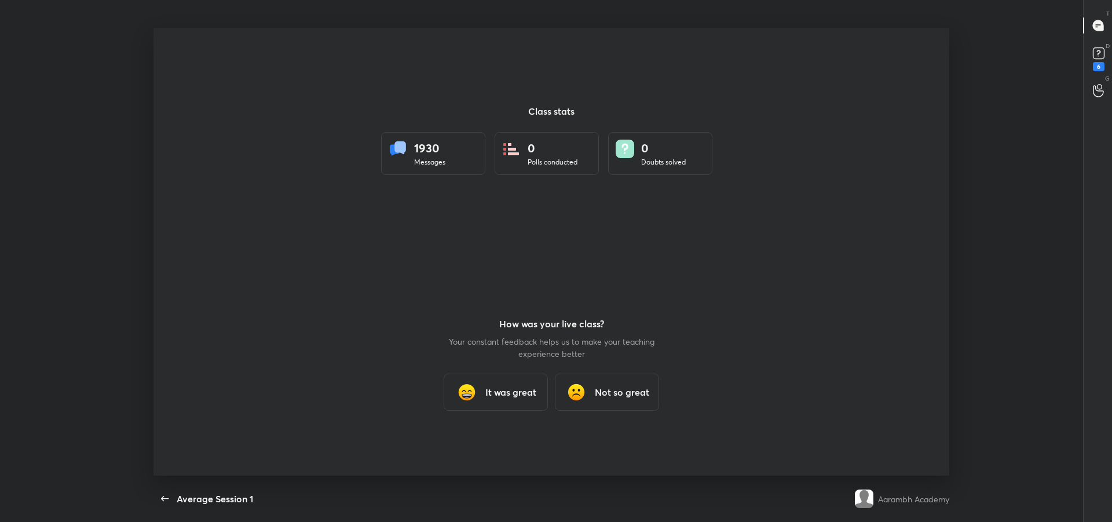
click at [509, 390] on h3 "It was great" at bounding box center [510, 392] width 51 height 14
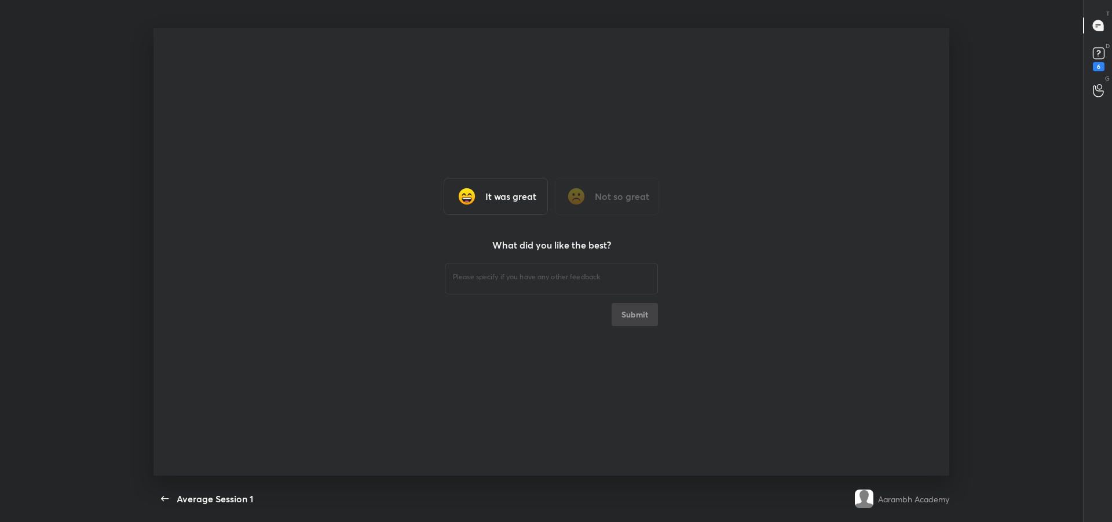
click at [478, 283] on div "​" at bounding box center [551, 277] width 213 height 32
type textarea "x"
type textarea "hhhh"
click at [633, 317] on button "Submit" at bounding box center [635, 314] width 46 height 23
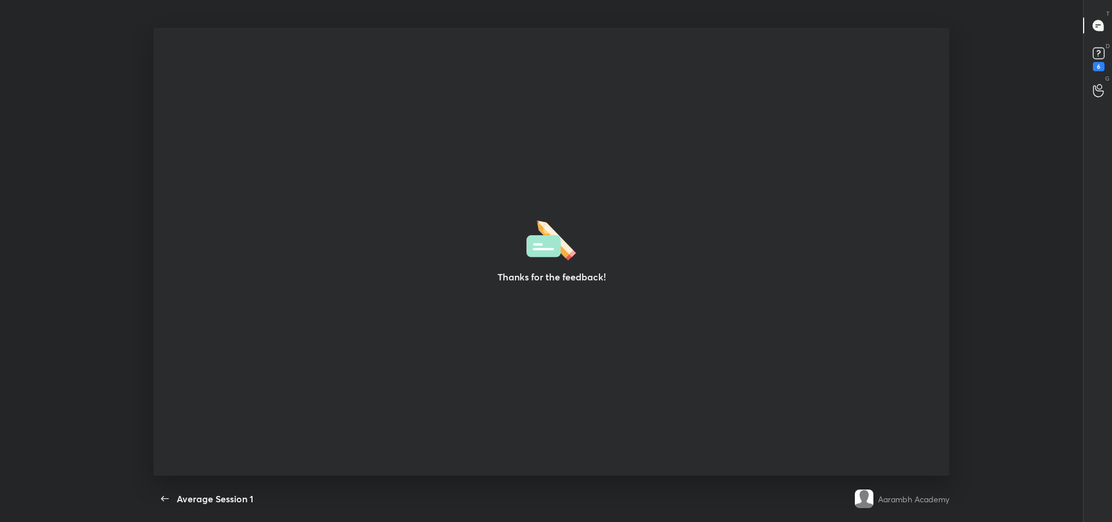
type textarea "x"
